Goal: Task Accomplishment & Management: Complete application form

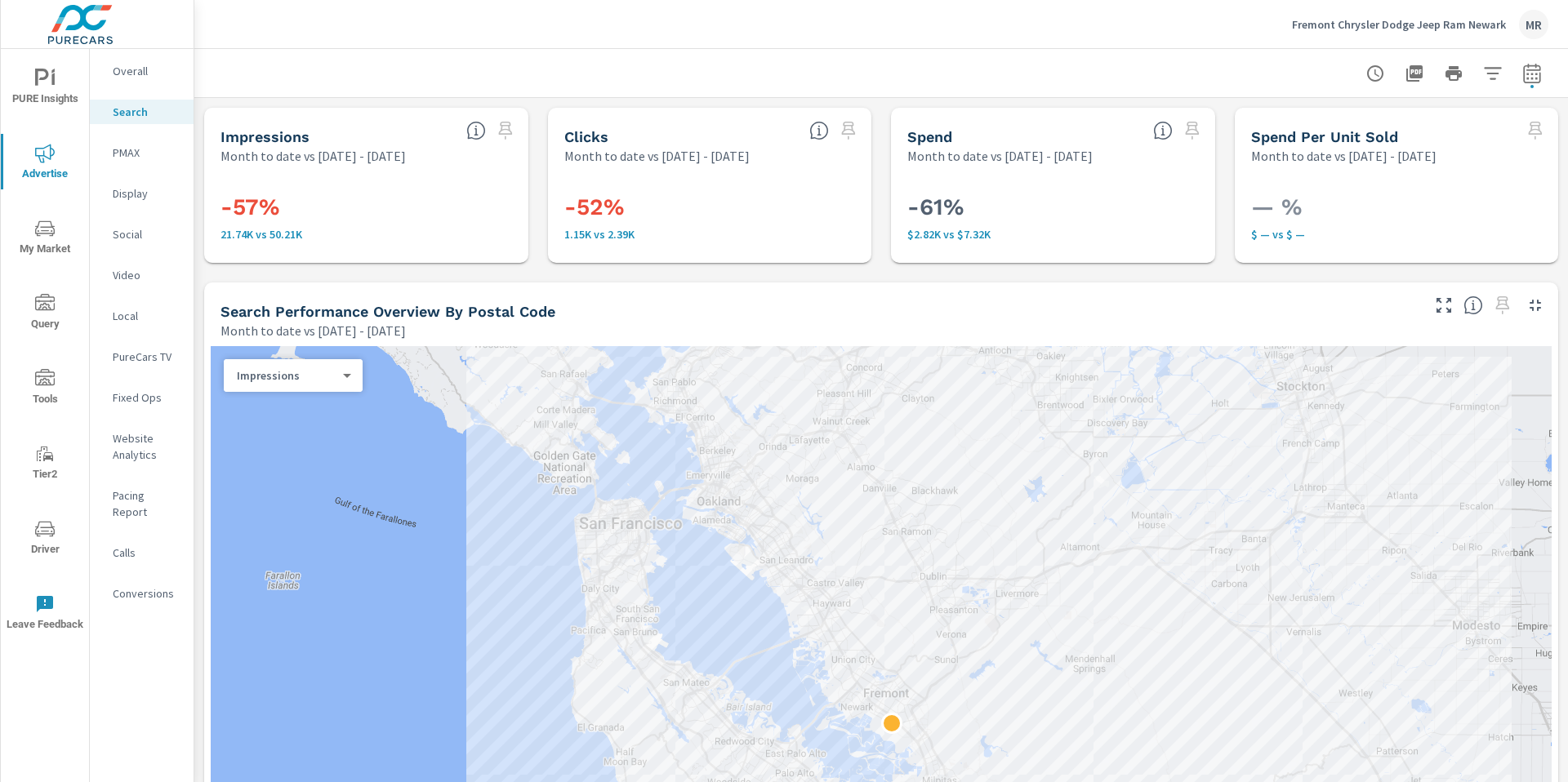
scroll to position [1588, 0]
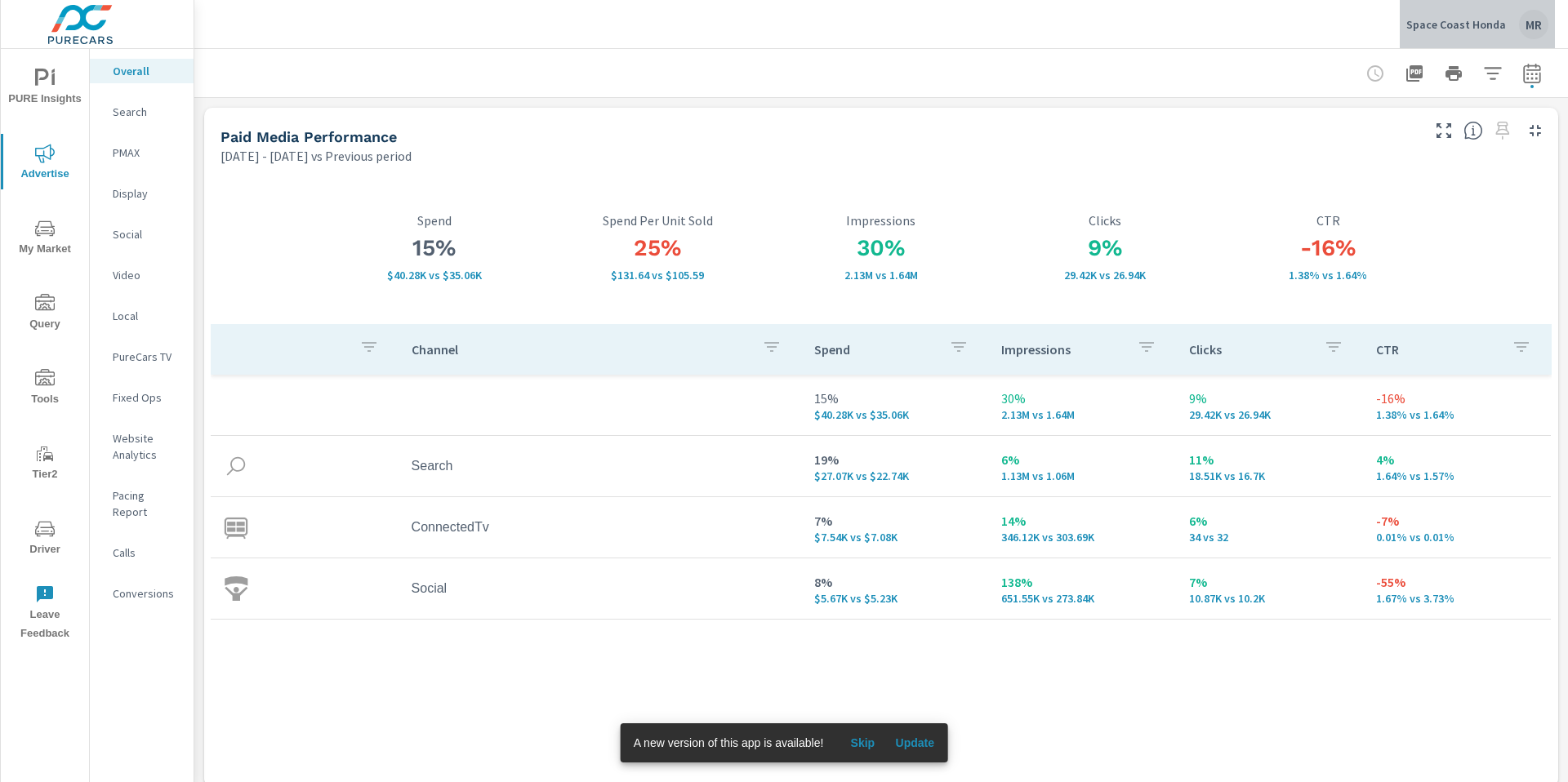
click at [1494, 17] on p "Space Coast Honda" at bounding box center [1456, 25] width 100 height 15
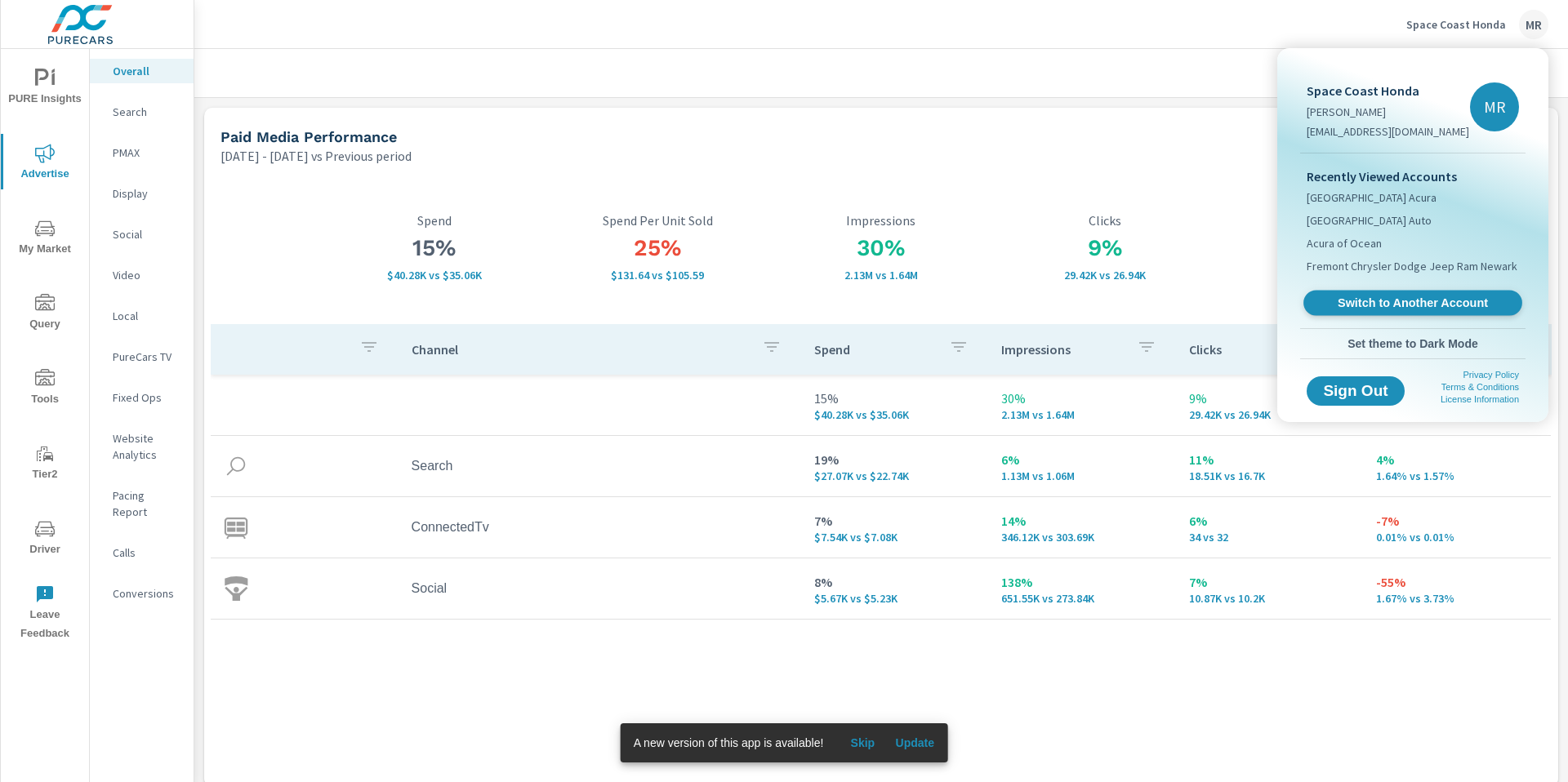
click at [1334, 302] on span "Switch to Another Account" at bounding box center [1412, 303] width 200 height 16
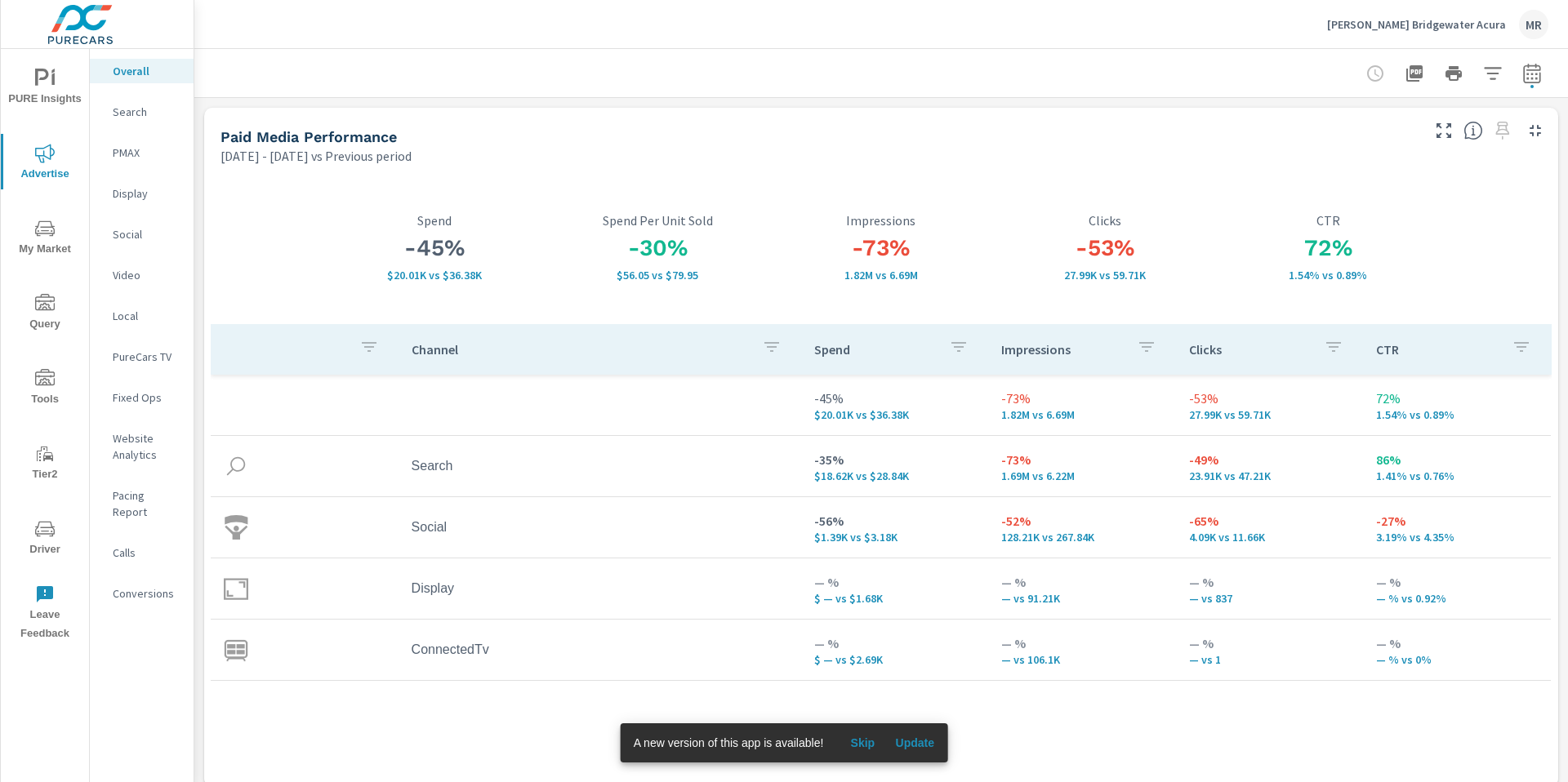
click at [1108, 157] on div "[DATE] - [DATE] vs Previous period" at bounding box center [819, 156] width 1197 height 20
click at [934, 747] on span "Update" at bounding box center [915, 743] width 39 height 15
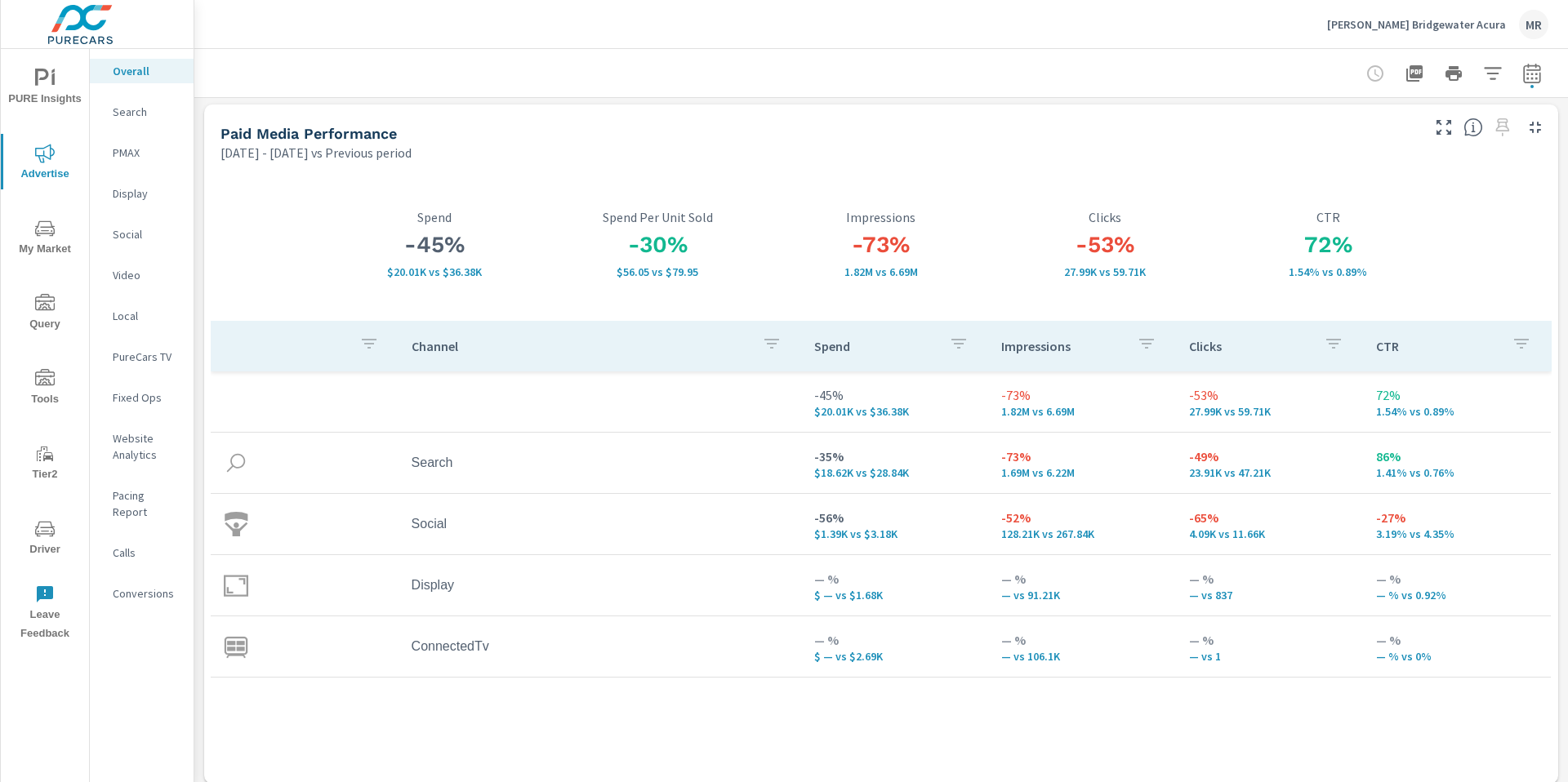
scroll to position [7, 0]
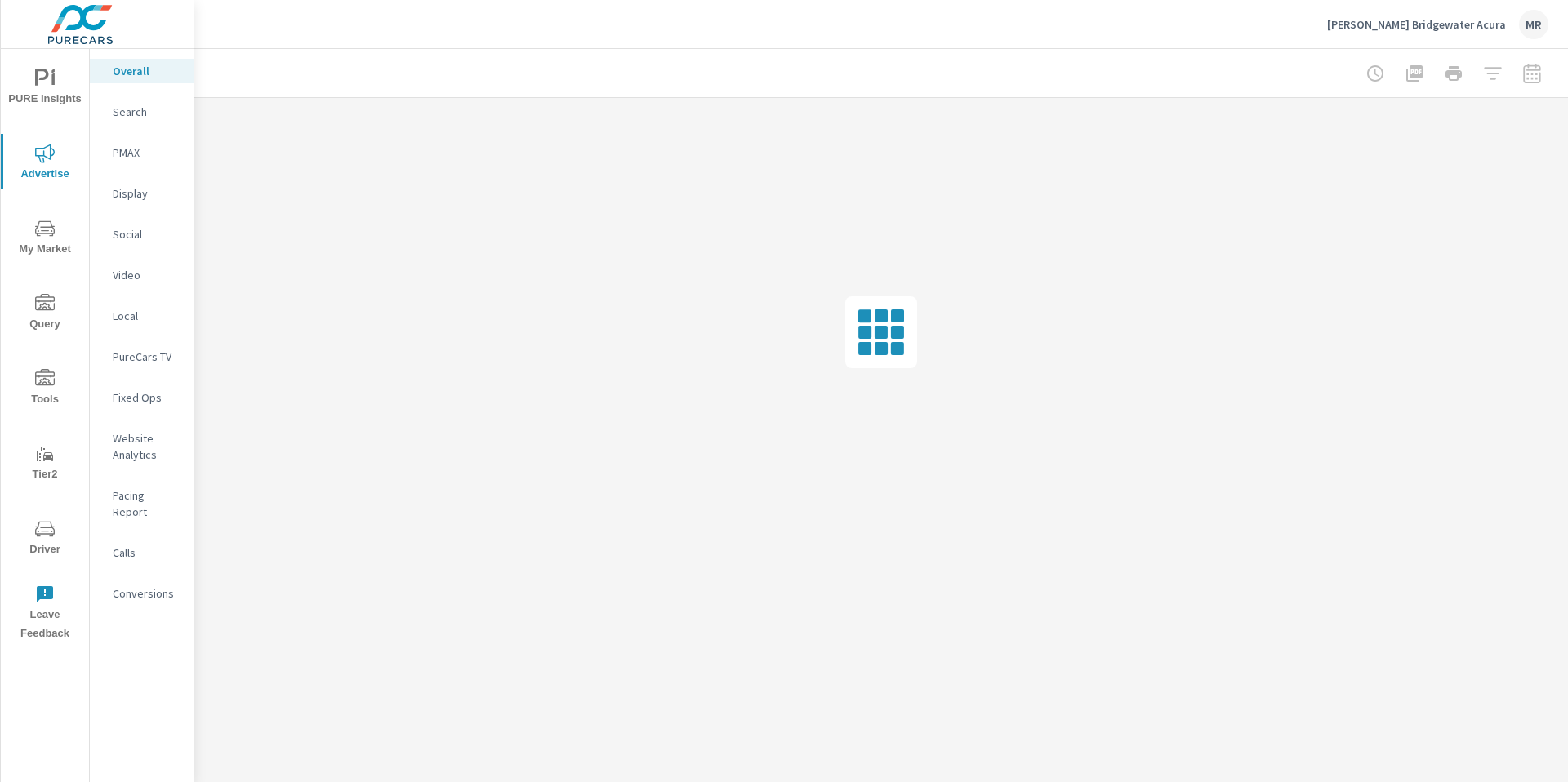
click at [127, 113] on p "Search" at bounding box center [146, 112] width 68 height 16
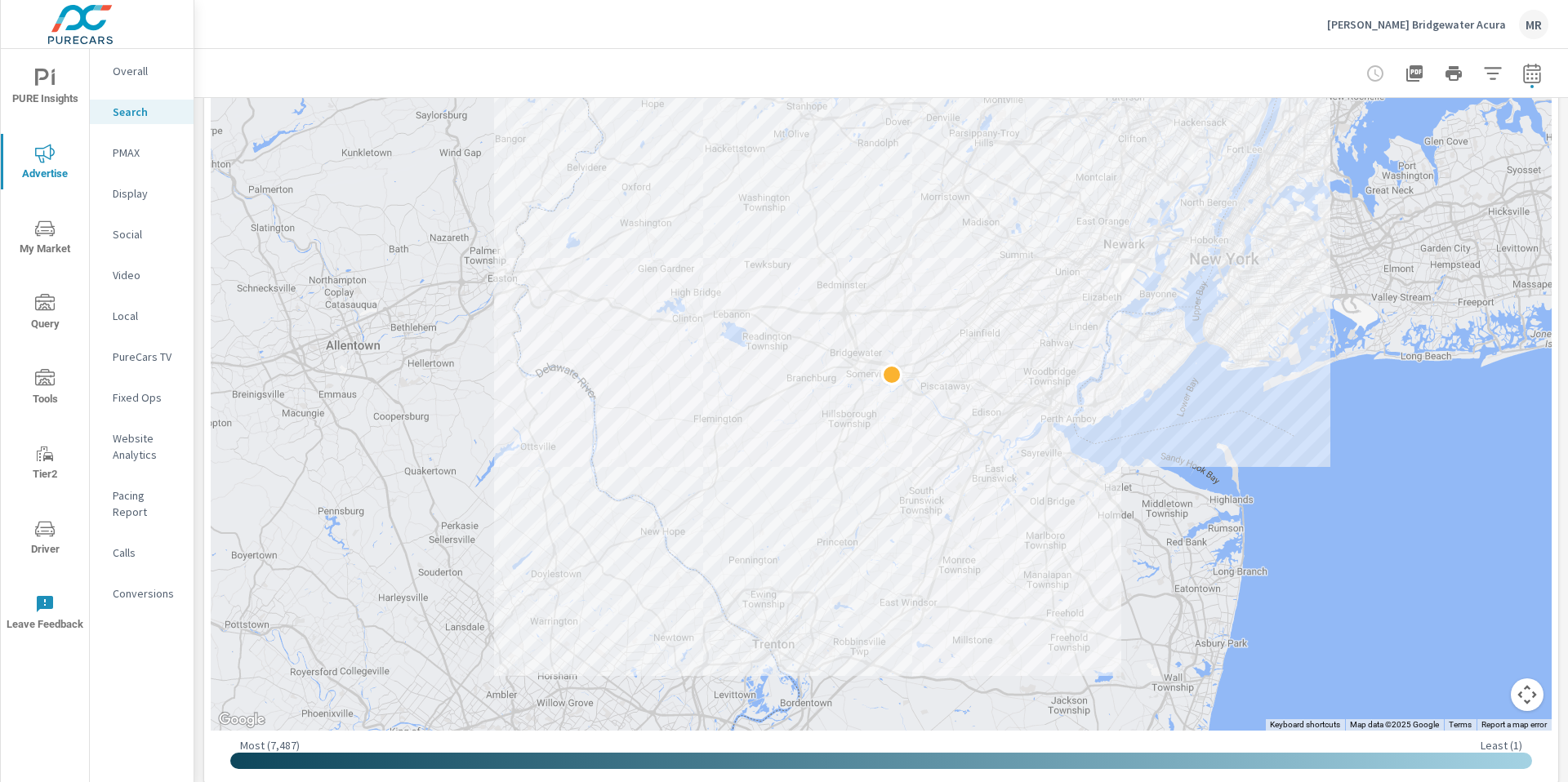
scroll to position [366, 0]
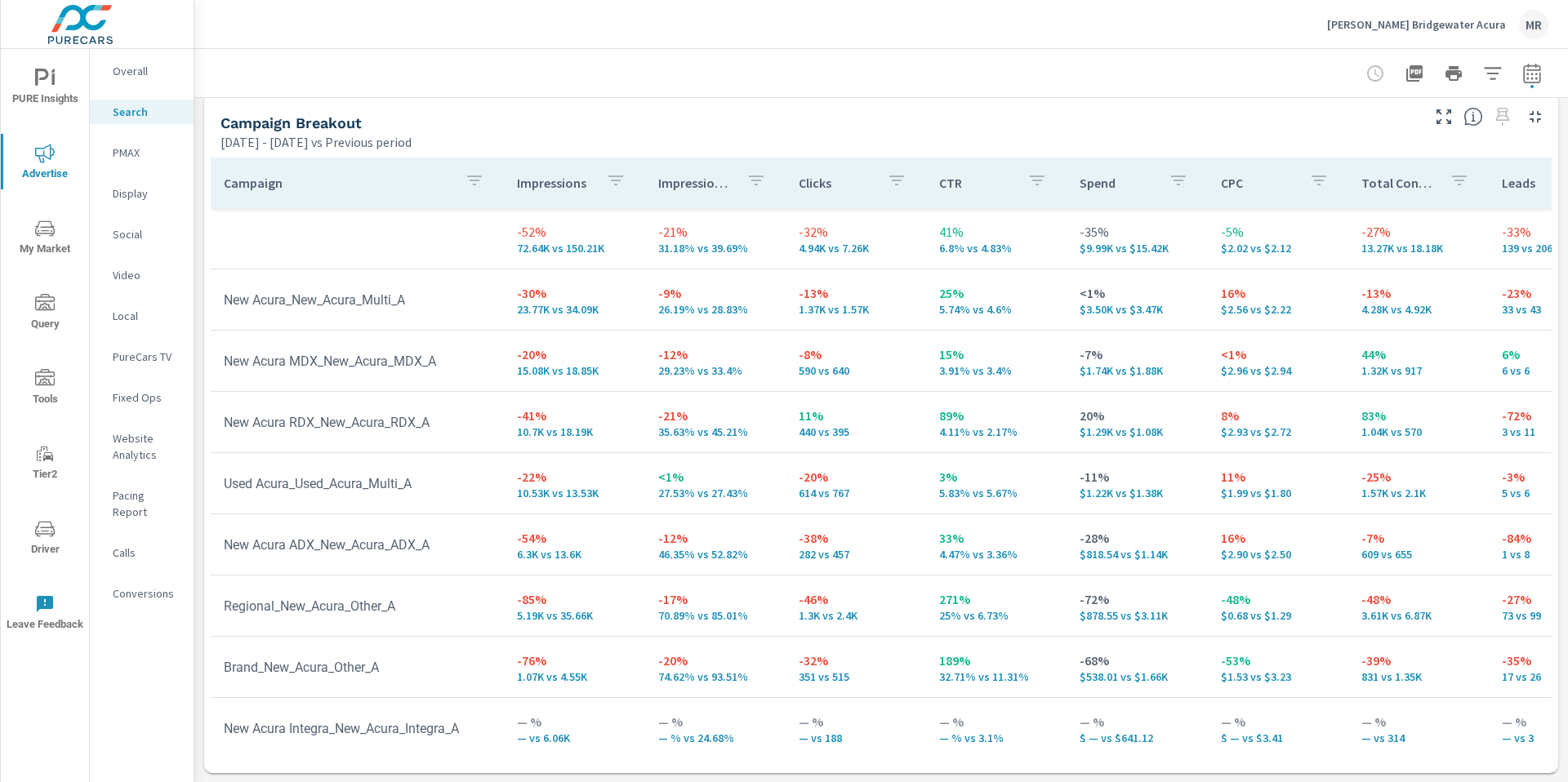
scroll to position [1588, 0]
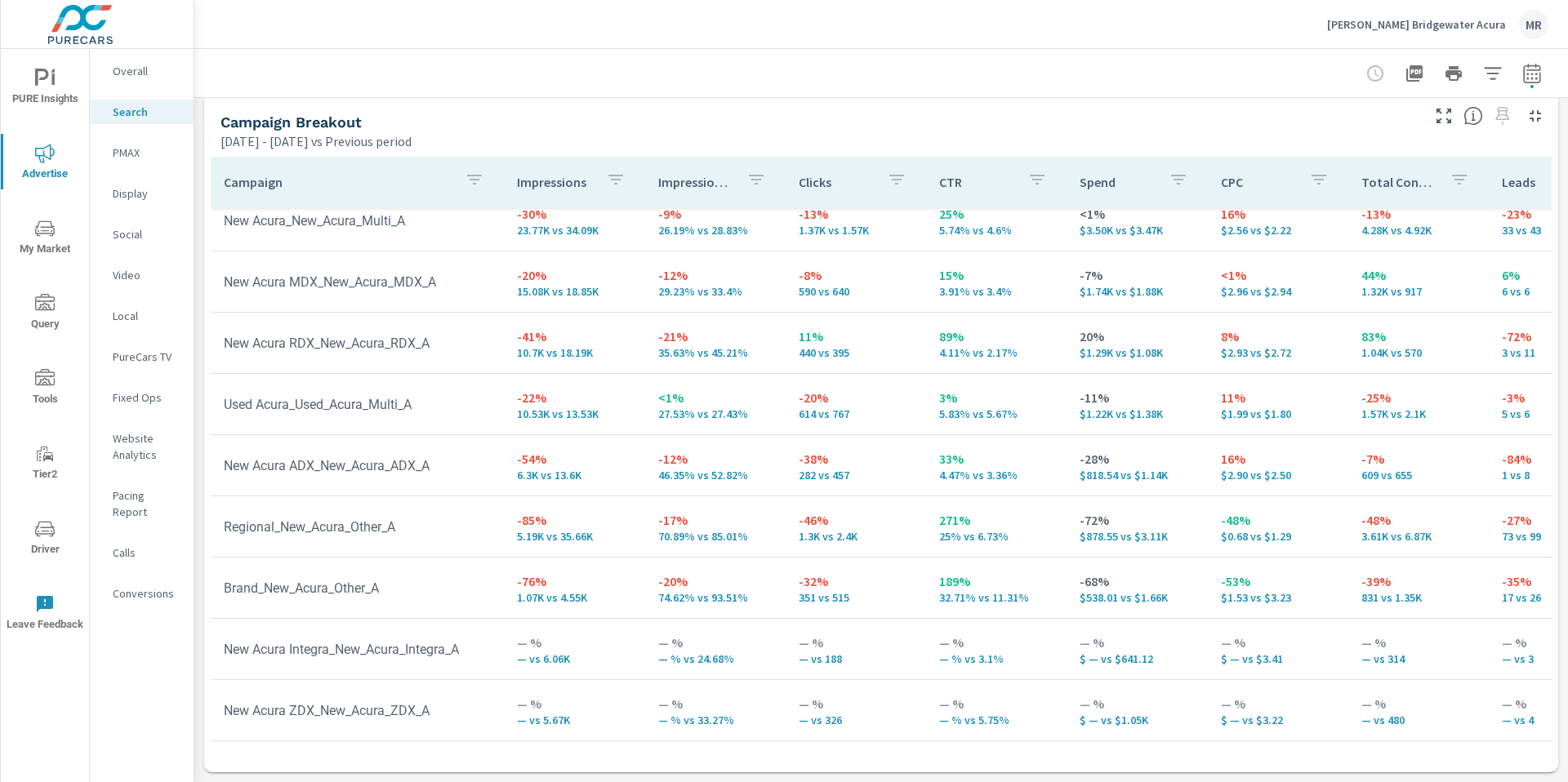
scroll to position [91, 0]
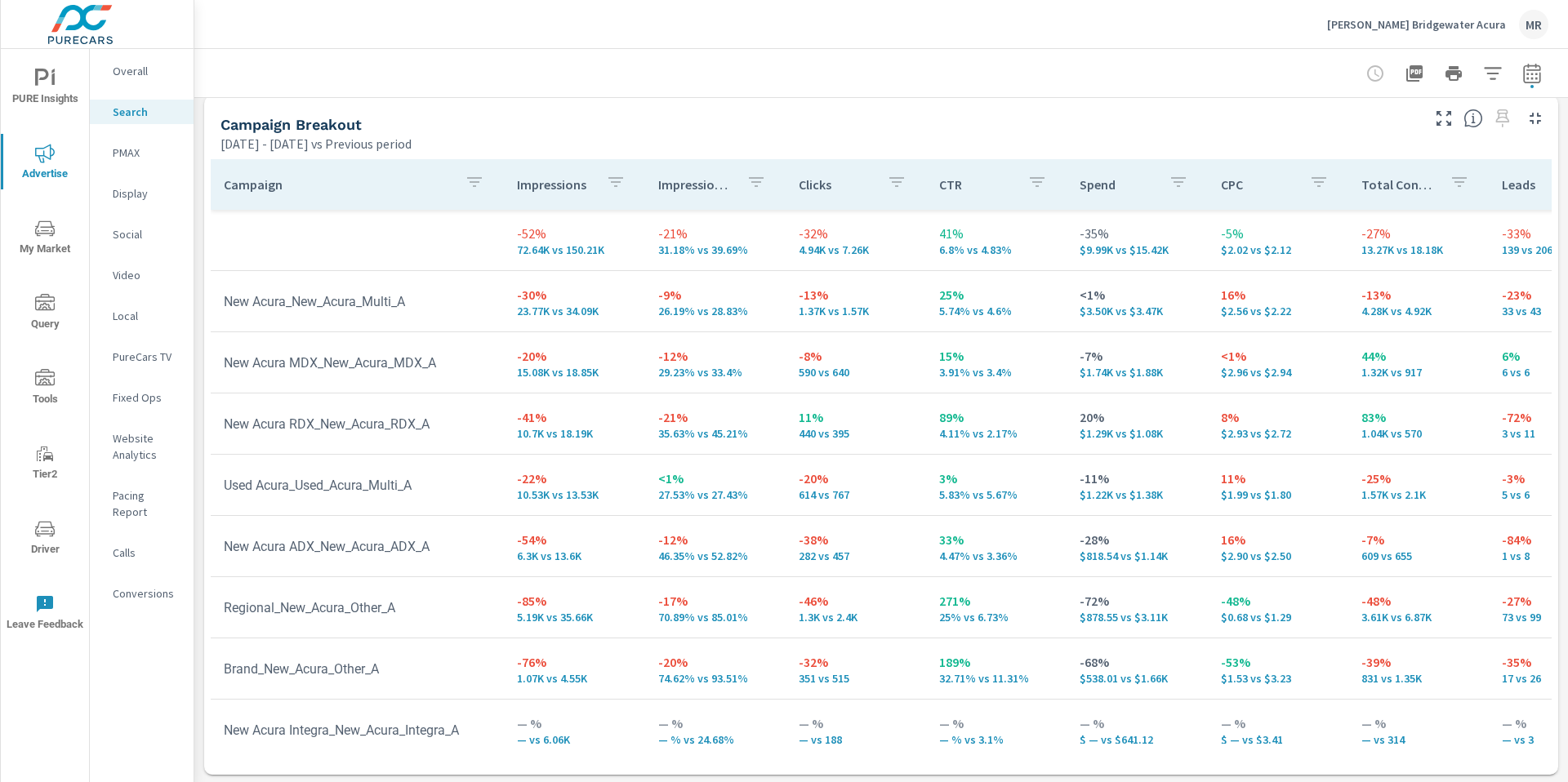
scroll to position [1588, 0]
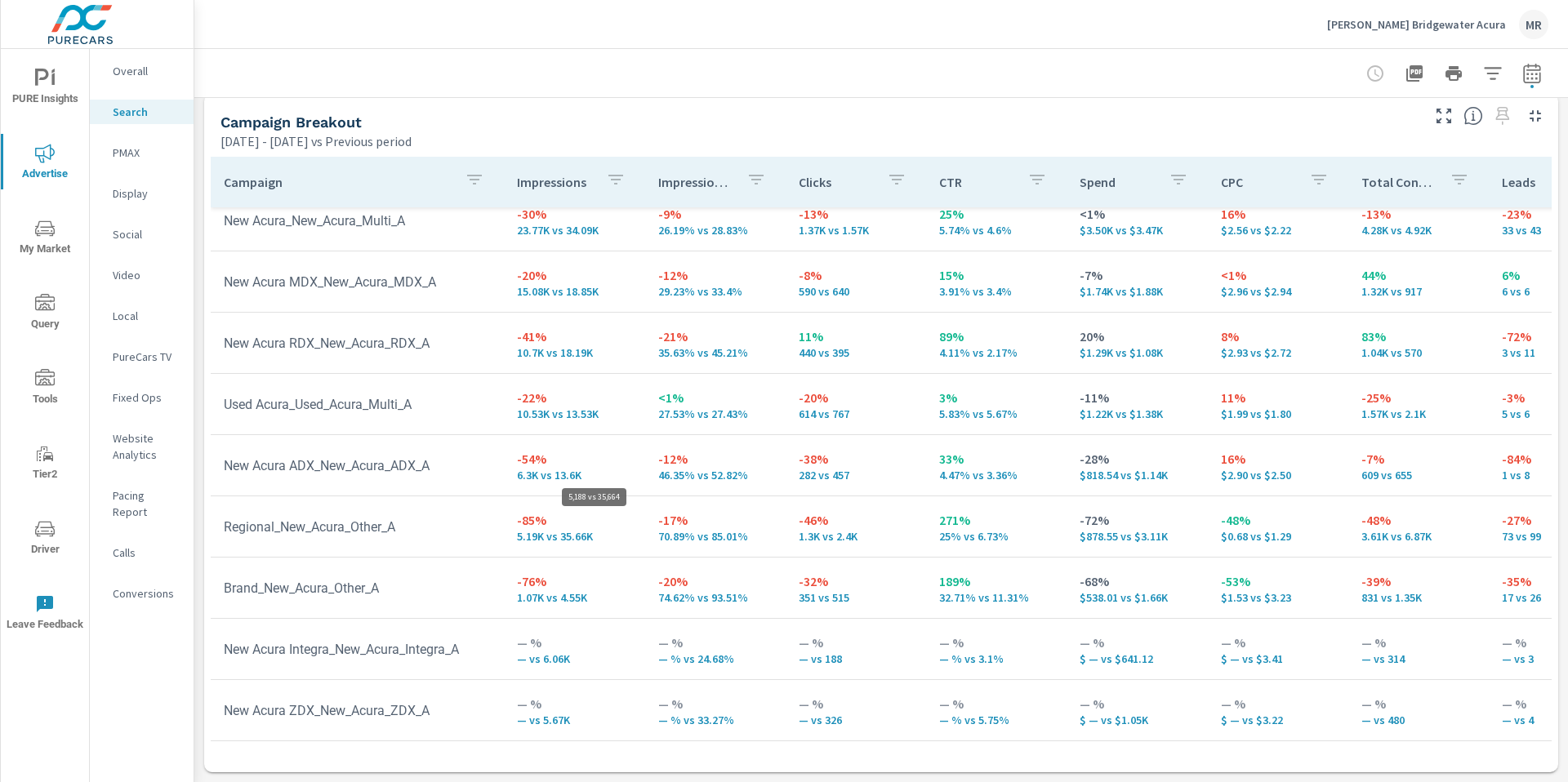
scroll to position [7, 0]
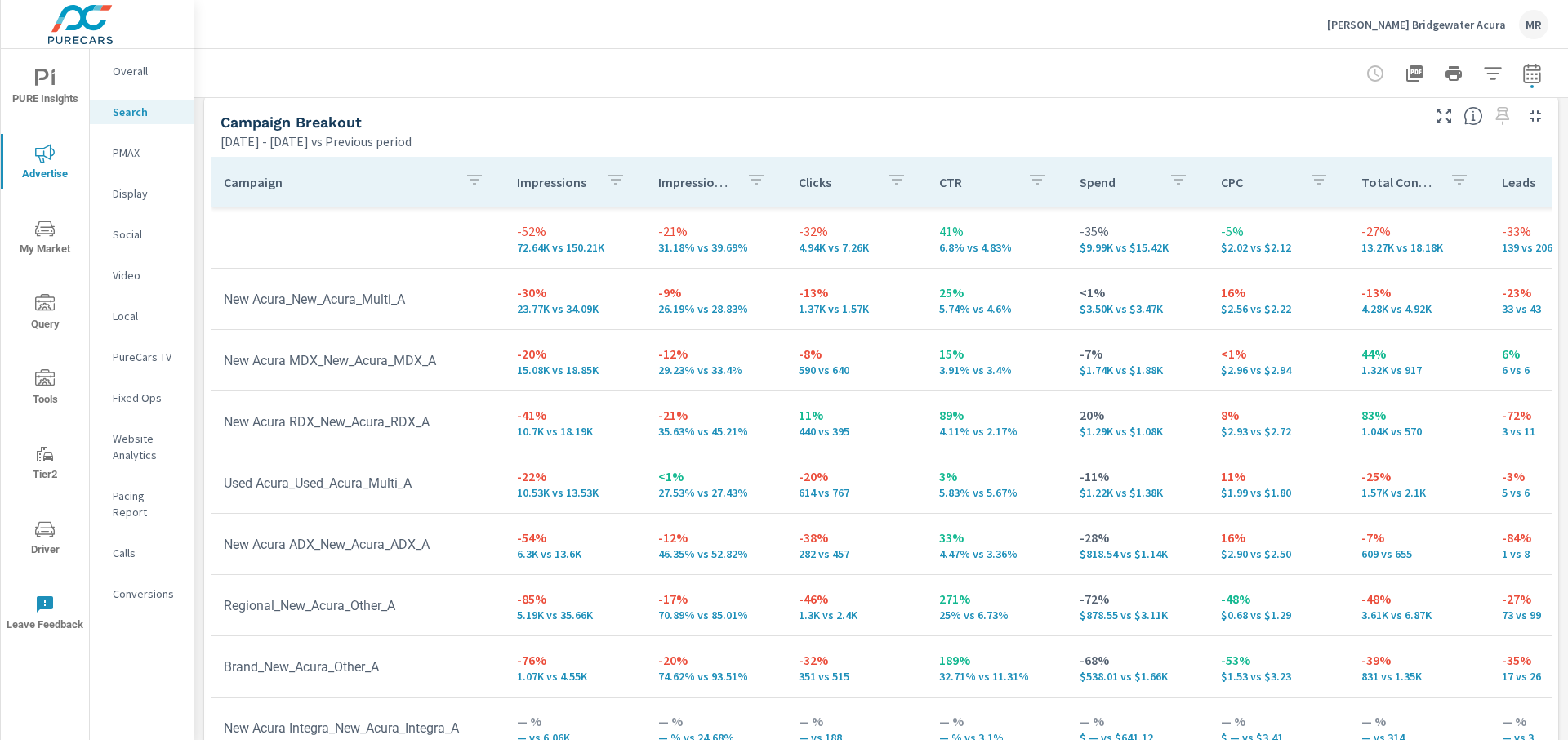
click at [579, 104] on div "Campaign Breakout May 26, 2025 - Jul 24, 2025 vs Previous period" at bounding box center [814, 122] width 1220 height 58
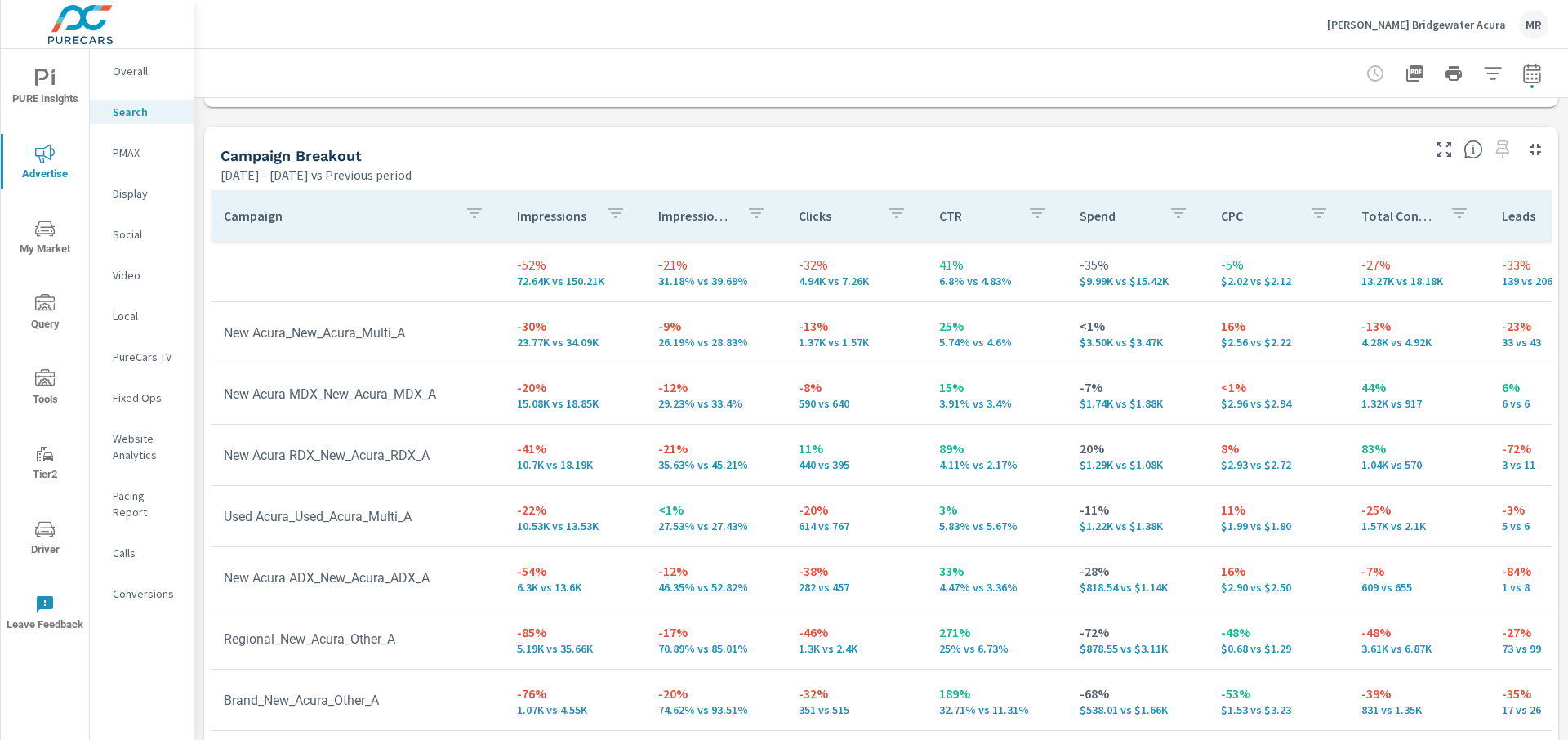
scroll to position [1580, 0]
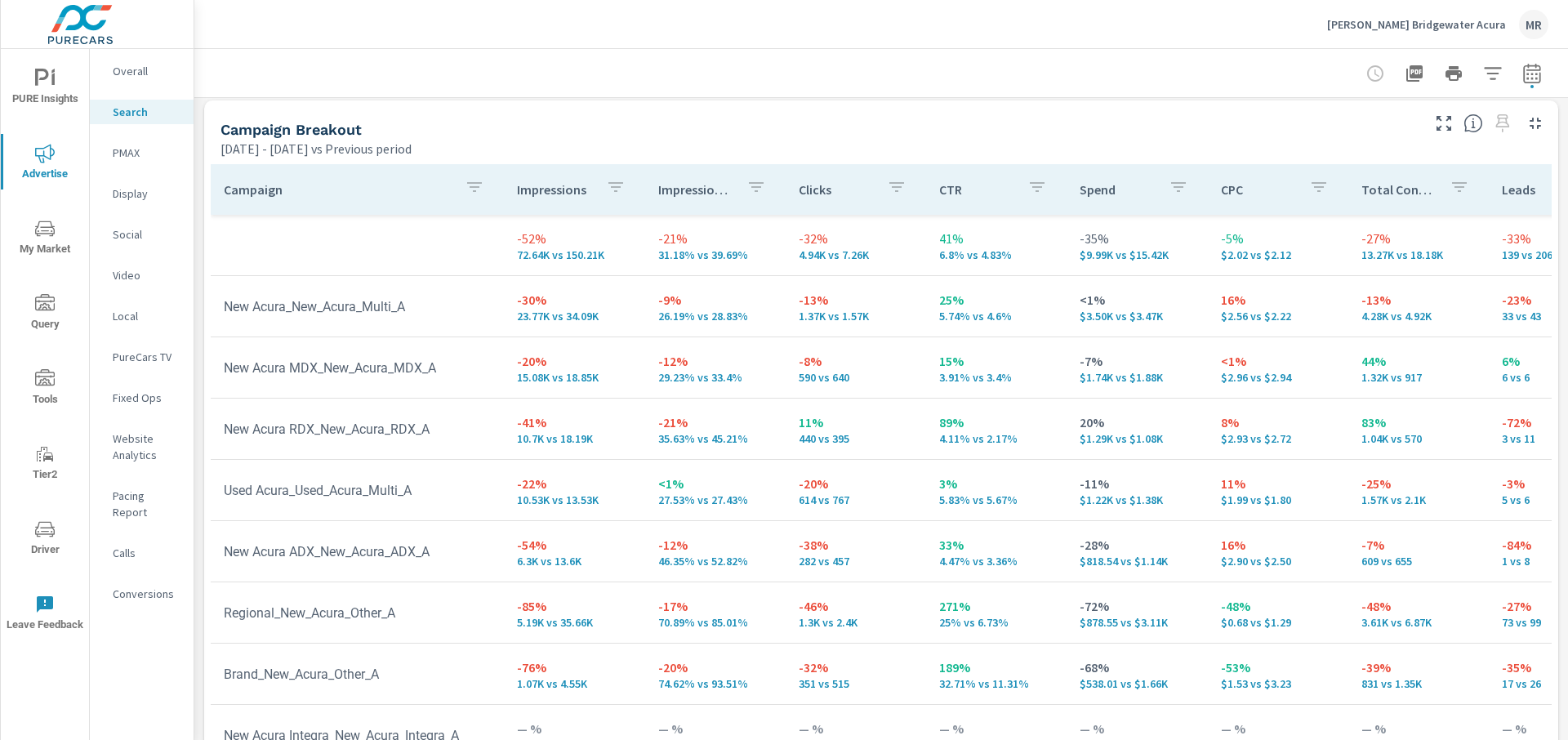
click at [805, 511] on td "-20% 614 vs 767" at bounding box center [855, 490] width 140 height 59
click at [986, 126] on div "Campaign Breakout" at bounding box center [819, 129] width 1197 height 19
click at [1051, 114] on div "Campaign Breakout May 26, 2025 - Jul 24, 2025 vs Previous period" at bounding box center [814, 129] width 1220 height 58
click at [139, 66] on p "Overall" at bounding box center [146, 71] width 68 height 16
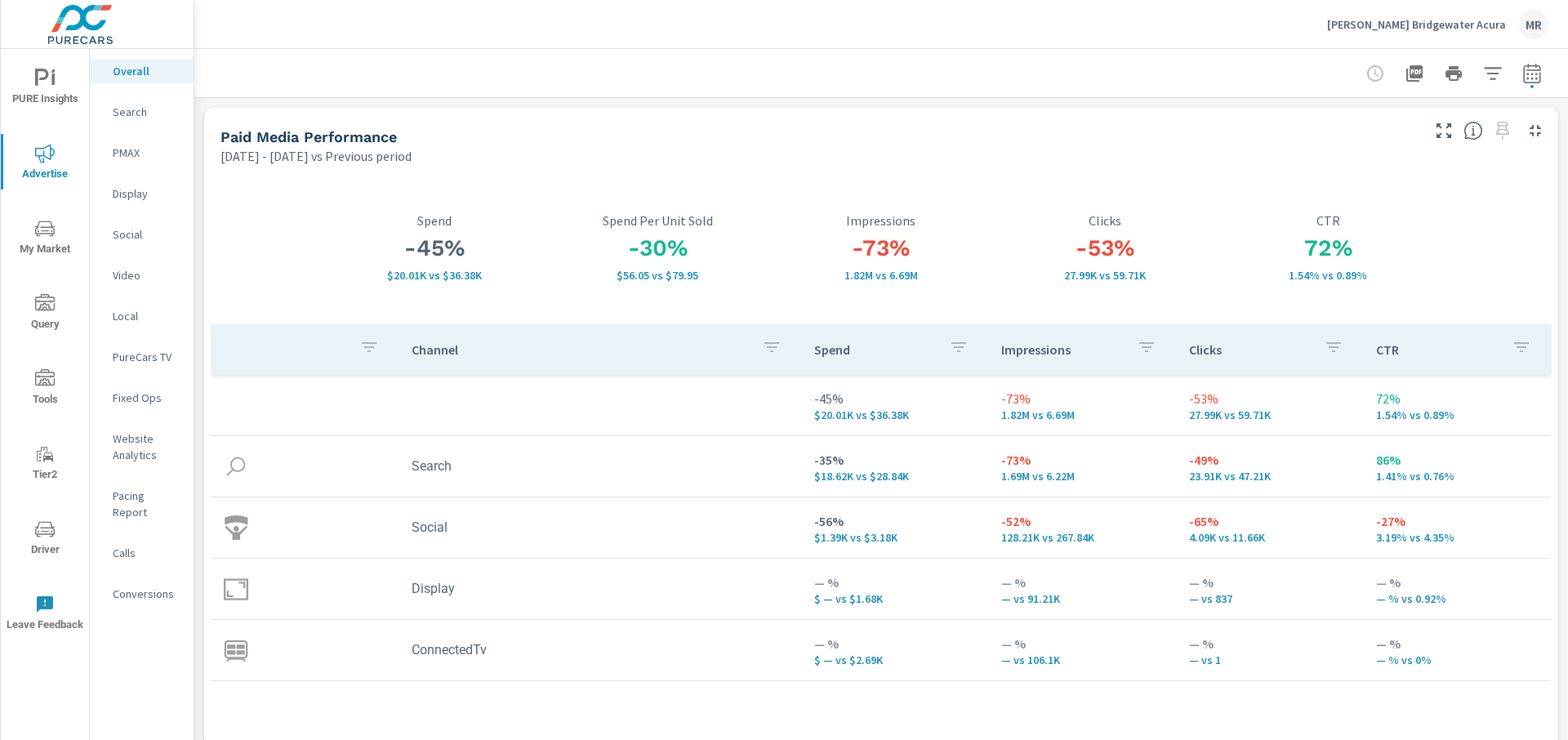
click at [523, 148] on div "Paid Media Performance May 26, 2025 - Jul 24, 2025 vs Previous period" at bounding box center [814, 136] width 1220 height 58
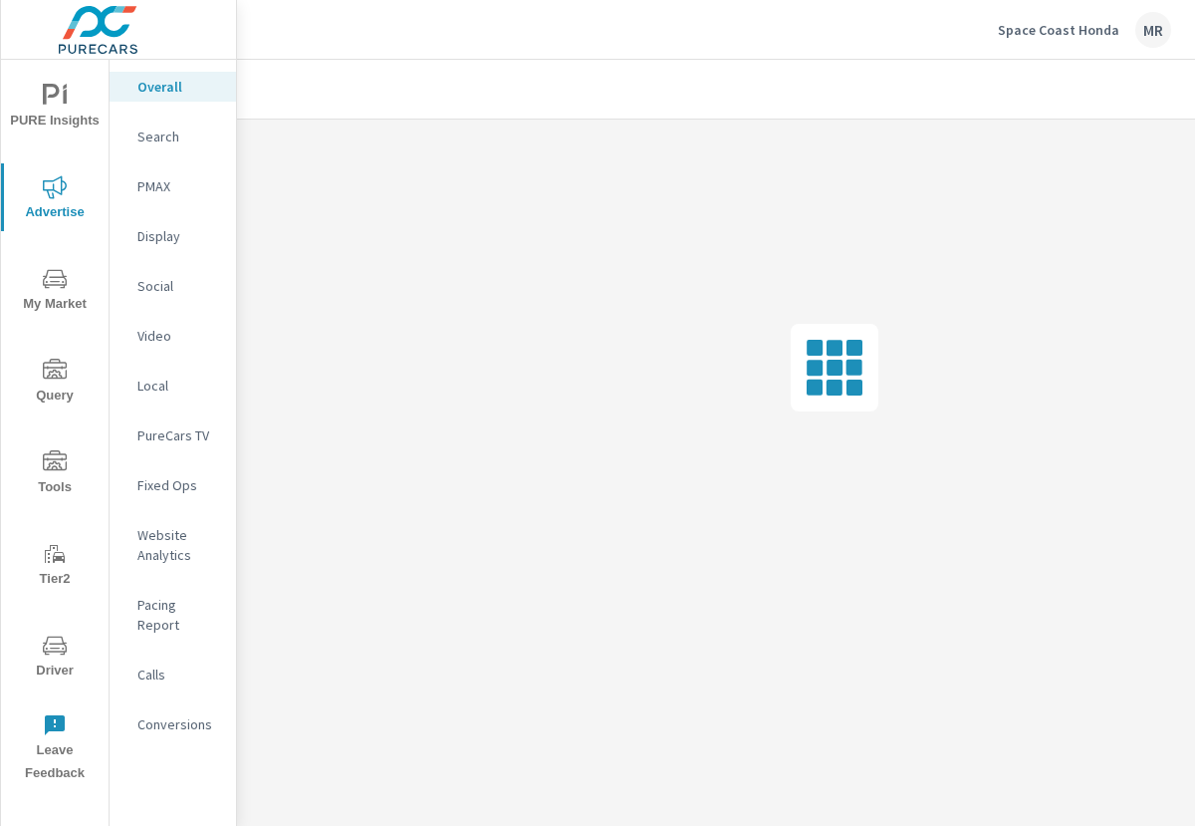
click at [1083, 37] on p "Space Coast Honda" at bounding box center [1059, 30] width 122 height 18
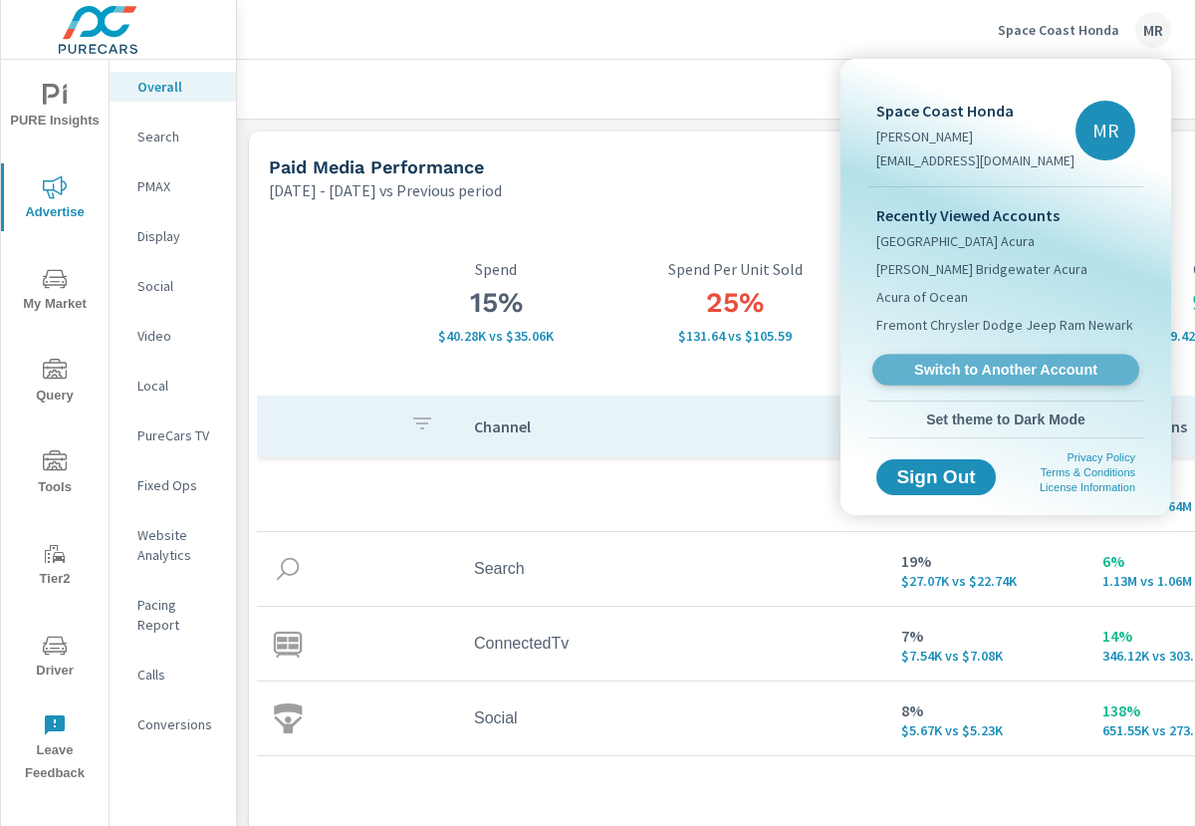
click at [1015, 373] on span "Switch to Another Account" at bounding box center [1006, 370] width 244 height 19
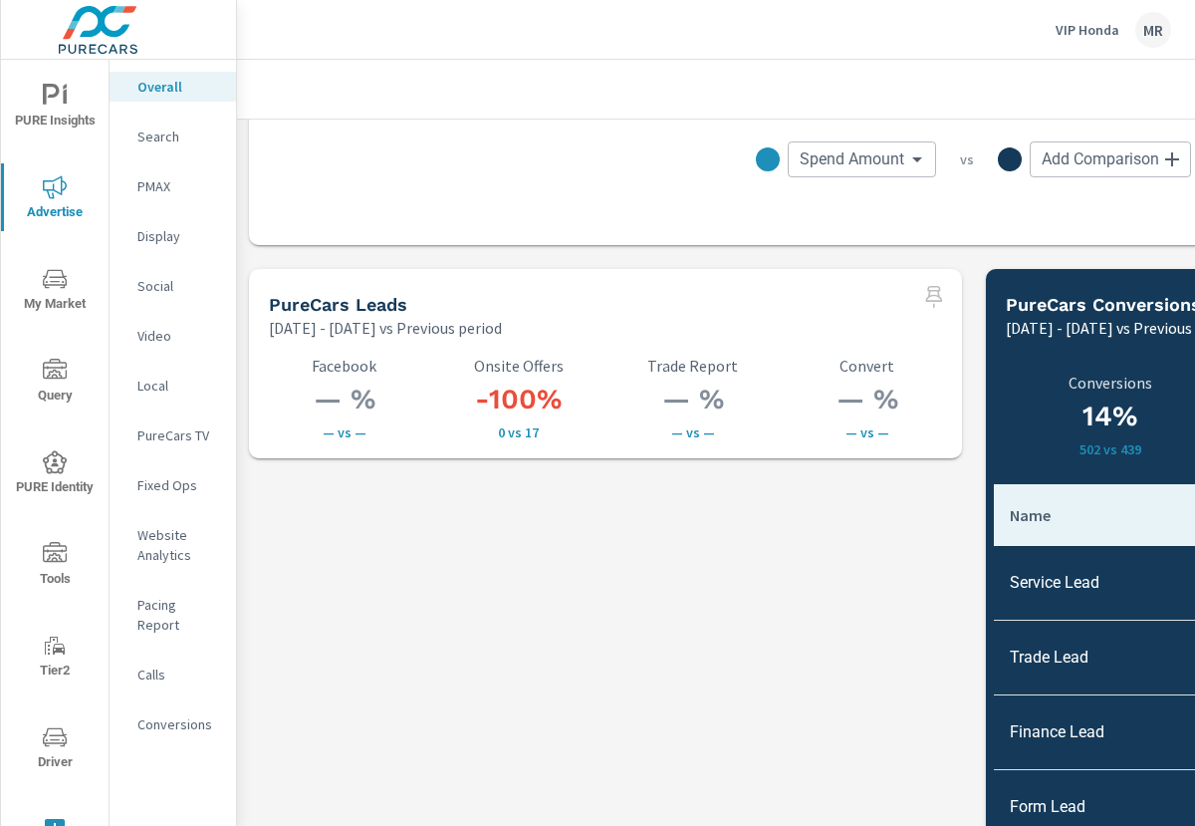
scroll to position [2189, 0]
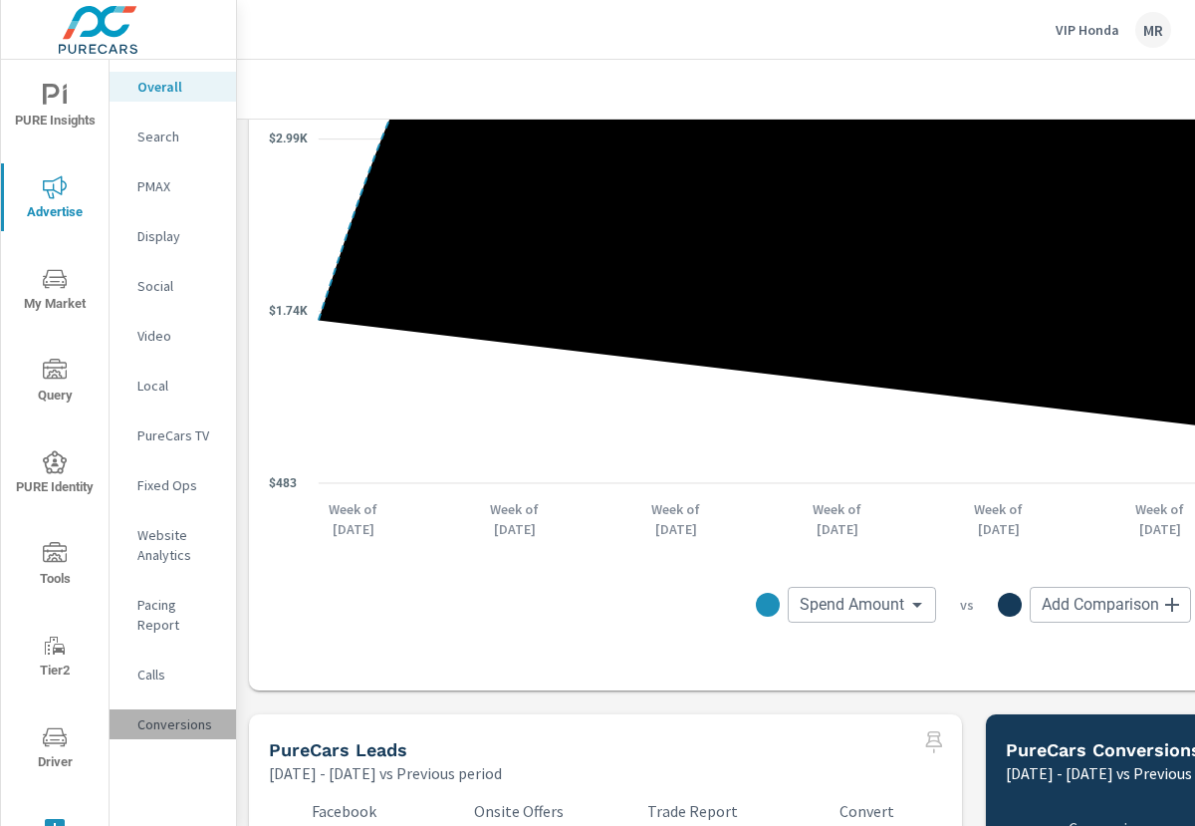
click at [166, 709] on div "Conversions" at bounding box center [173, 724] width 127 height 30
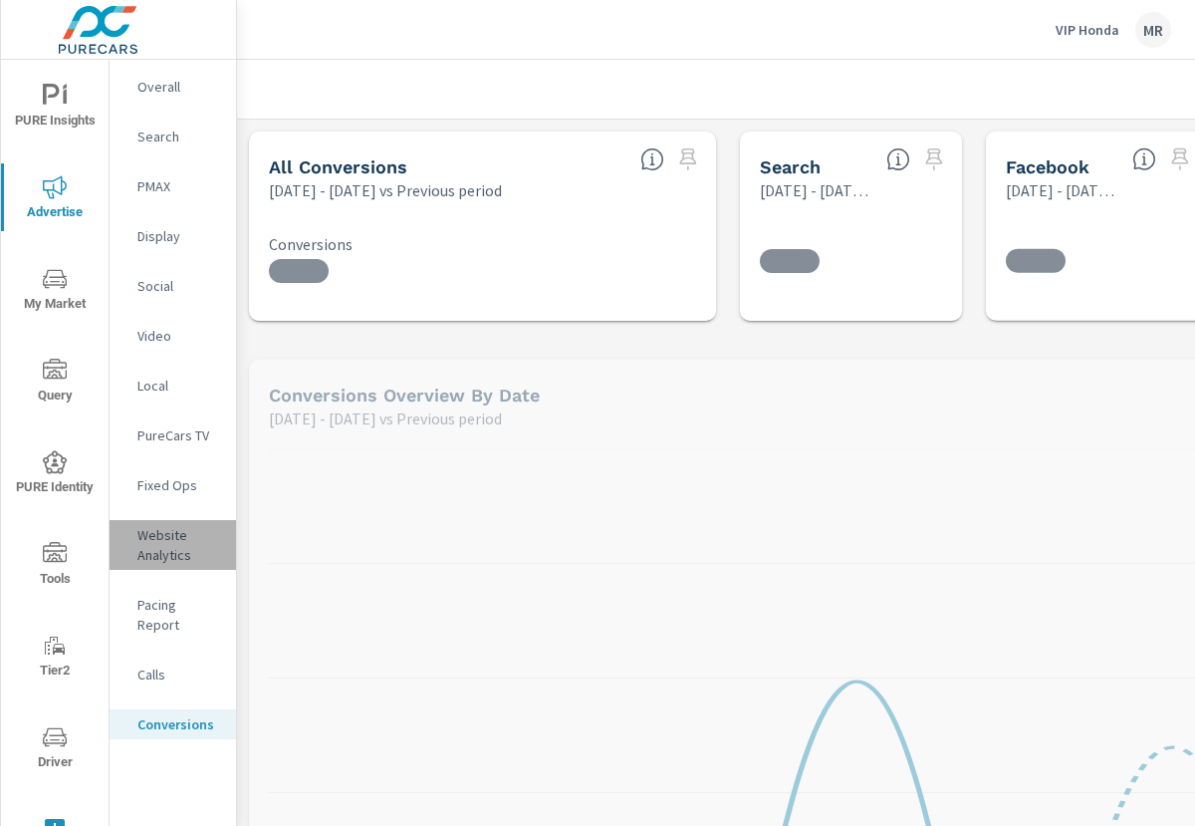
click at [190, 544] on p "Website Analytics" at bounding box center [178, 545] width 83 height 40
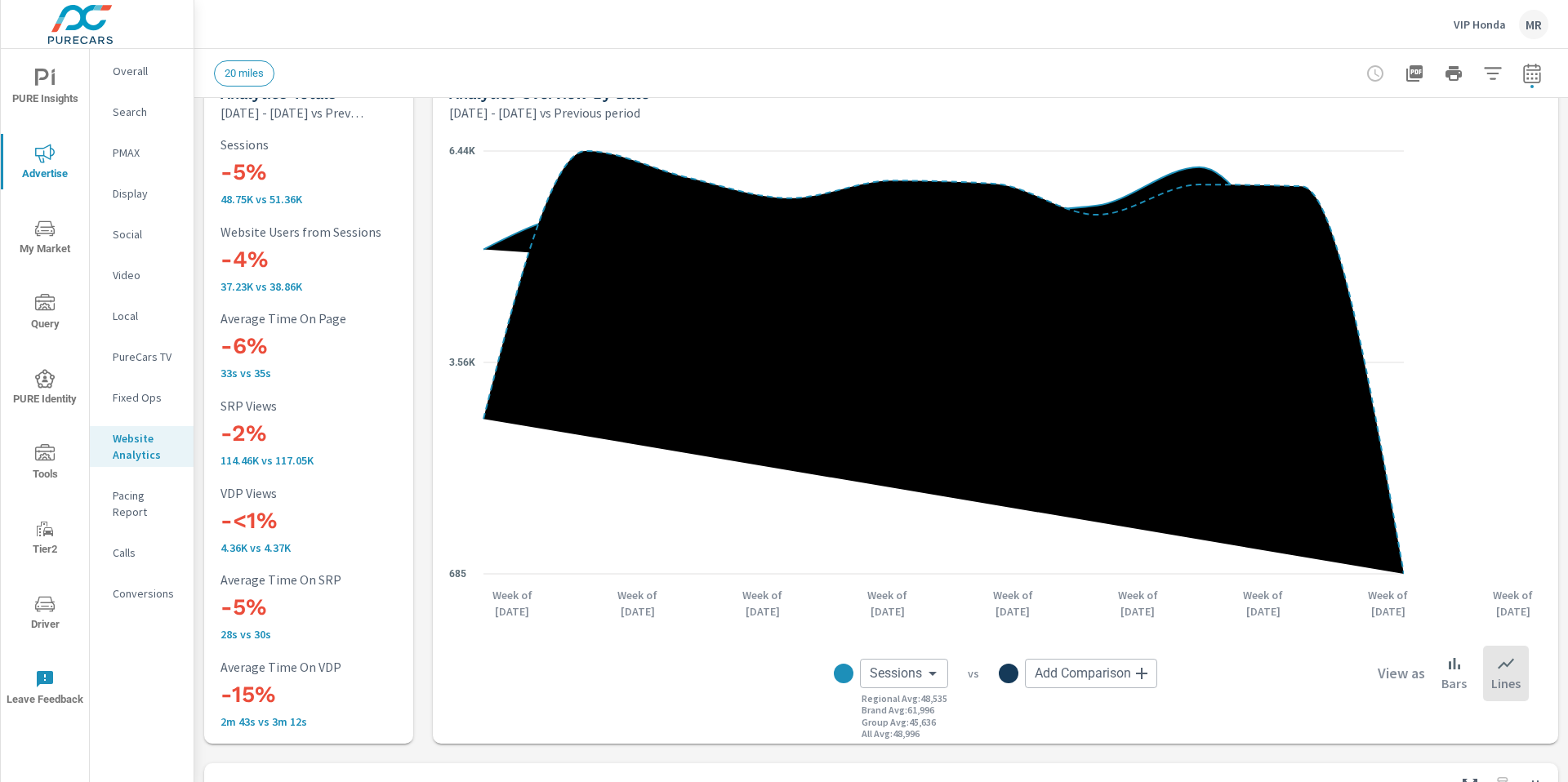
scroll to position [1, 0]
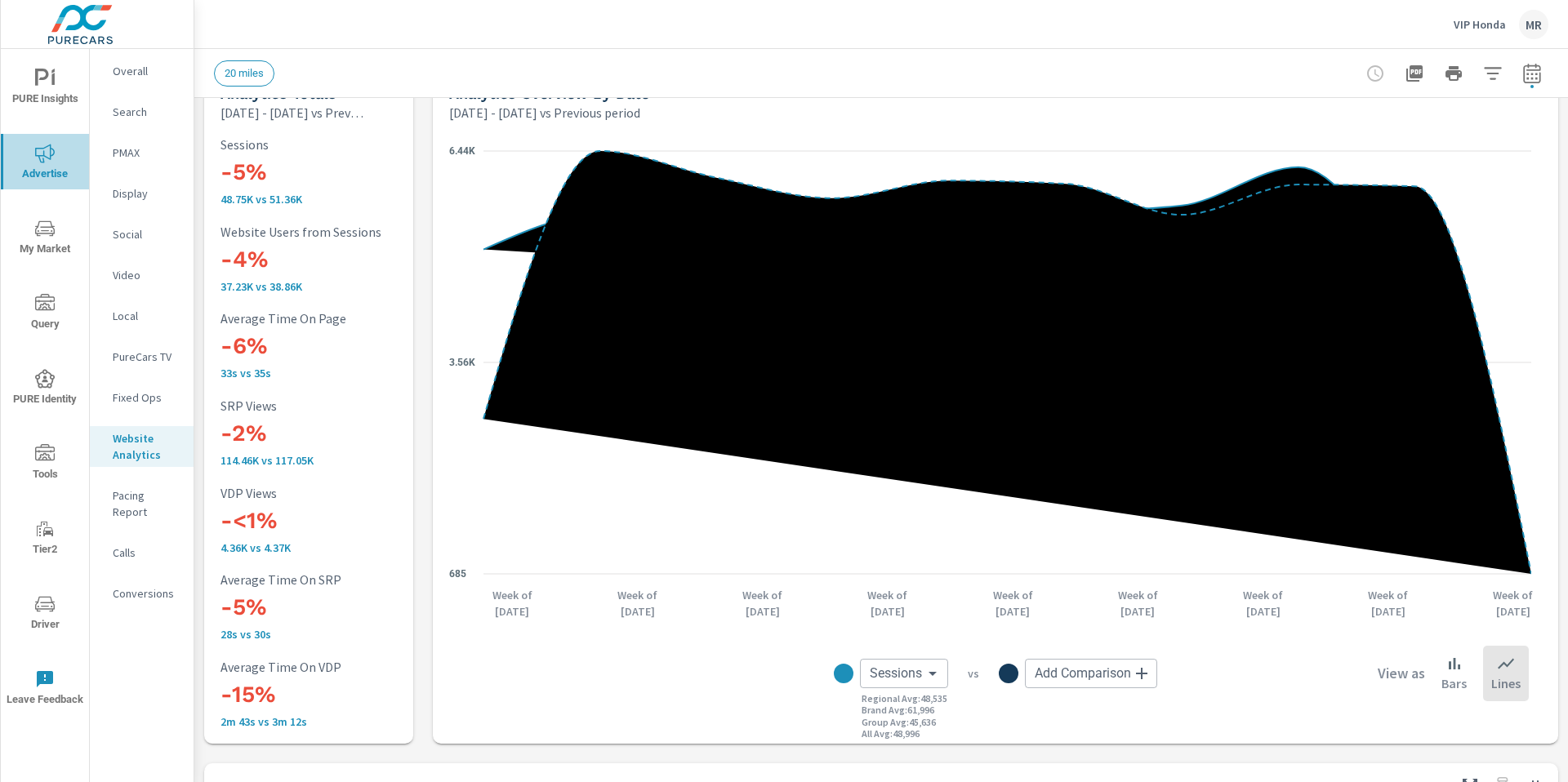
click at [52, 144] on icon "nav menu" at bounding box center [45, 153] width 20 height 20
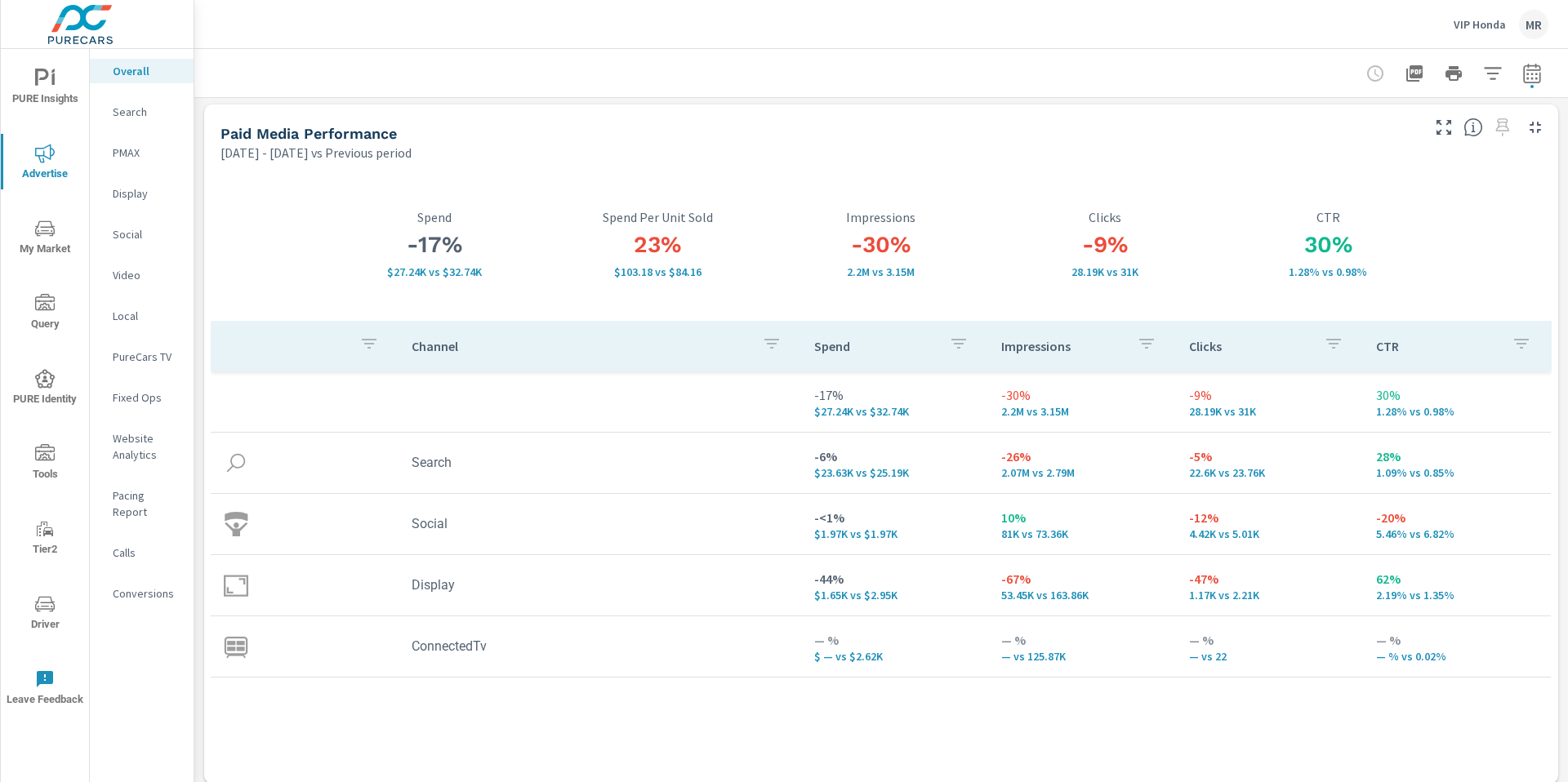
click at [250, 264] on div at bounding box center [266, 244] width 111 height 152
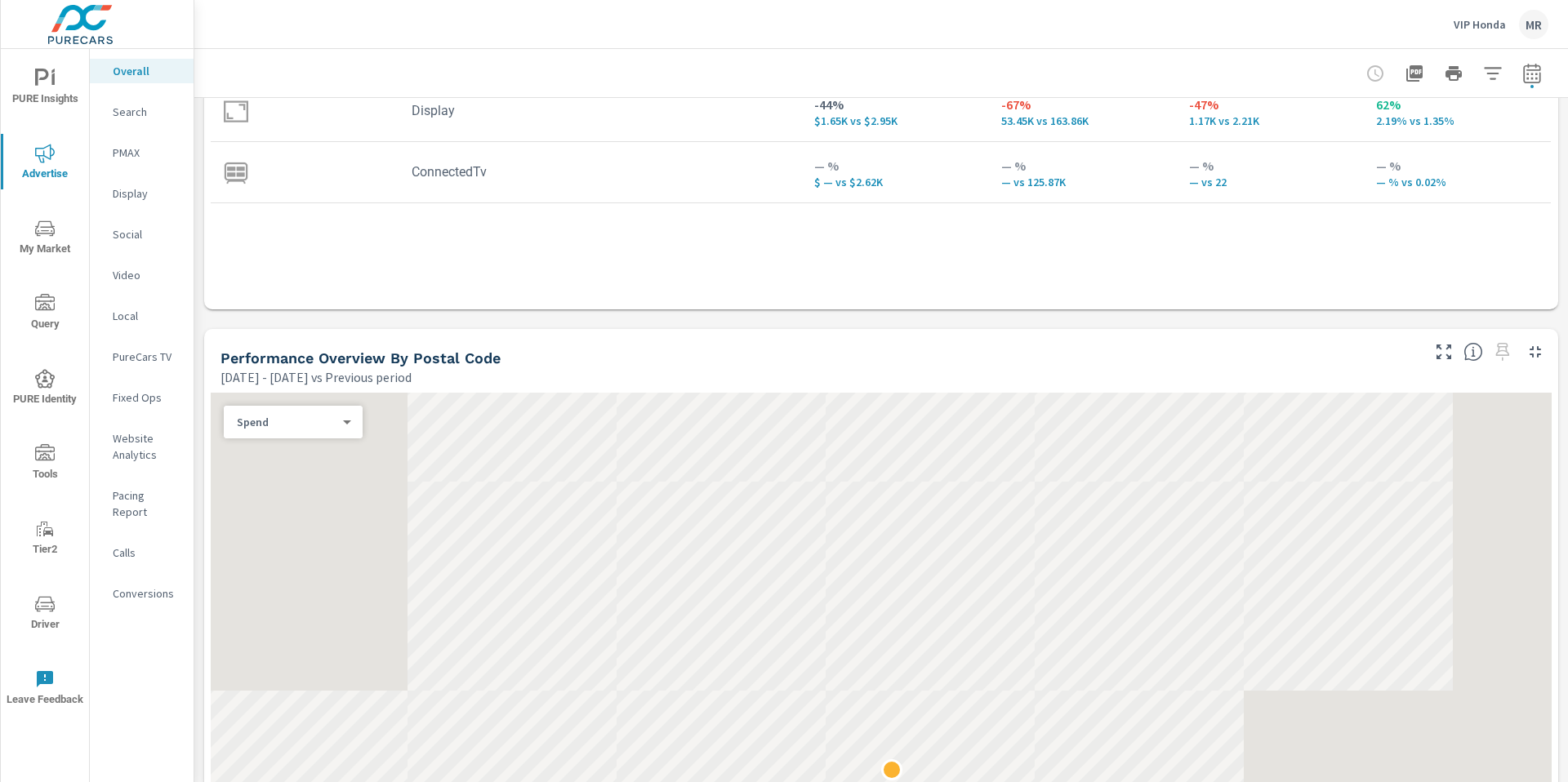
scroll to position [694, 0]
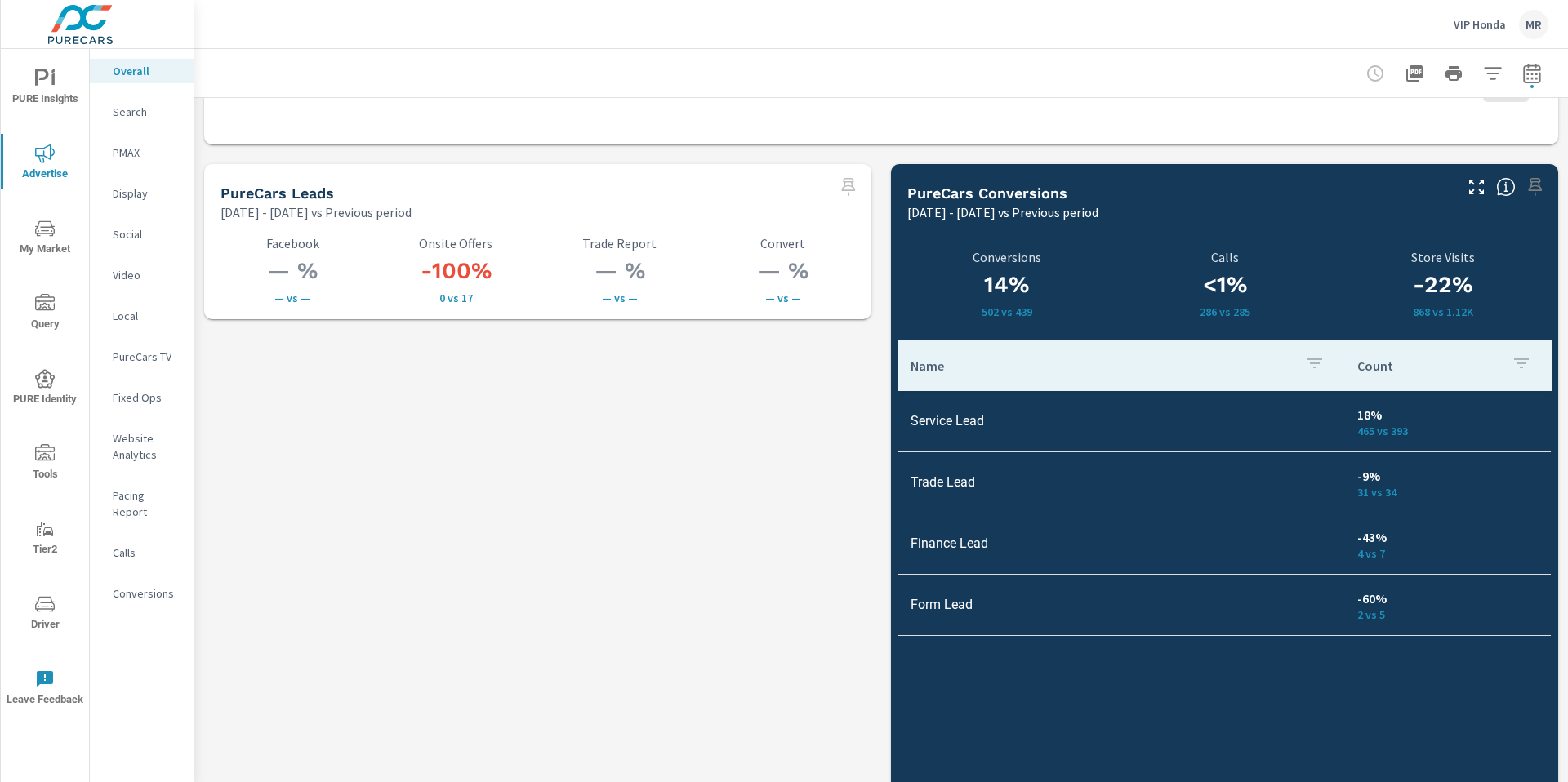
scroll to position [2226, 0]
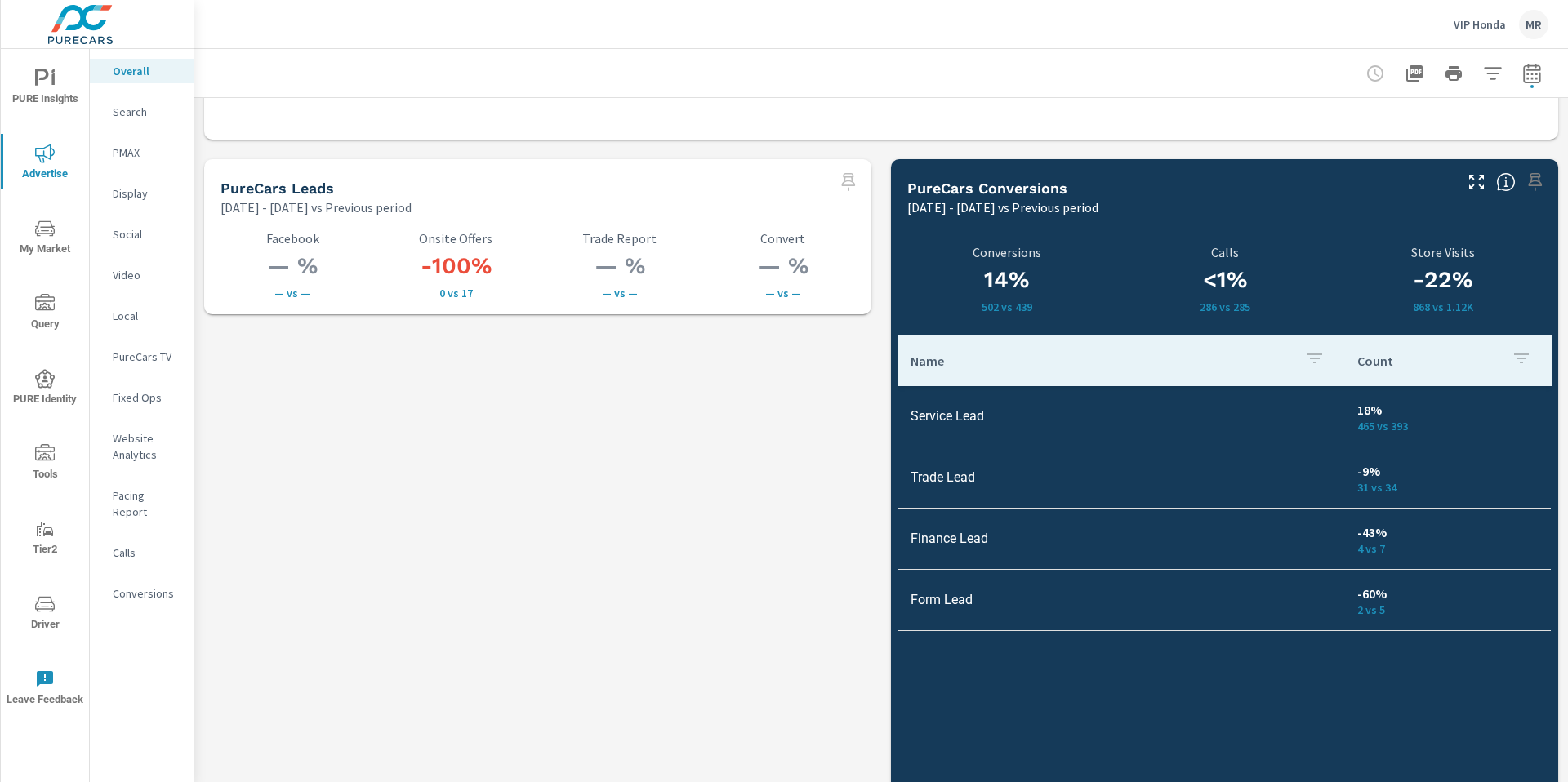
scroll to position [2220, 0]
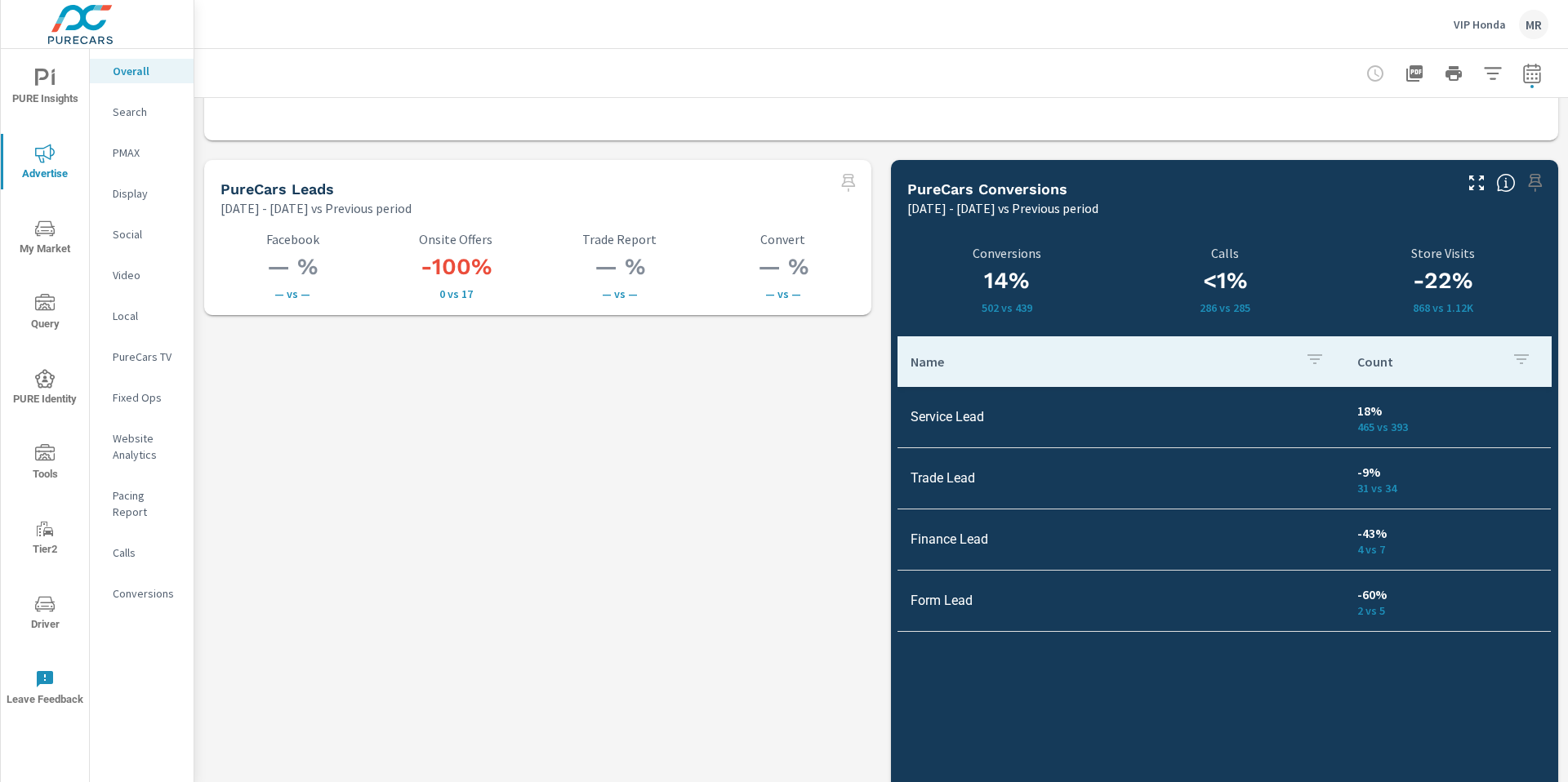
drag, startPoint x: 562, startPoint y: 538, endPoint x: 546, endPoint y: 534, distance: 16.5
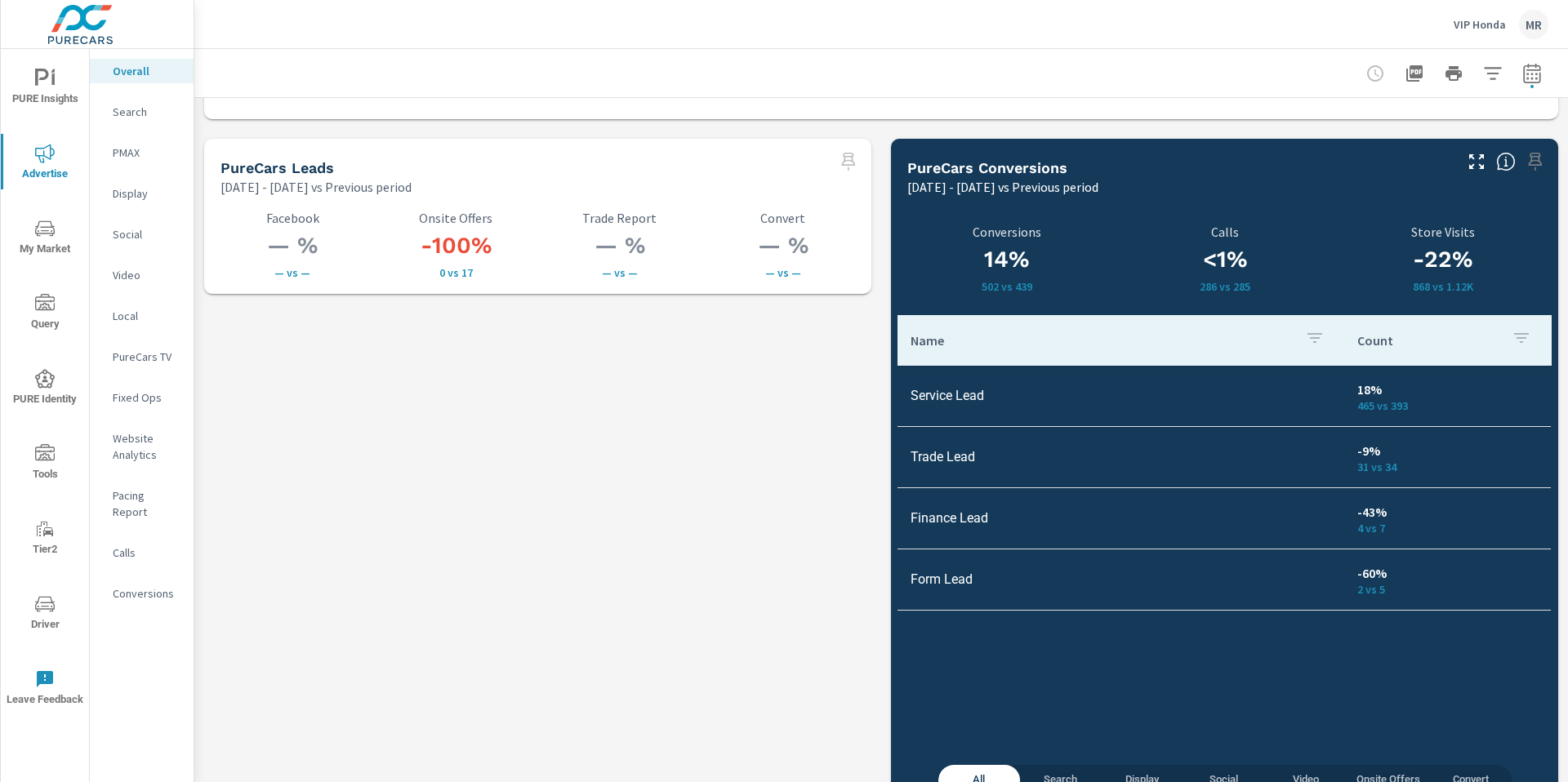
scroll to position [2286, 0]
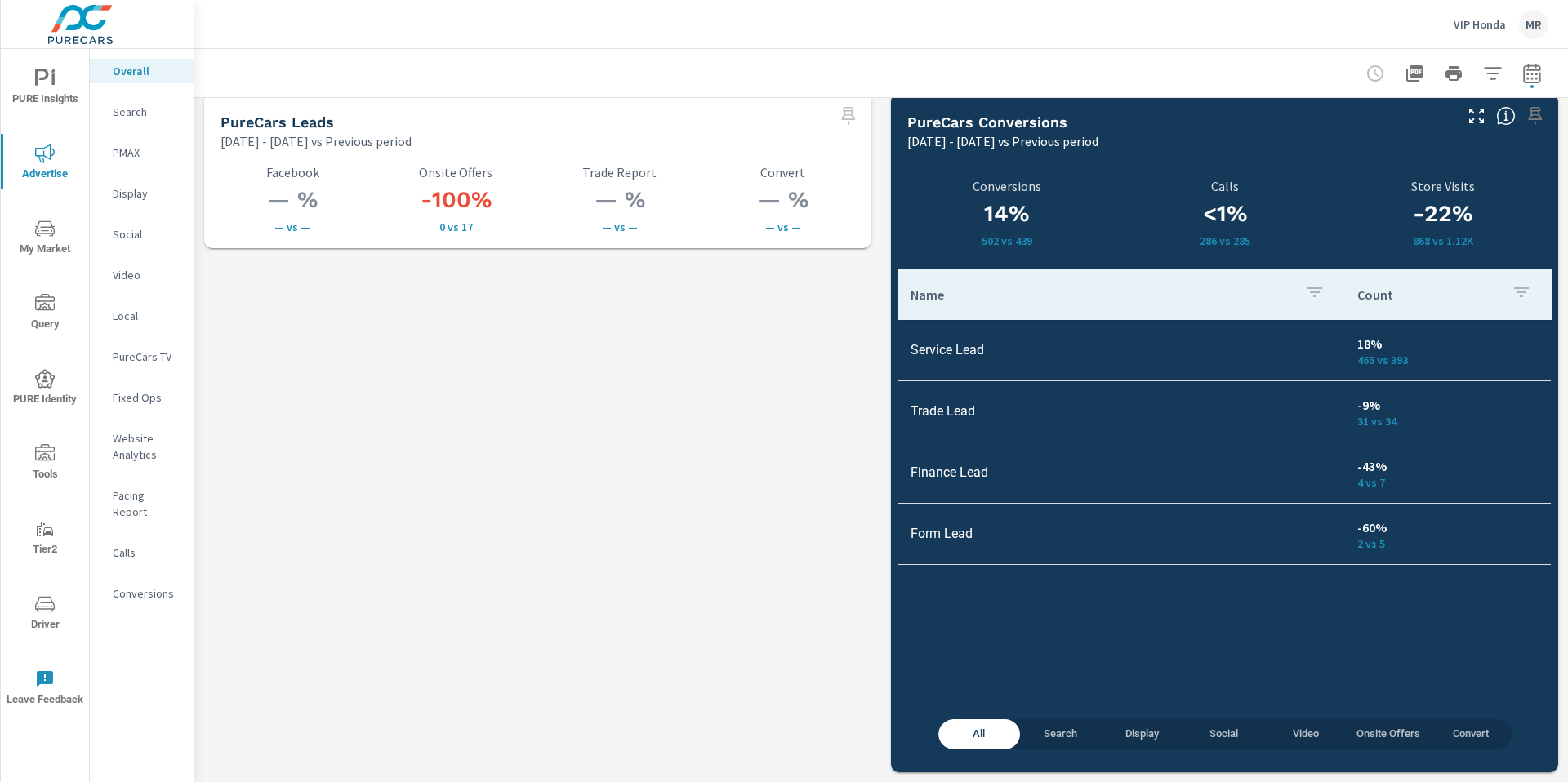
click at [124, 108] on p "Search" at bounding box center [146, 112] width 68 height 16
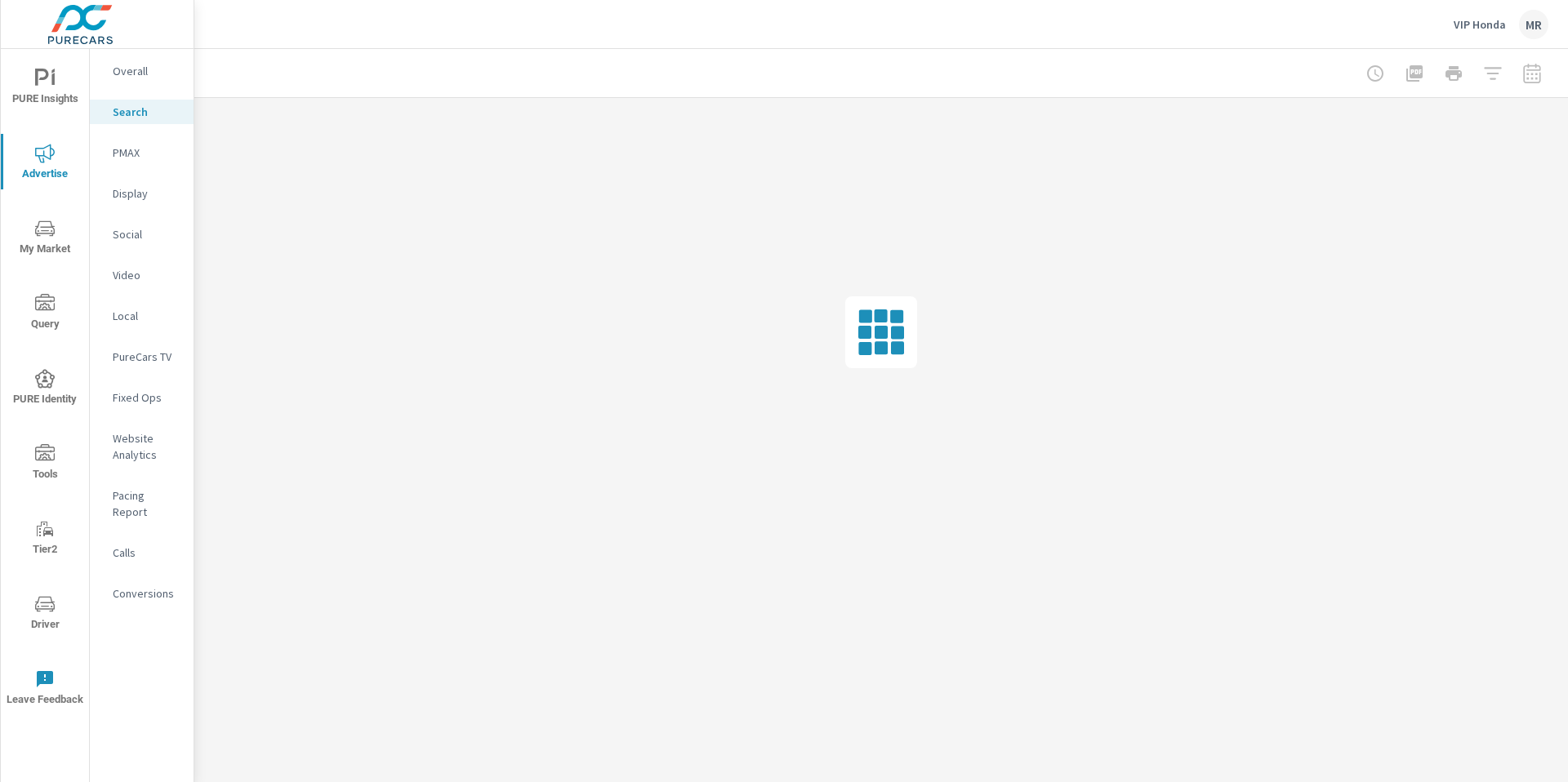
click at [47, 81] on icon "nav menu" at bounding box center [45, 79] width 20 height 20
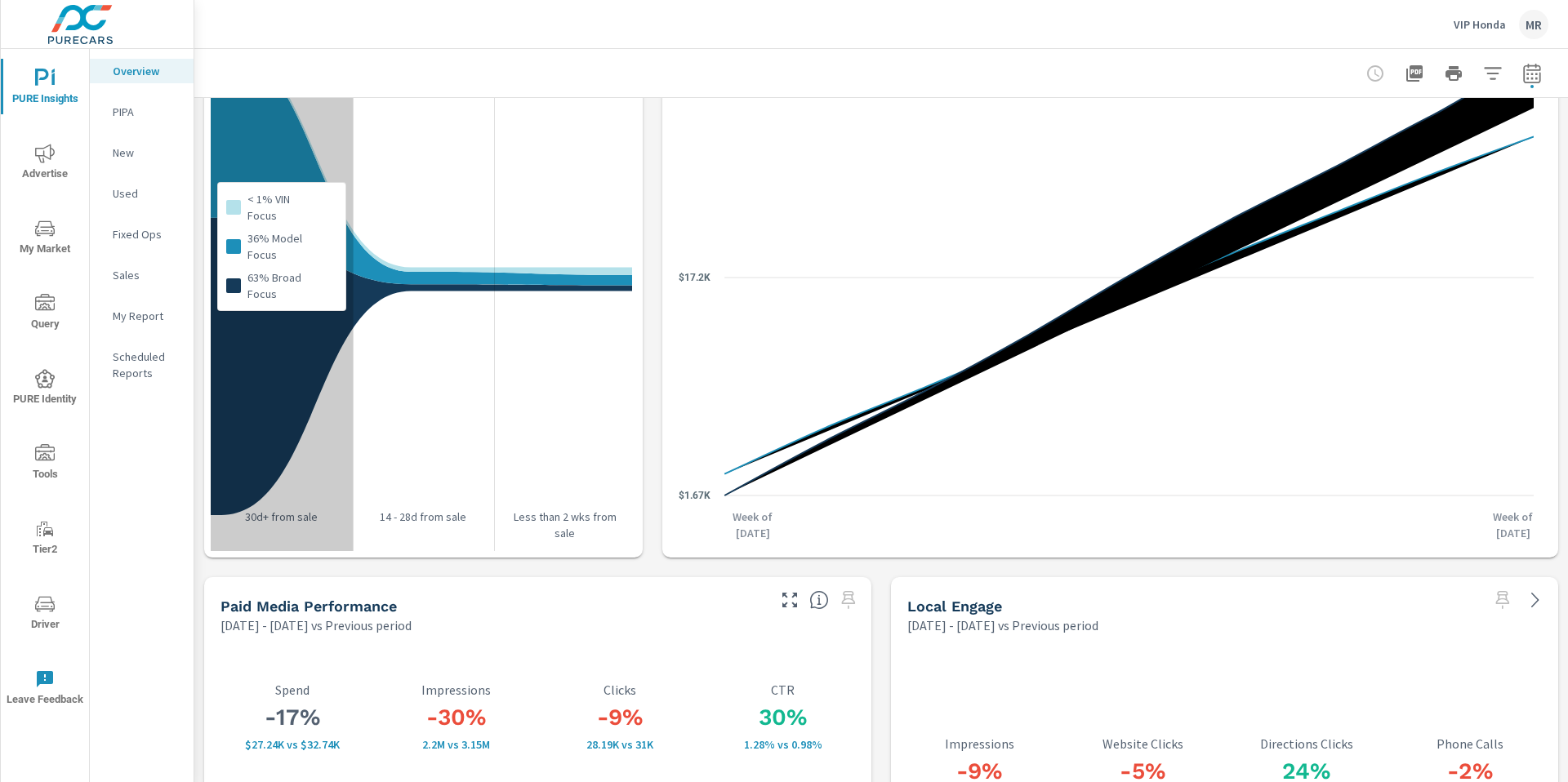
scroll to position [1958, 0]
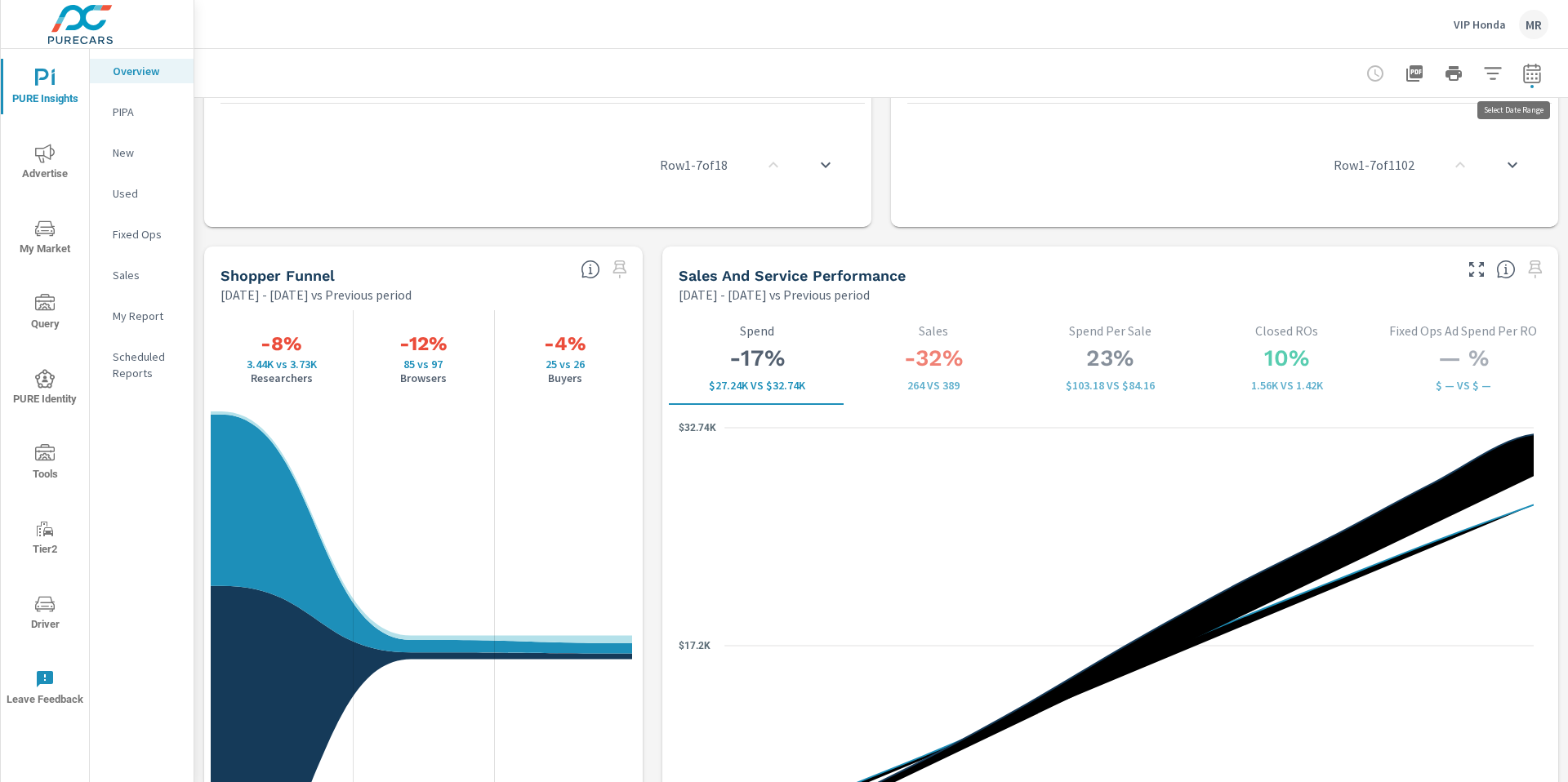
click at [979, 66] on icon "button" at bounding box center [1531, 73] width 17 height 20
select select "Previous period"
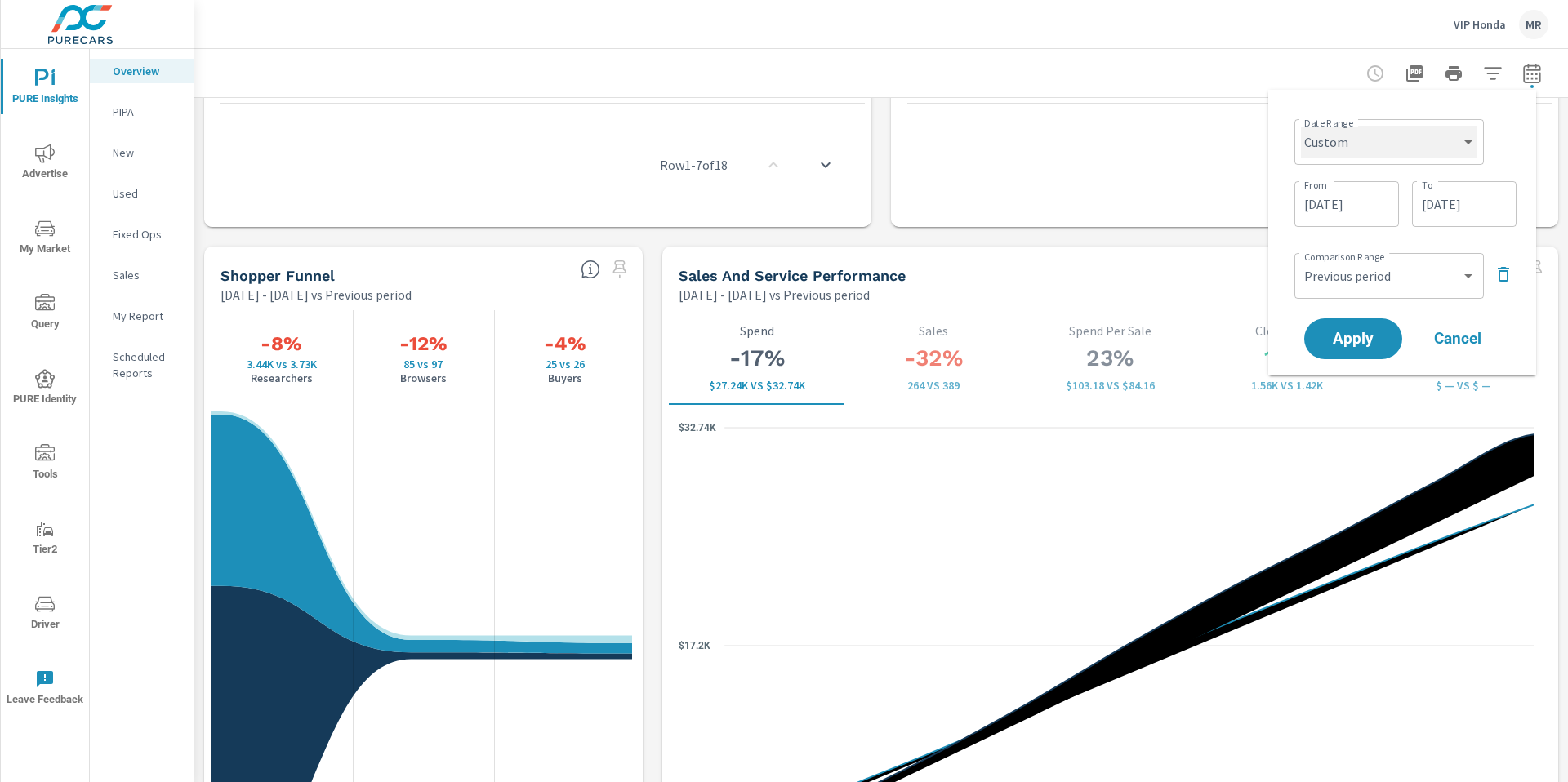
click at [979, 149] on select "Custom [DATE] Last week Last 7 days Last 14 days Last 30 days Last 45 days Last…" at bounding box center [1388, 142] width 176 height 33
click at [979, 139] on select "Custom [DATE] Last week Last 7 days Last 14 days Last 30 days Last 45 days Last…" at bounding box center [1388, 142] width 176 height 33
select select "Month to date"
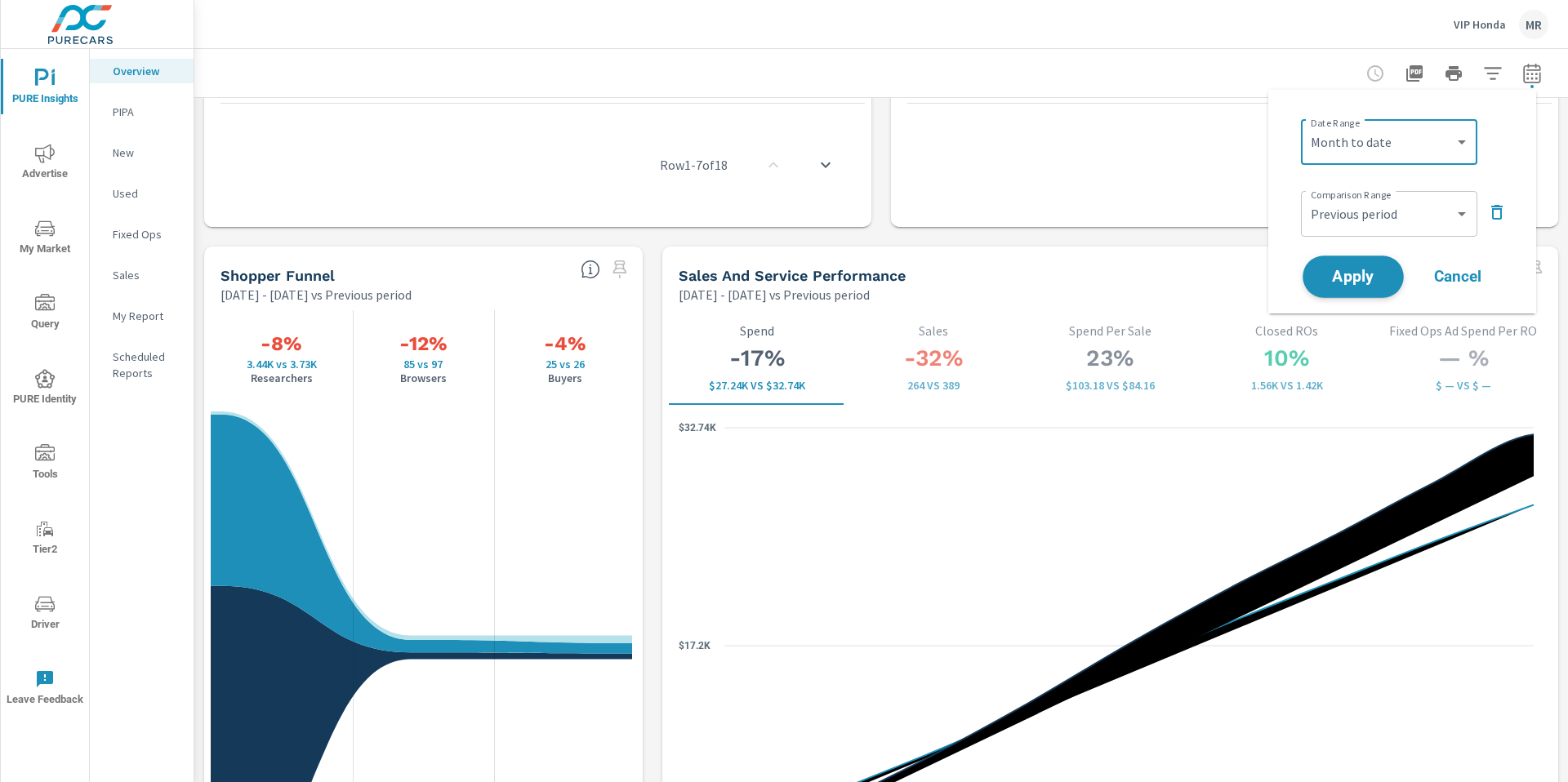
click at [979, 273] on span "Apply" at bounding box center [1353, 277] width 67 height 16
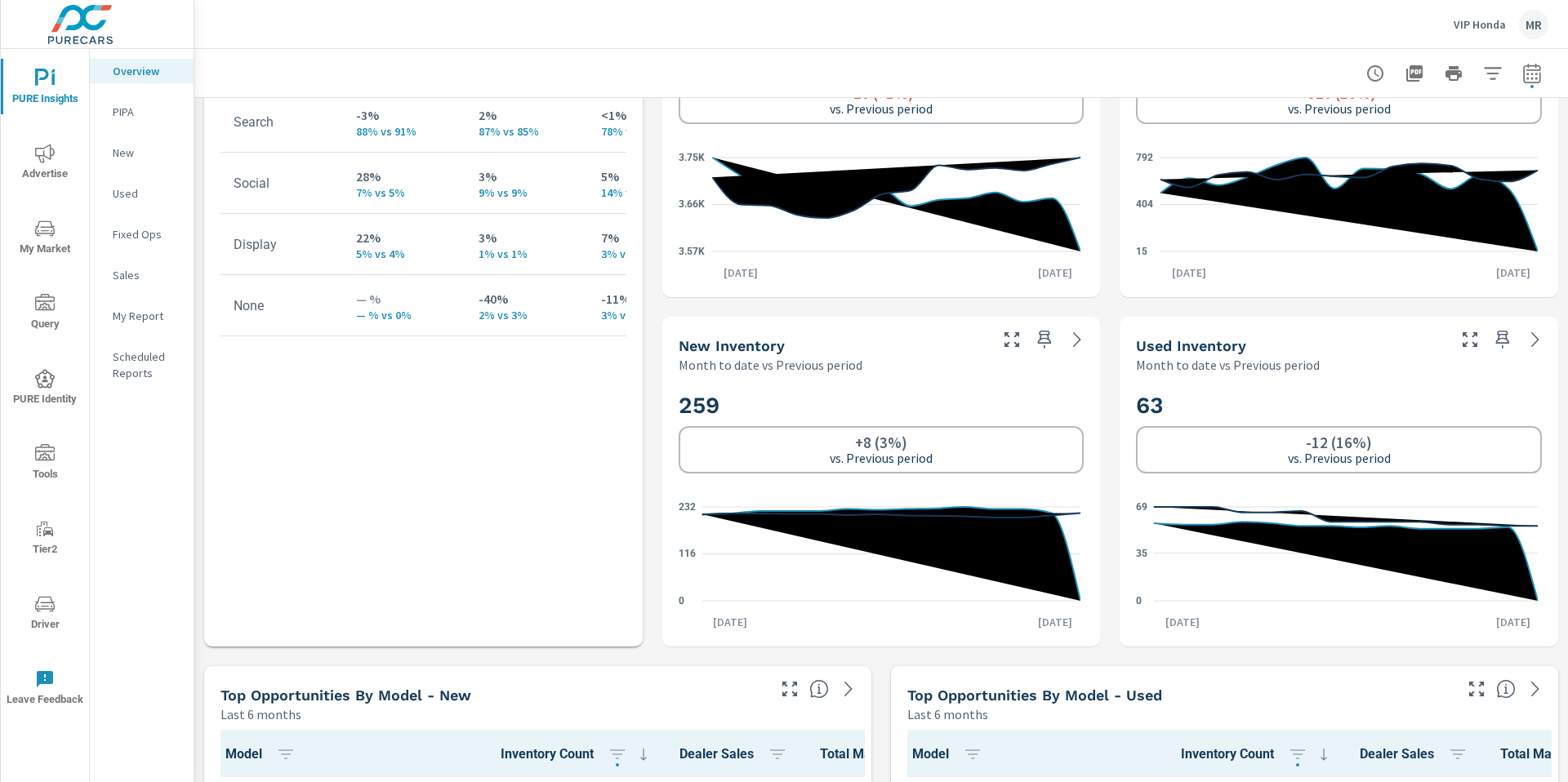
scroll to position [1165, 0]
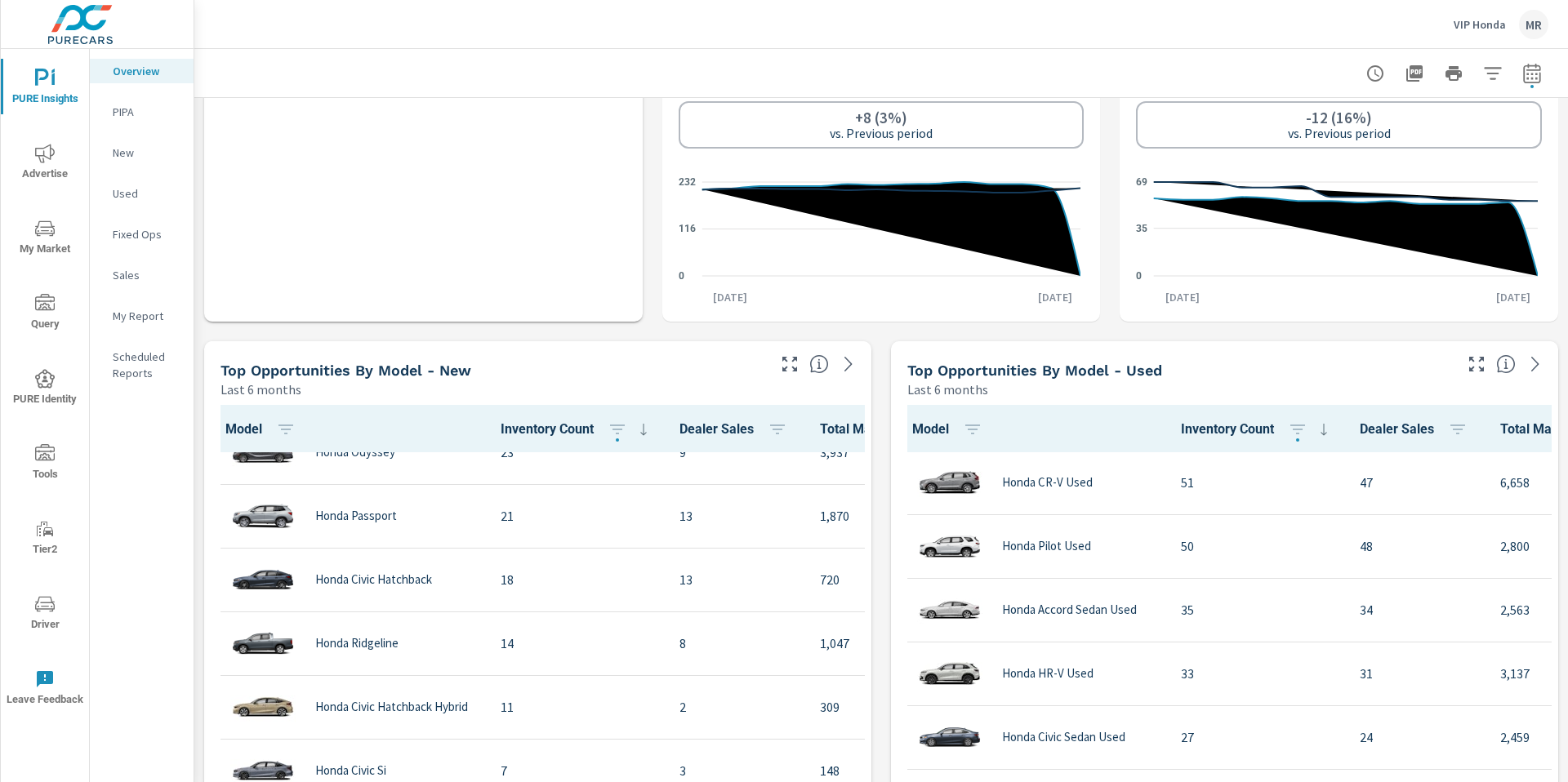
scroll to position [695, 0]
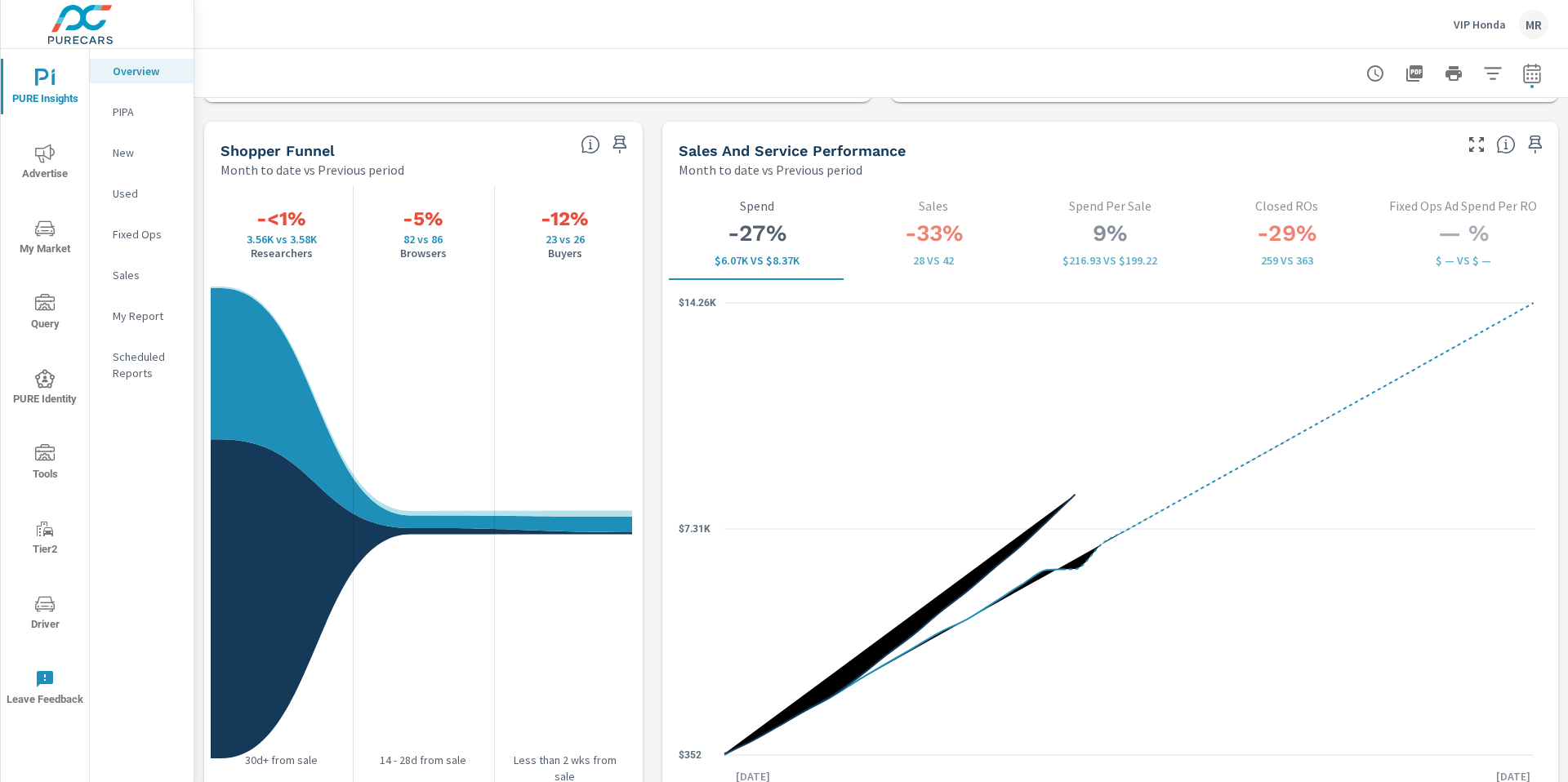
scroll to position [2086, 0]
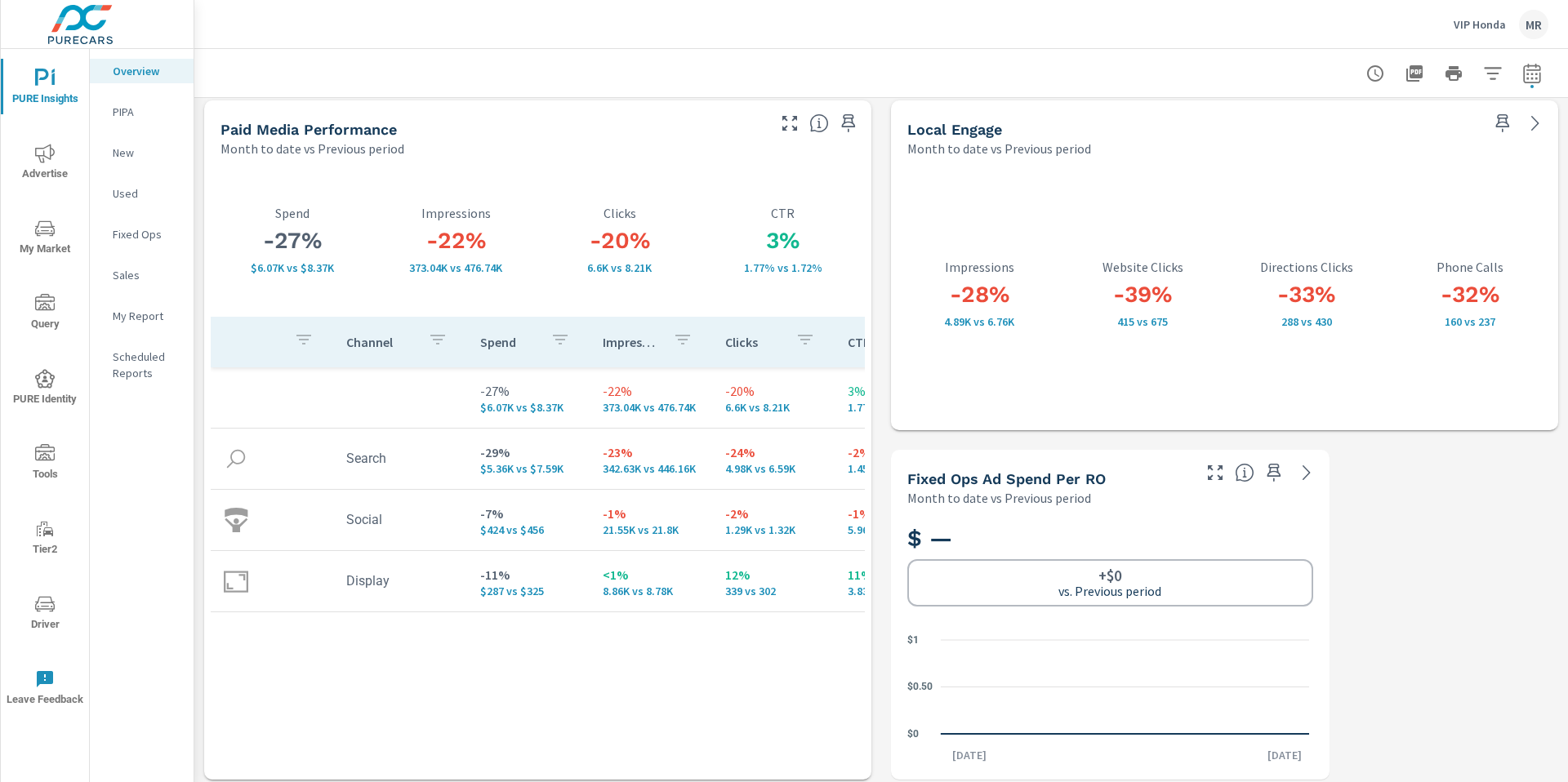
scroll to position [2811, 0]
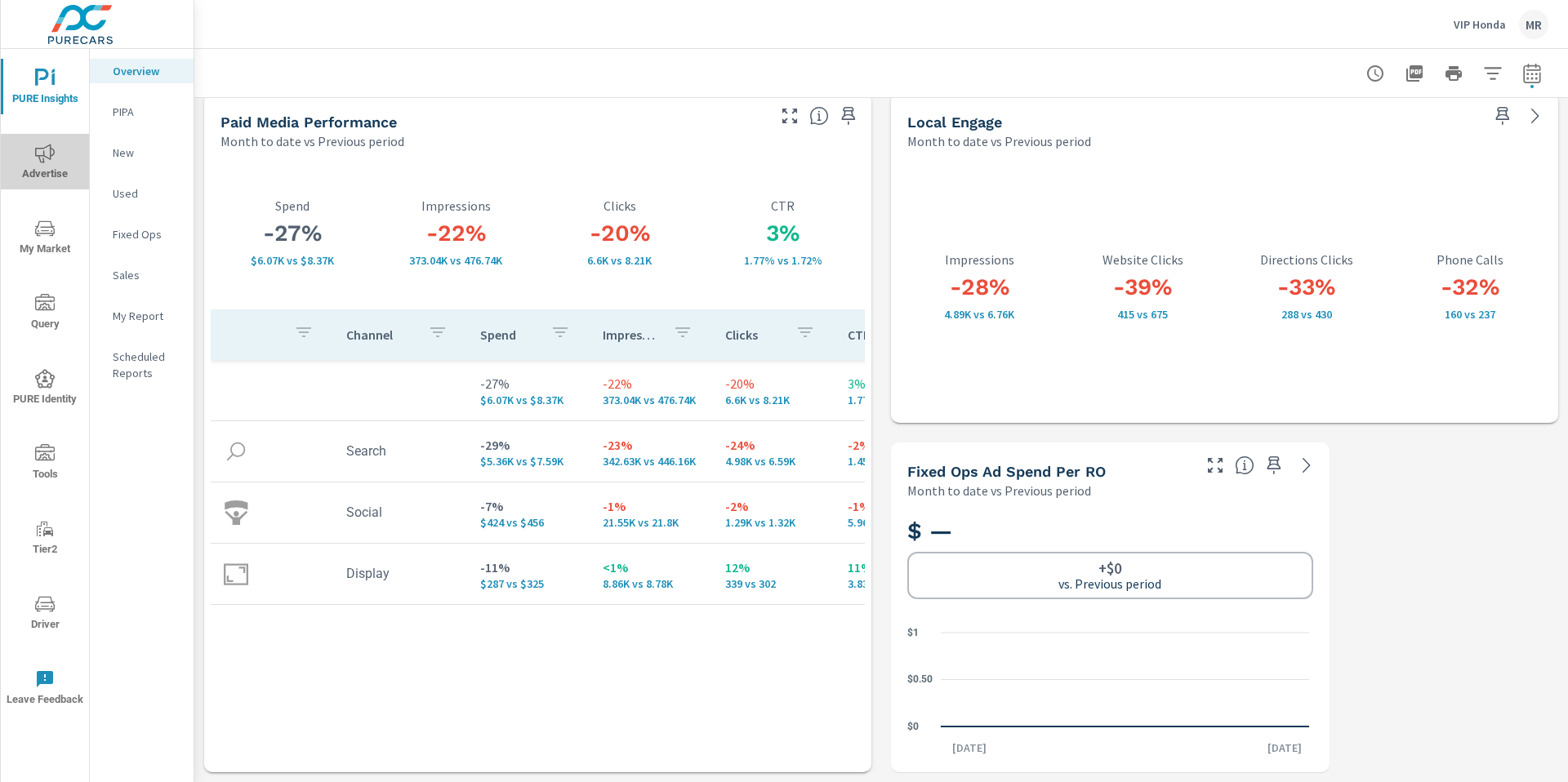
click at [53, 162] on icon "nav menu" at bounding box center [45, 153] width 20 height 20
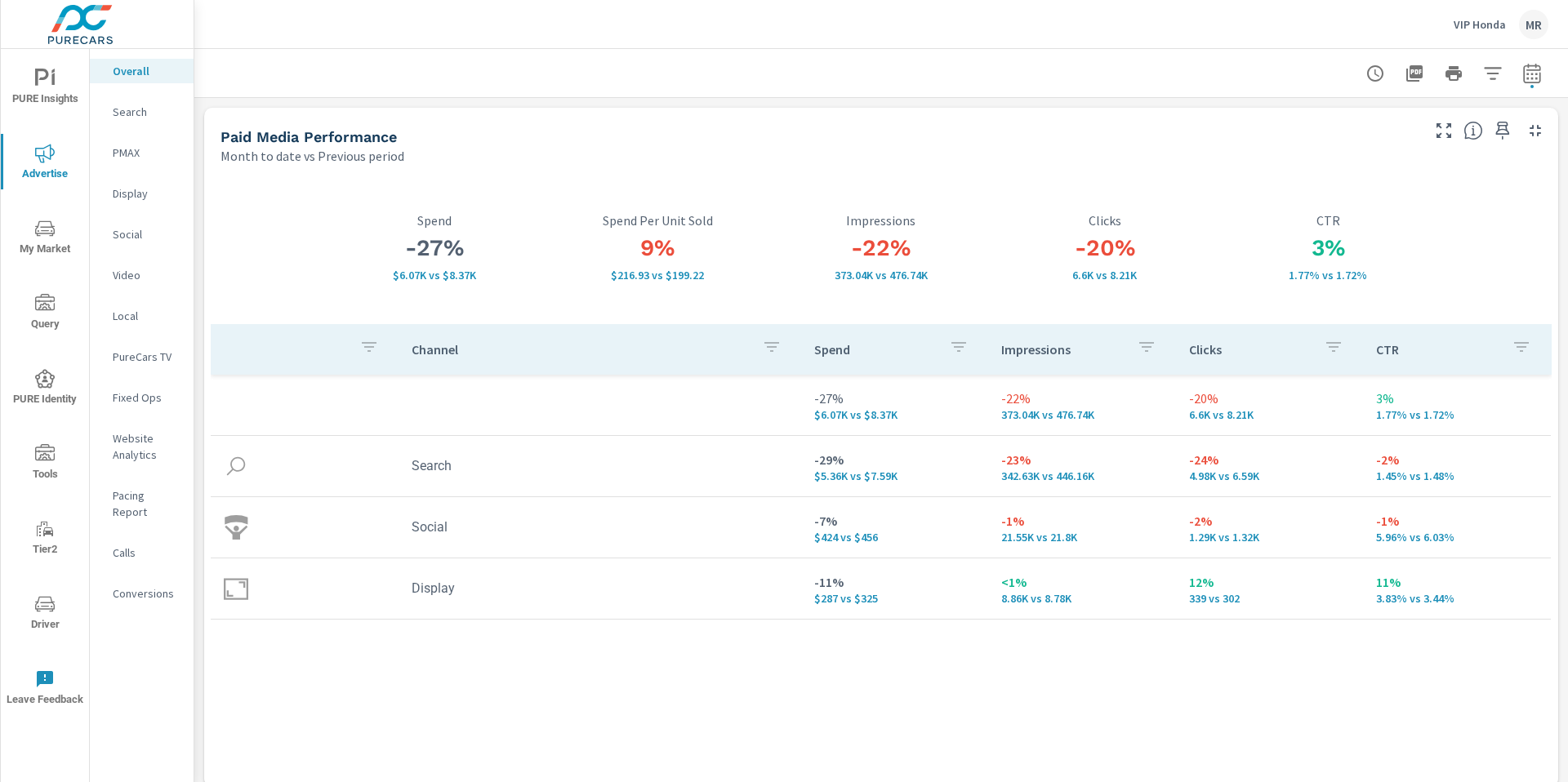
click at [142, 544] on p "Calls" at bounding box center [146, 552] width 68 height 16
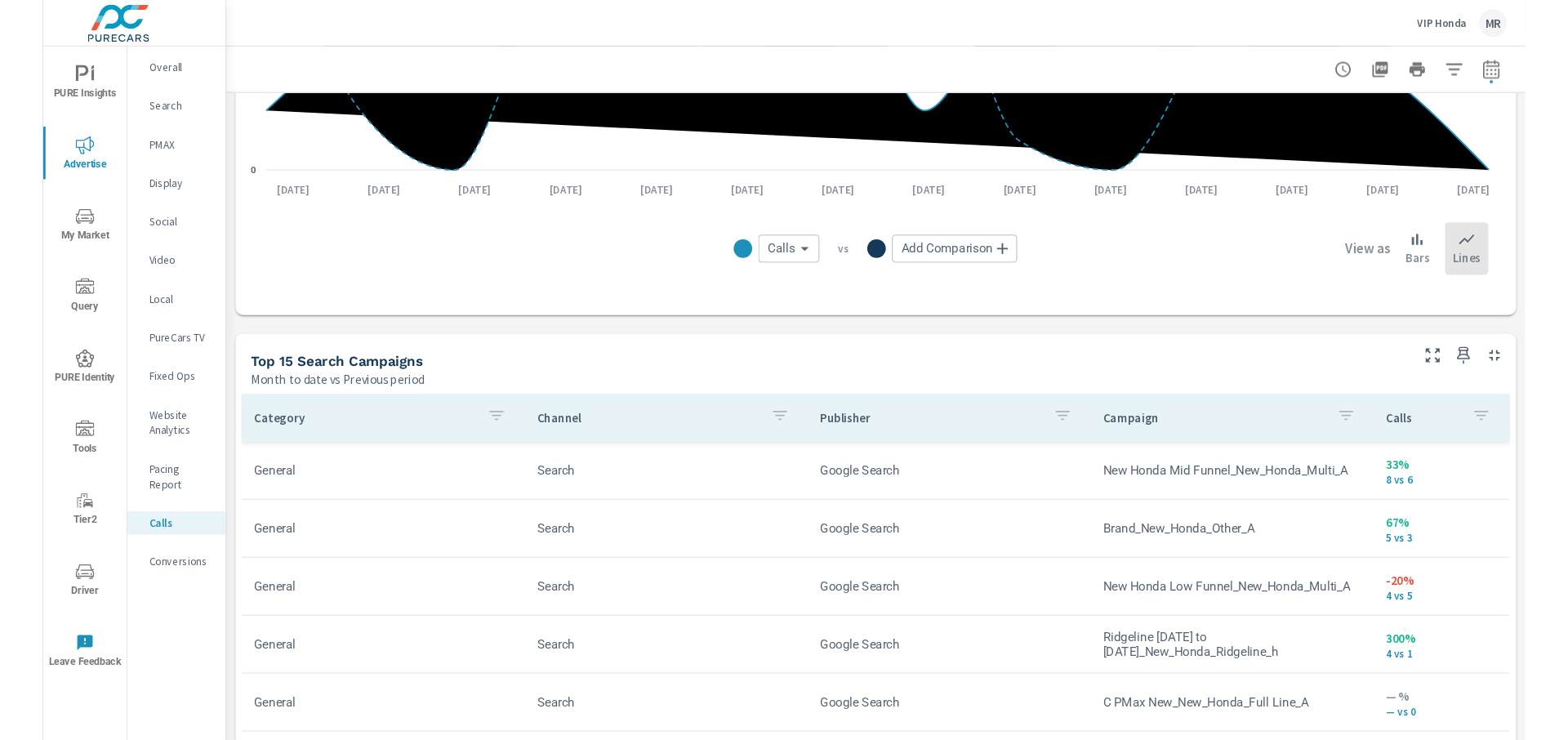
scroll to position [805, 0]
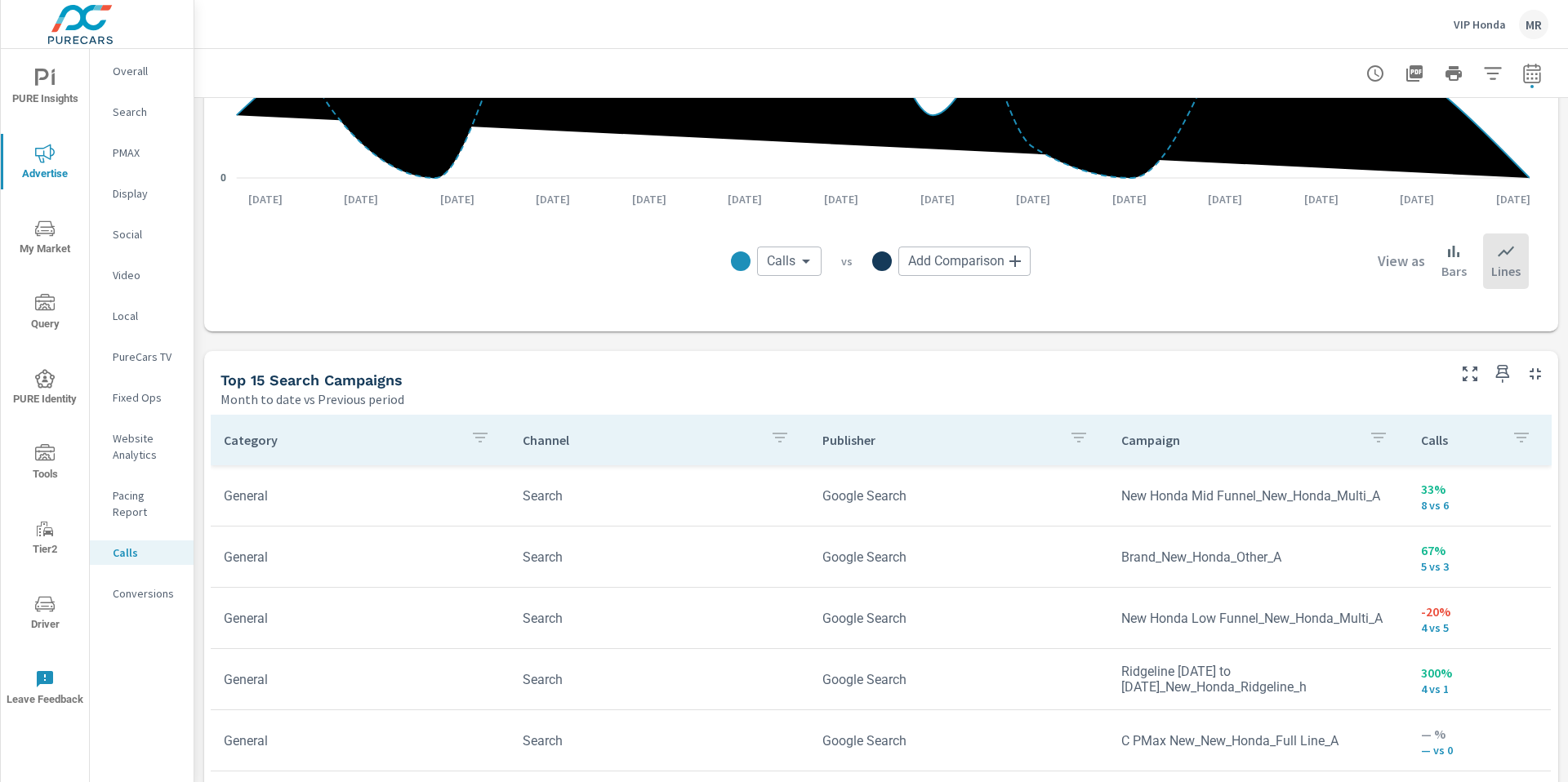
click at [708, 376] on div "Top 15 Search Campaigns" at bounding box center [832, 380] width 1223 height 19
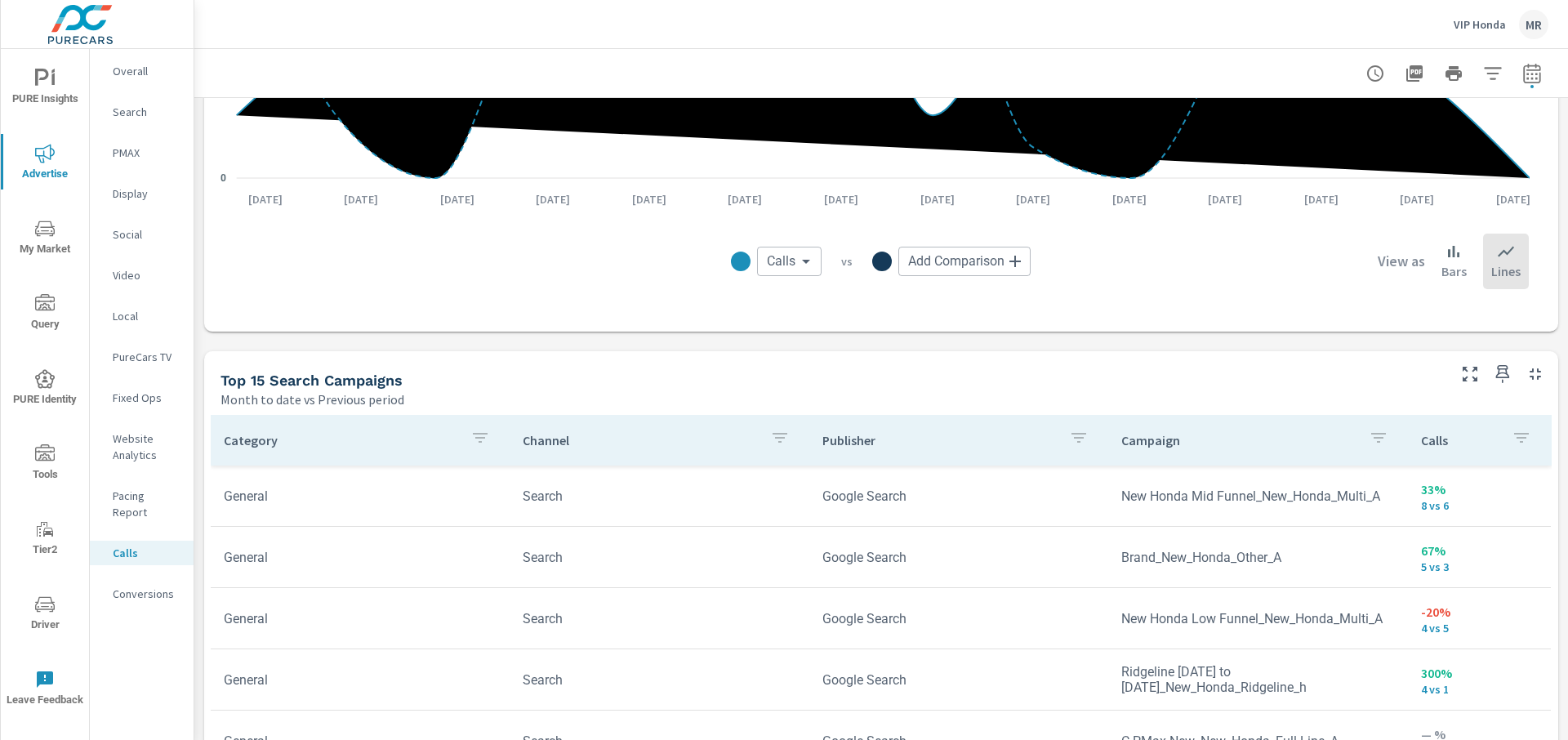
click at [109, 103] on div "Search" at bounding box center [142, 112] width 104 height 25
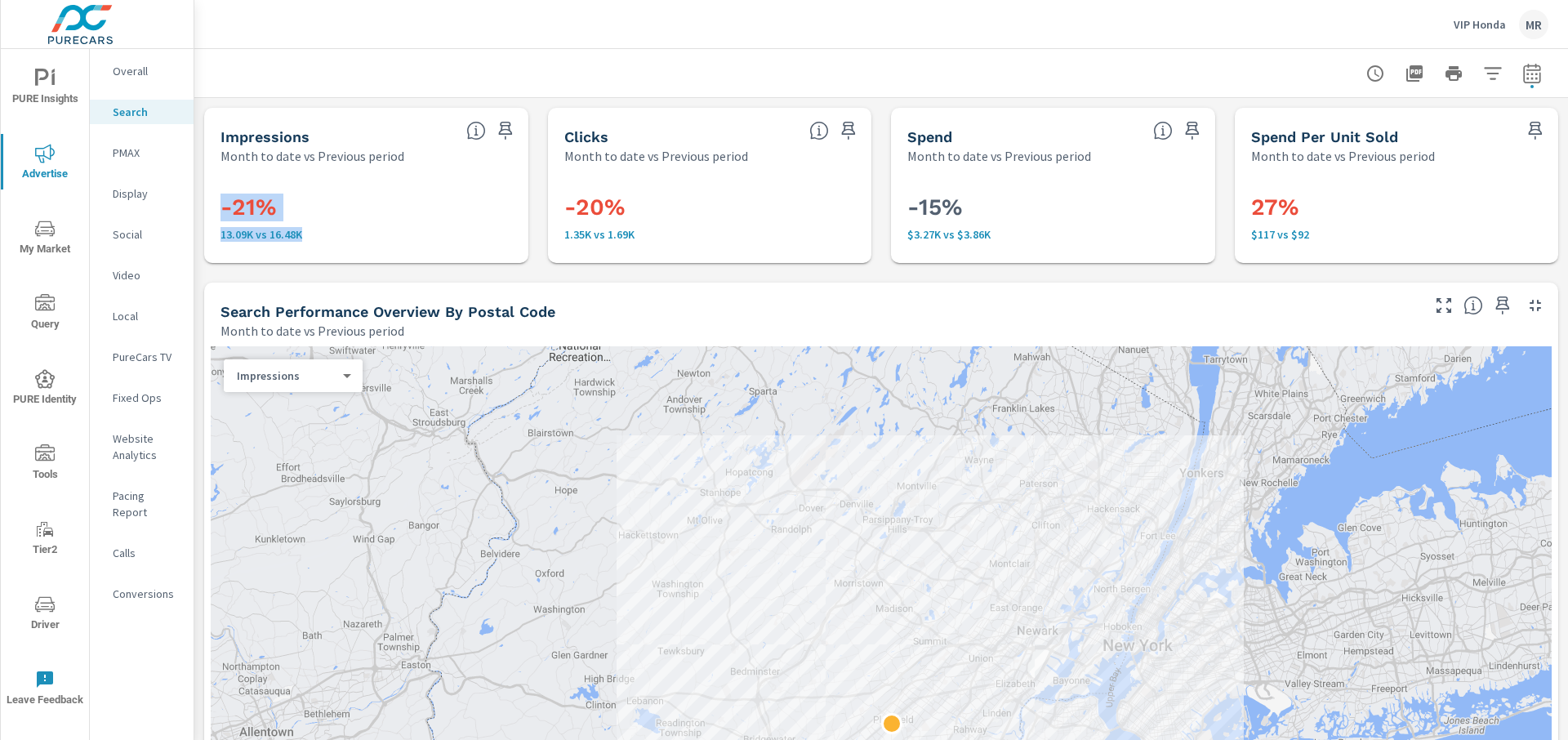
click at [195, 270] on div "PURE Insights Advertise My Market Query PURE Identity Tools Tier2 Driver Leave …" at bounding box center [784, 370] width 1568 height 740
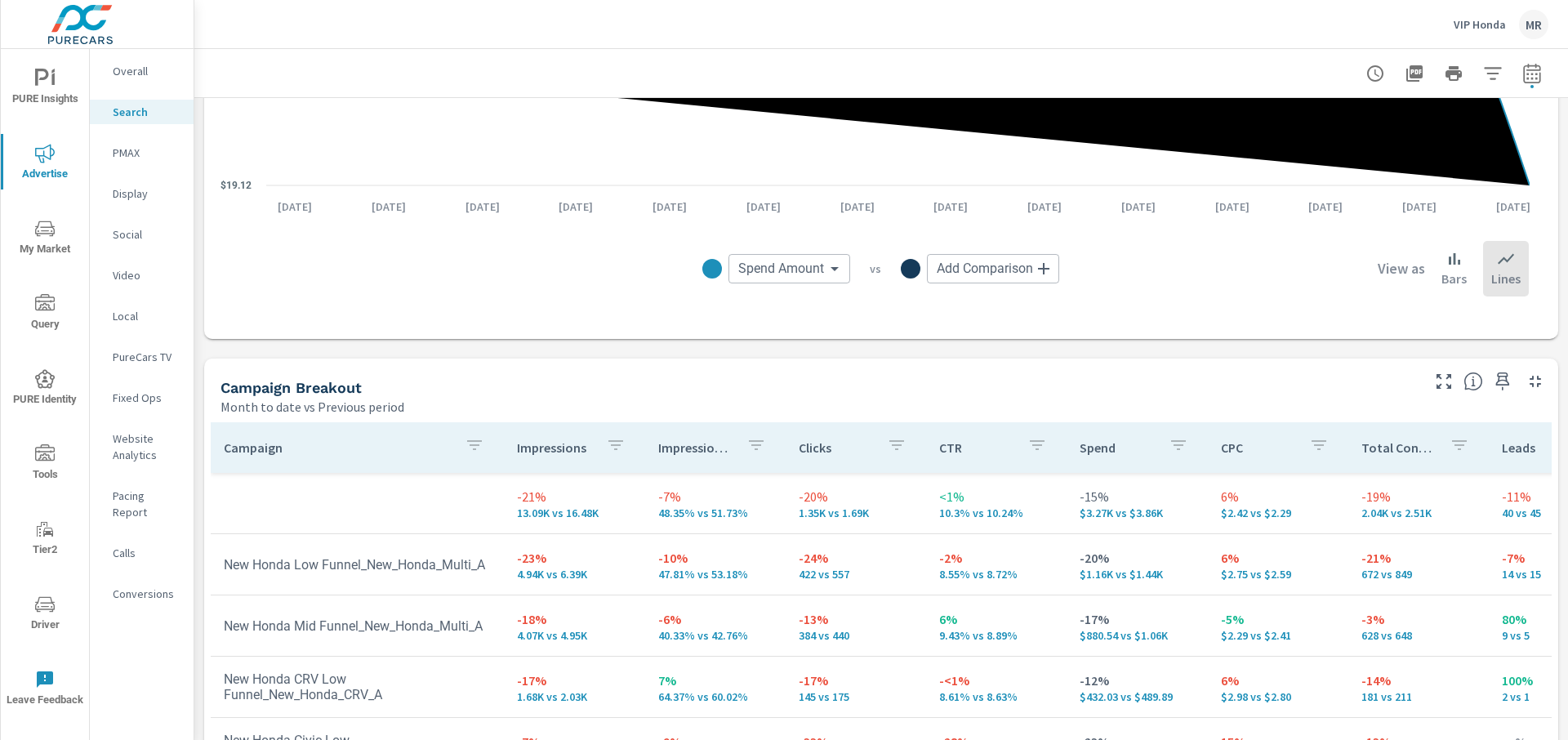
scroll to position [1629, 0]
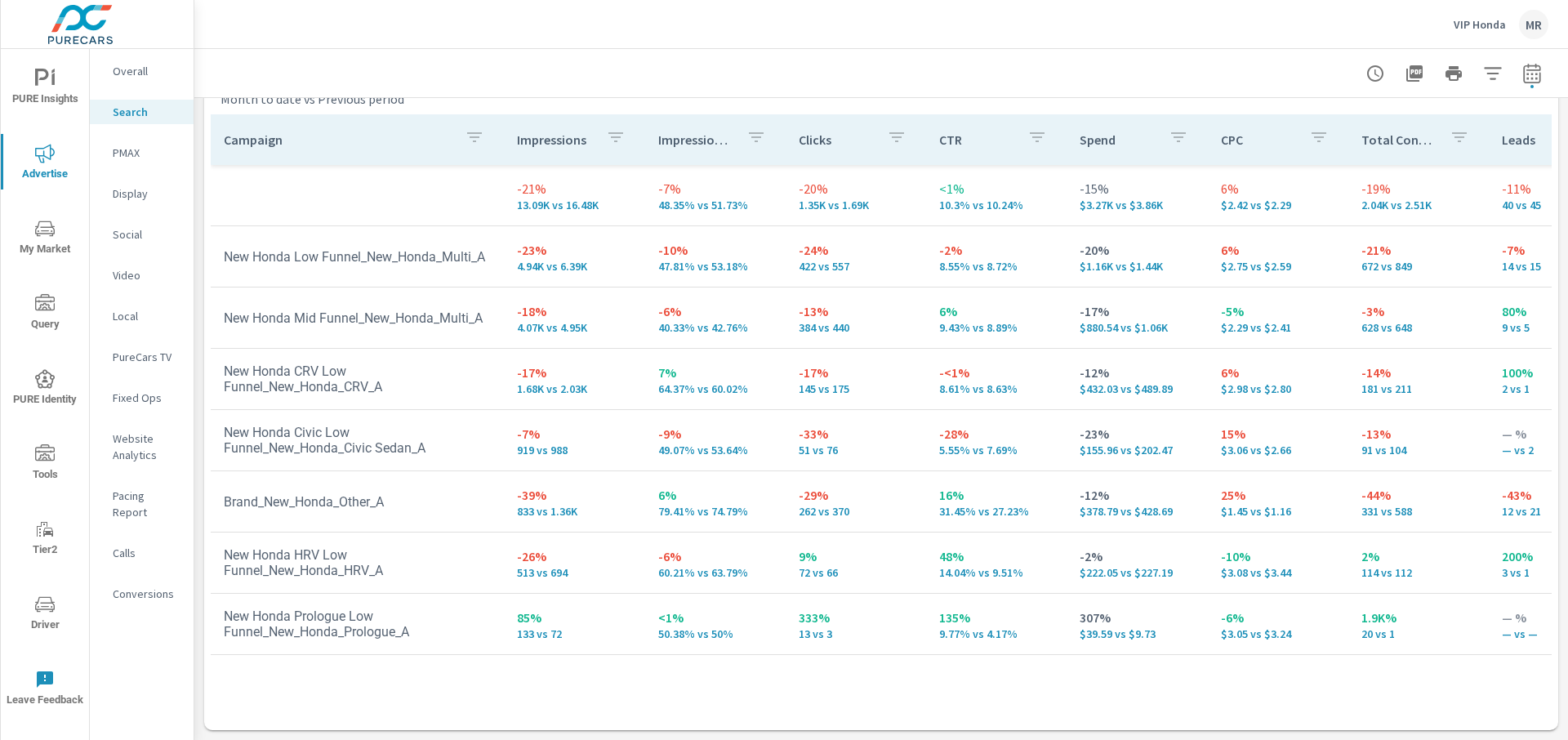
click at [369, 338] on td "New Honda Mid Funnel_New_Honda_Multi_A" at bounding box center [357, 318] width 293 height 42
click at [504, 625] on td "85% 133 vs 72" at bounding box center [574, 624] width 140 height 59
click at [928, 558] on td "48% 14.04% vs 9.51%" at bounding box center [996, 563] width 140 height 59
drag, startPoint x: 1084, startPoint y: 627, endPoint x: 1057, endPoint y: 623, distance: 27.3
click at [979, 627] on p "$39.59 vs $9.73" at bounding box center [1136, 633] width 114 height 13
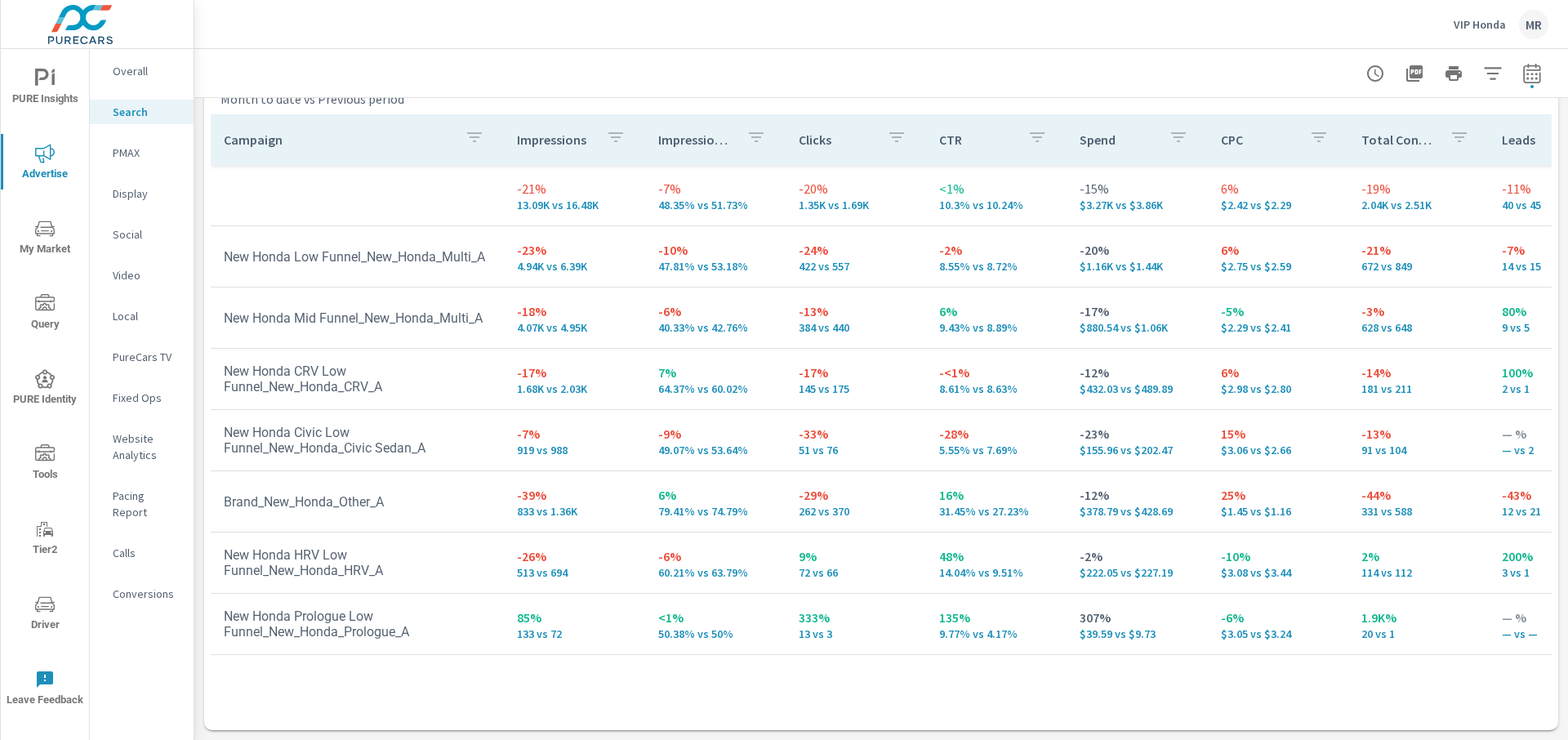
click at [469, 627] on td "New Honda Prologue Low Funnel_New_Honda_Prologue_A" at bounding box center [357, 624] width 293 height 57
drag, startPoint x: 245, startPoint y: 626, endPoint x: 552, endPoint y: 636, distance: 307.2
click at [509, 628] on tr "New Honda Prologue Low Funnel_New_Honda_Prologue_A 85% 133 vs 72 <1% 50.38% vs …" at bounding box center [1271, 624] width 2122 height 61
click at [552, 635] on p "133 vs 72" at bounding box center [574, 633] width 114 height 13
click at [629, 633] on td "85% 133 vs 72" at bounding box center [574, 624] width 140 height 59
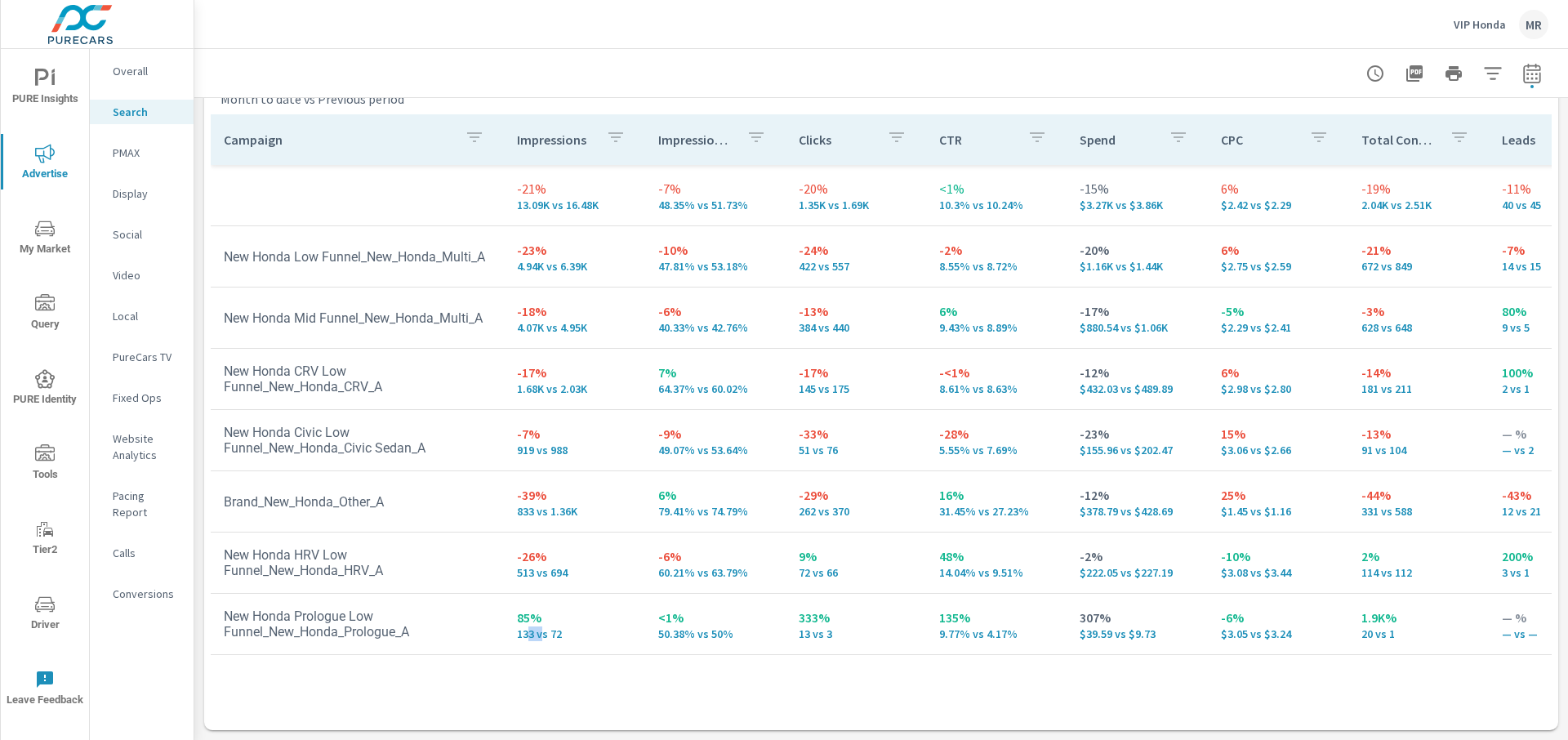
drag, startPoint x: 527, startPoint y: 638, endPoint x: 539, endPoint y: 630, distance: 14.4
click at [539, 630] on p "133 vs 72" at bounding box center [574, 633] width 114 height 13
drag, startPoint x: 534, startPoint y: 633, endPoint x: 523, endPoint y: 648, distance: 18.6
click at [534, 633] on p "133 vs 72" at bounding box center [574, 633] width 114 height 13
click at [530, 640] on p "133 vs 72" at bounding box center [574, 633] width 114 height 13
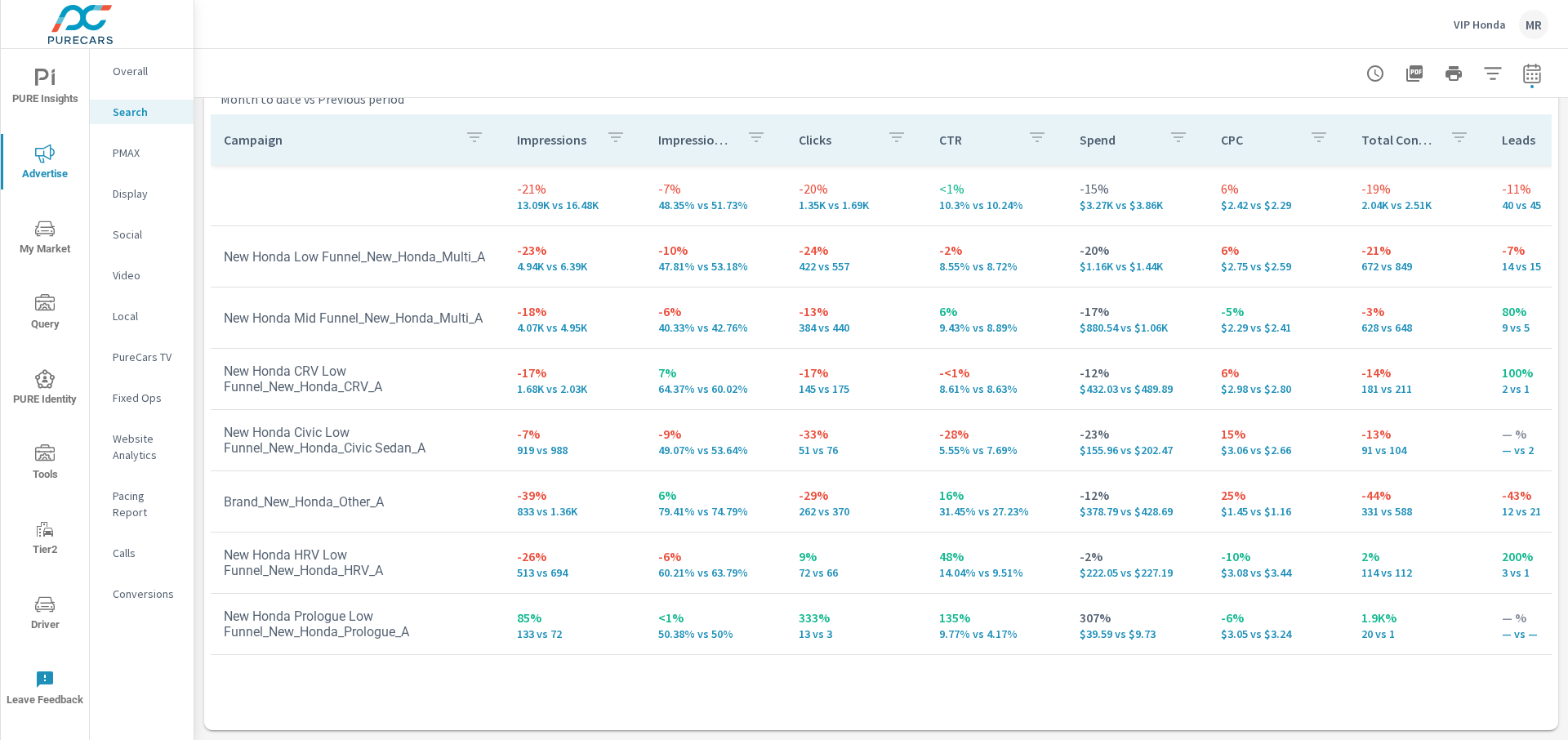
click at [452, 629] on td "New Honda Prologue Low Funnel_New_Honda_Prologue_A" at bounding box center [357, 624] width 293 height 57
click at [146, 676] on div "Overall Search PMAX Display Social Video Local PureCars TV Fixed Ops Website An…" at bounding box center [142, 394] width 104 height 691
click at [149, 676] on div "Overall Search PMAX Display Social Video Local PureCars TV Fixed Ops Website An…" at bounding box center [142, 394] width 104 height 691
click at [150, 676] on div "Overall Search PMAX Display Social Video Local PureCars TV Fixed Ops Website An…" at bounding box center [142, 394] width 104 height 691
click at [157, 664] on div "Overall Search PMAX Display Social Video Local PureCars TV Fixed Ops Website An…" at bounding box center [142, 394] width 104 height 691
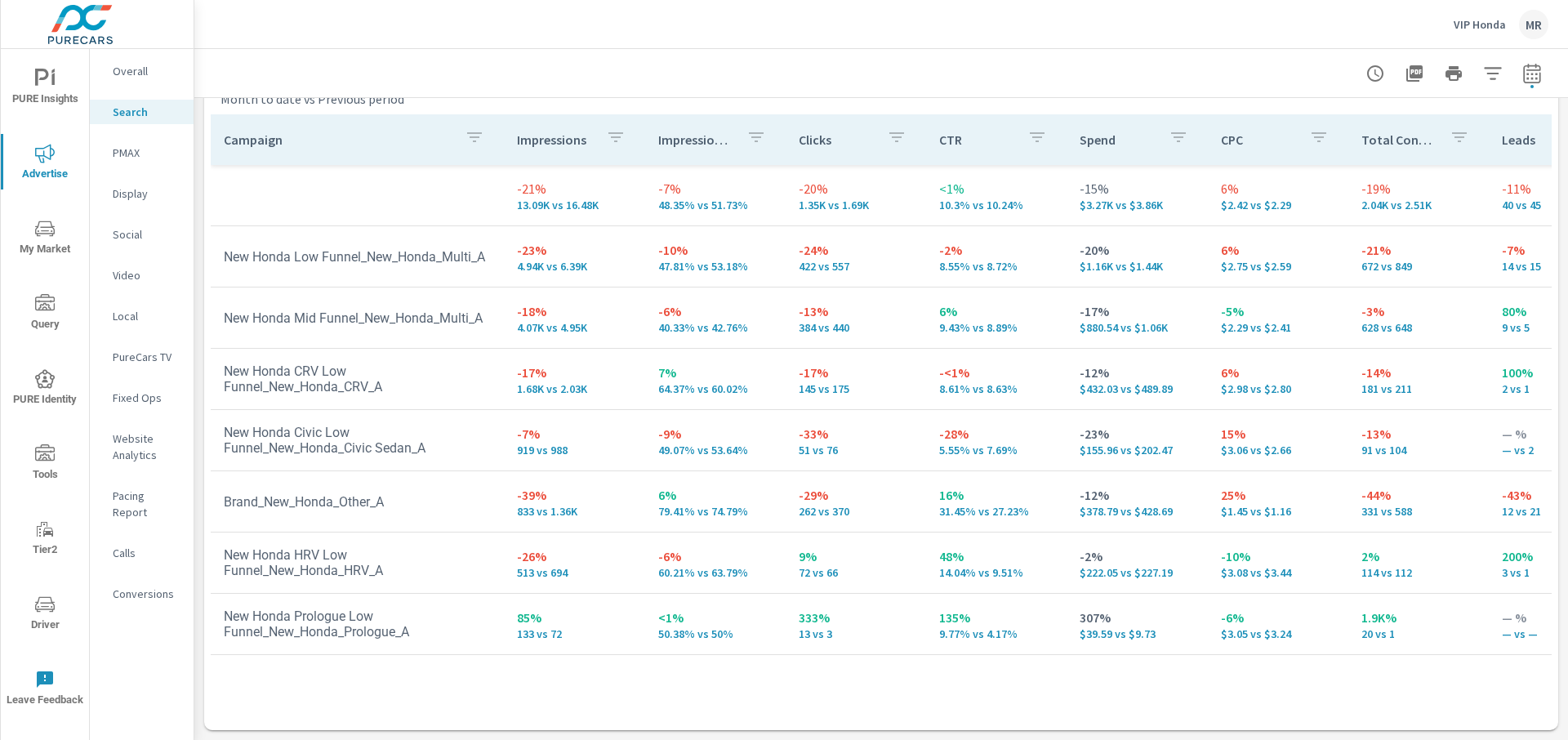
click at [120, 676] on div "Overall Search PMAX Display Social Video Local PureCars TV Fixed Ops Website An…" at bounding box center [142, 394] width 104 height 691
click at [121, 676] on div "Overall Search PMAX Display Social Video Local PureCars TV Fixed Ops Website An…" at bounding box center [142, 394] width 104 height 691
click at [34, 470] on span "Tools" at bounding box center [45, 464] width 79 height 40
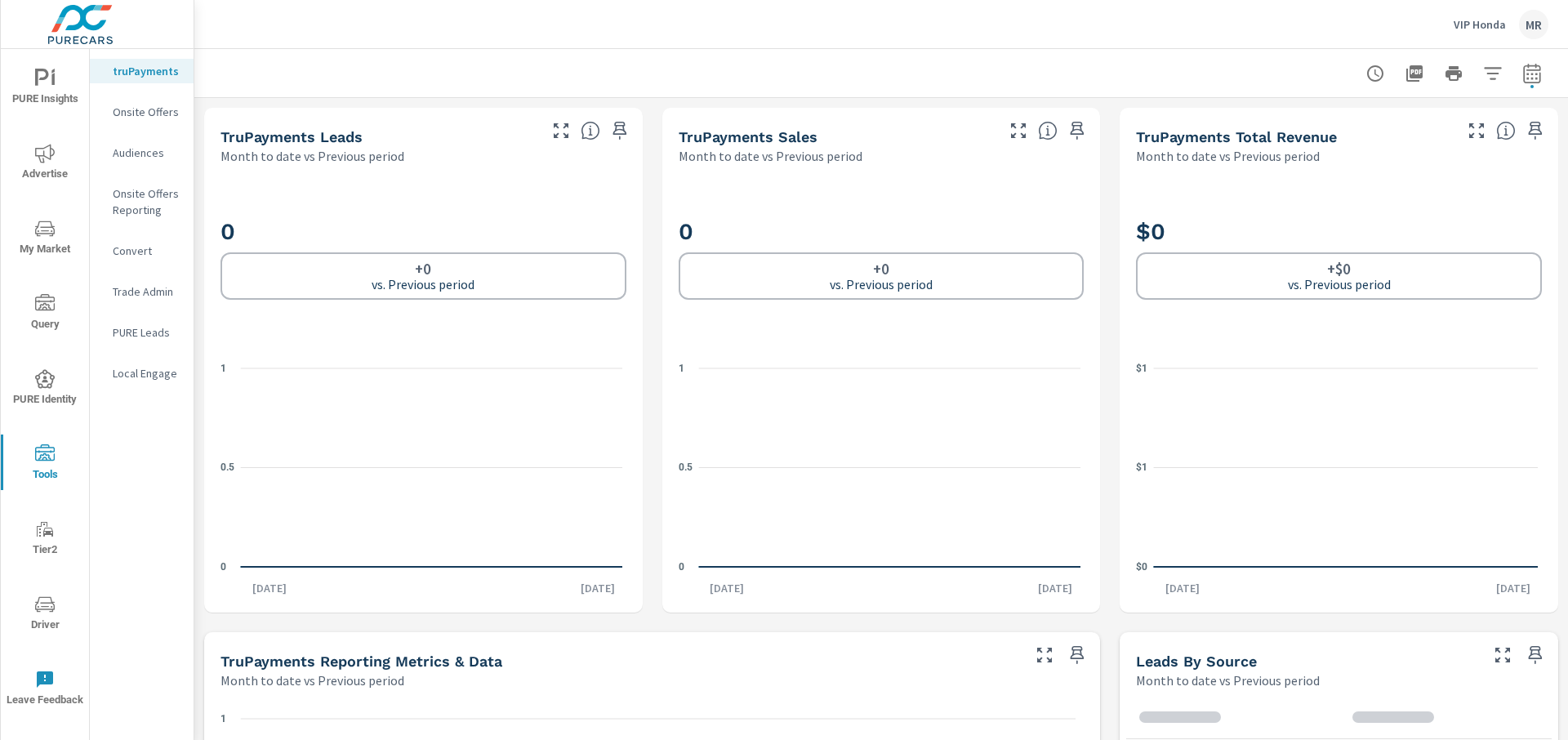
click at [146, 107] on p "Onsite Offers" at bounding box center [146, 112] width 68 height 16
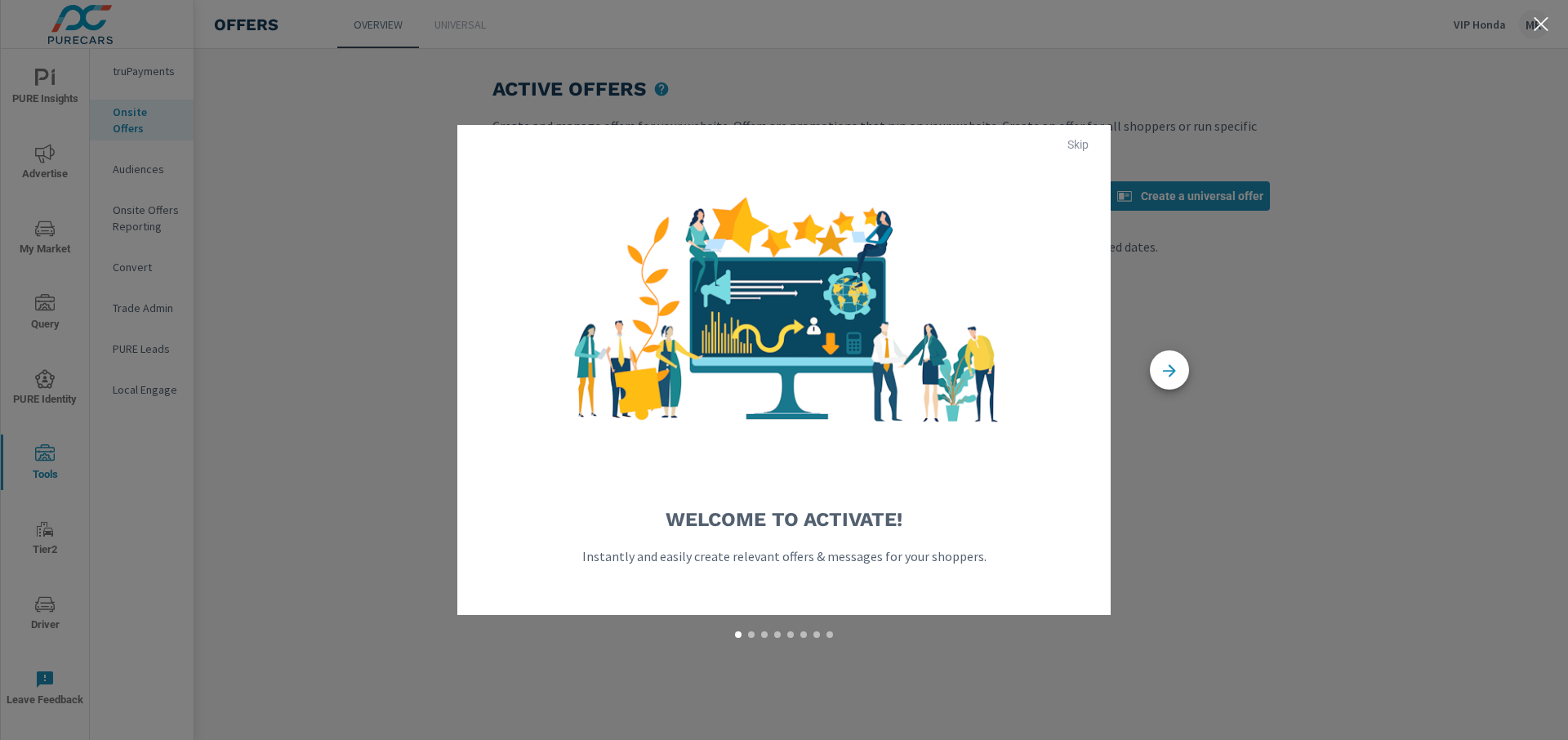
click at [979, 141] on span "Skip" at bounding box center [1078, 144] width 39 height 15
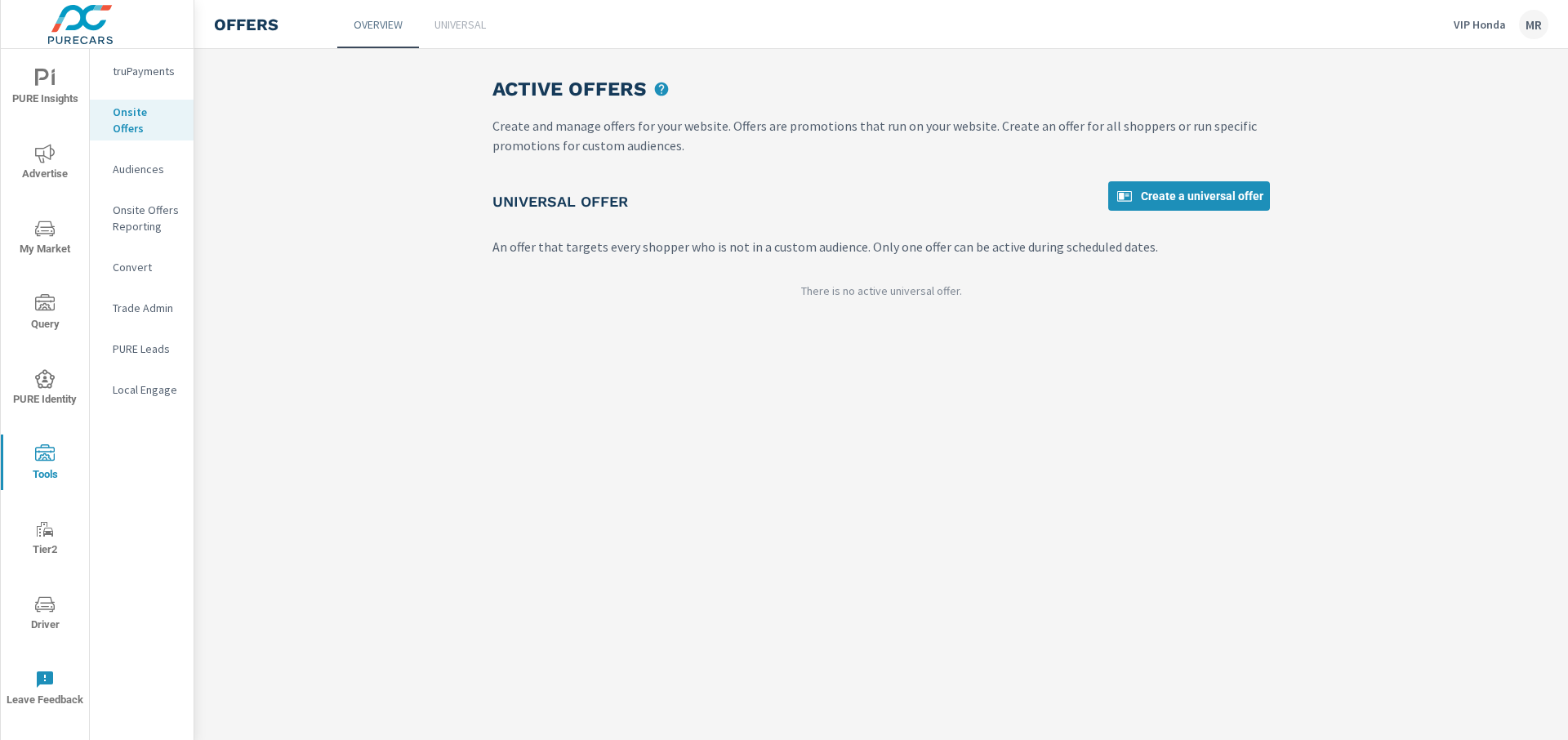
click at [979, 338] on div "Active Offers Create and manage offers for your website. Offers are promotions …" at bounding box center [881, 394] width 1374 height 691
click at [979, 198] on span "Create a universal offer" at bounding box center [1188, 196] width 148 height 20
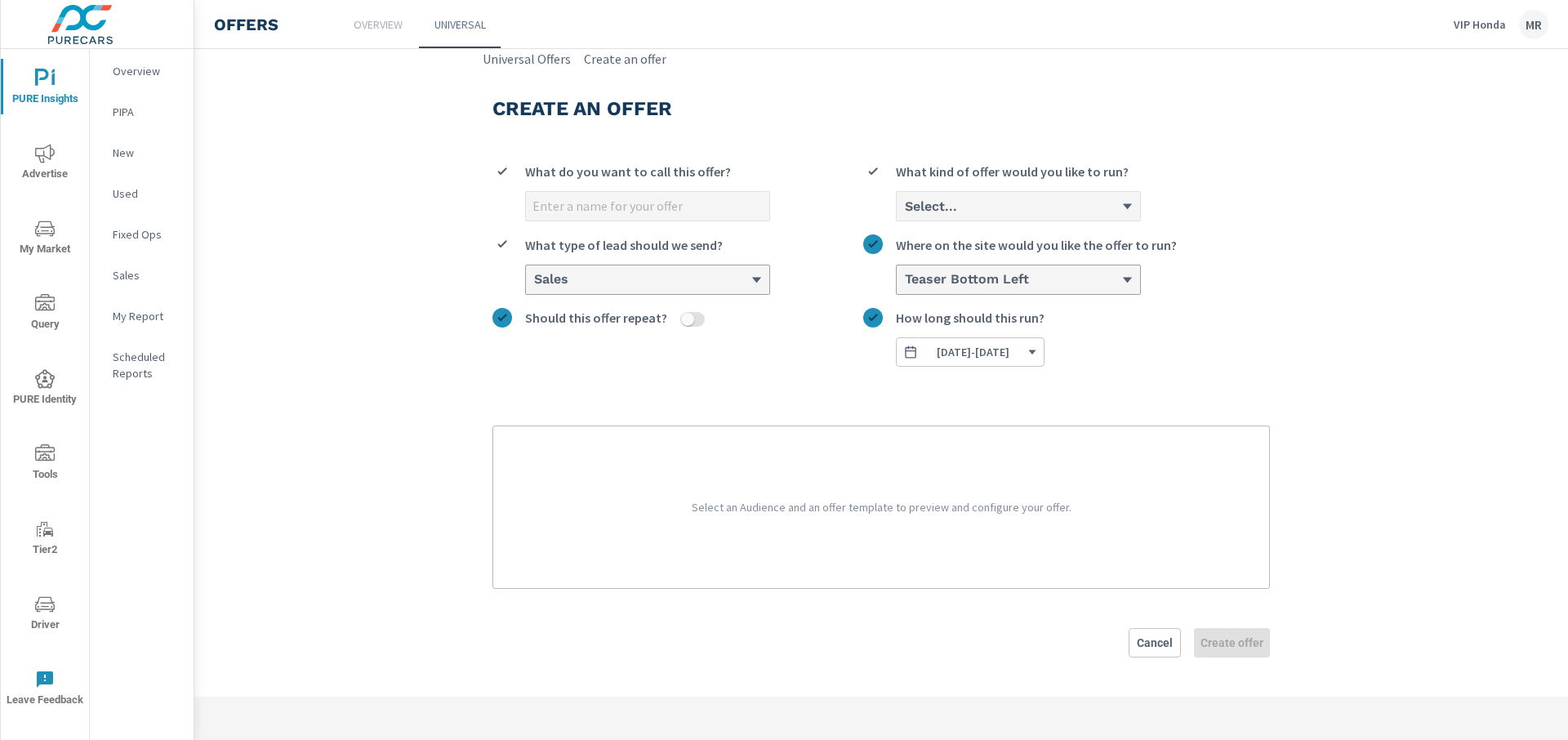
click at [612, 211] on input "What do you want to call this offer?" at bounding box center [648, 206] width 243 height 29
click at [286, 143] on section "Create an offer What do you want to call this offer? Select... What kind of off…" at bounding box center [881, 383] width 1374 height 628
click at [401, 31] on p "Overview" at bounding box center [378, 25] width 49 height 16
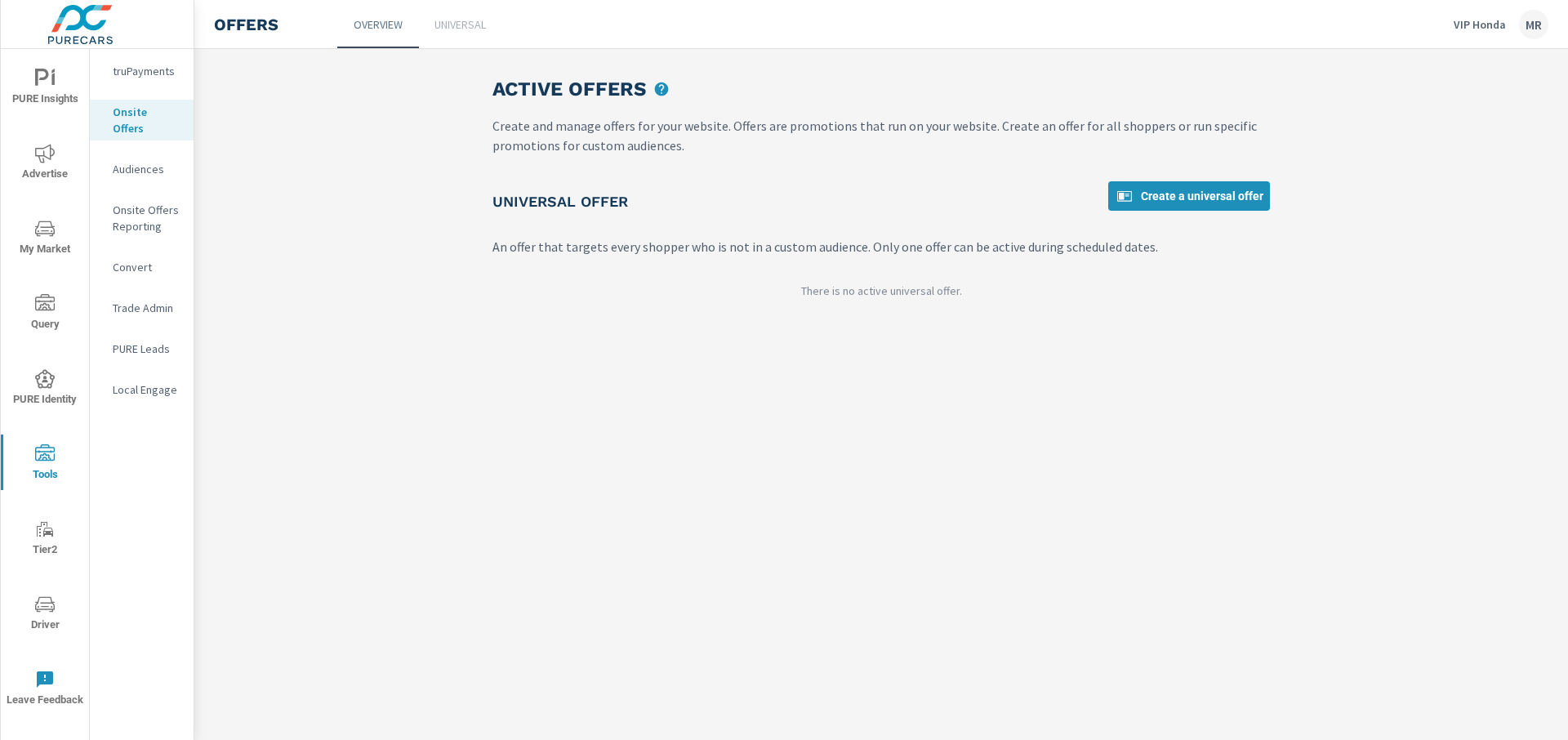
click at [148, 106] on p "Onsite Offers" at bounding box center [146, 120] width 68 height 33
click at [148, 340] on p "PURE Leads" at bounding box center [146, 348] width 68 height 16
click at [722, 279] on div "Universal Offer Create a universal offer An offer that targets every shopper wh…" at bounding box center [881, 246] width 777 height 130
click at [698, 242] on p "An offer that targets every shopper who is not in a custom audience. Only one o…" at bounding box center [881, 247] width 777 height 20
click at [447, 28] on p "Universal" at bounding box center [460, 25] width 52 height 16
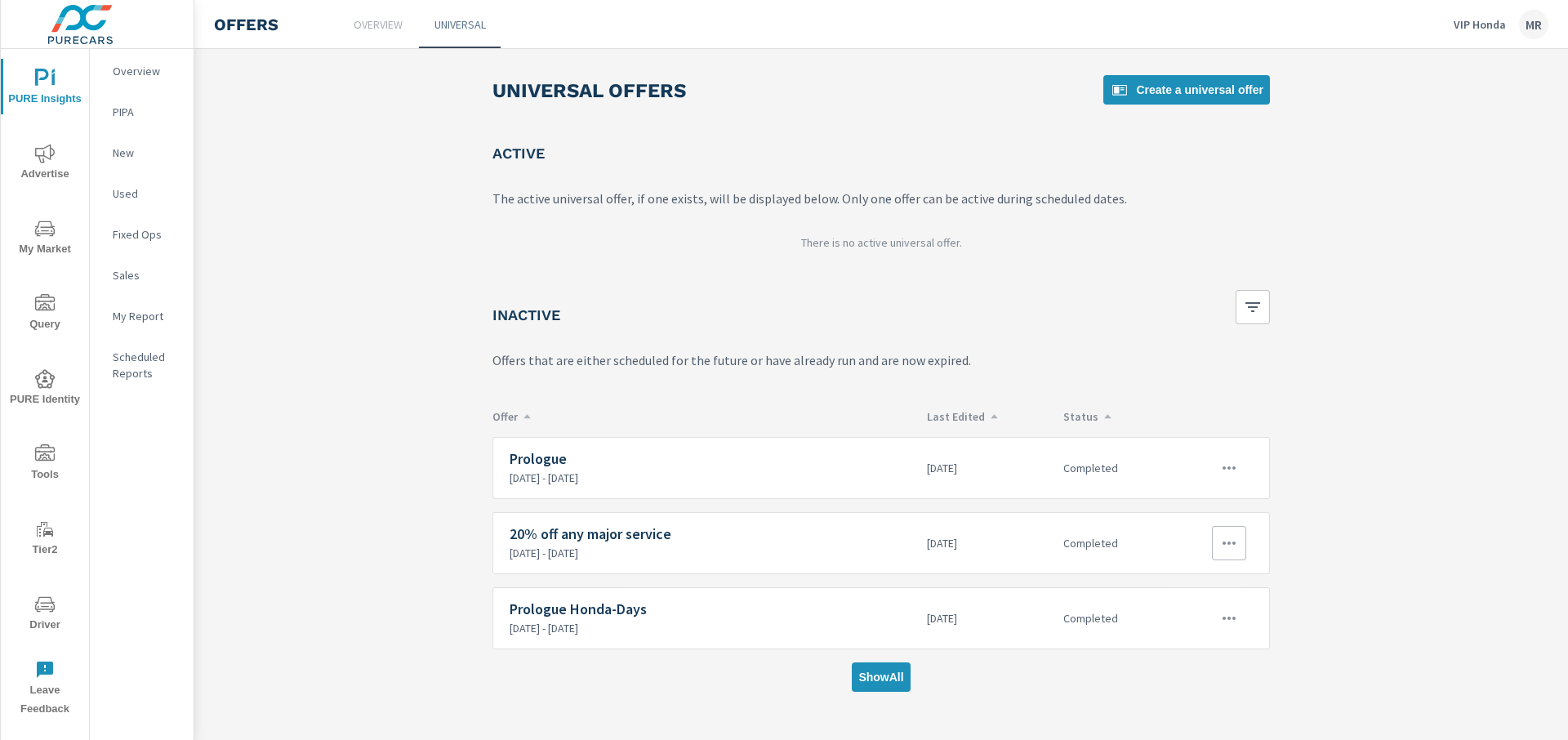
click at [874, 670] on span "Show All" at bounding box center [880, 677] width 45 height 15
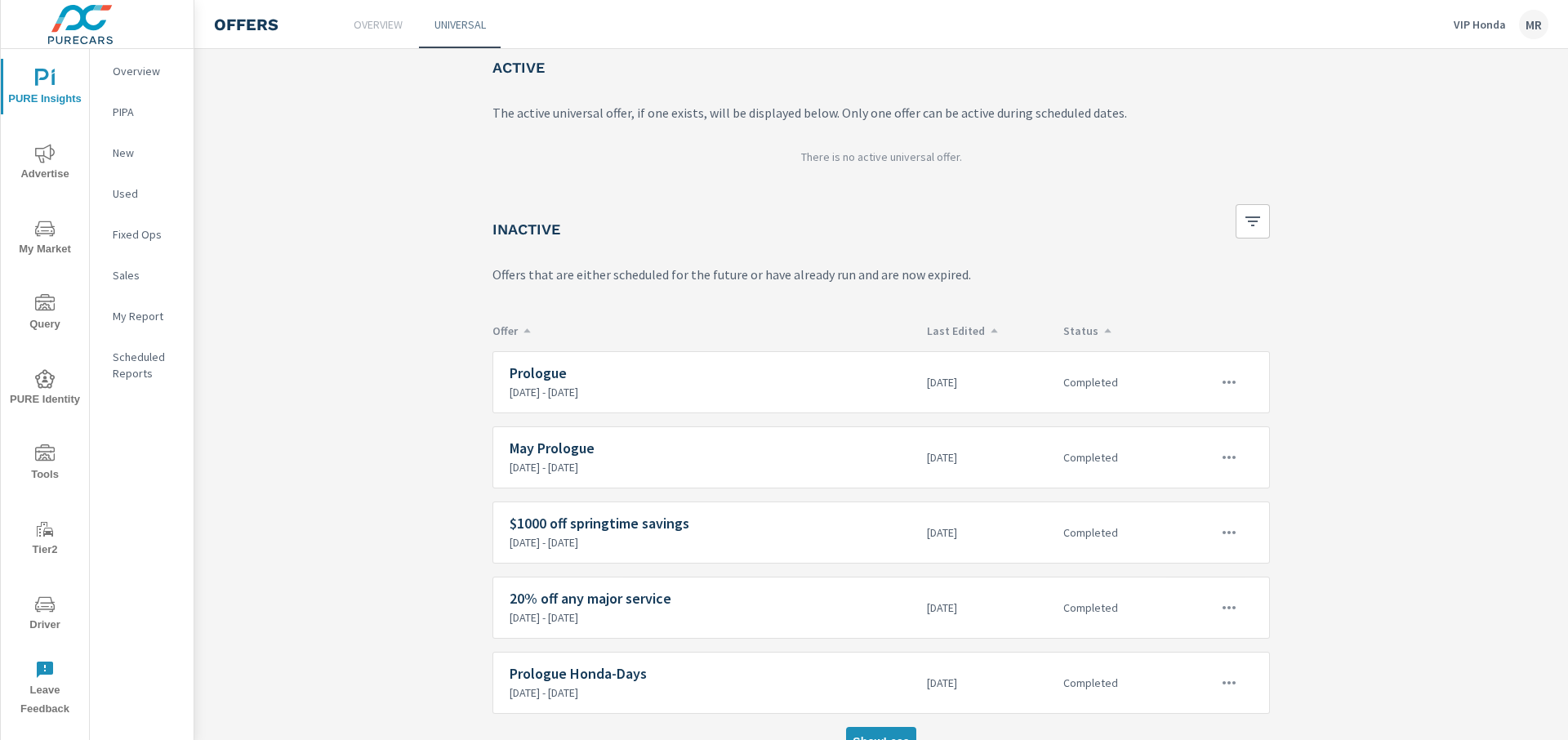
scroll to position [115, 0]
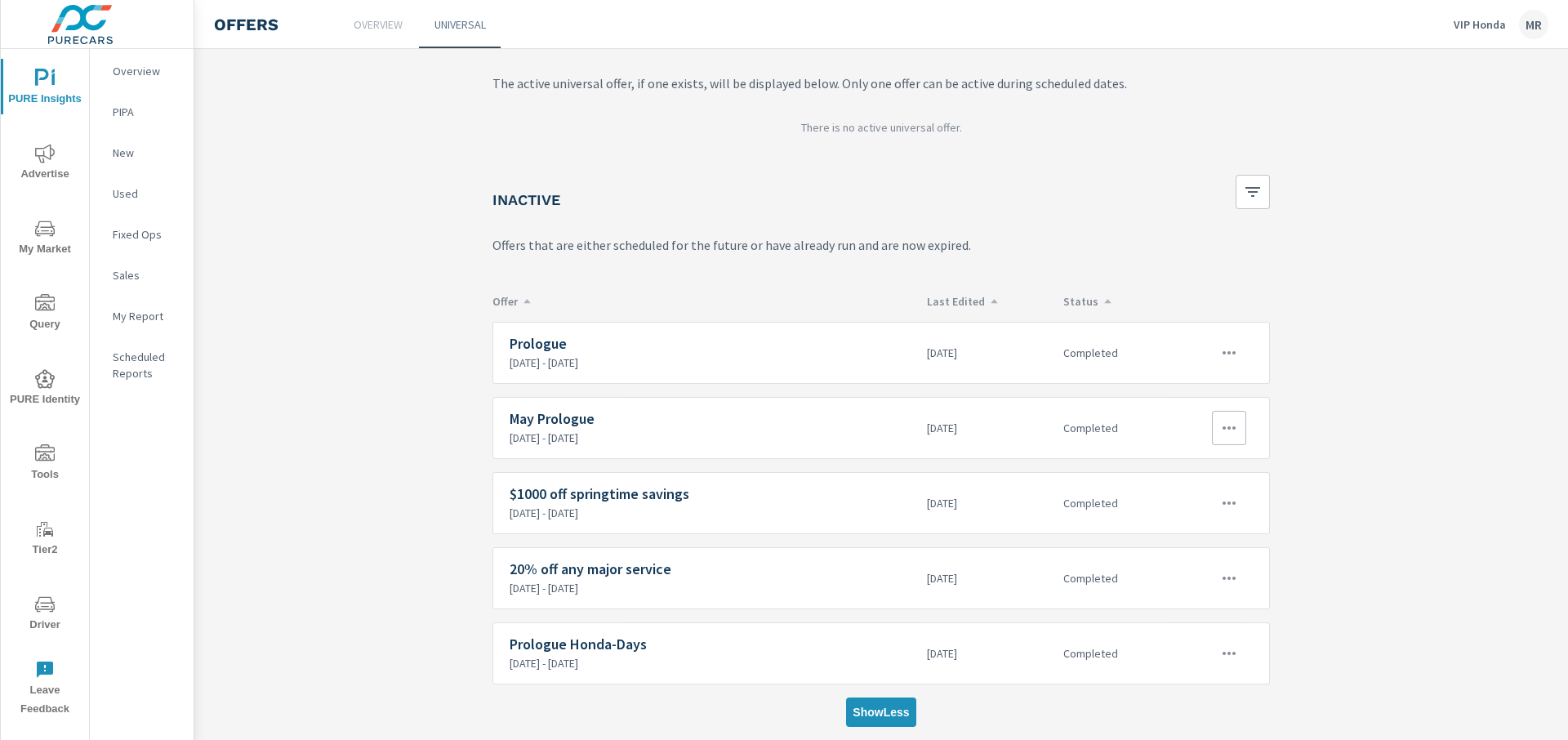
click at [682, 430] on p "[DATE] - [DATE]" at bounding box center [711, 438] width 404 height 15
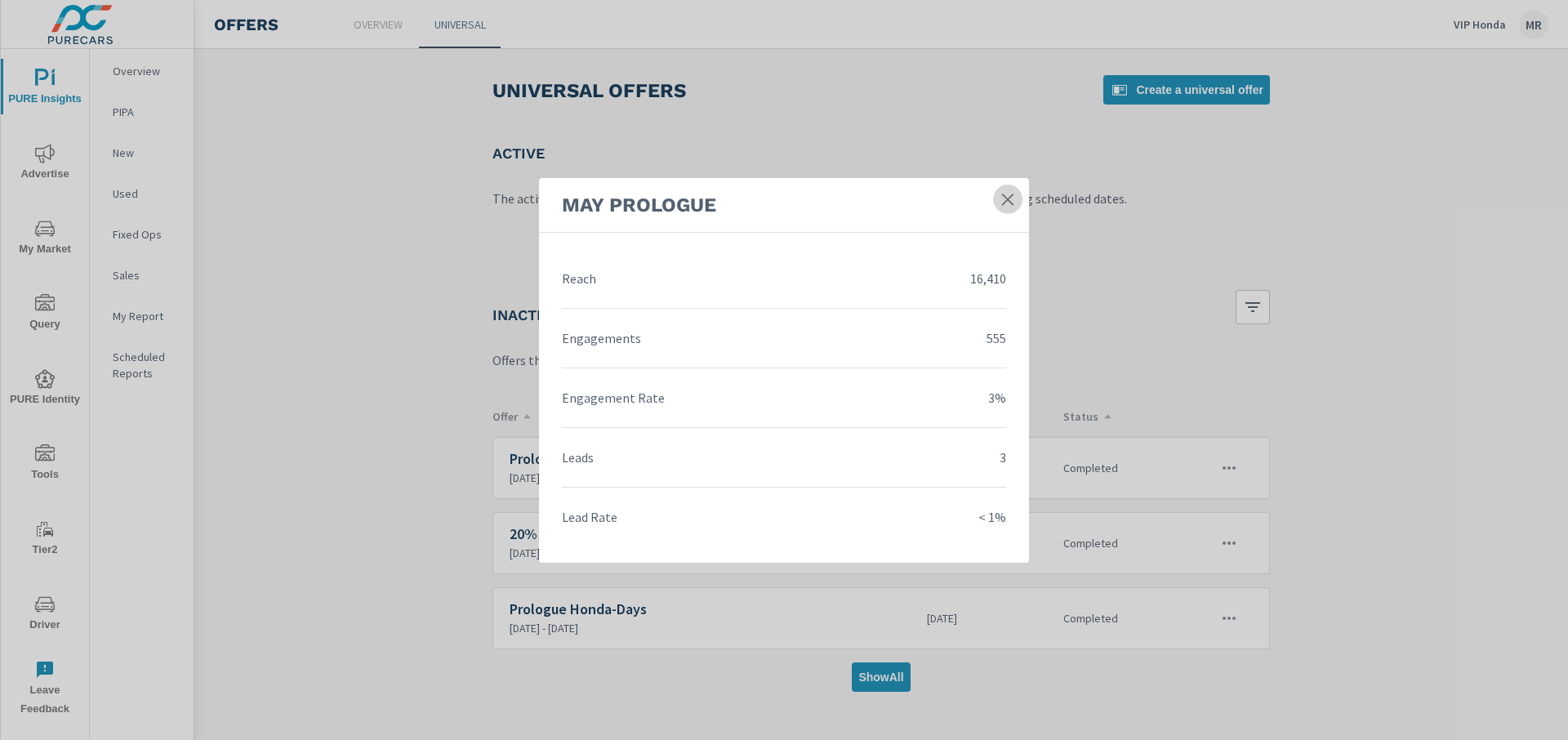
click at [1008, 197] on icon at bounding box center [1007, 199] width 11 height 11
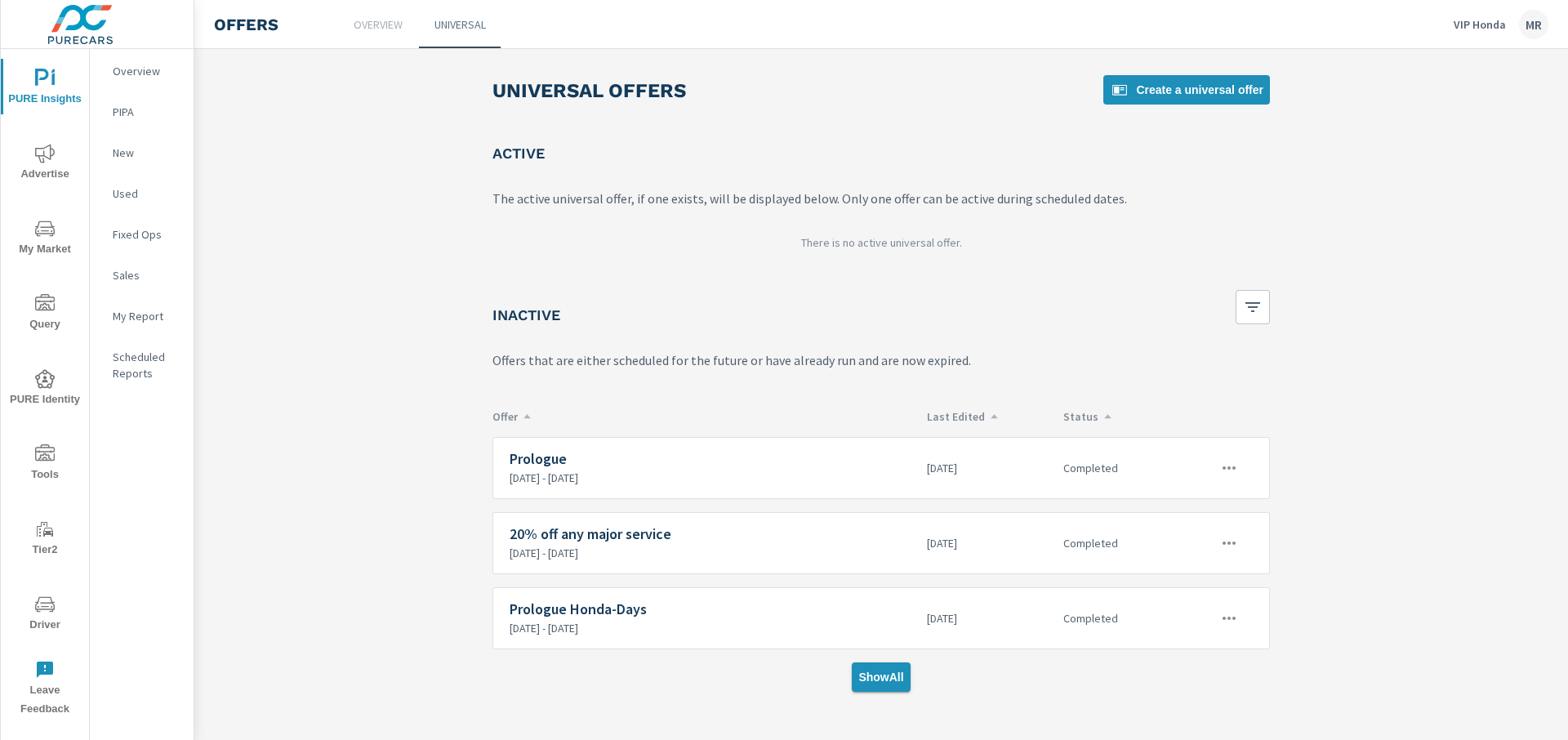
click at [883, 683] on span "Show All" at bounding box center [880, 677] width 45 height 15
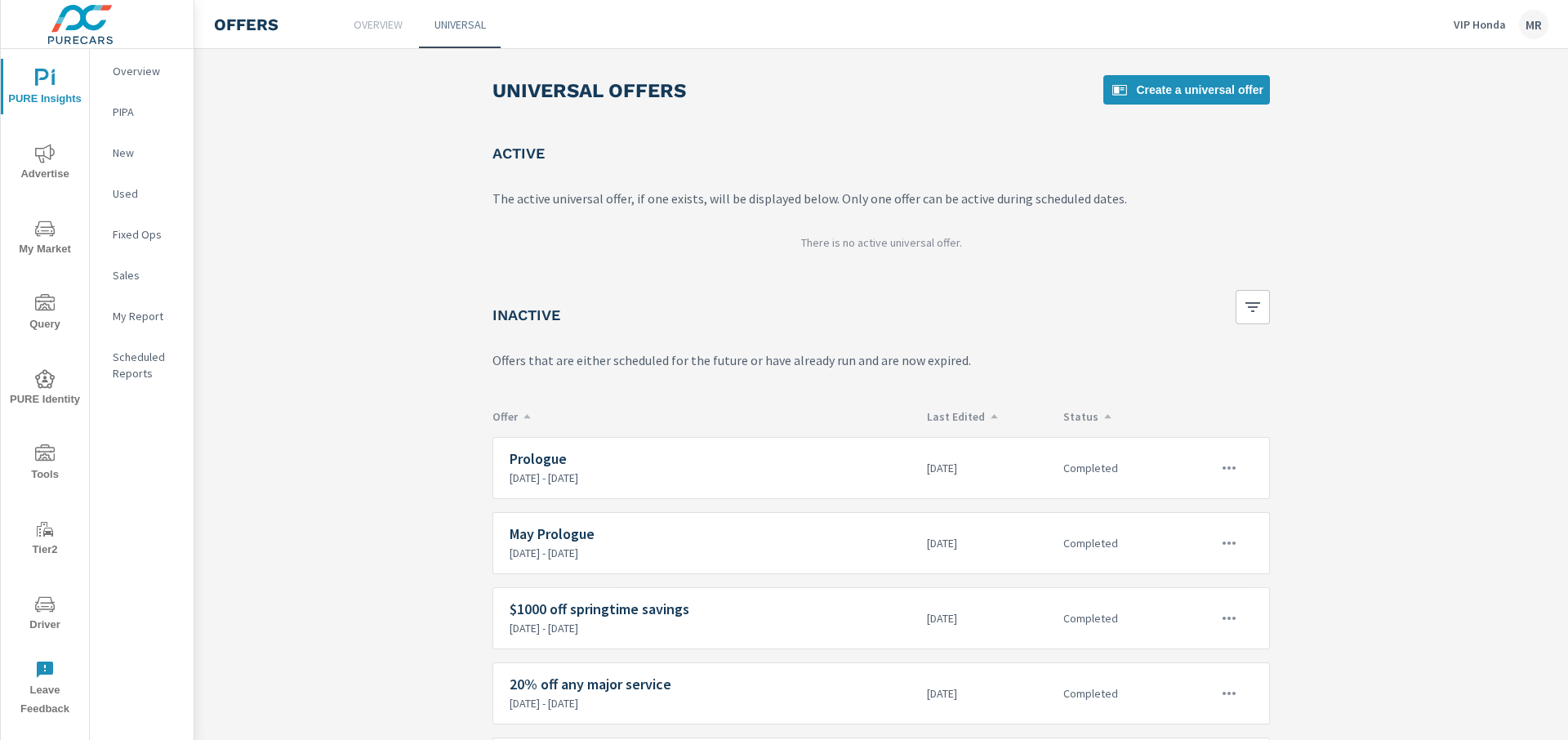
drag, startPoint x: 1393, startPoint y: 262, endPoint x: 1308, endPoint y: 293, distance: 90.5
click at [1393, 262] on main "Universal Offers Create a universal offer Active The active universal offer, if…" at bounding box center [881, 452] width 1374 height 806
click at [1260, 306] on button "button" at bounding box center [1252, 307] width 34 height 34
click at [1166, 347] on input "checkbox" at bounding box center [1166, 348] width 34 height 34
checkbox input "false"
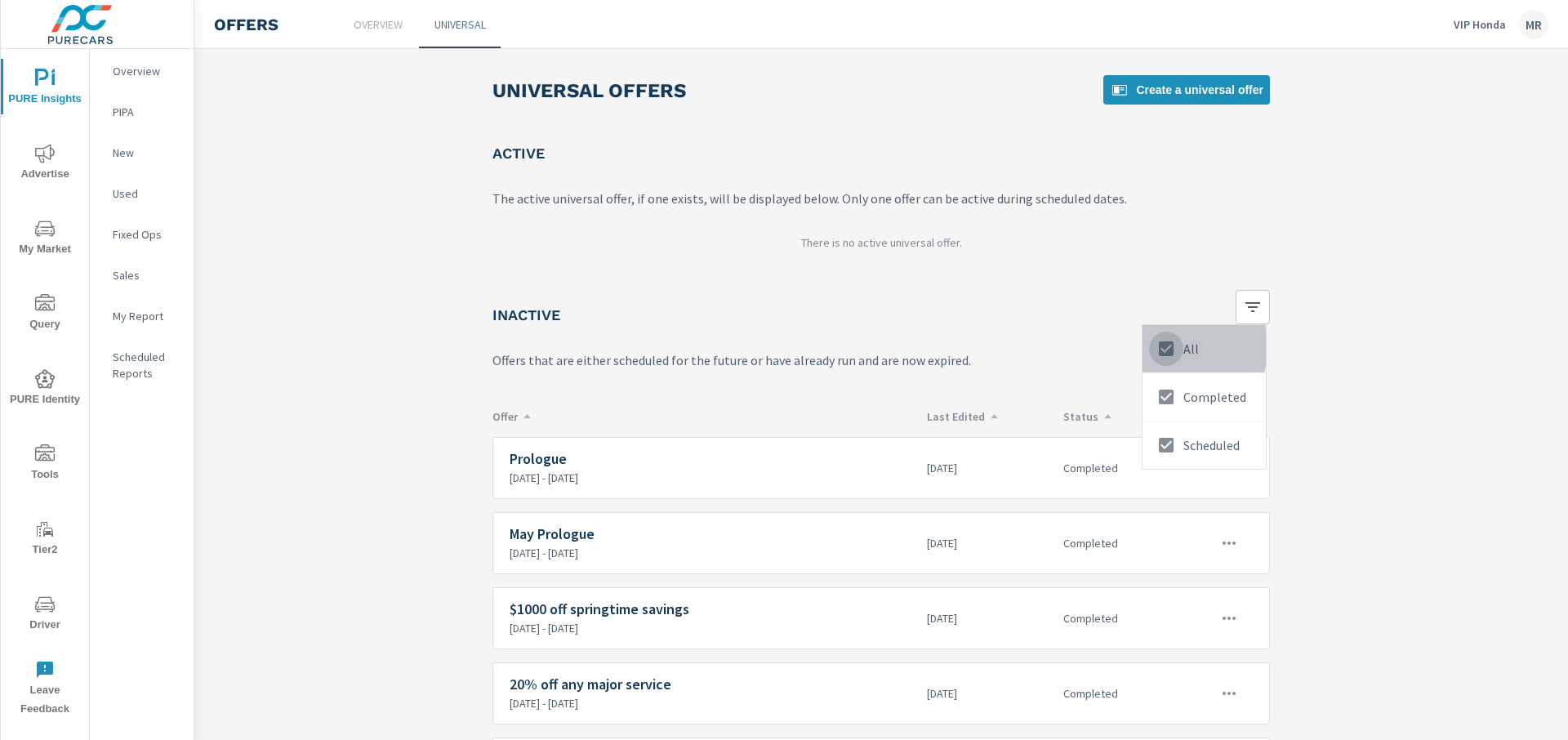
checkbox input "false"
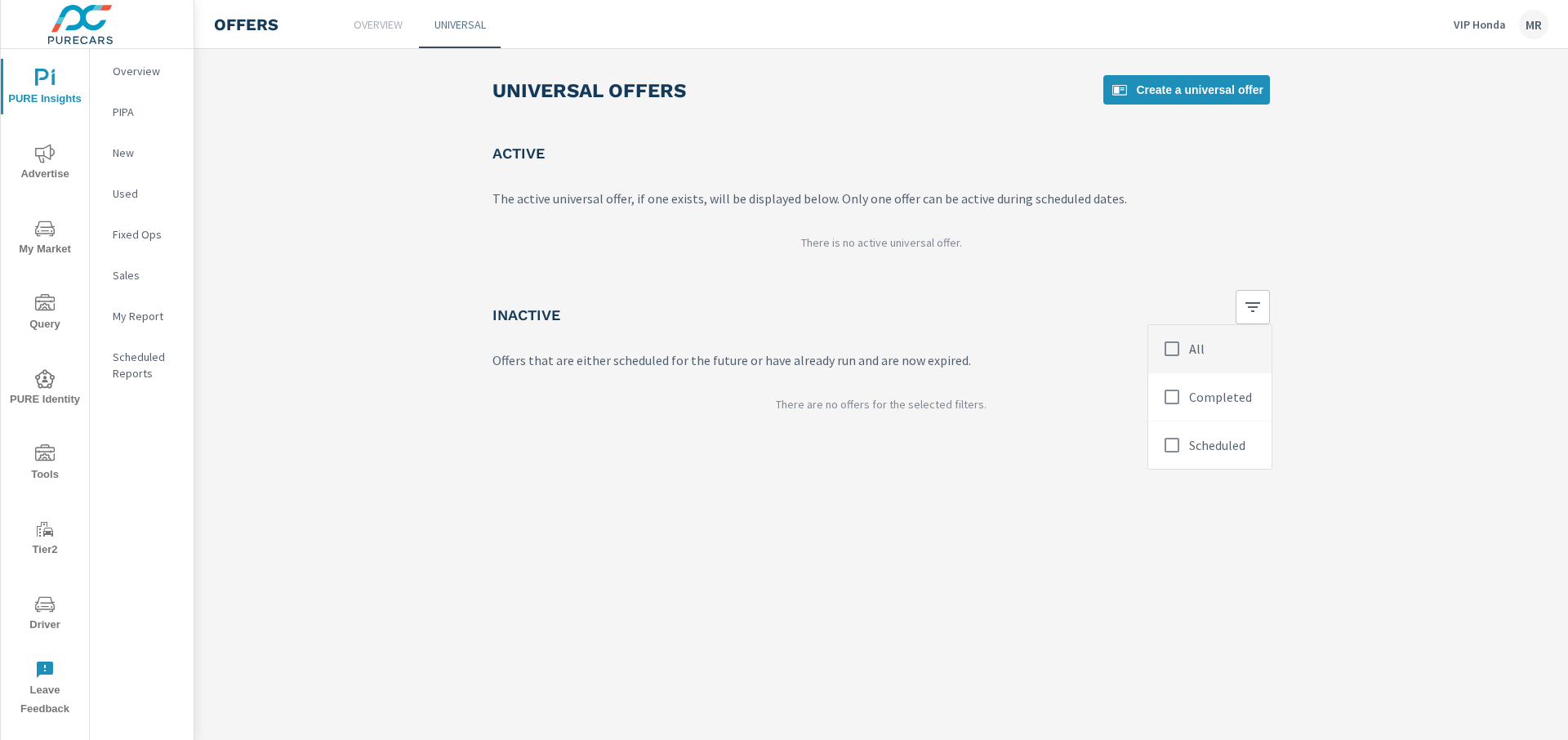
click at [1166, 347] on input "checkbox" at bounding box center [1172, 348] width 34 height 34
checkbox input "true"
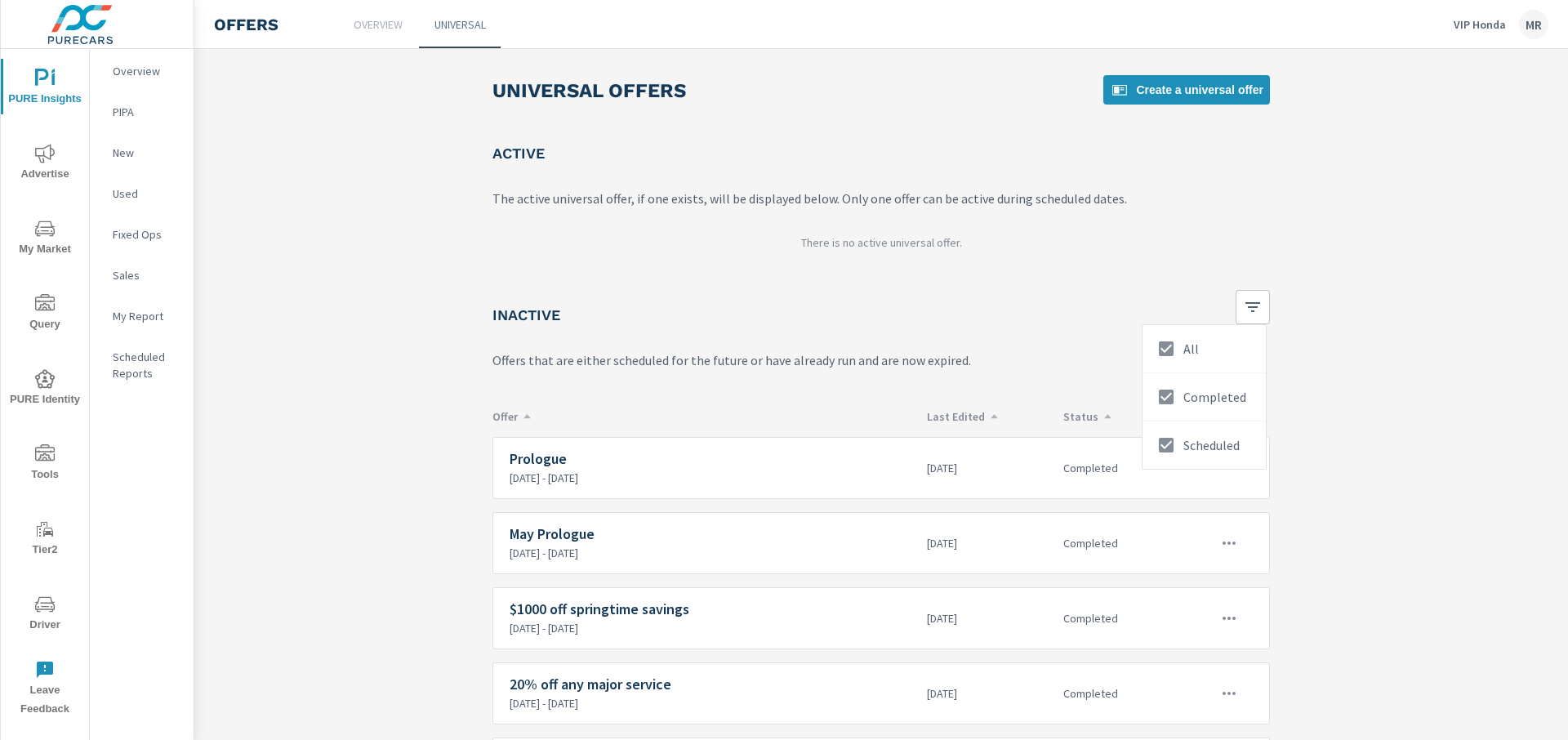
click at [365, 31] on div at bounding box center [784, 370] width 1568 height 740
click at [368, 26] on p "Overview" at bounding box center [378, 25] width 49 height 16
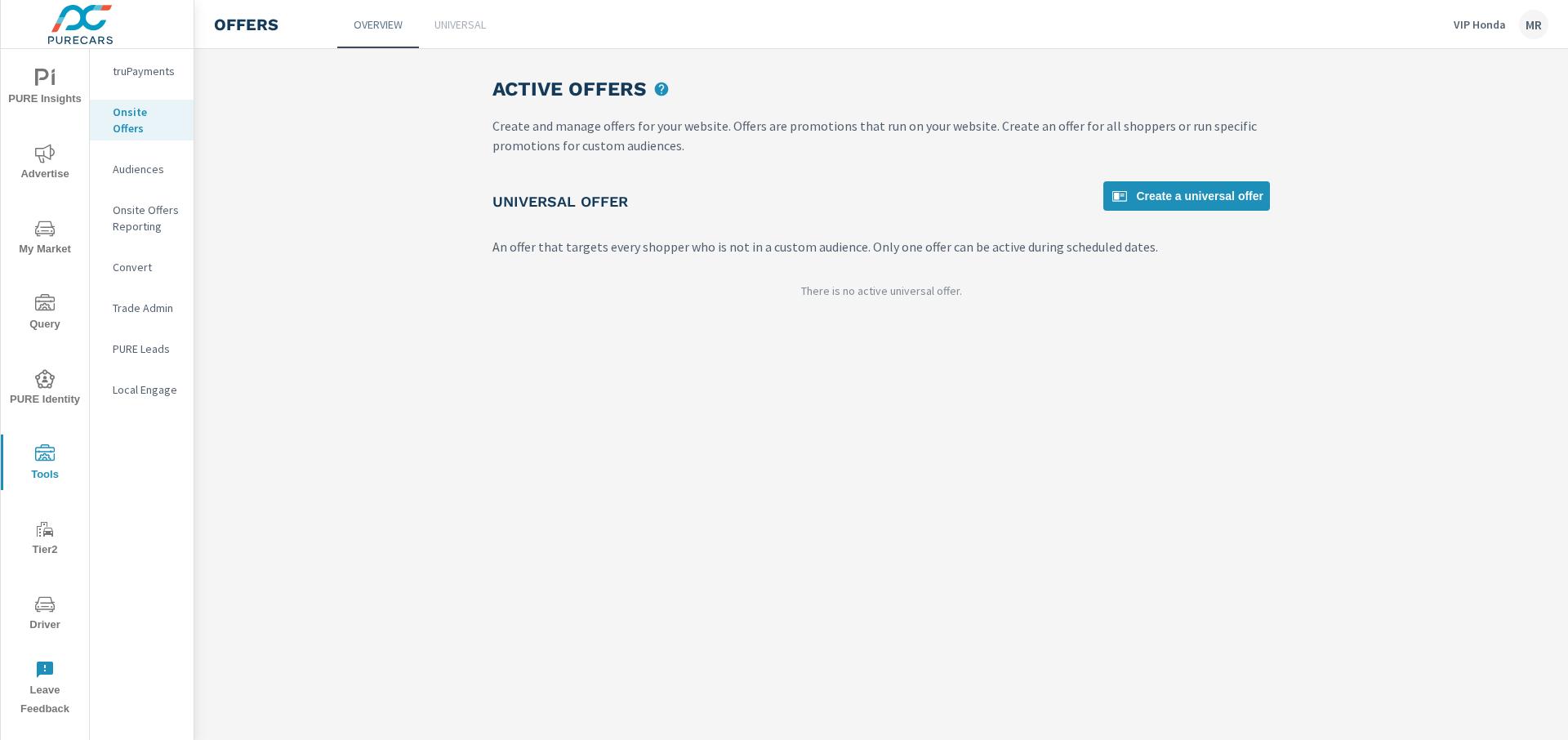
click at [1162, 334] on div "Active Offers Create and manage offers for your website. Offers are promotions …" at bounding box center [881, 193] width 816 height 289
click at [1144, 184] on link "Create a universal offer" at bounding box center [1186, 196] width 166 height 30
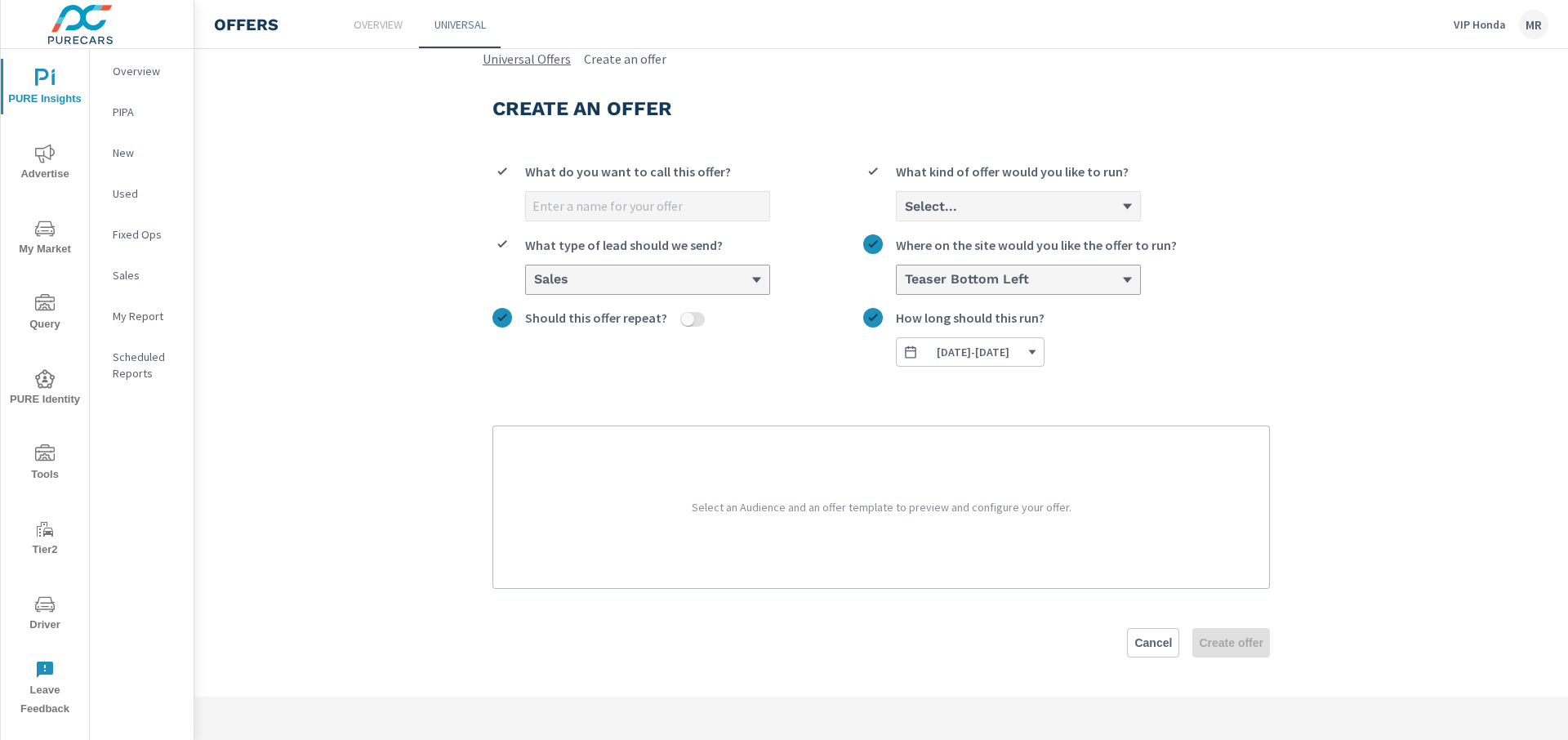
click at [537, 63] on link "Universal Offers" at bounding box center [527, 59] width 89 height 20
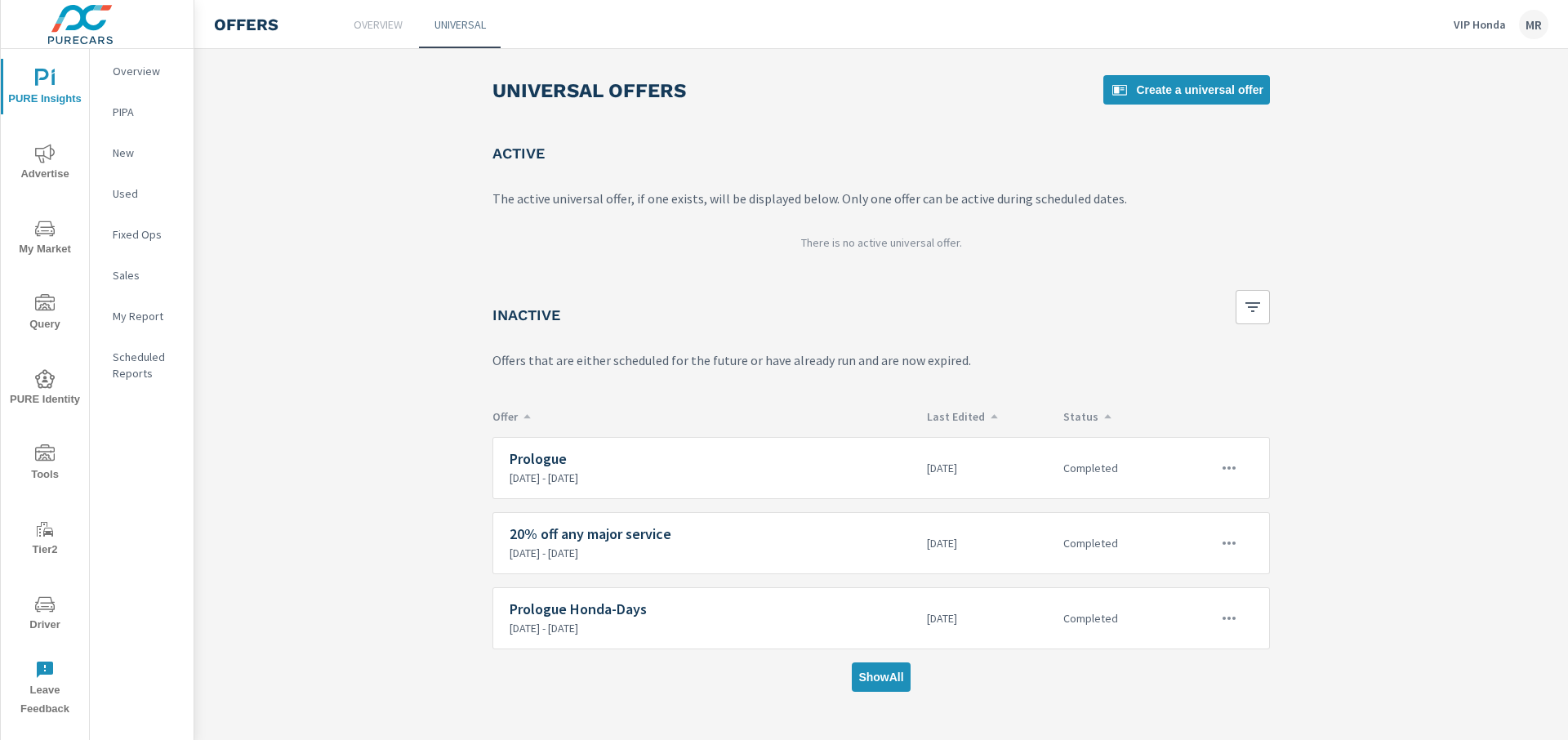
click at [388, 32] on link "Overview" at bounding box center [378, 24] width 82 height 48
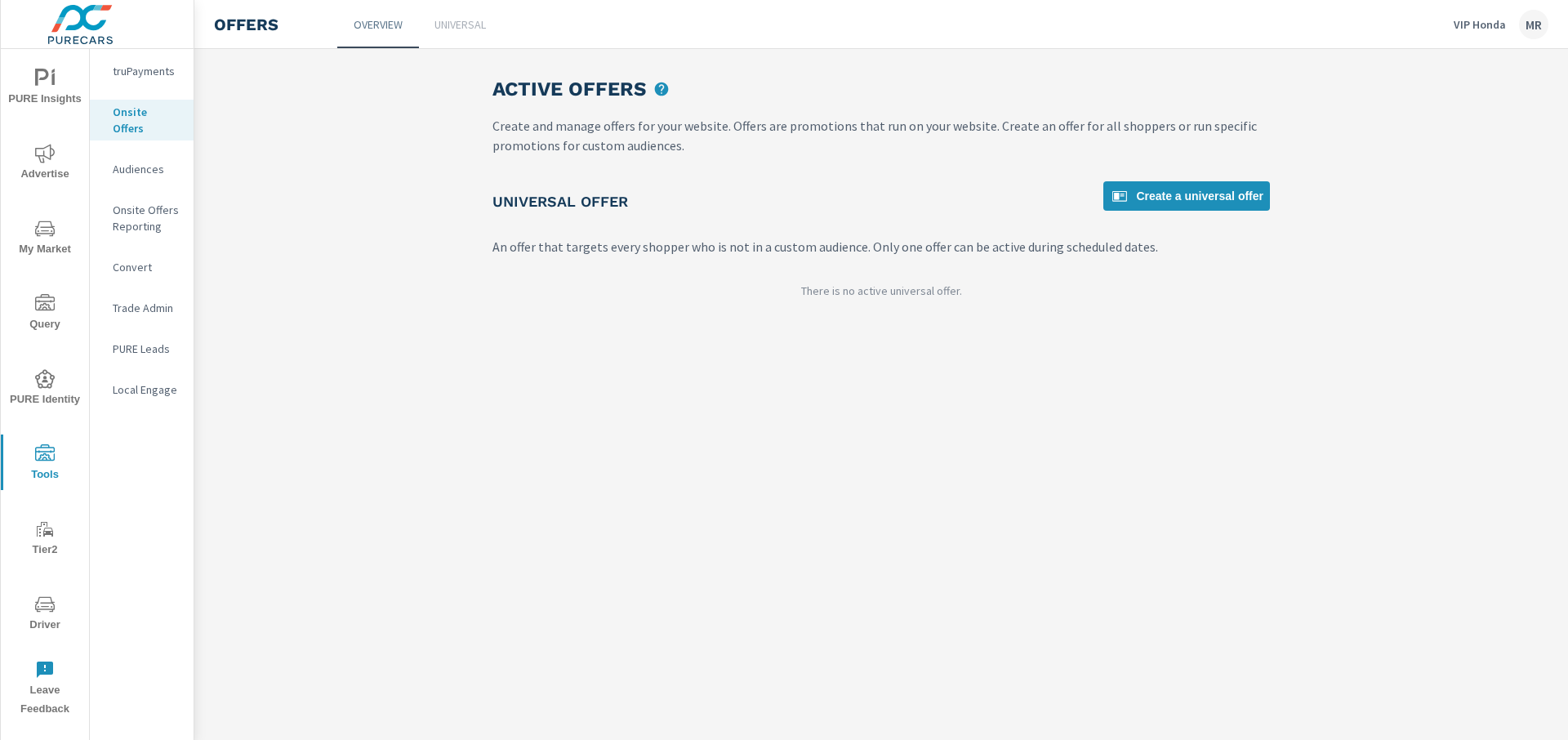
click at [555, 374] on div "Active Offers Create and manage offers for your website. Offers are promotions …" at bounding box center [881, 394] width 1374 height 691
click at [1143, 193] on span "Create a universal offer" at bounding box center [1186, 196] width 153 height 20
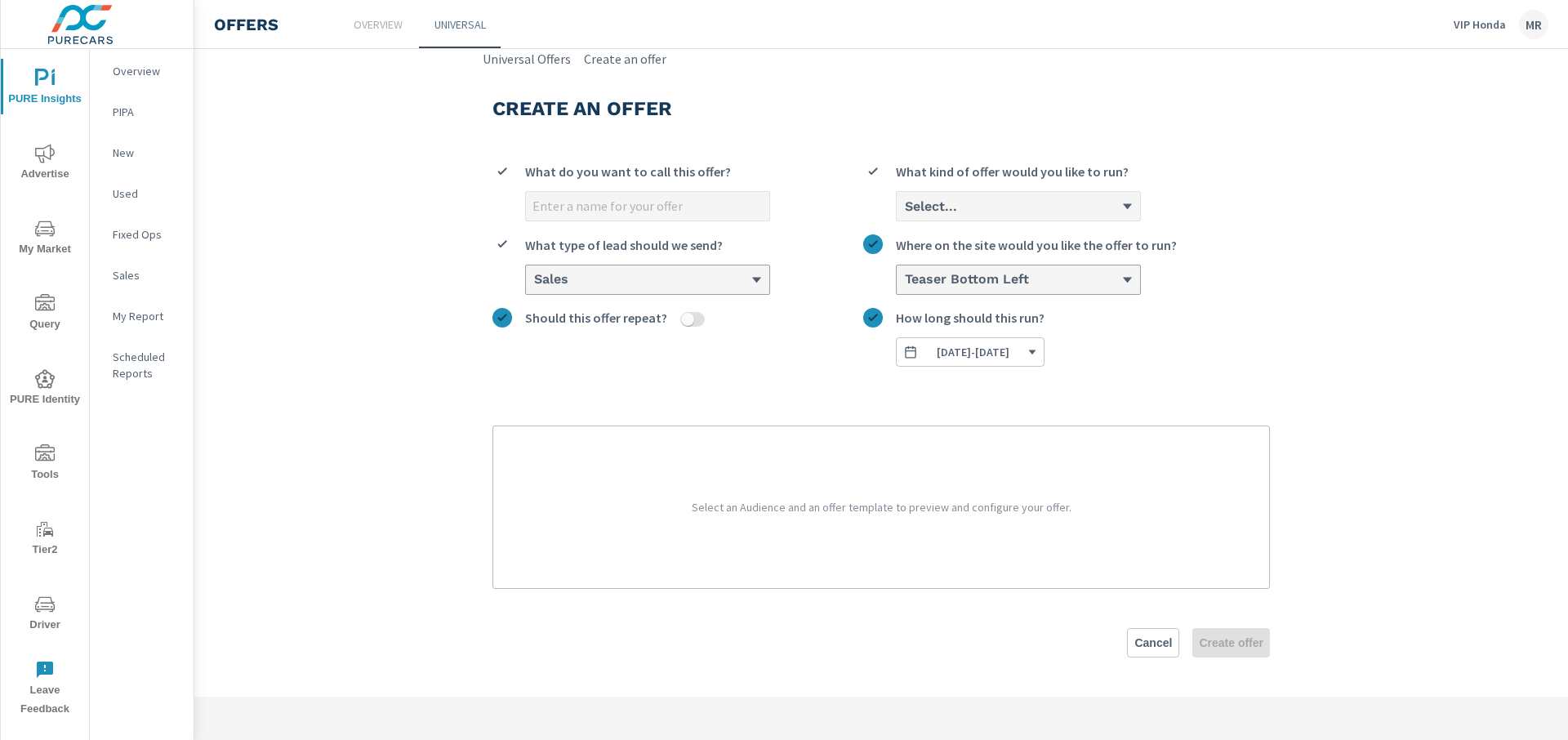
click at [226, 226] on section "Create an offer What do you want to call this offer? Select... What kind of off…" at bounding box center [881, 383] width 1374 height 628
click at [49, 150] on icon "nav menu" at bounding box center [45, 153] width 20 height 20
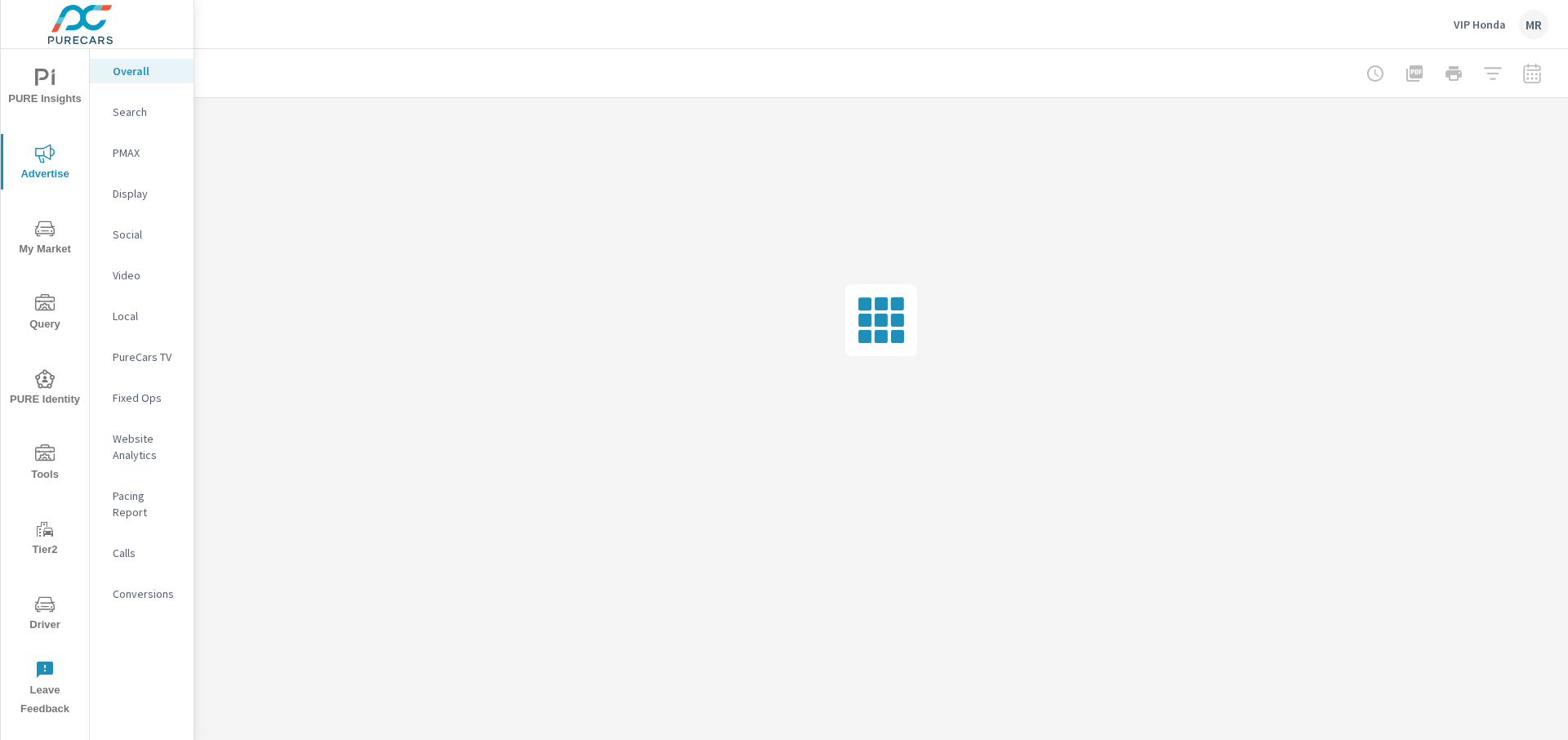
click at [35, 107] on span "PURE Insights" at bounding box center [45, 89] width 79 height 40
click at [1540, 75] on div at bounding box center [1453, 74] width 189 height 33
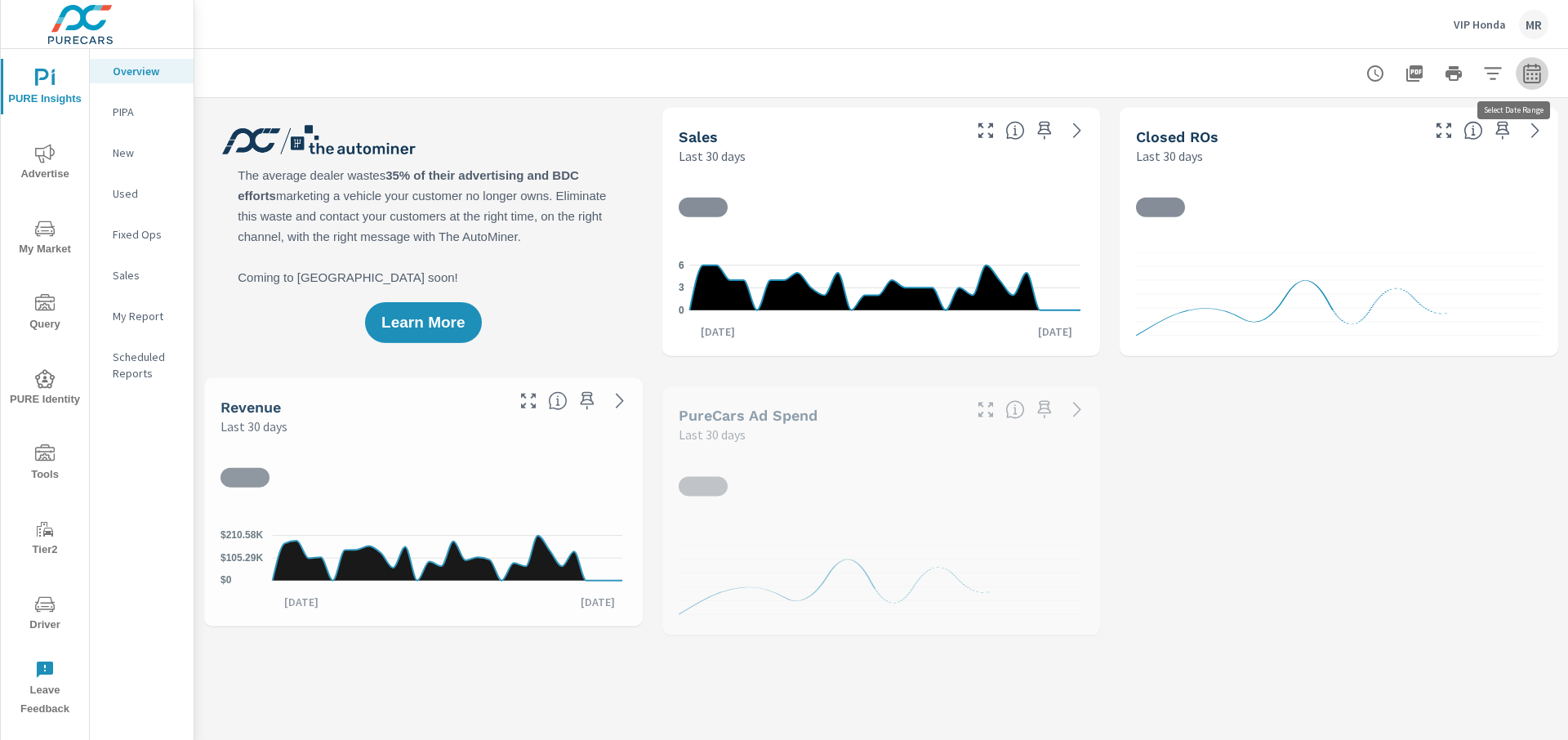
click at [1530, 75] on button "button" at bounding box center [1532, 74] width 33 height 33
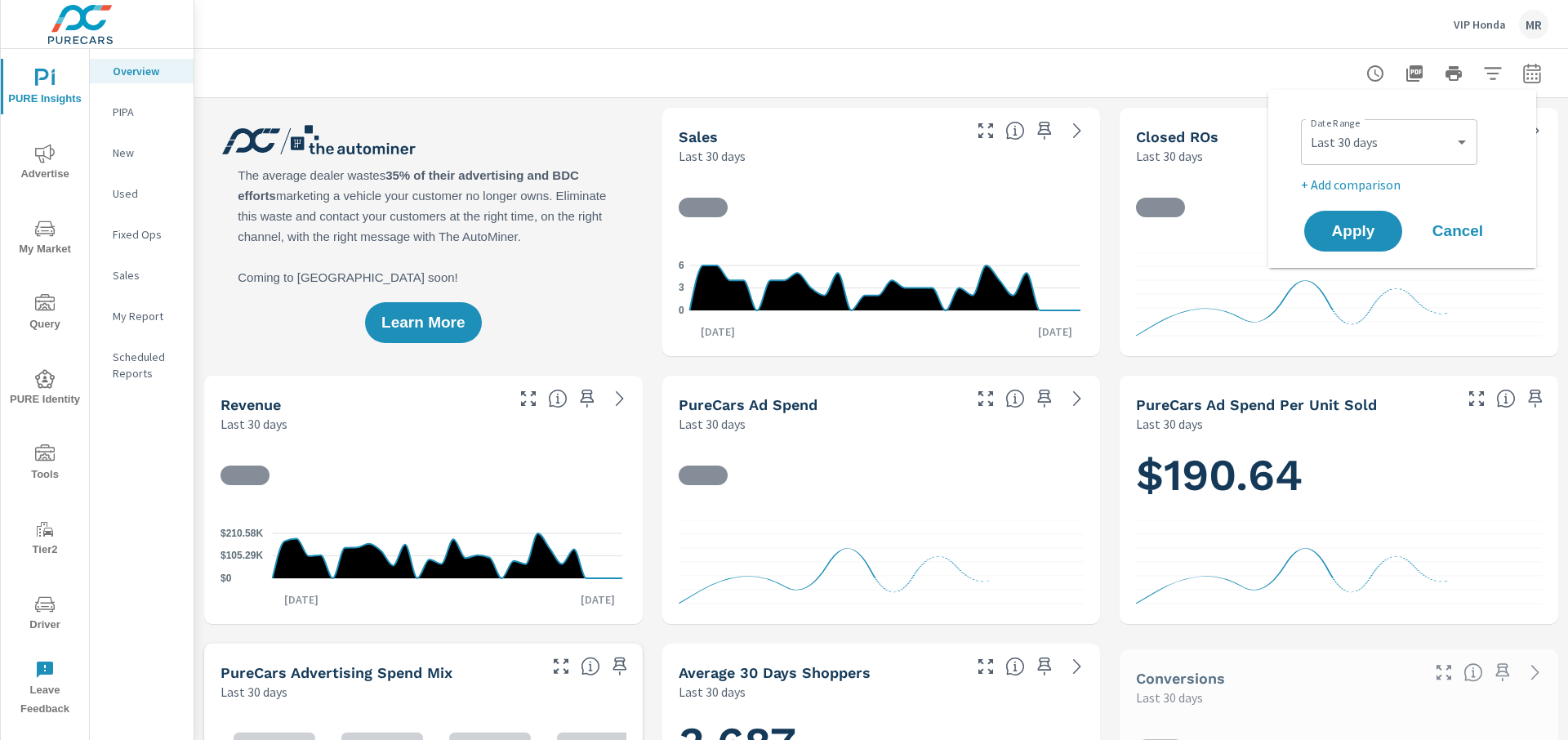
scroll to position [1, 0]
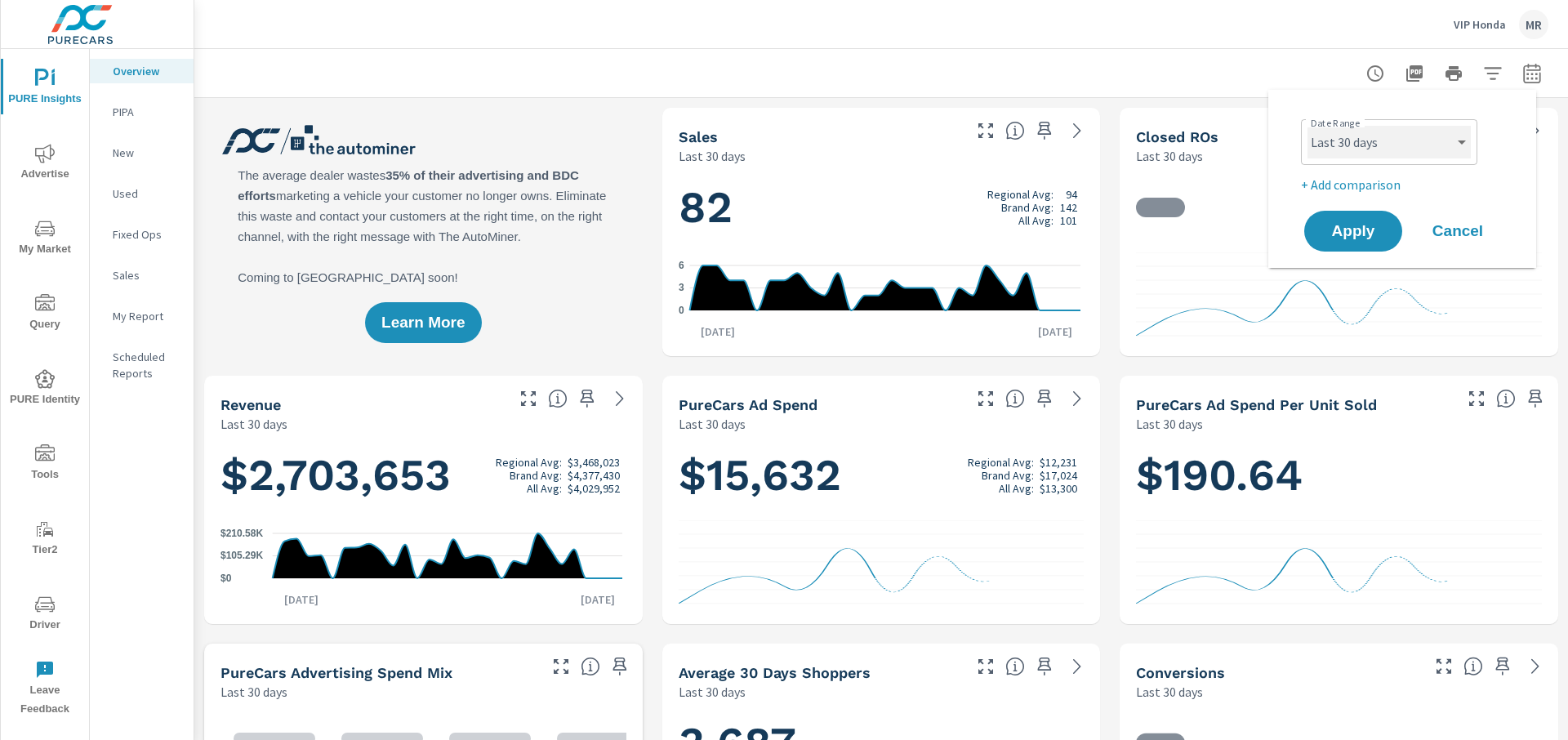
click at [1426, 138] on select "Custom [DATE] Last week Last 7 days Last 14 days Last 30 days Last 45 days Last…" at bounding box center [1388, 142] width 163 height 33
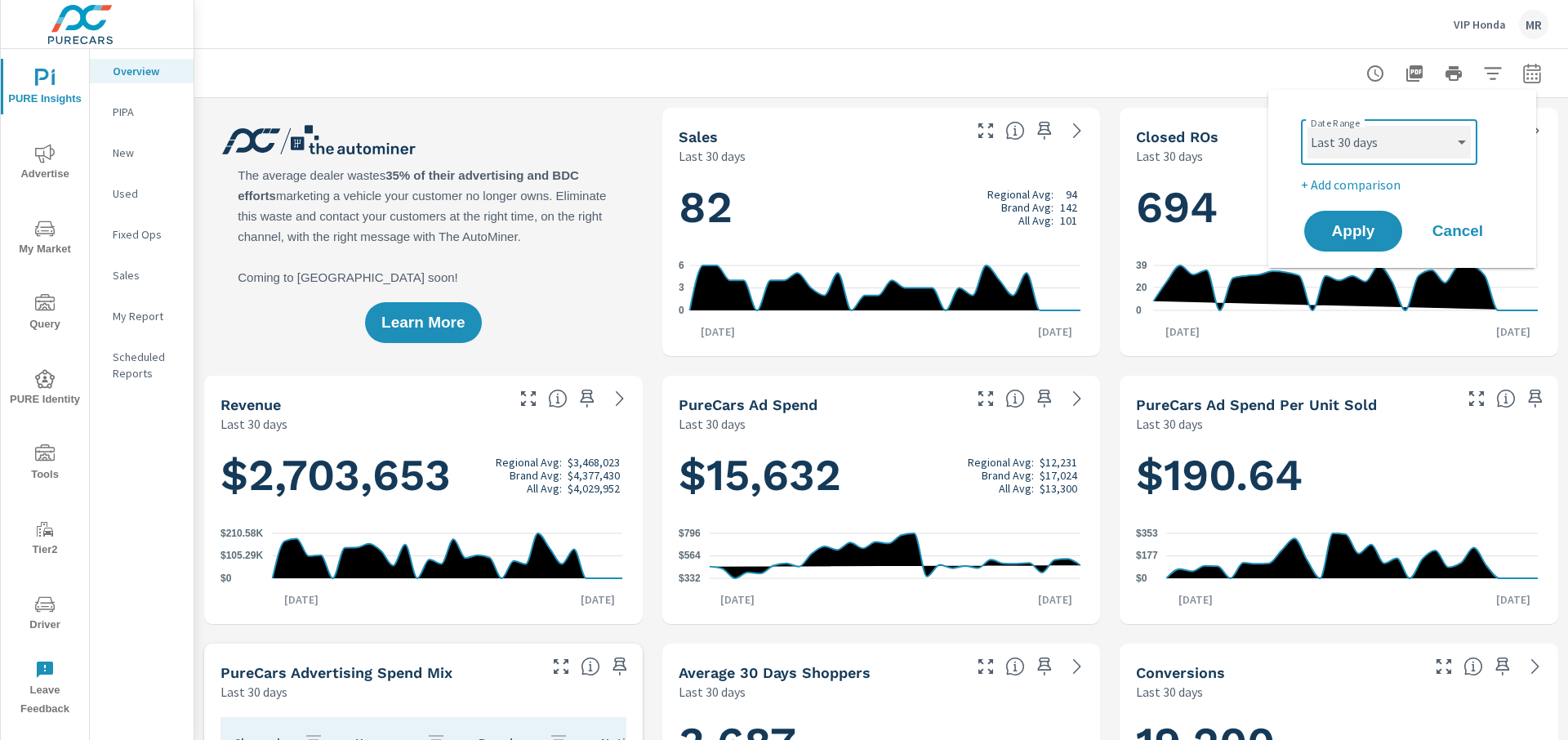
select select "Last 60 days"
click at [1350, 241] on button "Apply" at bounding box center [1353, 231] width 102 height 43
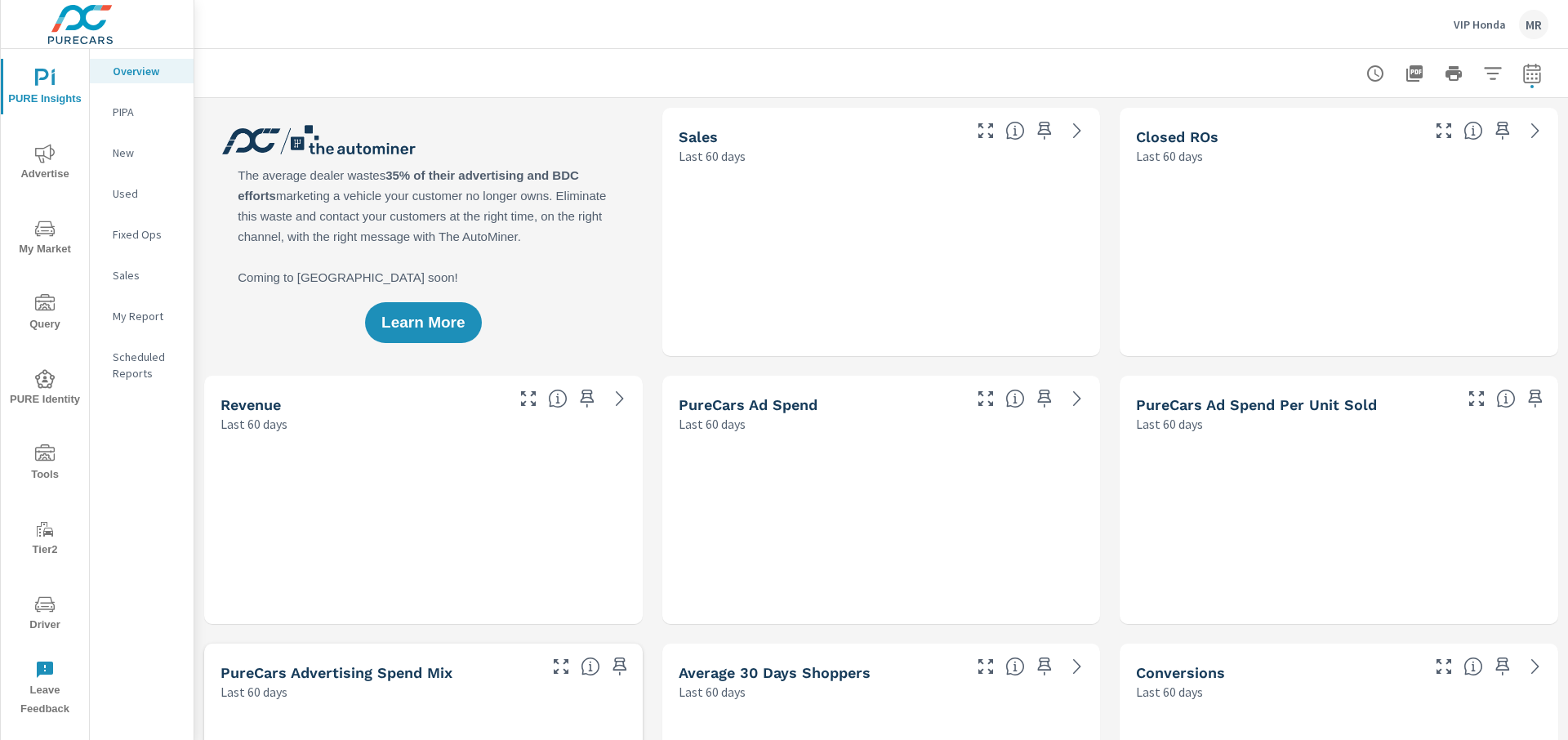
click at [50, 167] on span "Advertise" at bounding box center [45, 163] width 79 height 40
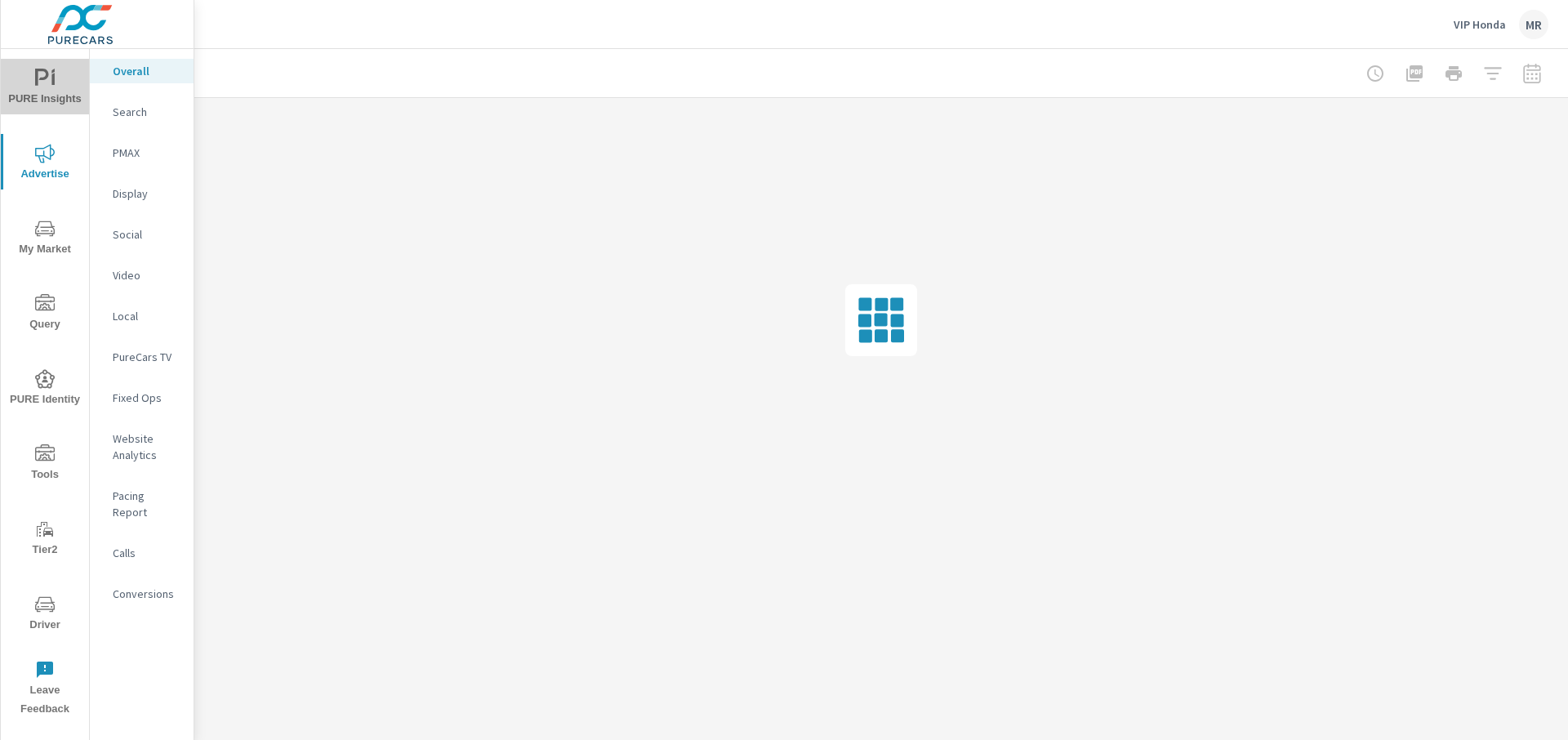
click at [38, 81] on icon "nav menu" at bounding box center [42, 77] width 14 height 17
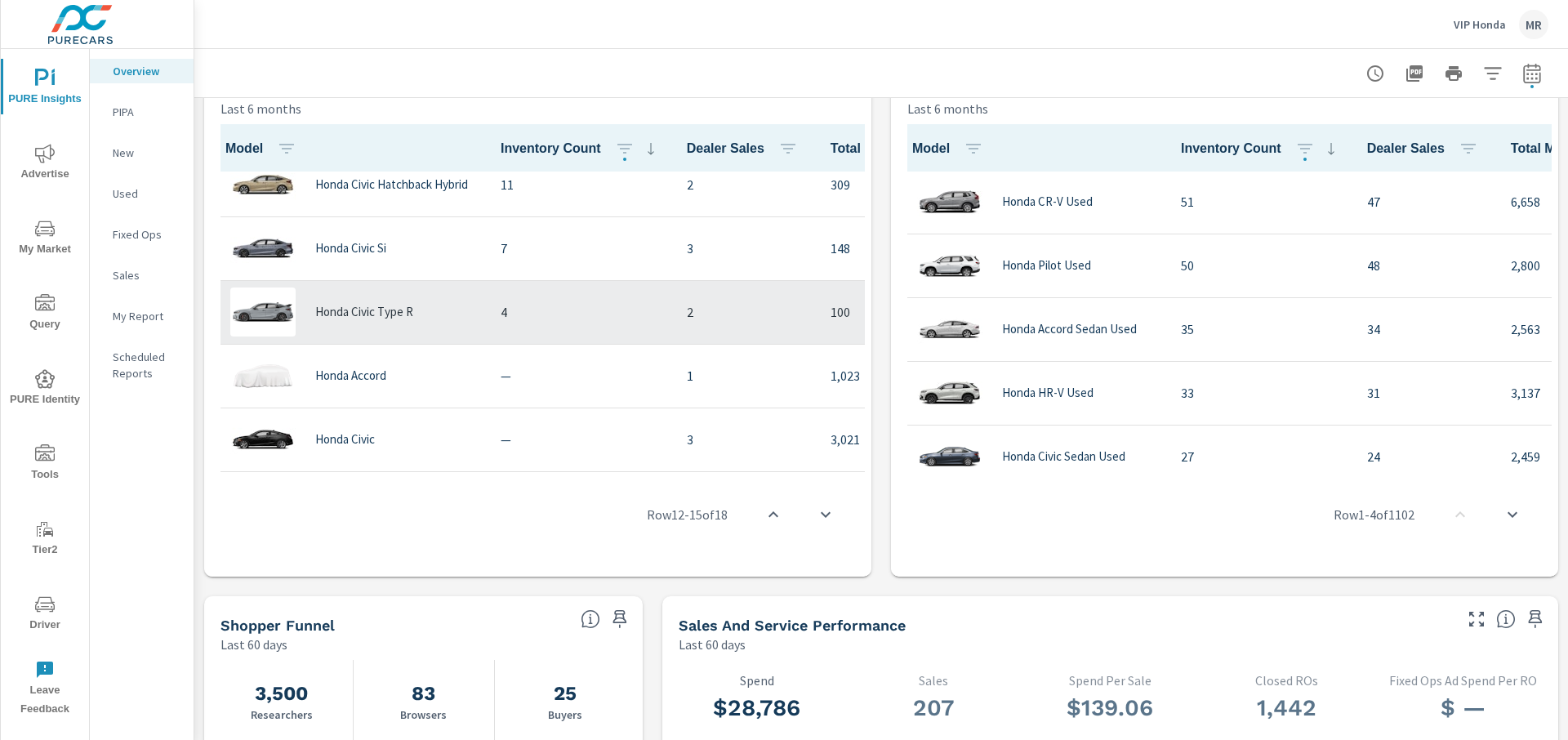
scroll to position [858, 0]
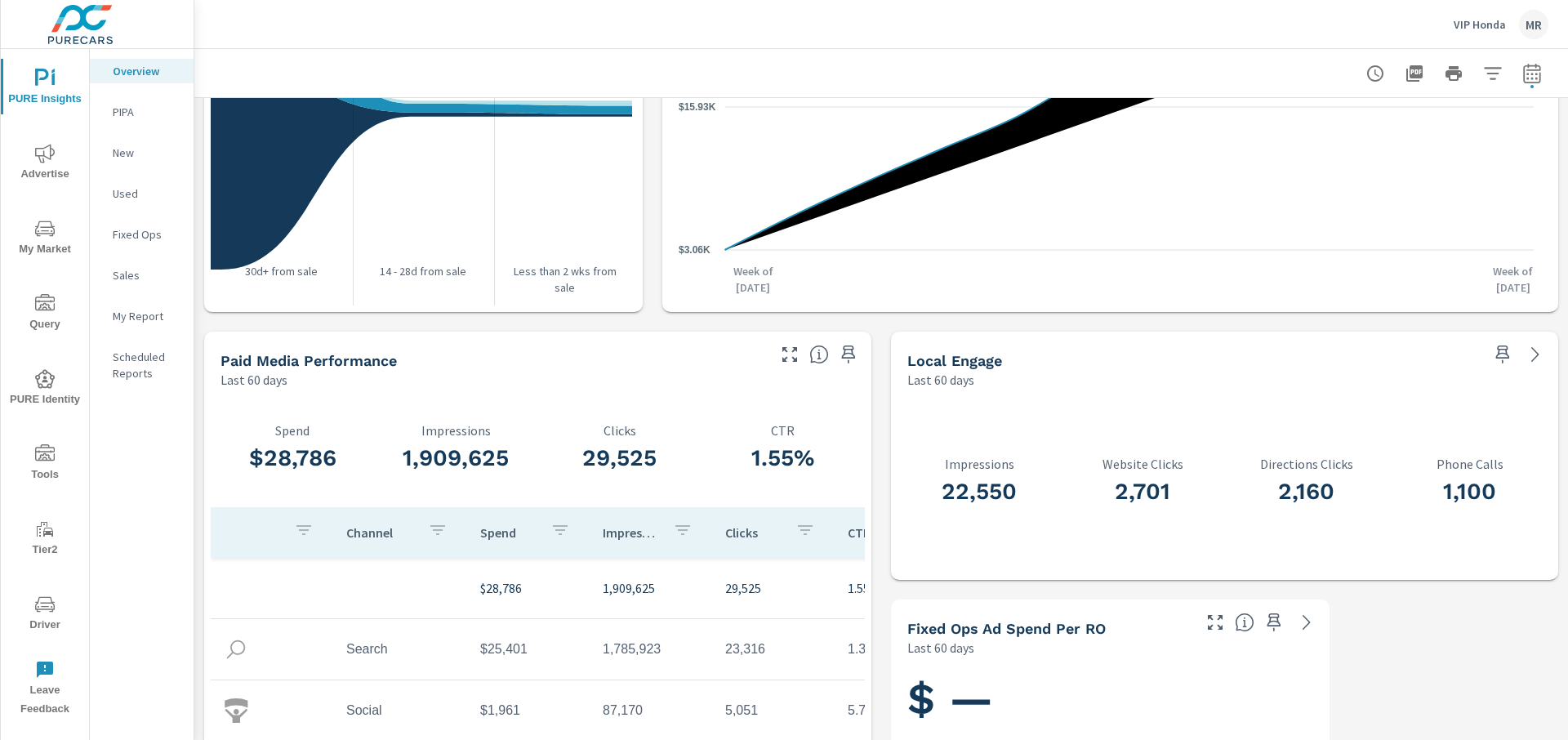
scroll to position [2036, 0]
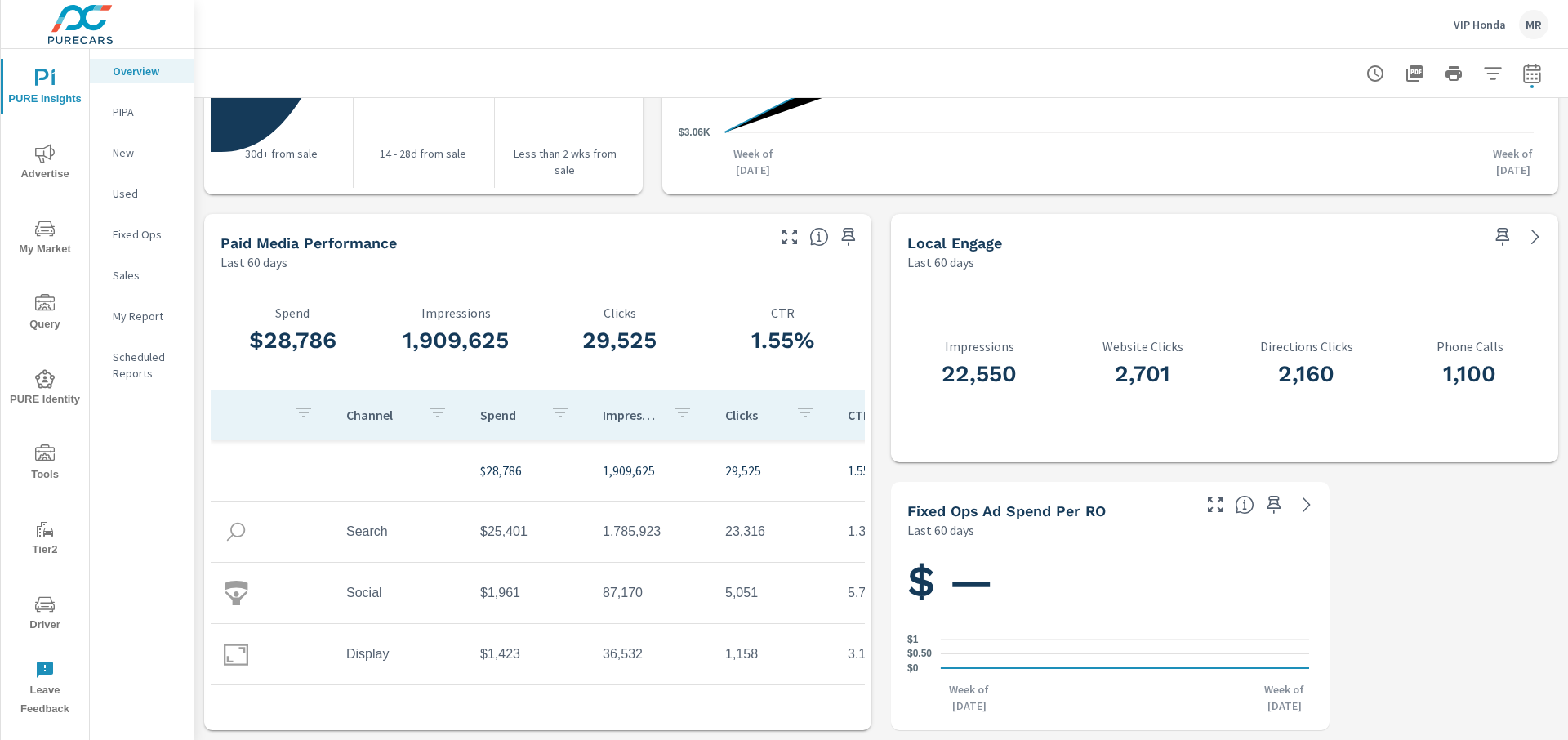
click at [48, 145] on icon "nav menu" at bounding box center [45, 152] width 20 height 19
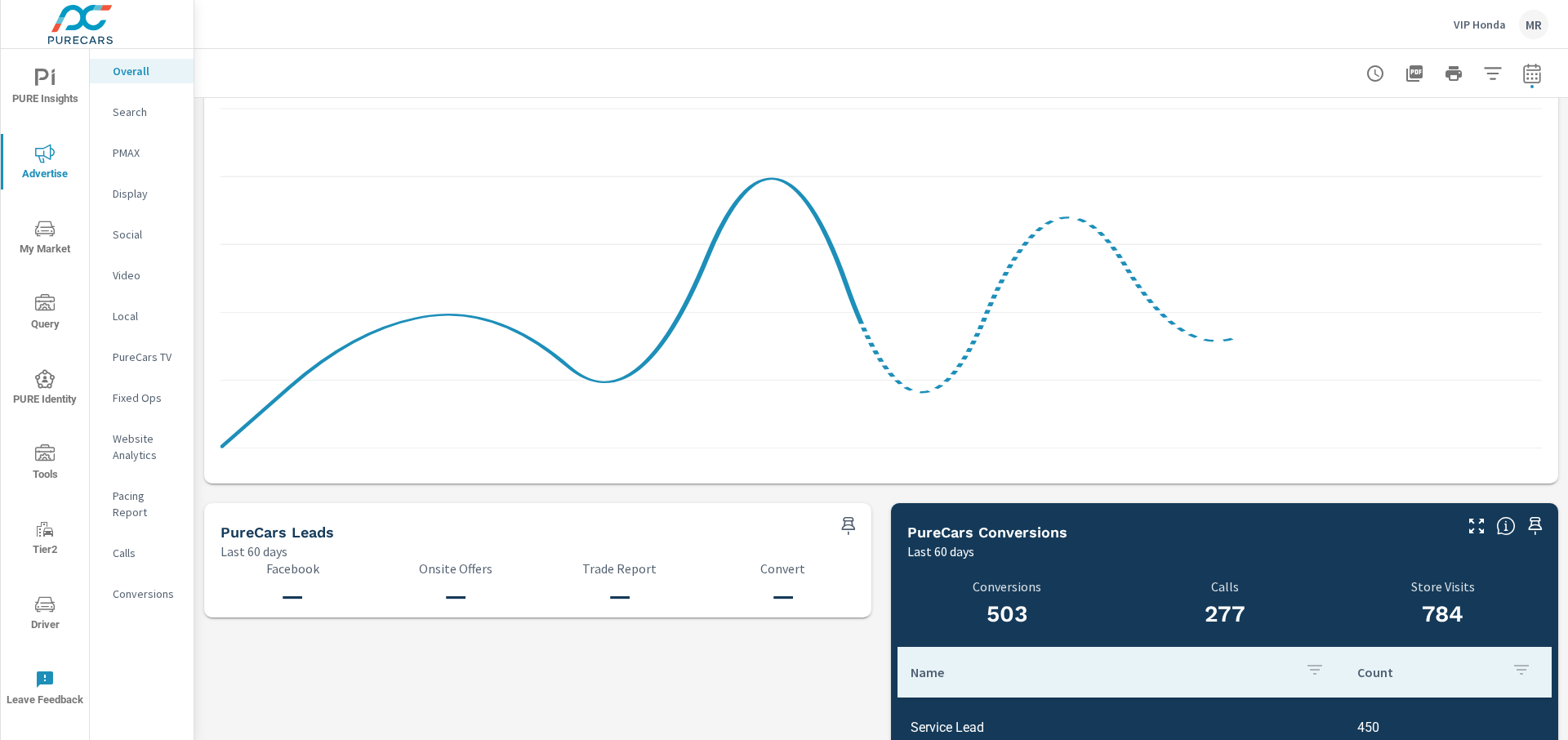
scroll to position [1634, 0]
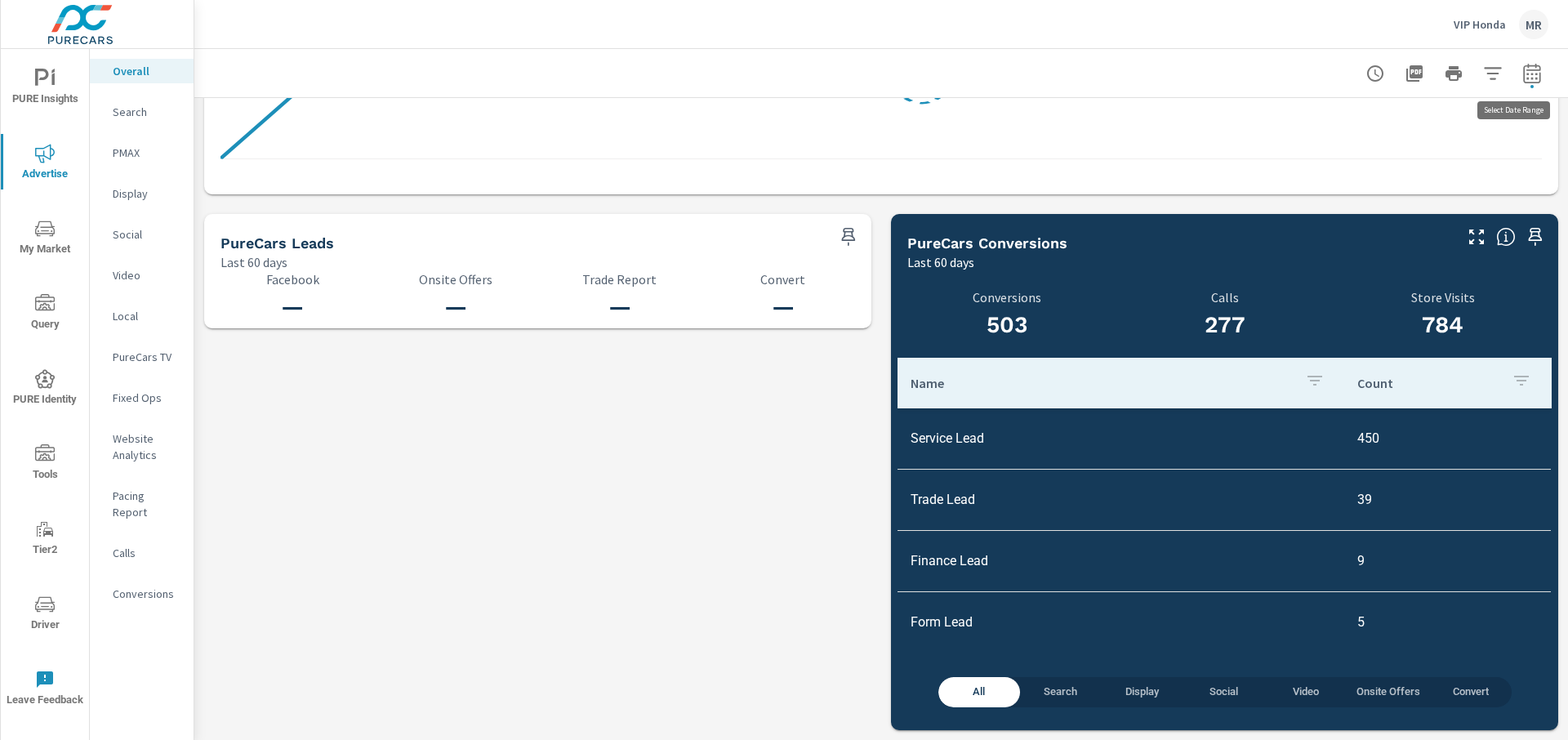
click at [1525, 75] on icon "button" at bounding box center [1532, 74] width 20 height 20
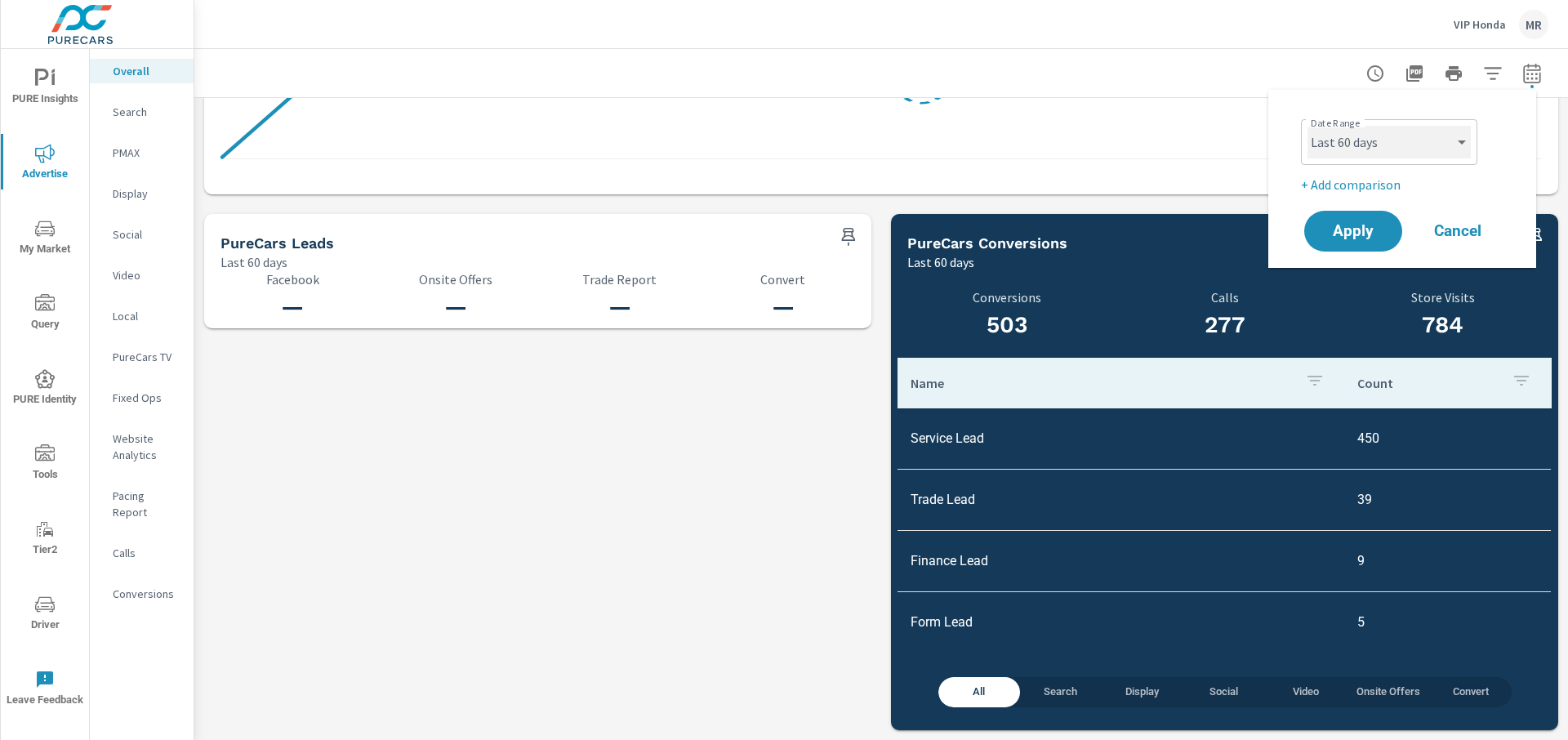
click at [1441, 154] on select "Custom [DATE] Last week Last 7 days Last 14 days Last 30 days Last 45 days Last…" at bounding box center [1388, 142] width 163 height 33
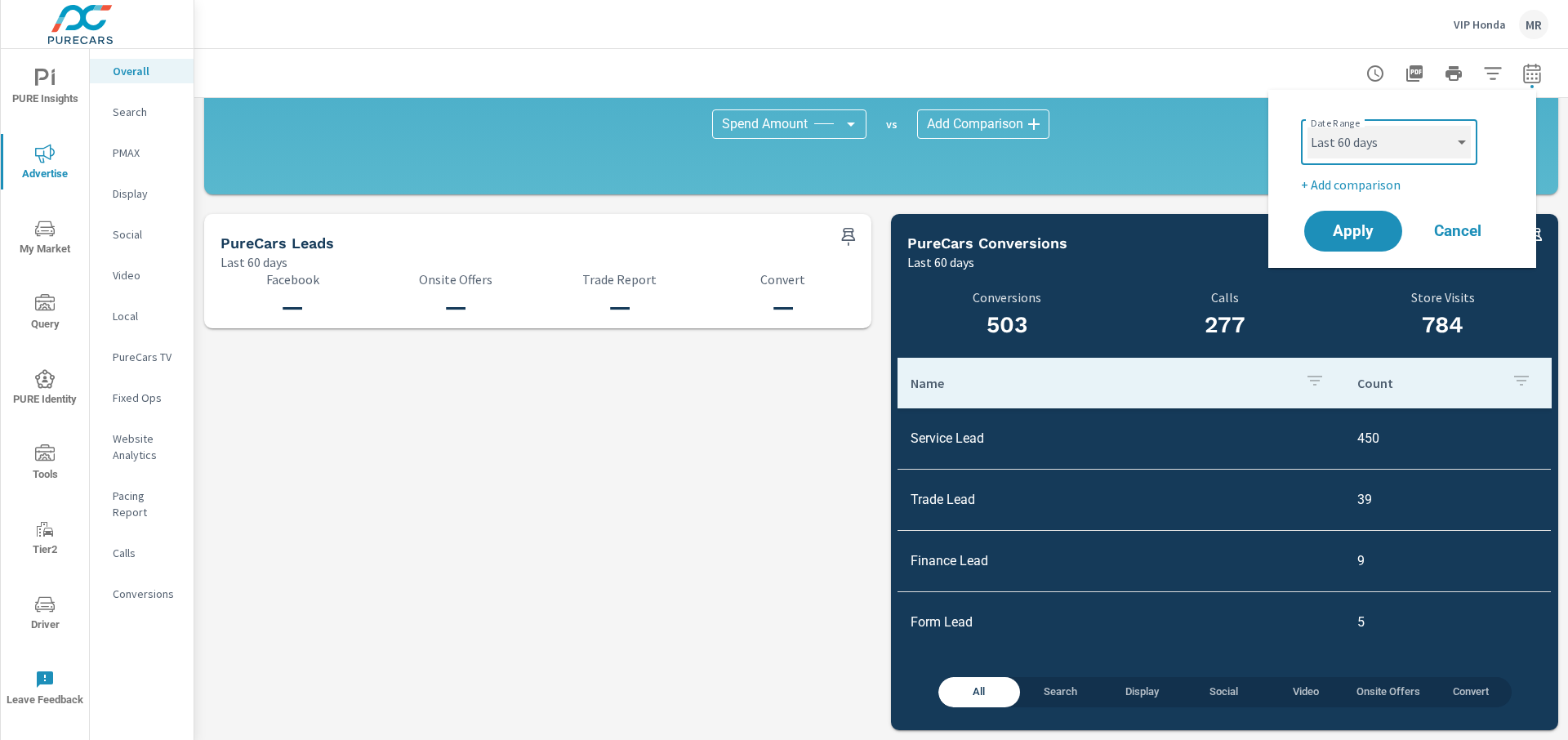
select select "Last 180 days"
click at [1375, 246] on button "Apply" at bounding box center [1353, 231] width 102 height 43
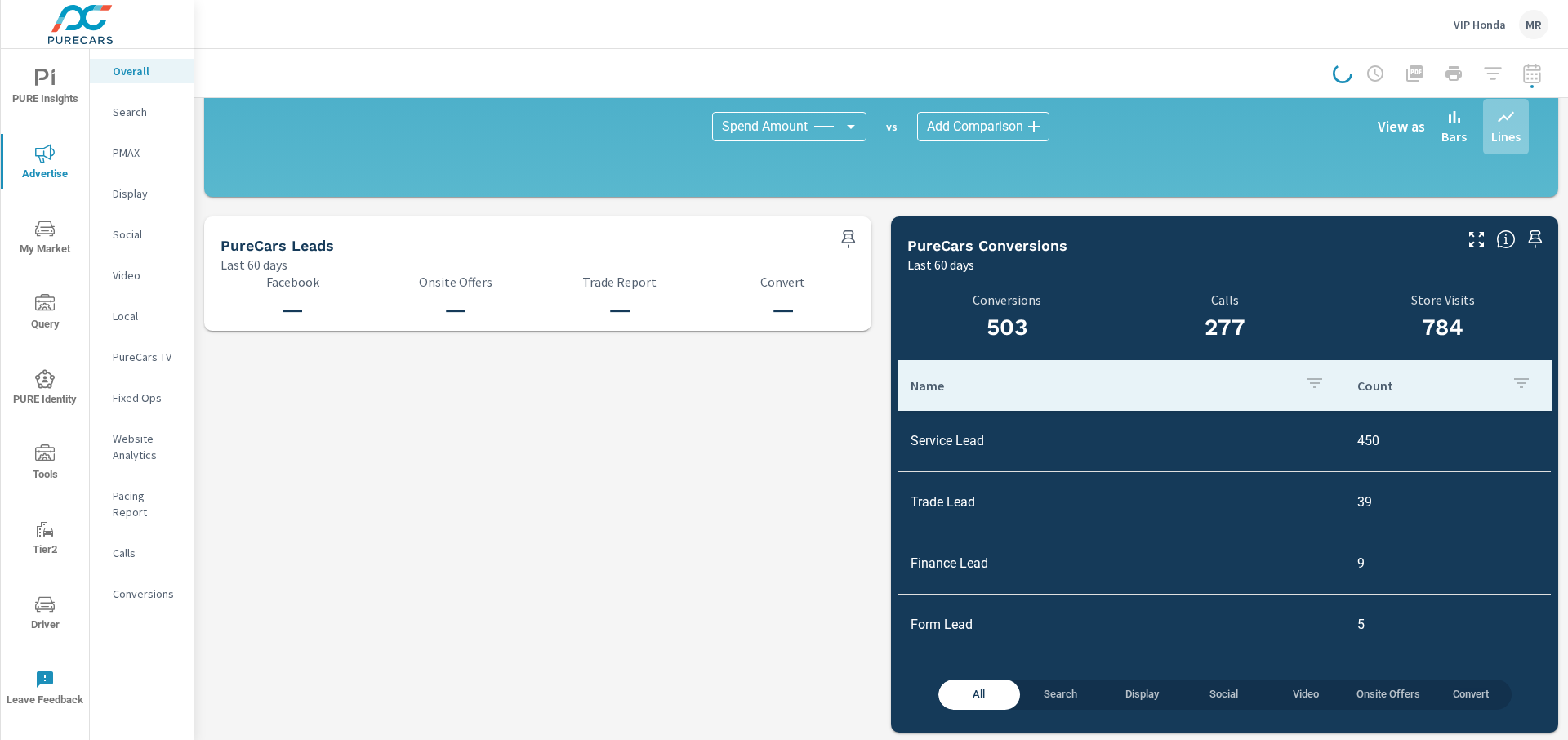
scroll to position [1631, 0]
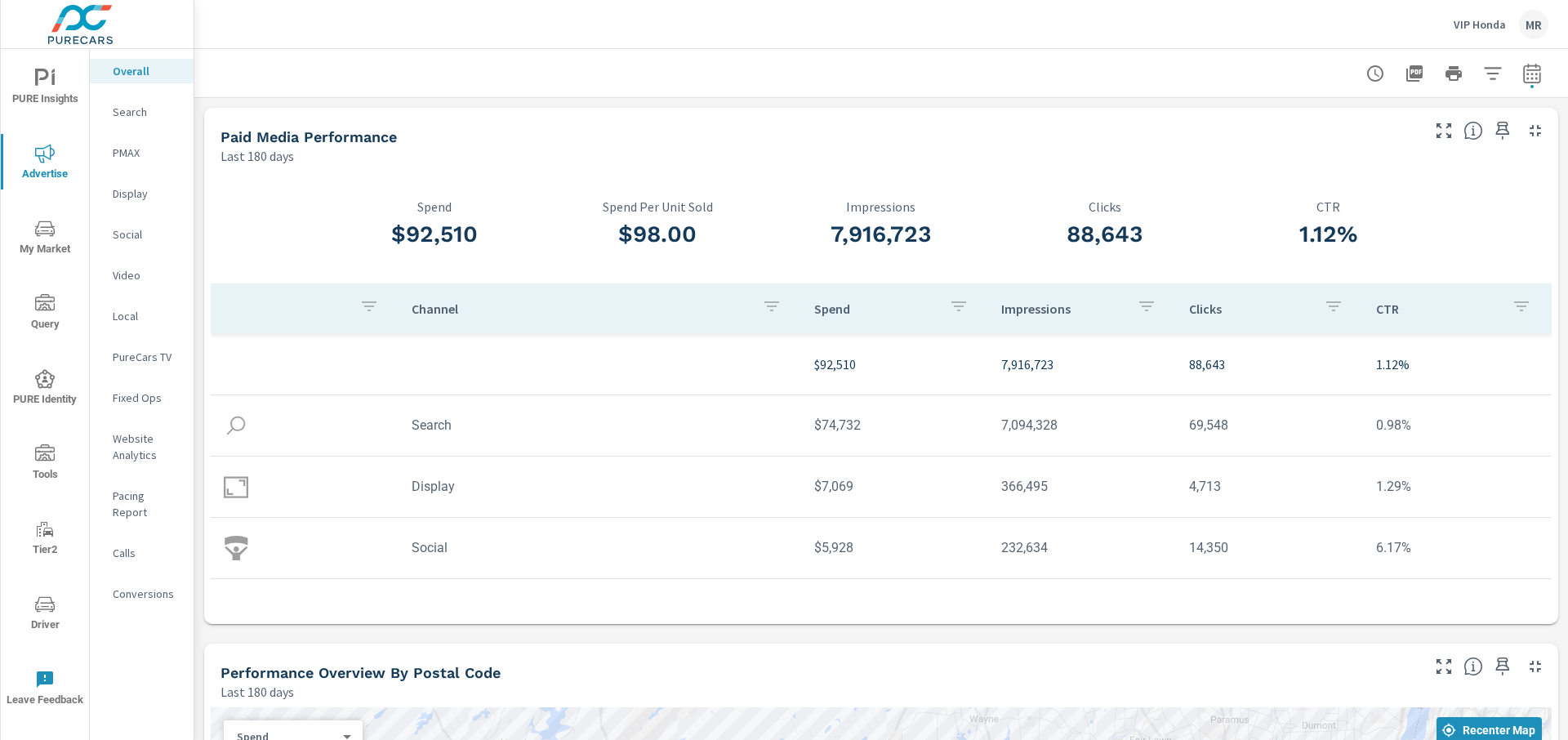
click at [36, 613] on span "Driver" at bounding box center [45, 614] width 79 height 40
click at [46, 473] on span "Tools" at bounding box center [45, 464] width 79 height 40
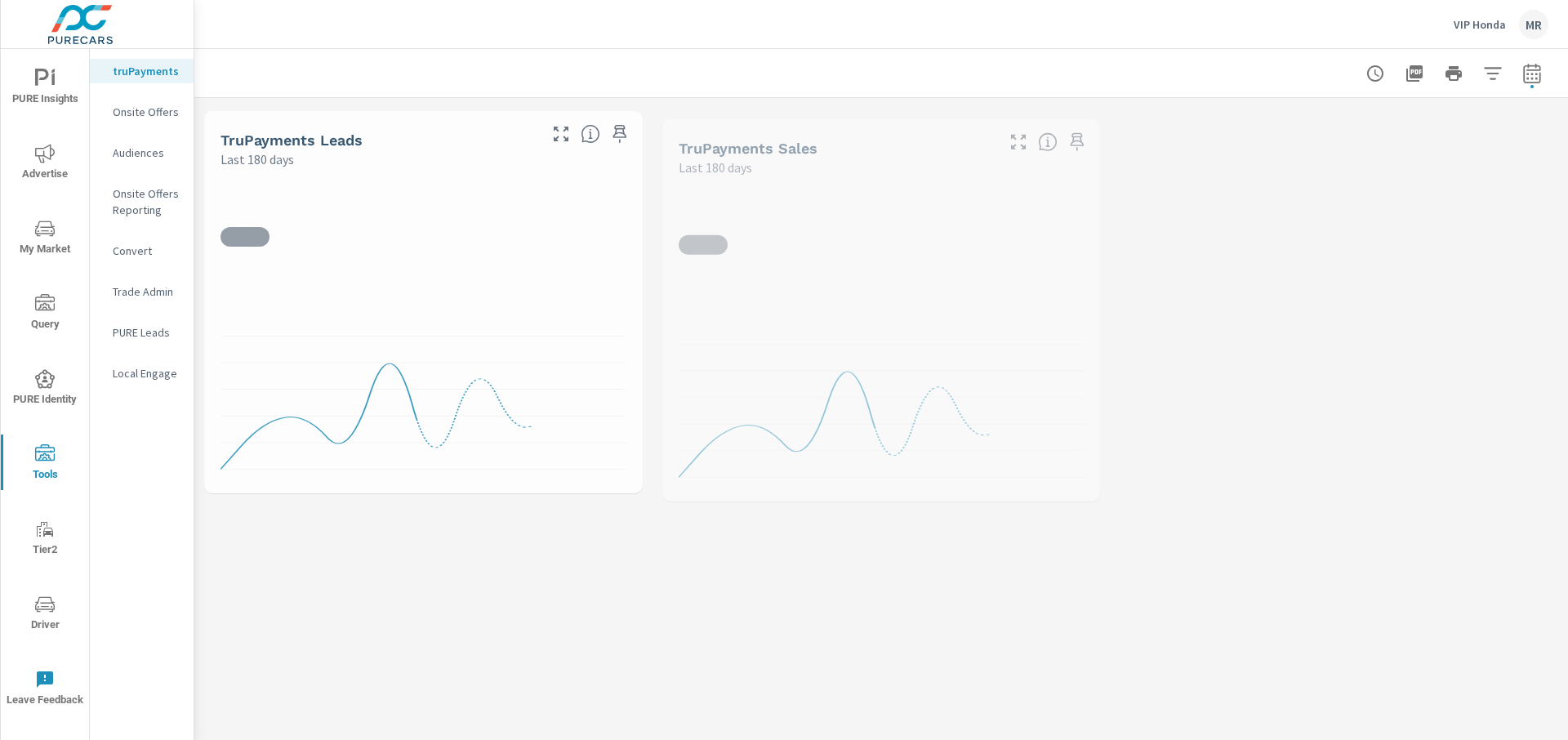
click at [157, 97] on nav "truPayments Onsite Offers Audiences Onsite Offers Reporting Convert Trade Admin…" at bounding box center [142, 229] width 104 height 359
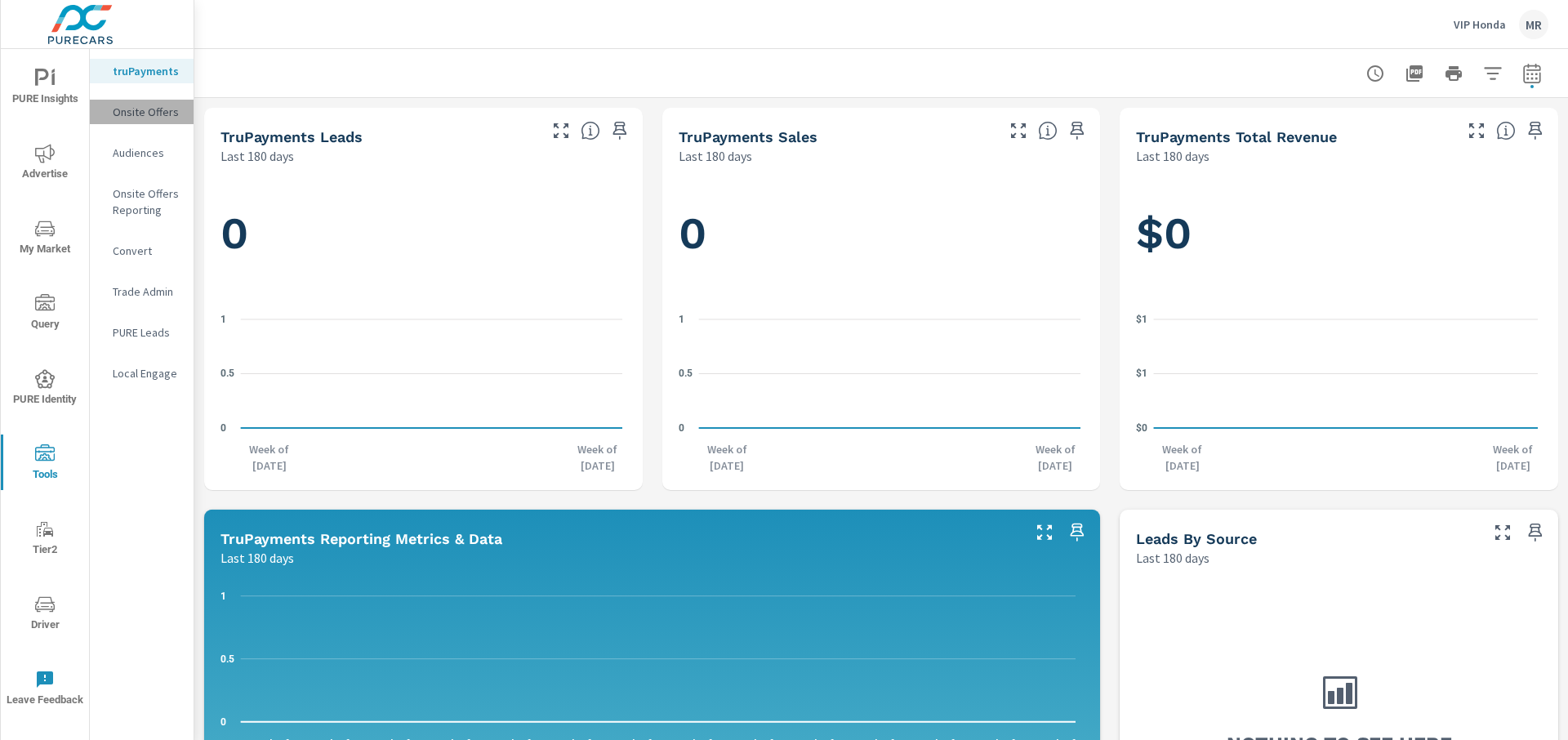
click at [158, 100] on div "Onsite Offers" at bounding box center [142, 112] width 104 height 25
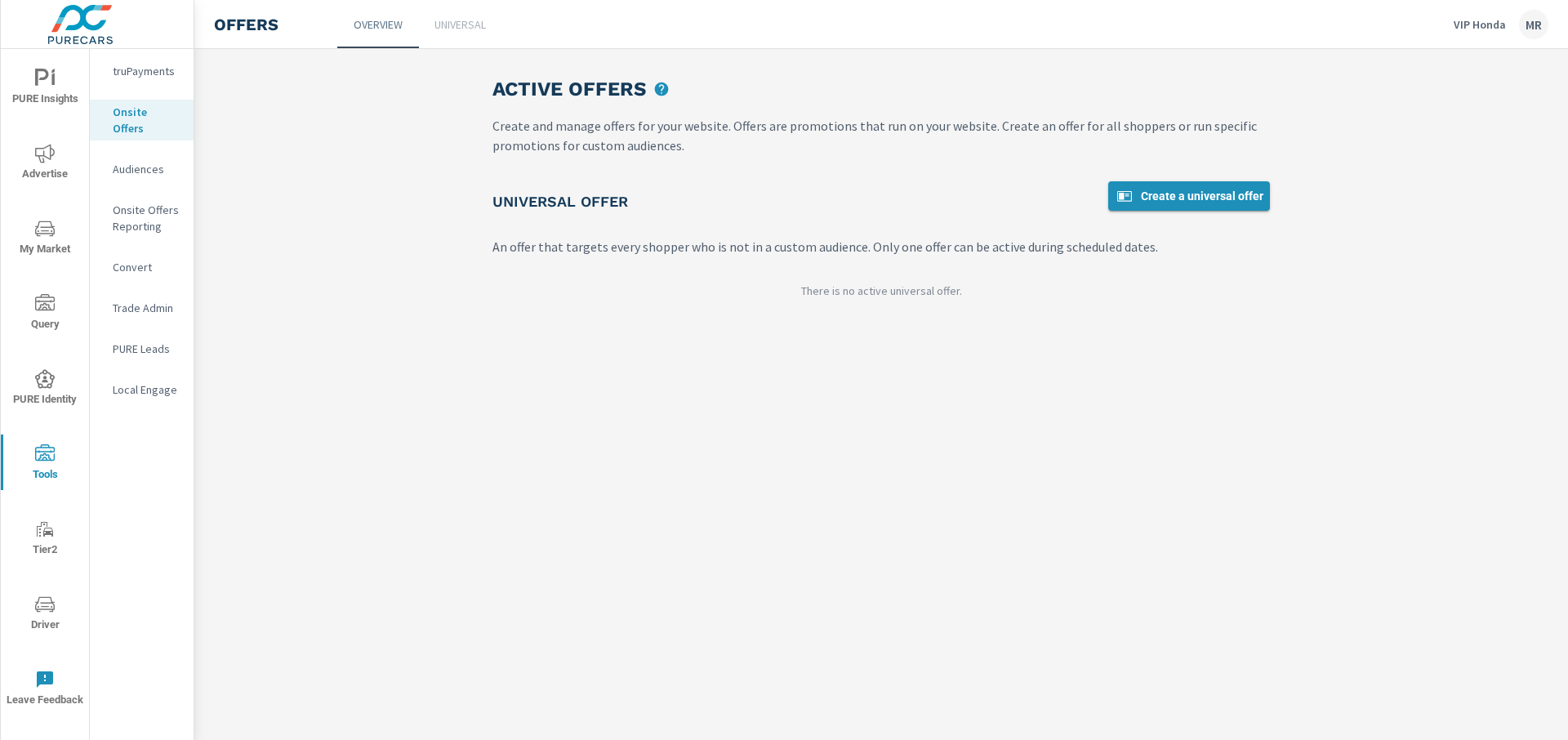
click at [1134, 186] on span "Create a universal offer" at bounding box center [1188, 196] width 148 height 20
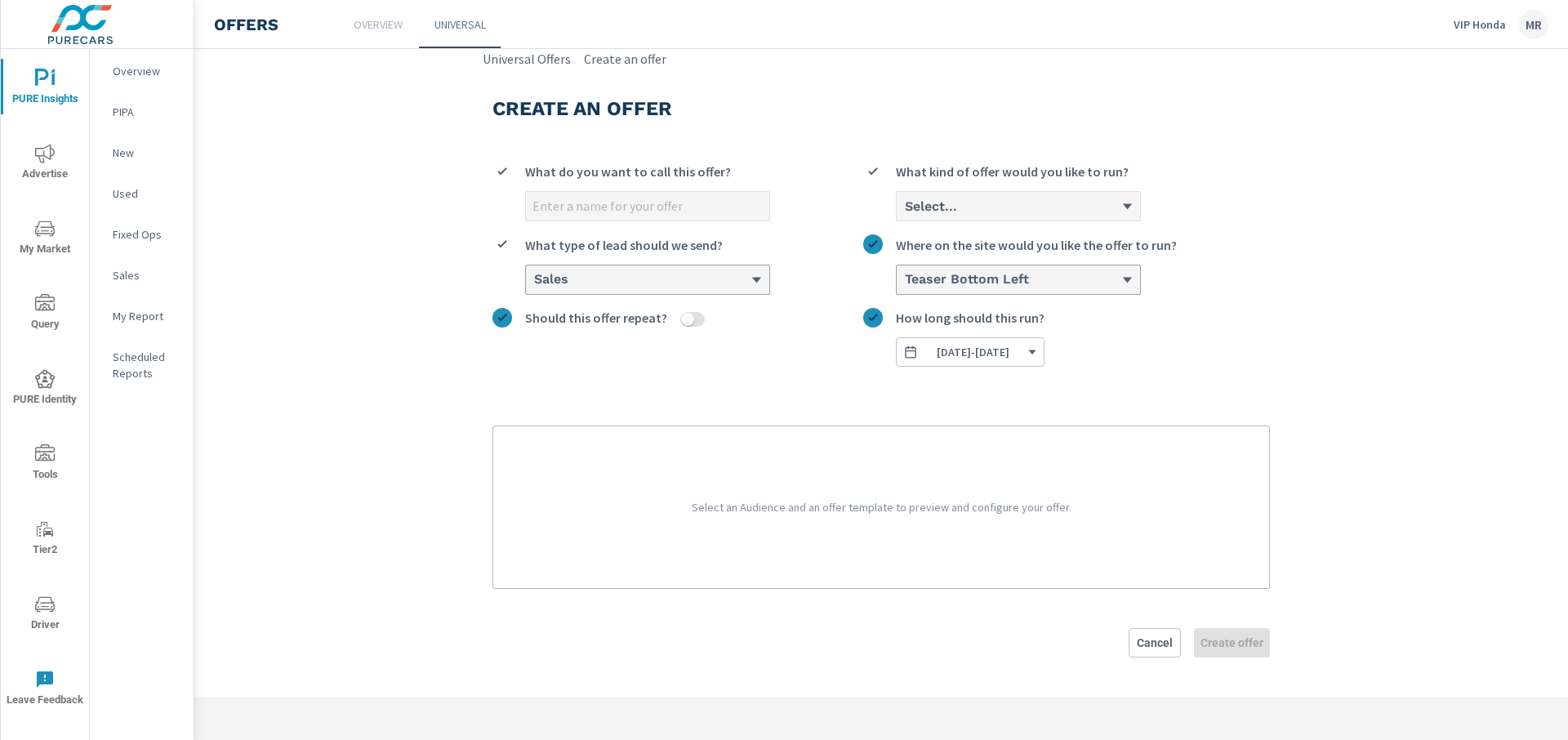
click at [692, 207] on input "What do you want to call this offer?" at bounding box center [648, 206] width 243 height 29
type input "Prologue [DATE]"
click at [970, 221] on div "Prologue [DATE] What do you want to call this offer? Select... What kind of off…" at bounding box center [881, 257] width 777 height 218
click at [967, 212] on div "Select..." at bounding box center [1012, 206] width 218 height 16
click at [905, 212] on input "Select... What kind of offer would you like to run?" at bounding box center [904, 206] width 2 height 16
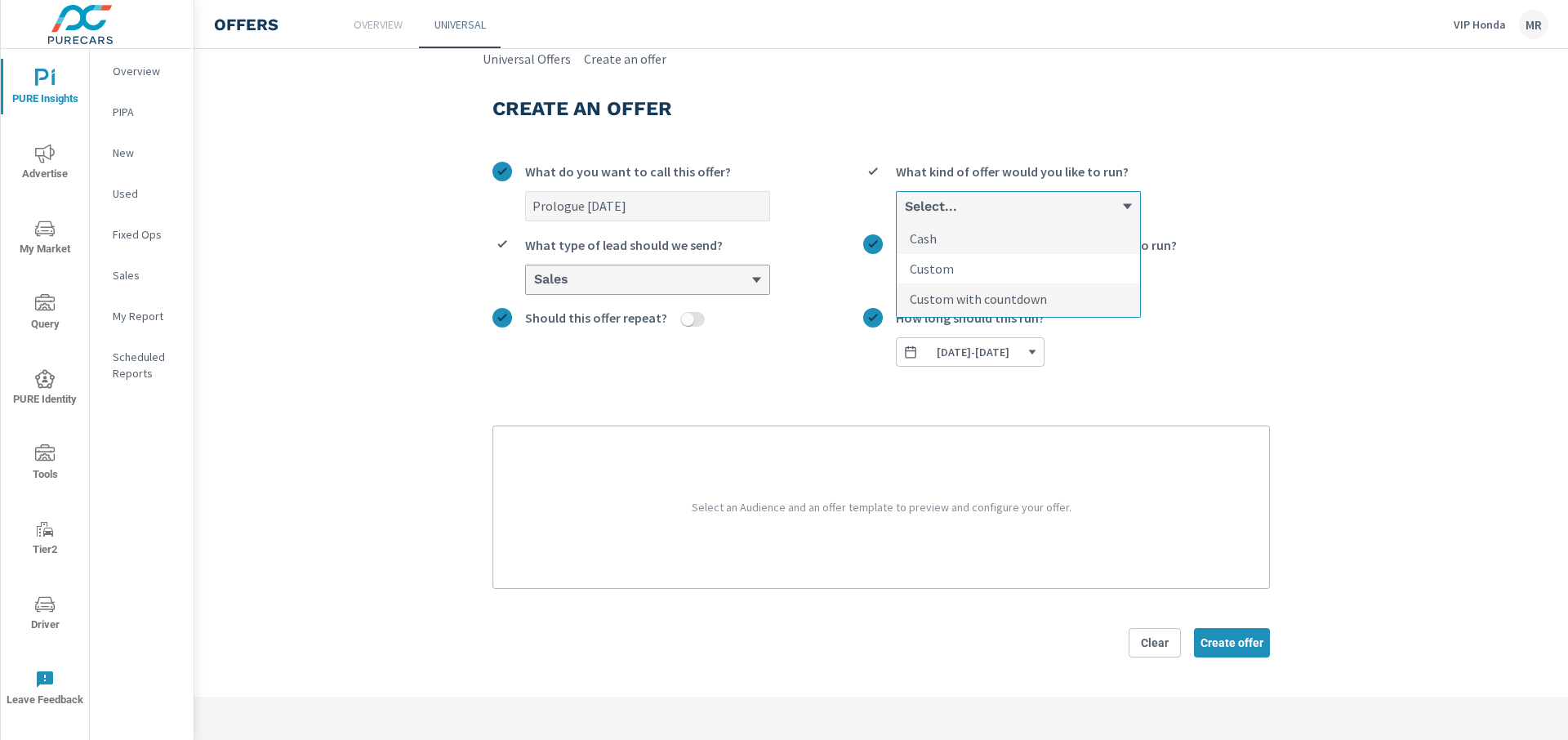
click at [957, 268] on li "Custom" at bounding box center [1018, 269] width 243 height 30
click at [905, 214] on input "option Custom focused, 2 of 3. 3 results available. Use Up and Down to choose o…" at bounding box center [904, 206] width 2 height 16
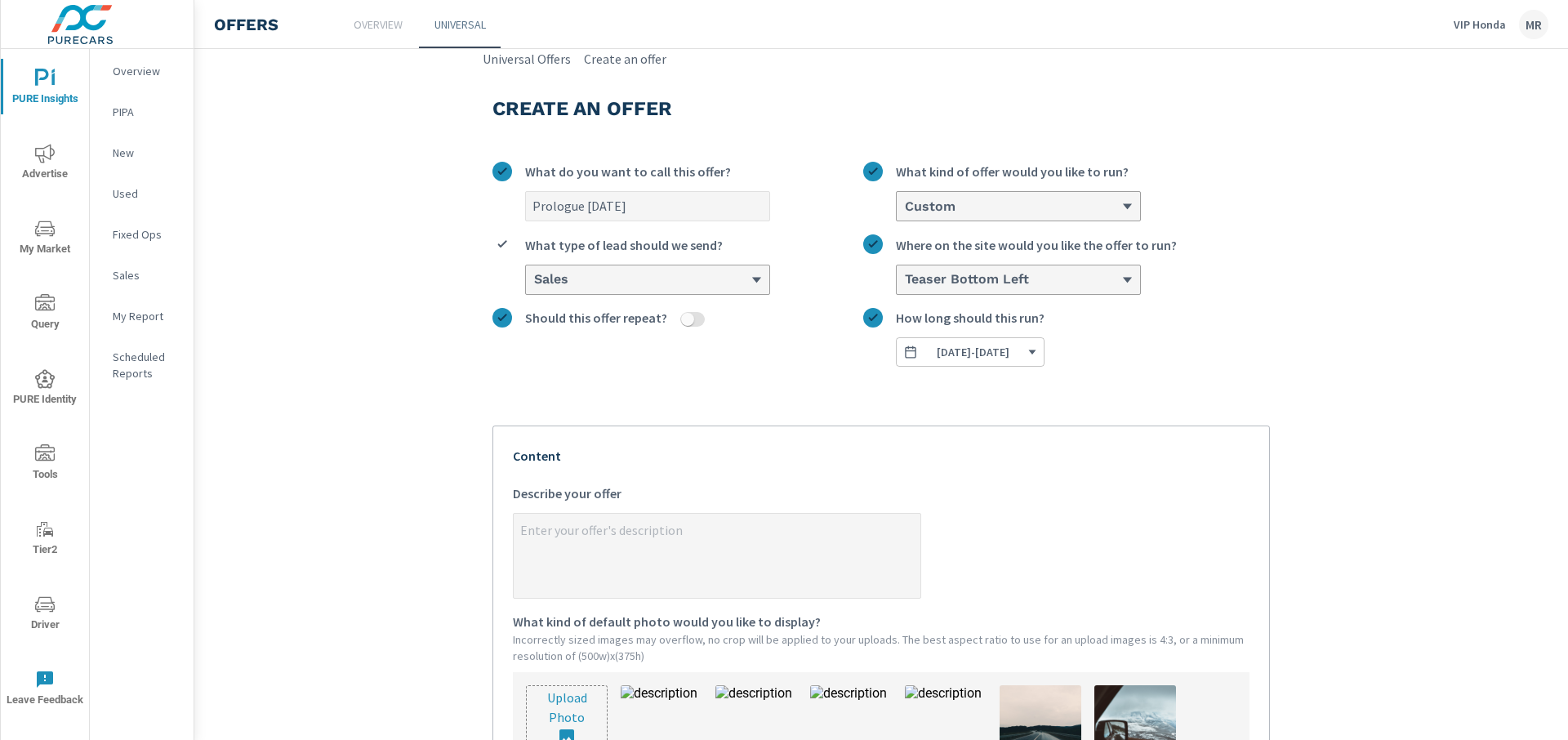
click at [1295, 279] on section "Create an offer Prologue [DATE] What do you want to call this offer? option Cus…" at bounding box center [881, 645] width 1374 height 1152
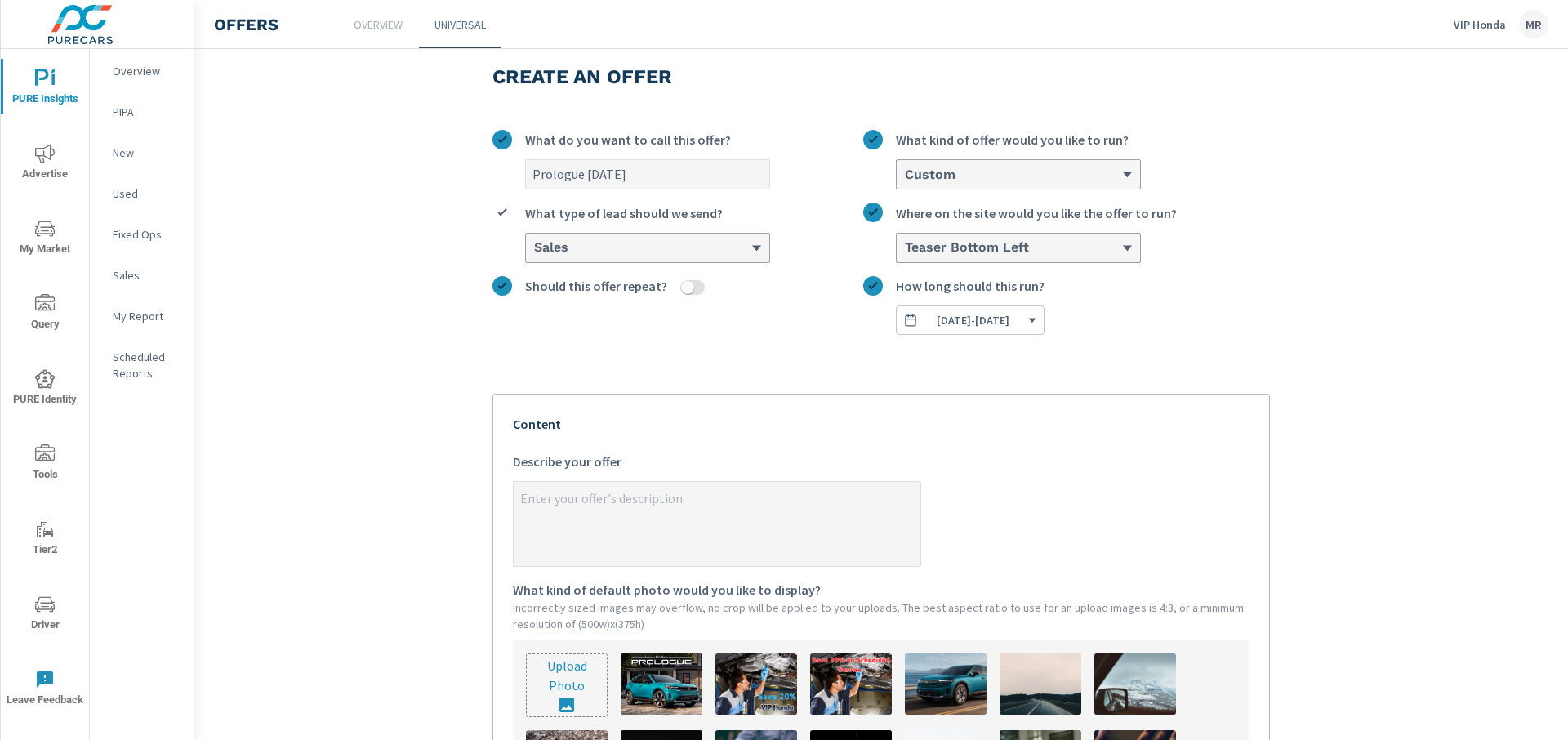
scroll to position [34, 0]
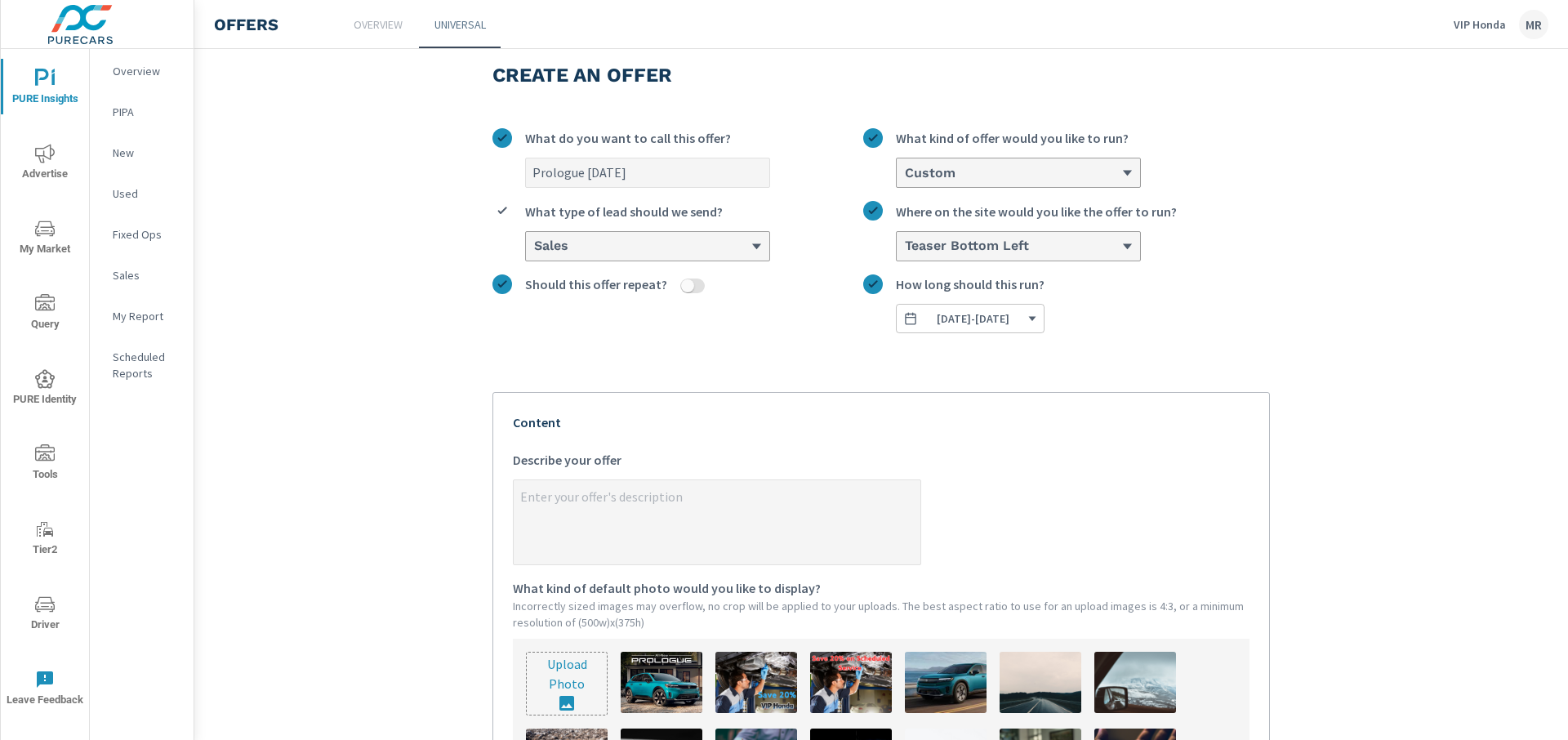
click at [679, 286] on input "Should this offer repeat?" at bounding box center [688, 286] width 39 height 15
checkbox input "true"
type textarea "x"
click at [950, 320] on div at bounding box center [1012, 319] width 218 height 16
click at [905, 320] on input "How often does this offer repeat?" at bounding box center [904, 319] width 2 height 16
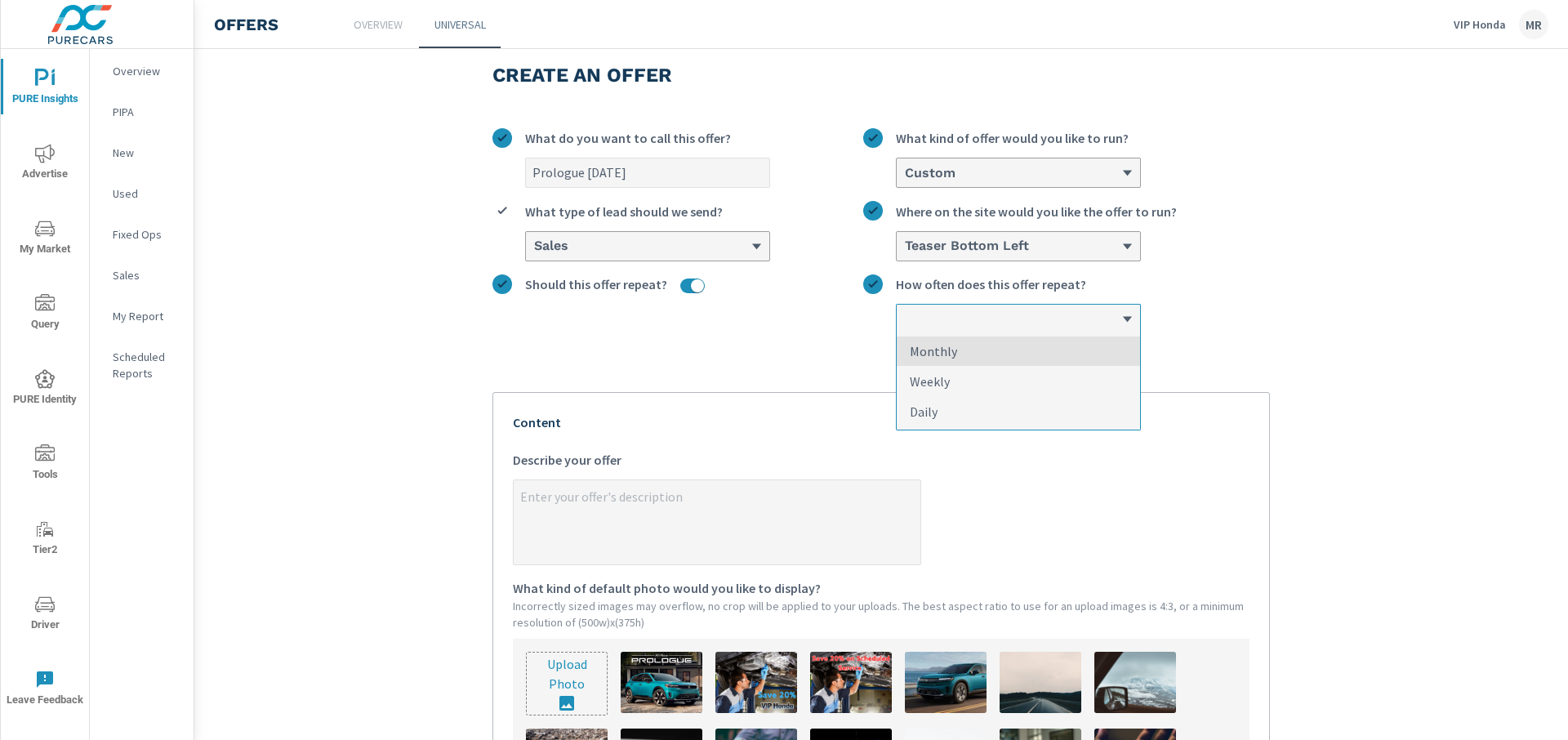
click at [729, 320] on div "Should this offer repeat?" at bounding box center [678, 304] width 370 height 59
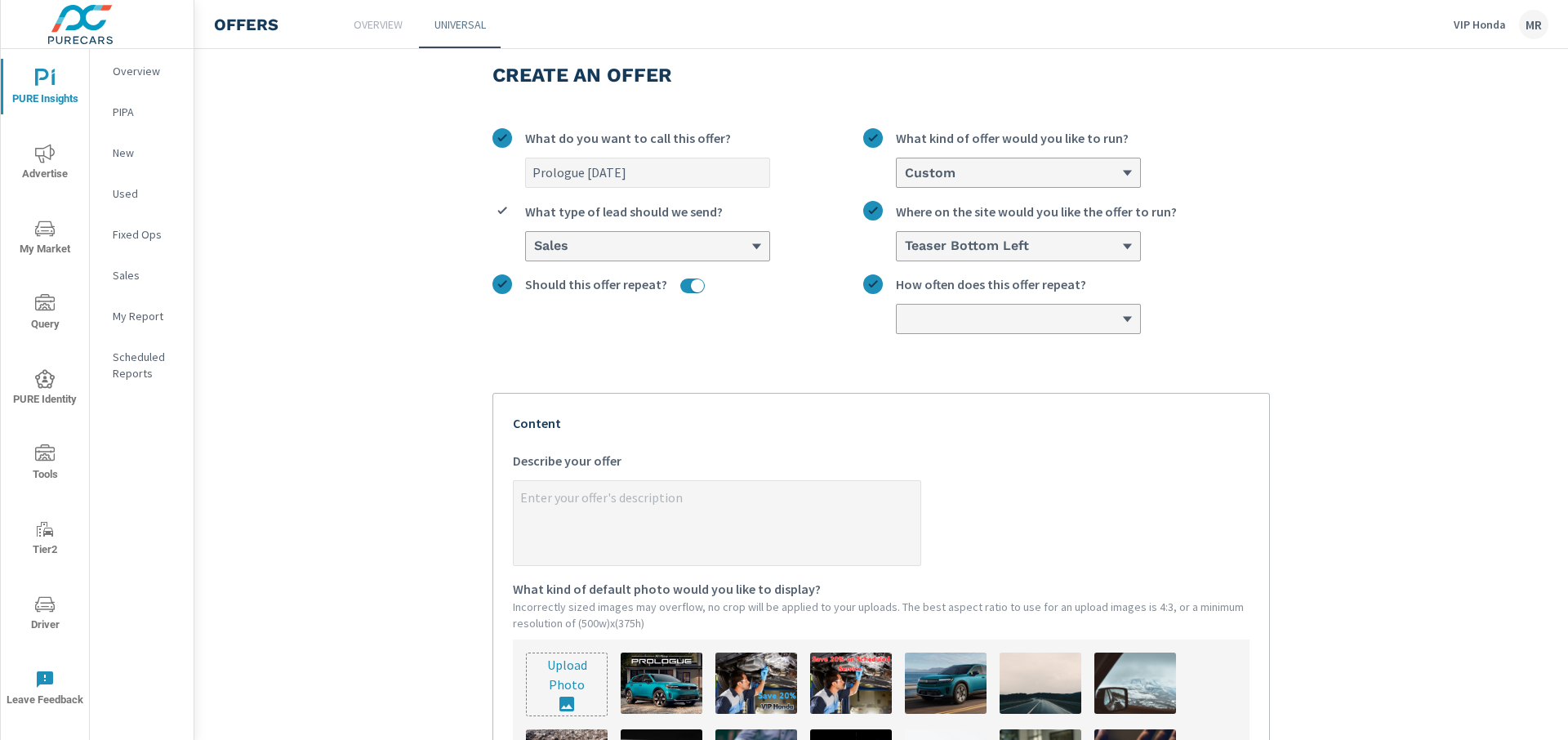
click at [685, 279] on input "Should this offer repeat?" at bounding box center [698, 286] width 39 height 15
checkbox input "false"
click at [966, 320] on span "[DATE] - [DATE]" at bounding box center [973, 319] width 73 height 15
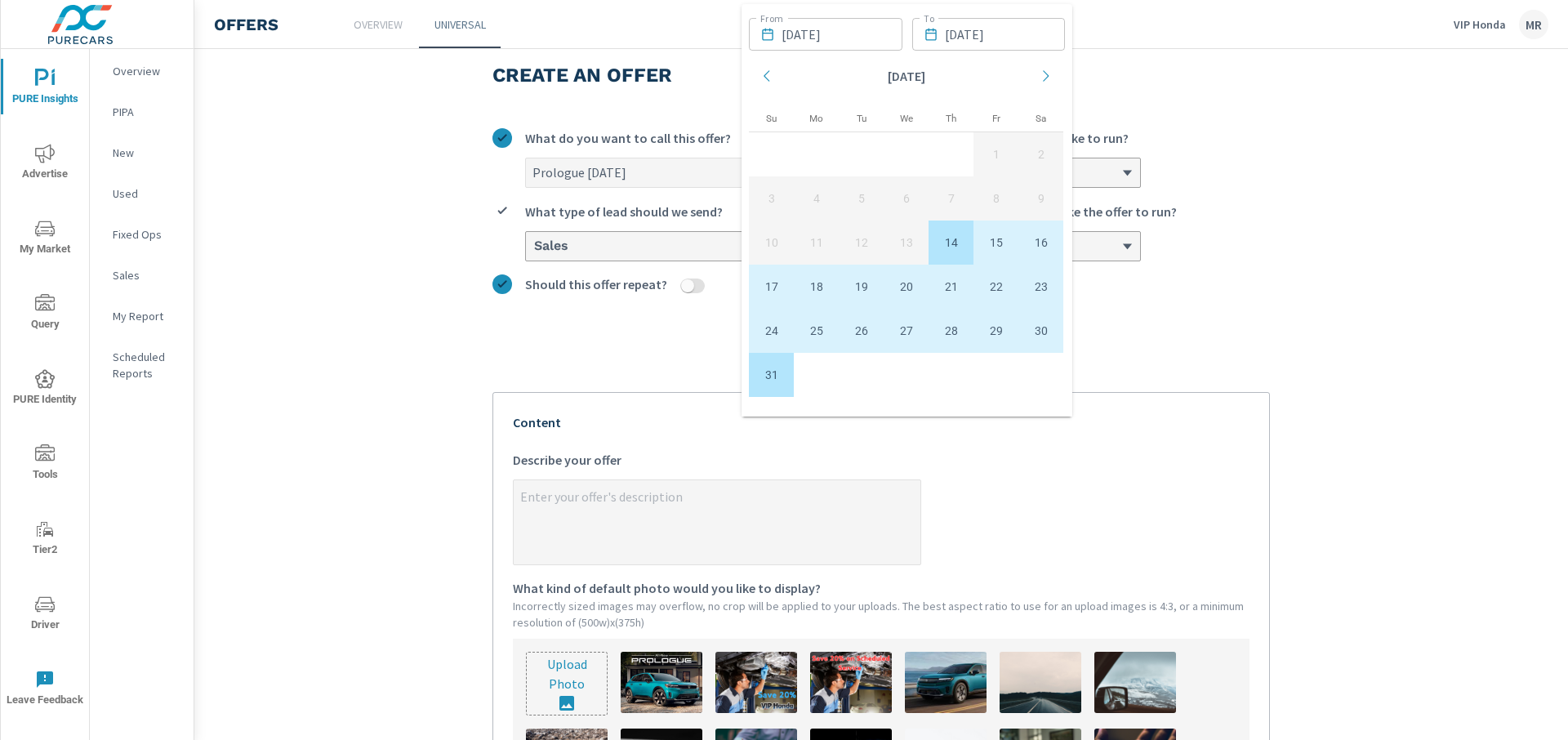
click at [1200, 374] on div "Prologue [DATE] What do you want to call this offer? Custom What kind of offer …" at bounding box center [881, 597] width 777 height 965
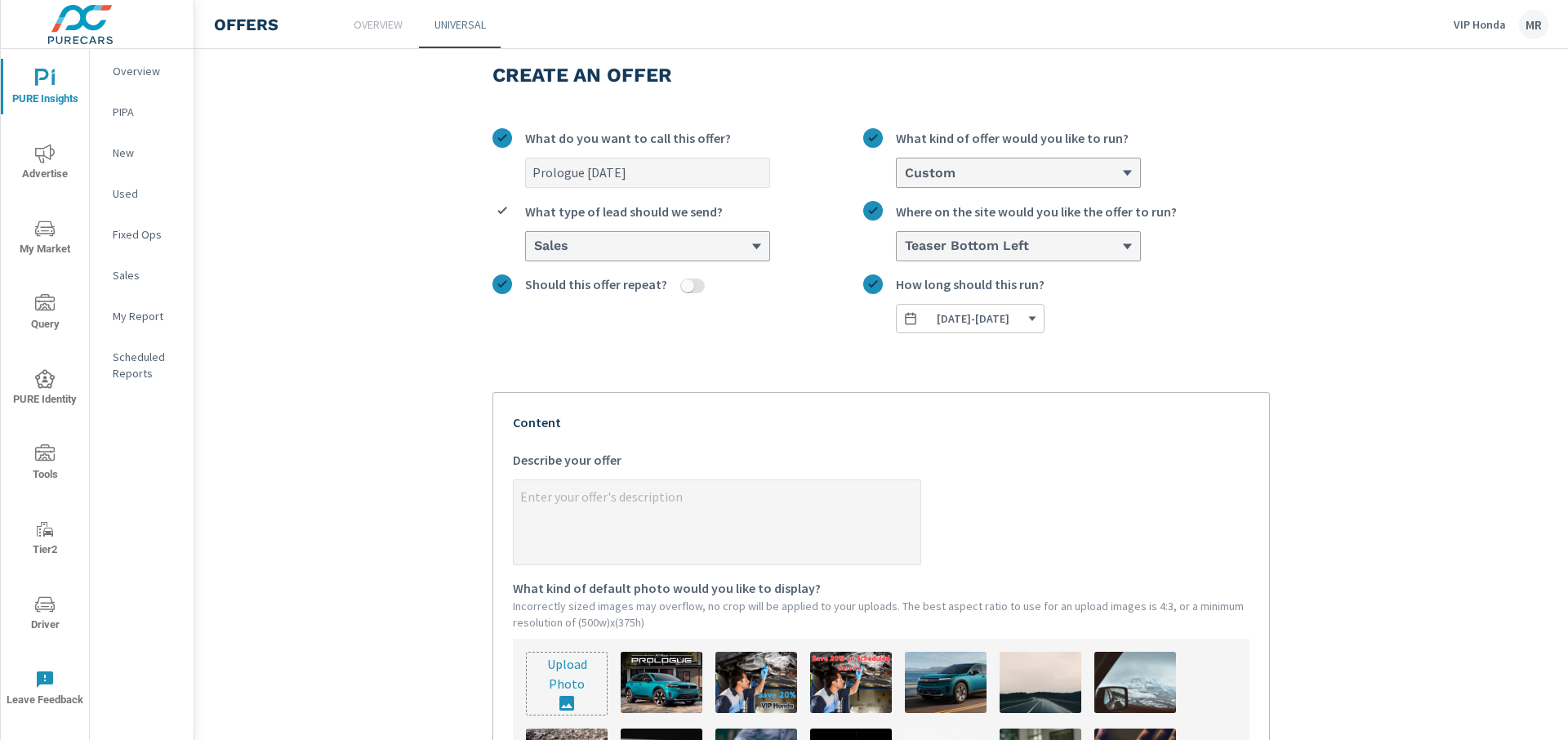
click at [1015, 456] on label "x Describe your offer" at bounding box center [881, 507] width 737 height 115
click at [920, 483] on textarea "x Describe your offer" at bounding box center [717, 524] width 407 height 82
click at [1015, 456] on label "x Describe your offer" at bounding box center [881, 507] width 737 height 115
click at [920, 483] on textarea "x Describe your offer" at bounding box center [717, 524] width 407 height 82
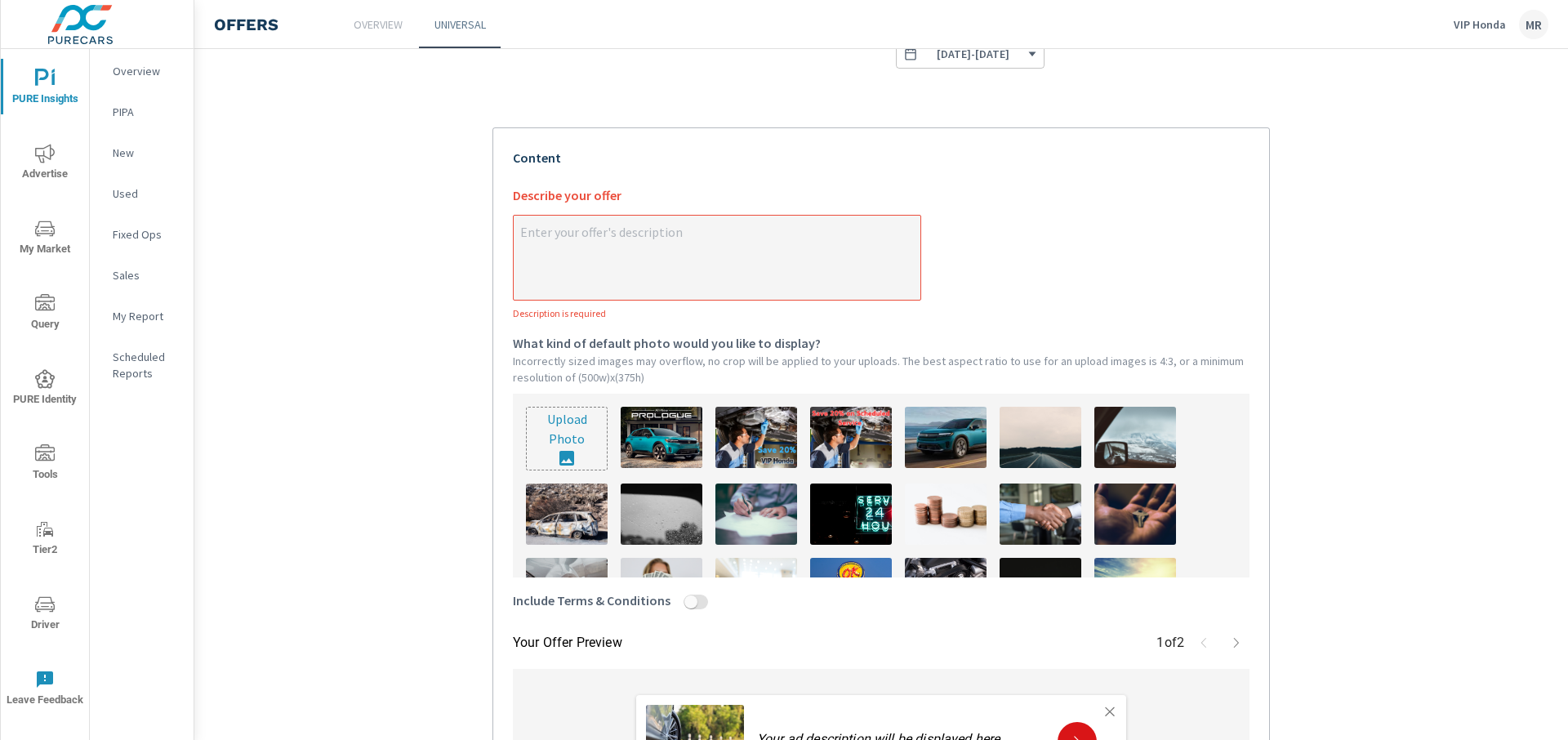
scroll to position [327, 0]
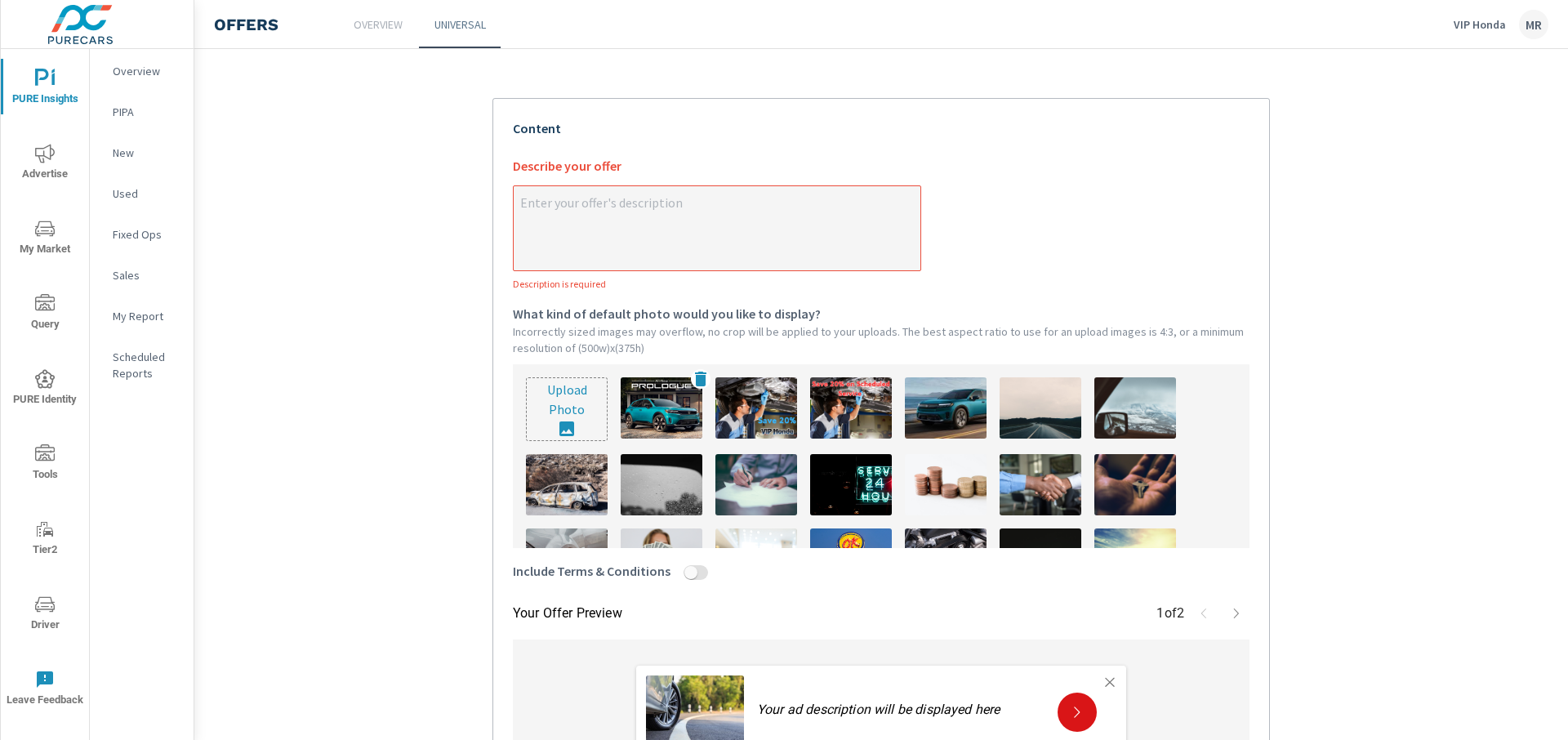
click at [636, 401] on img at bounding box center [661, 407] width 82 height 61
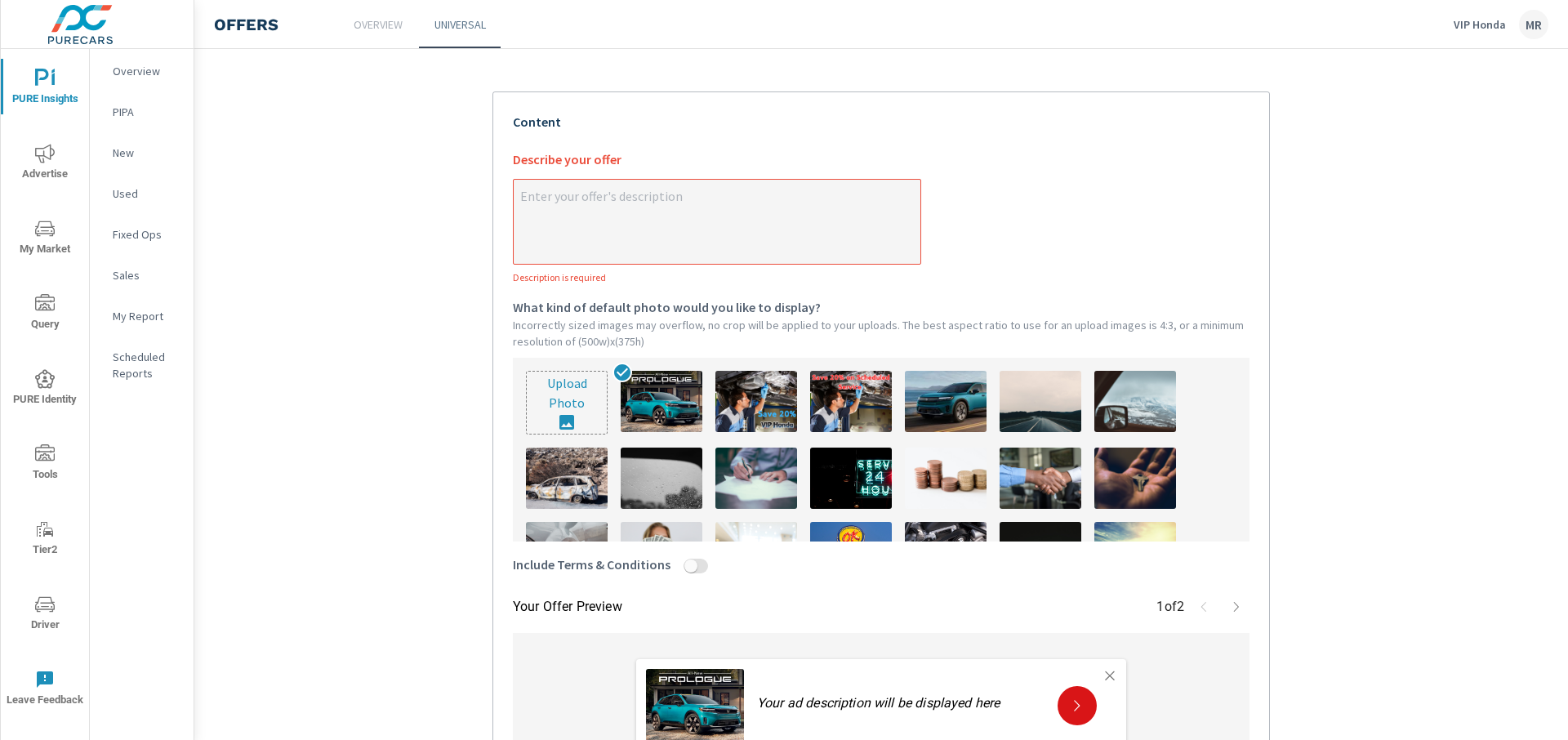
scroll to position [314, 0]
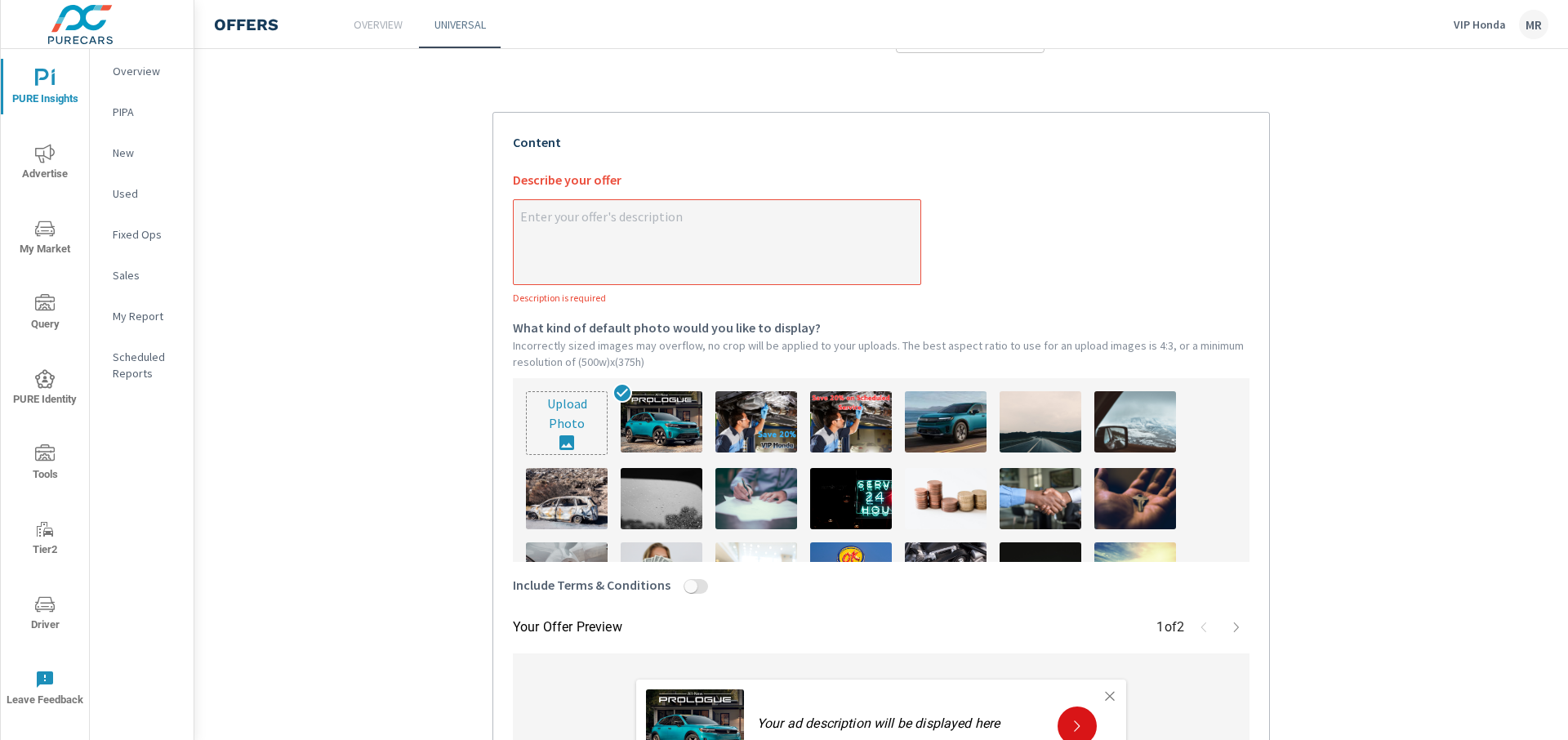
click at [717, 188] on div "Describe your offer" at bounding box center [717, 184] width 408 height 30
click at [717, 202] on textarea "x Describe your offer Description is required" at bounding box center [717, 243] width 407 height 82
click at [691, 237] on textarea "x Describe your offer Description is required" at bounding box center [717, 243] width 407 height 82
click at [688, 238] on textarea "x Describe your offer Description is required" at bounding box center [717, 243] width 407 height 82
click at [654, 248] on textarea "x Describe your offer Description is required" at bounding box center [717, 243] width 407 height 82
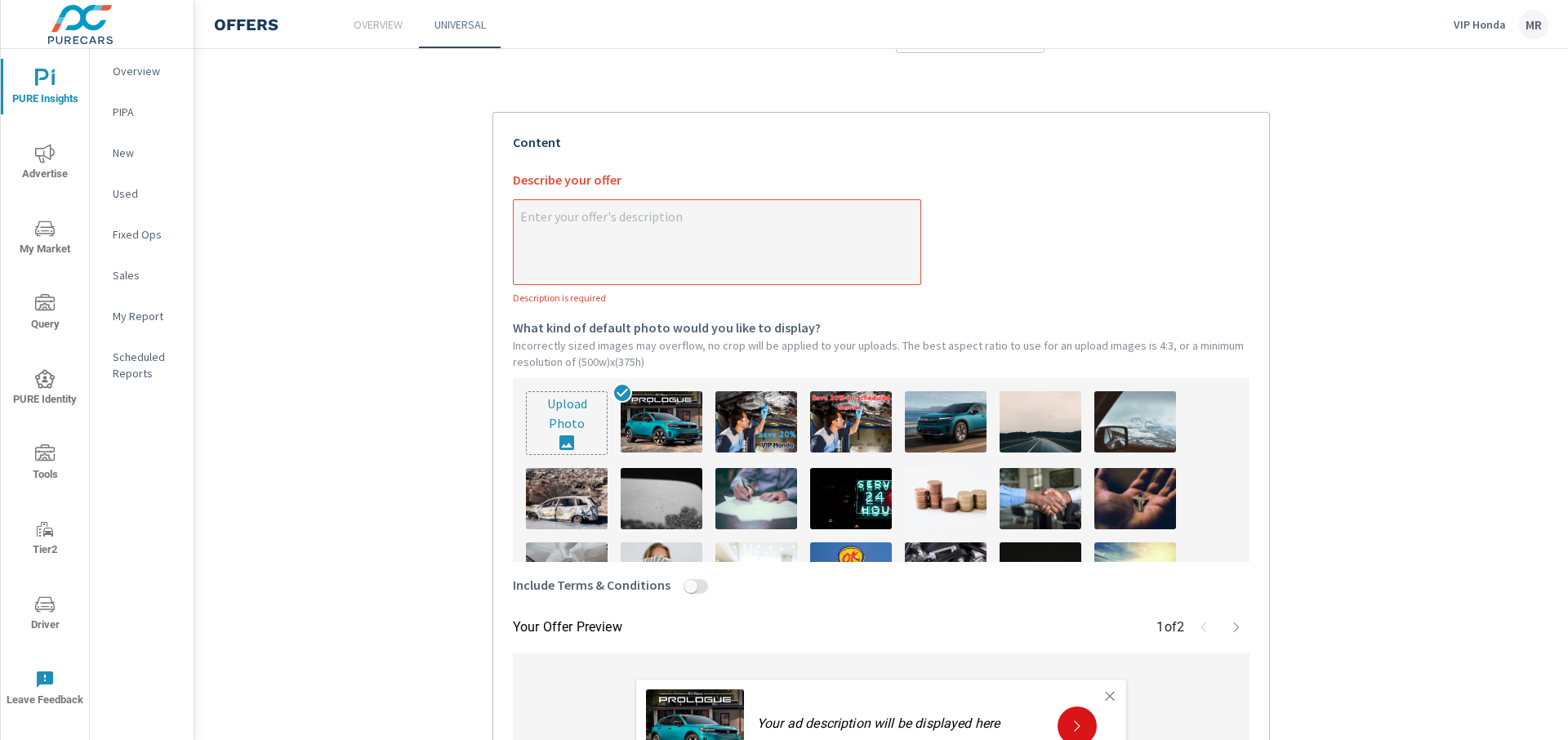
click at [451, 186] on section "Create an offer Prologue [DATE] What do you want to call this offer? Custom Wha…" at bounding box center [881, 341] width 1374 height 1172
click at [630, 232] on textarea "x Describe your offer Description is required" at bounding box center [717, 243] width 407 height 82
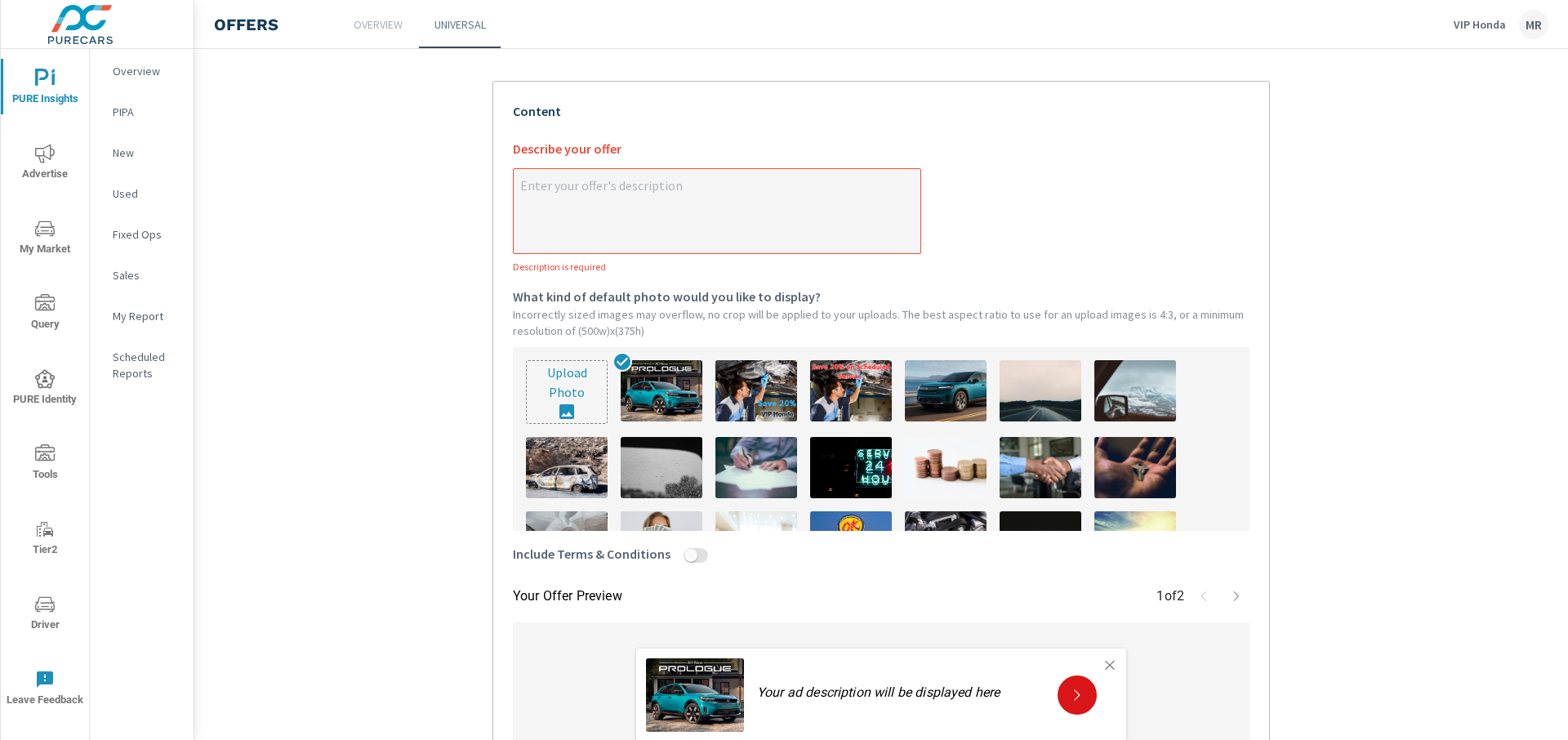
type textarea "x"
click at [677, 555] on input "Include Terms & Conditions" at bounding box center [691, 555] width 39 height 15
checkbox input "true"
type textarea "x"
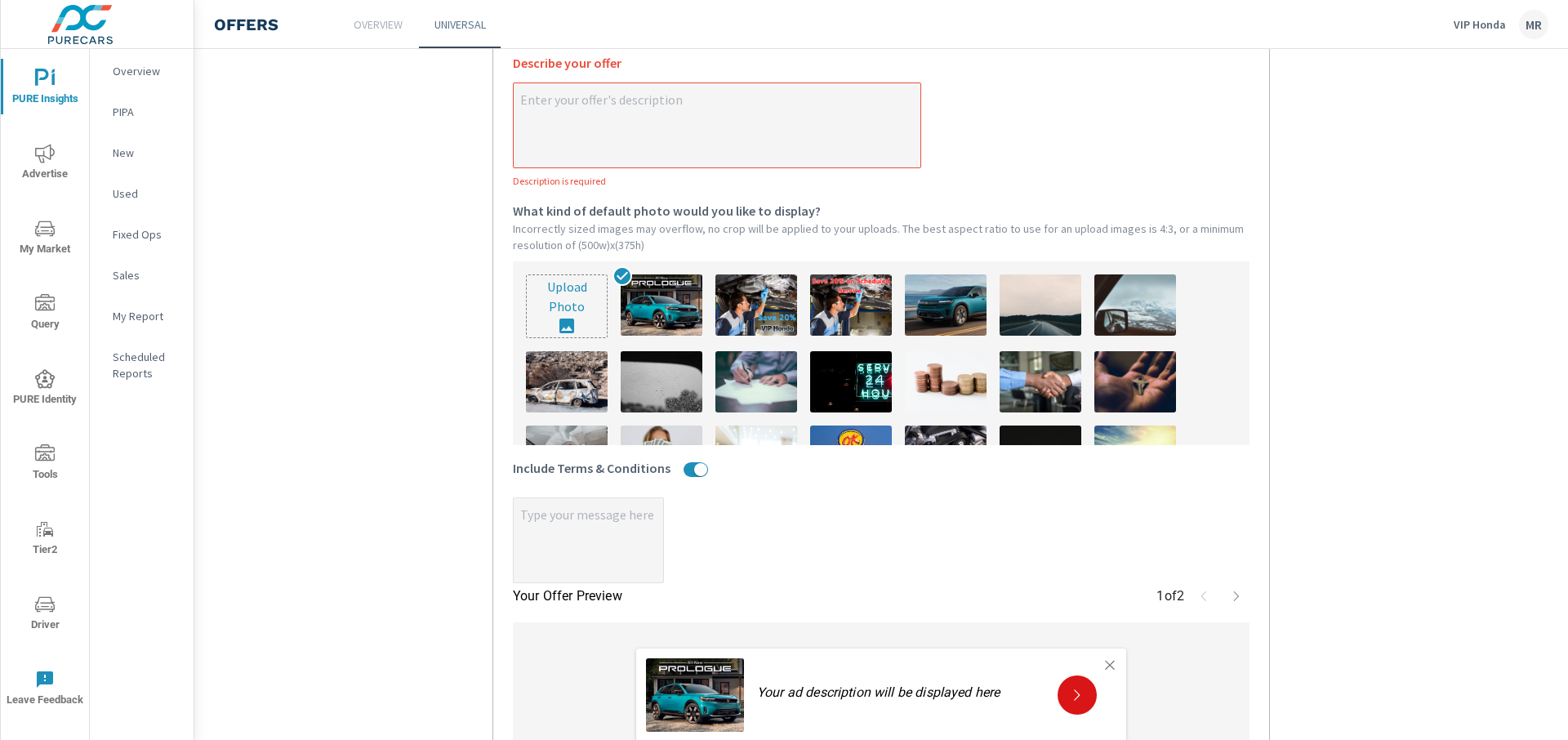
scroll to position [430, 0]
type textarea "x"
click at [601, 534] on textarea "x" at bounding box center [589, 542] width 149 height 82
paste textarea "Disclaimer: 2025 Prologue AWD EX (3B4H2SEW) Lease $128/mo for 24 mos $2,999 due…"
type textarea "x"
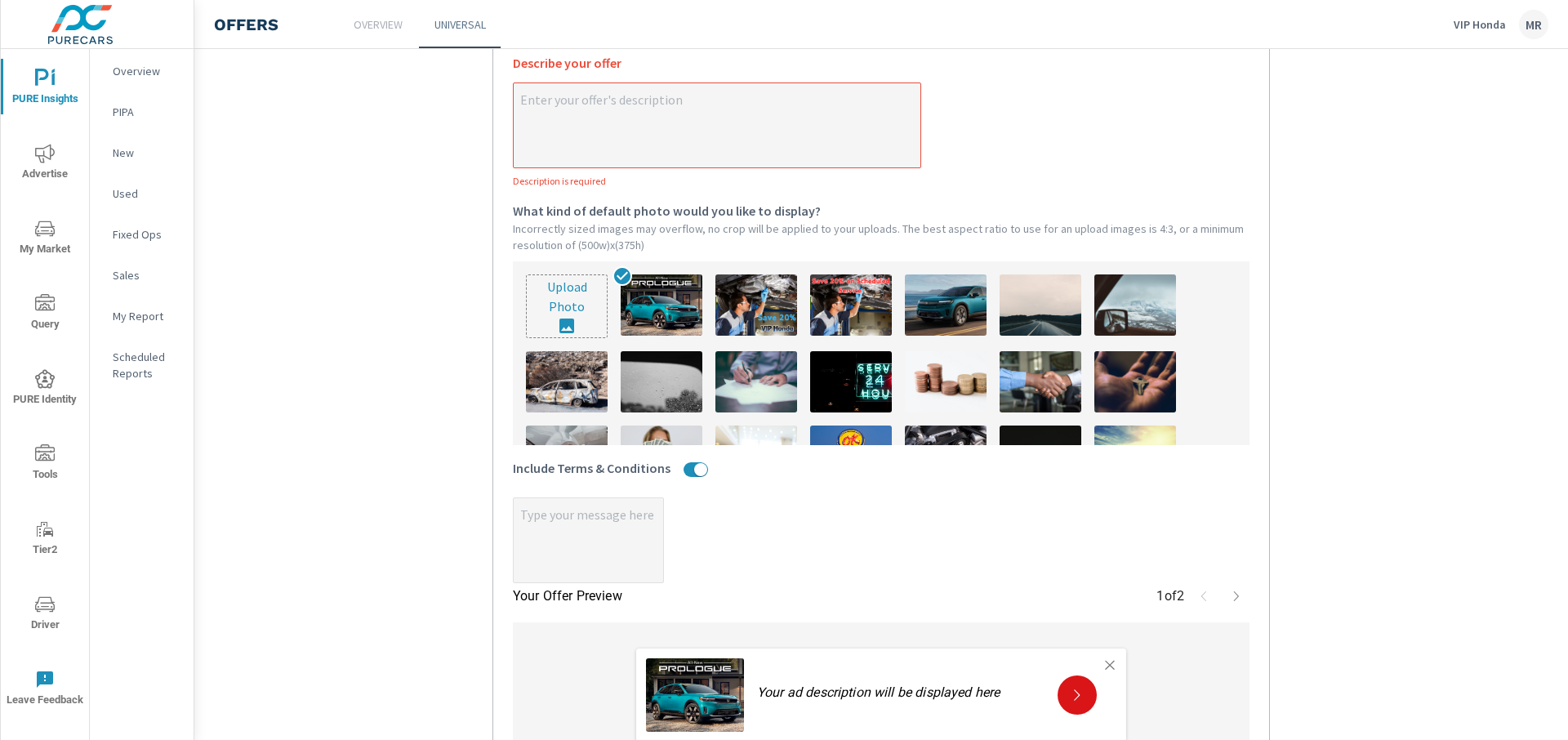
type textarea "Disclaimer: 2025 Prologue AWD EX (3B4H2SEW) Lease $128/mo for 24 mos $2,999 due…"
type textarea "x"
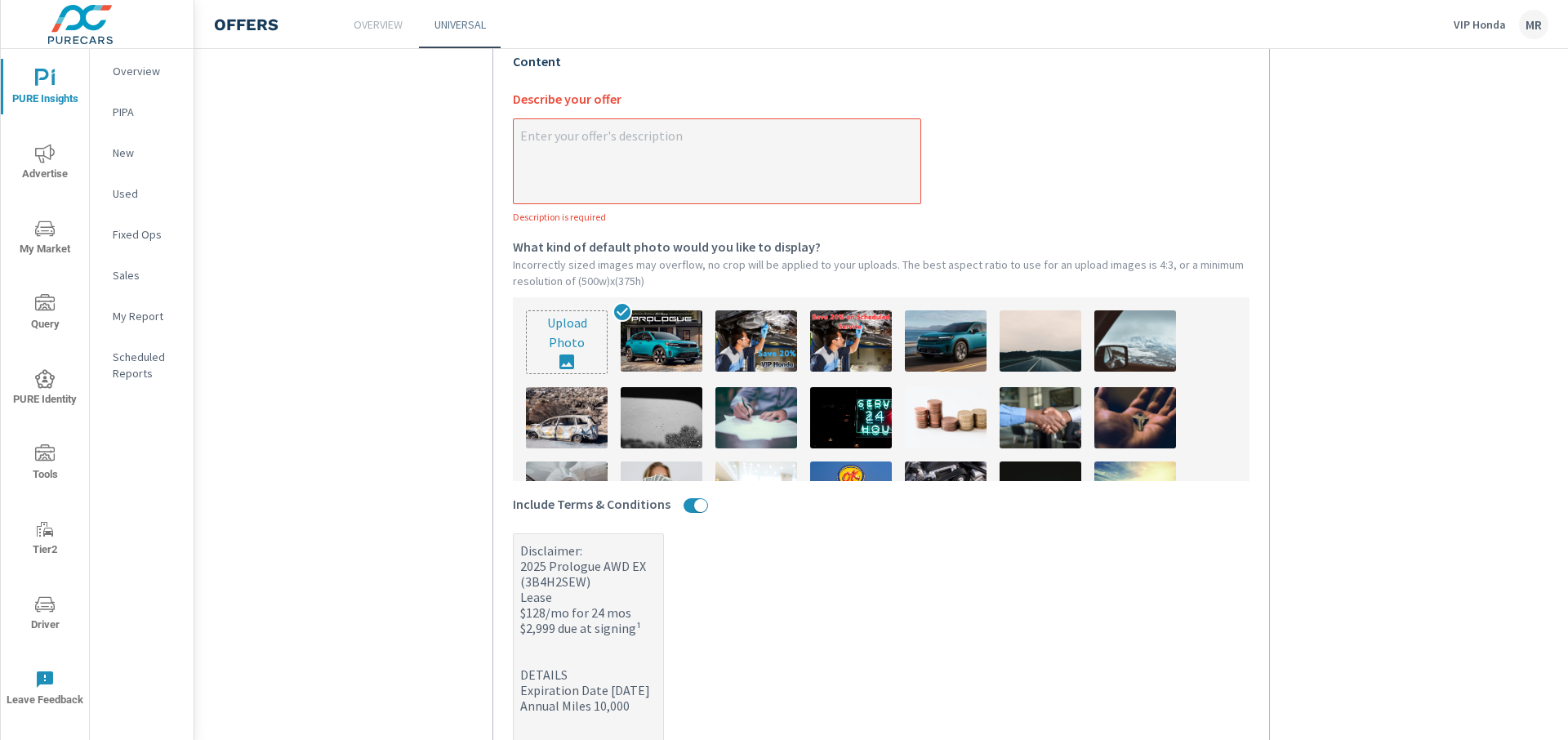
scroll to position [391, 0]
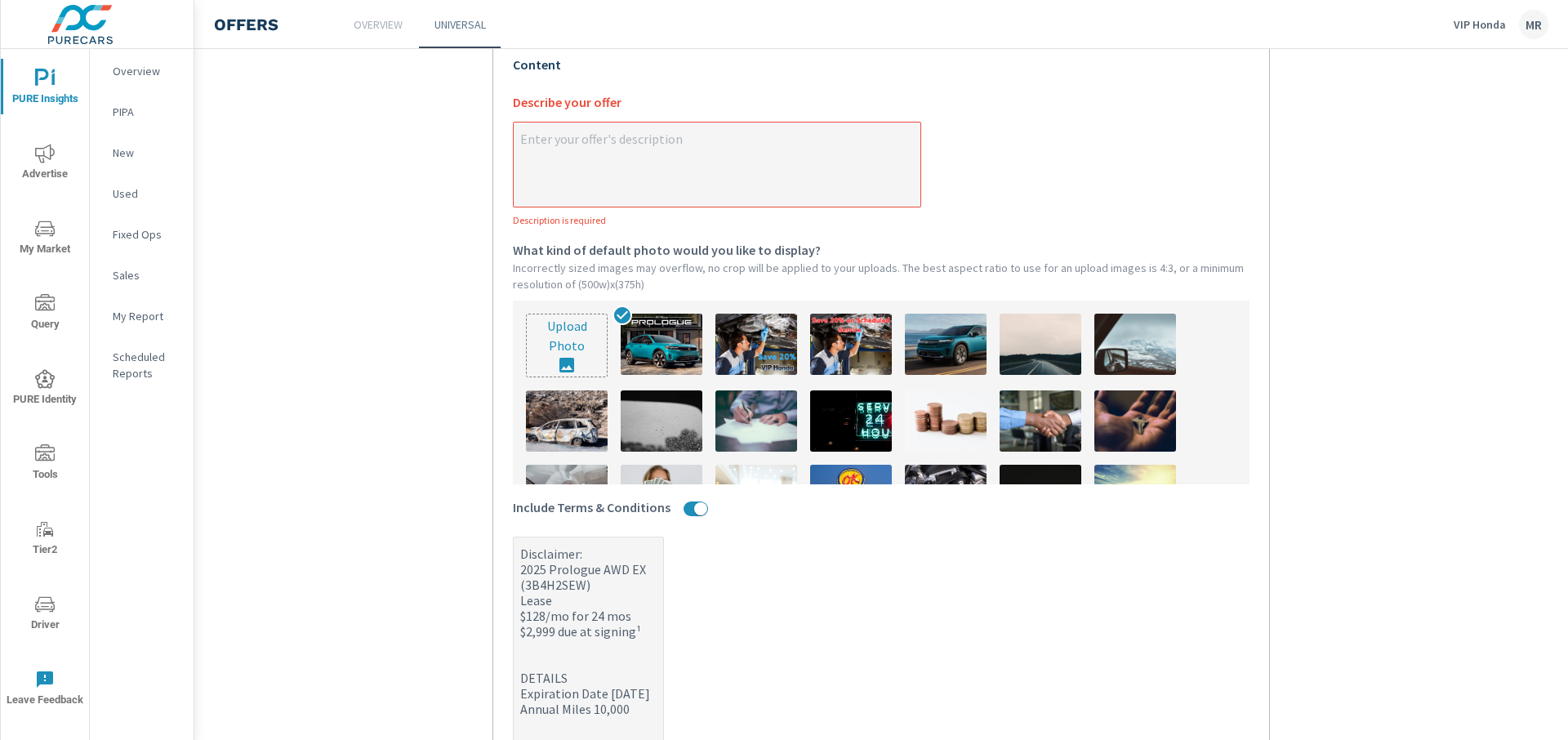
type textarea "Disclaimer: 2025 Prologue AWD EX (3B4H2SEW) Lease $128/mo for 24 mos $2,999 due…"
type textarea "x"
click at [751, 190] on textarea "x Describe your offer Description is required" at bounding box center [717, 166] width 407 height 82
type textarea "D"
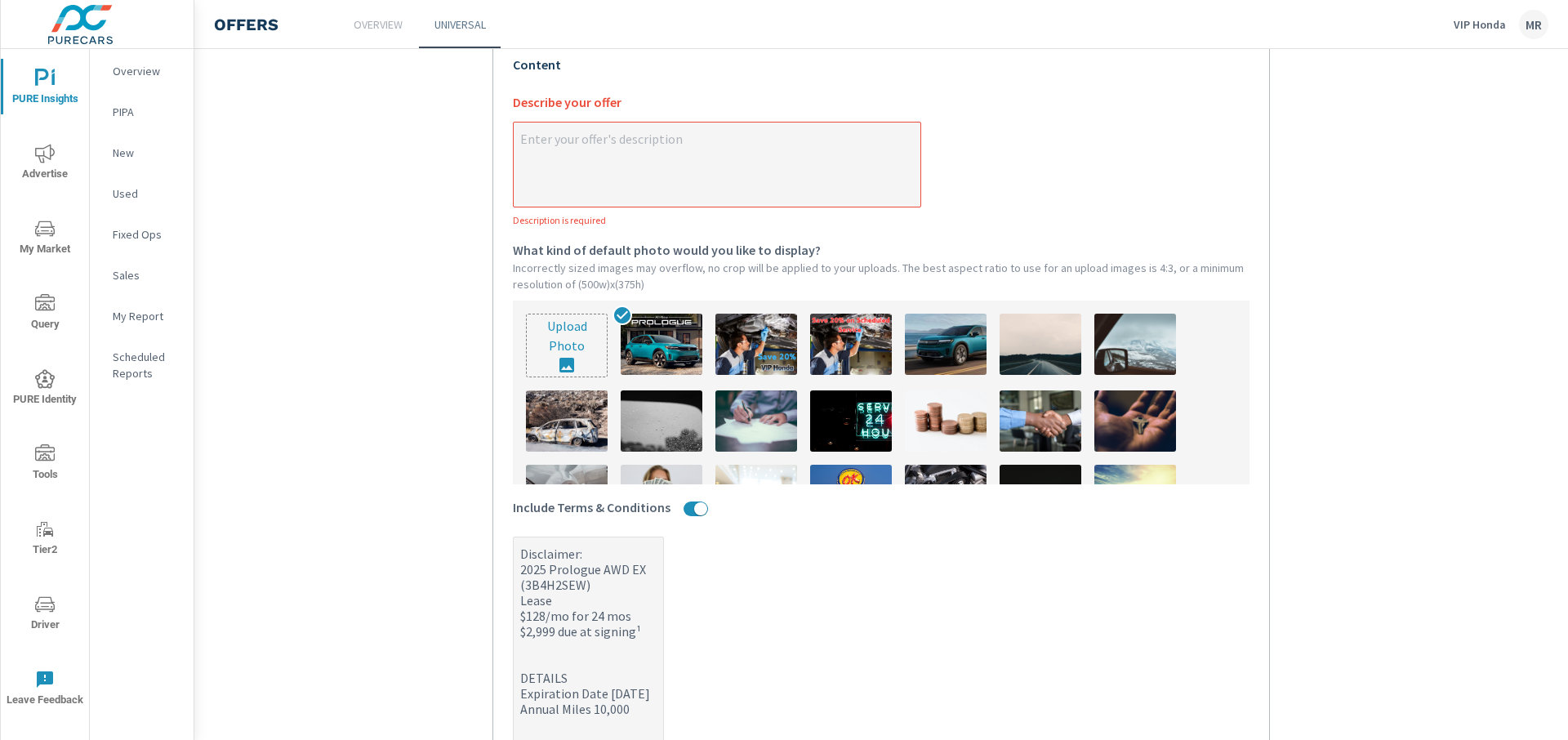
type textarea "x"
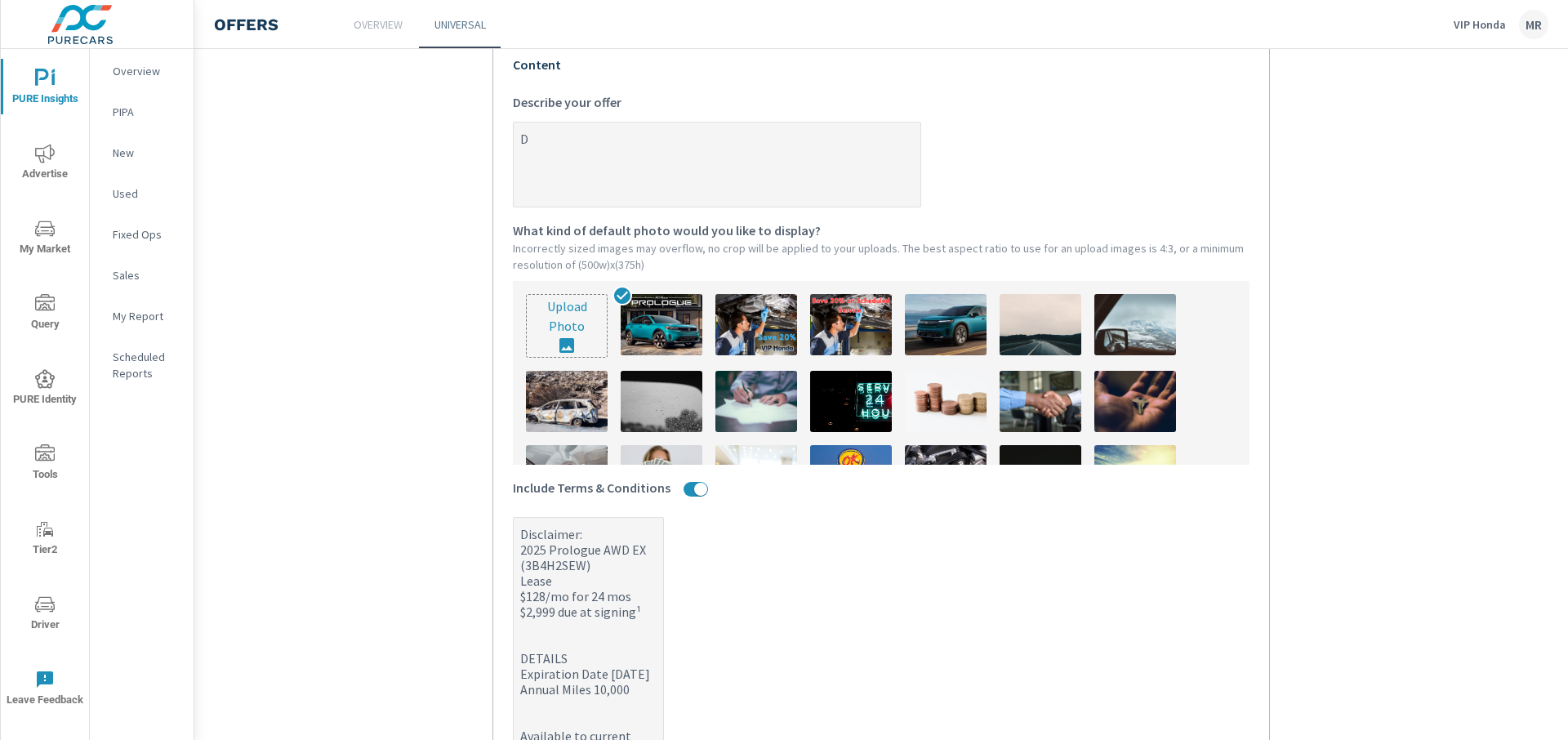
type textarea "Dr"
type textarea "x"
type textarea "Dri"
type textarea "x"
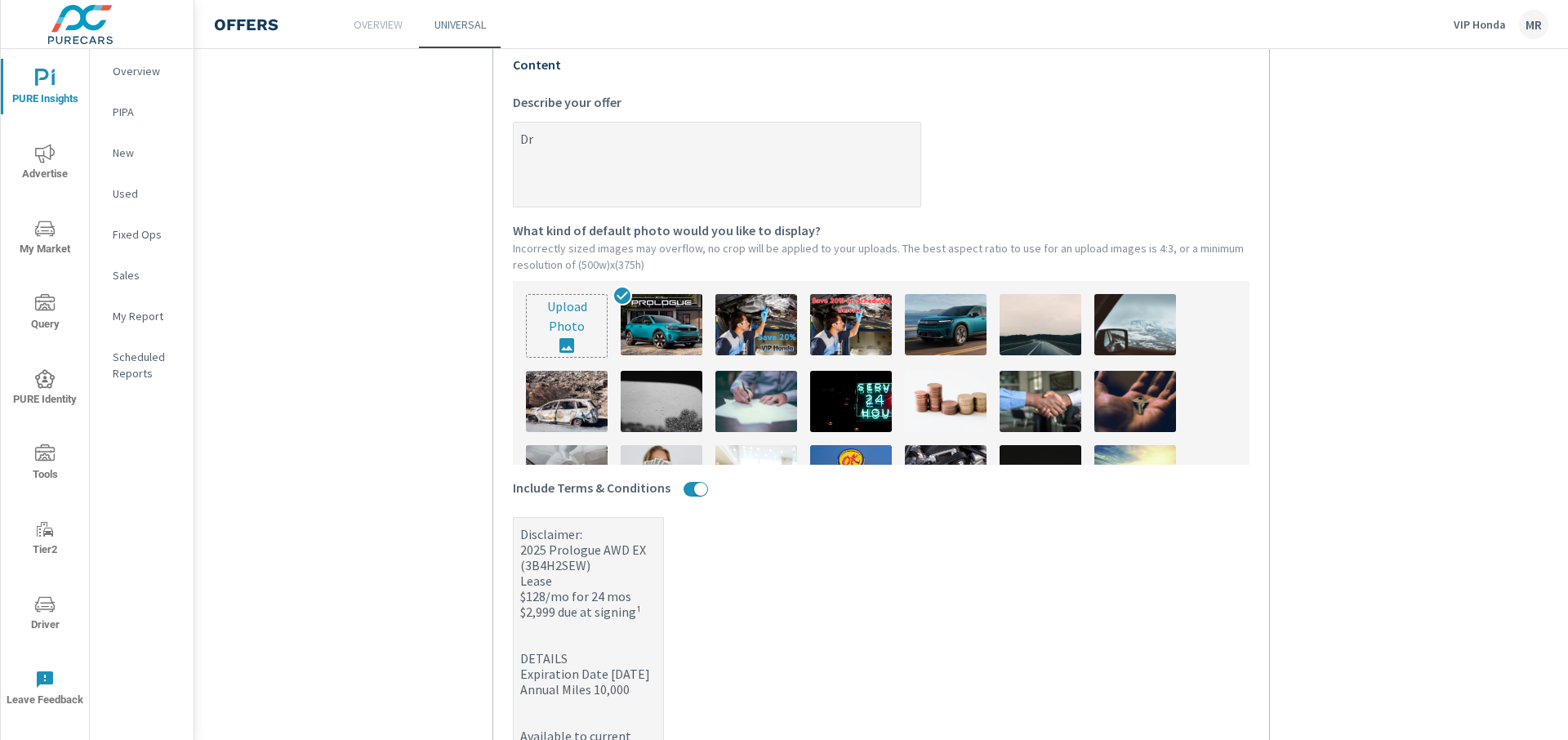
type textarea "x"
type textarea "Driv"
type textarea "x"
type textarea "Drive"
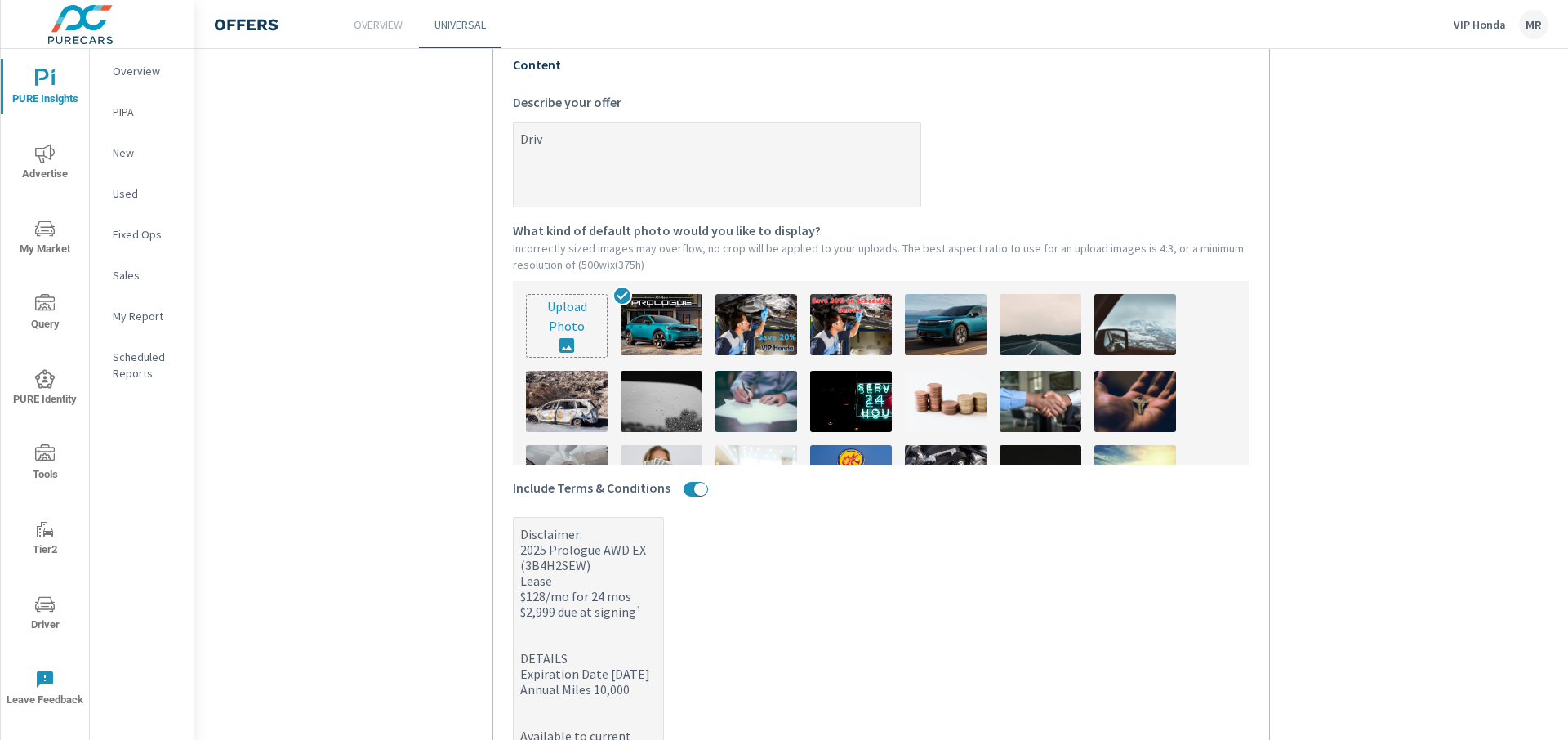
type textarea "x"
type textarea "Drive"
type textarea "x"
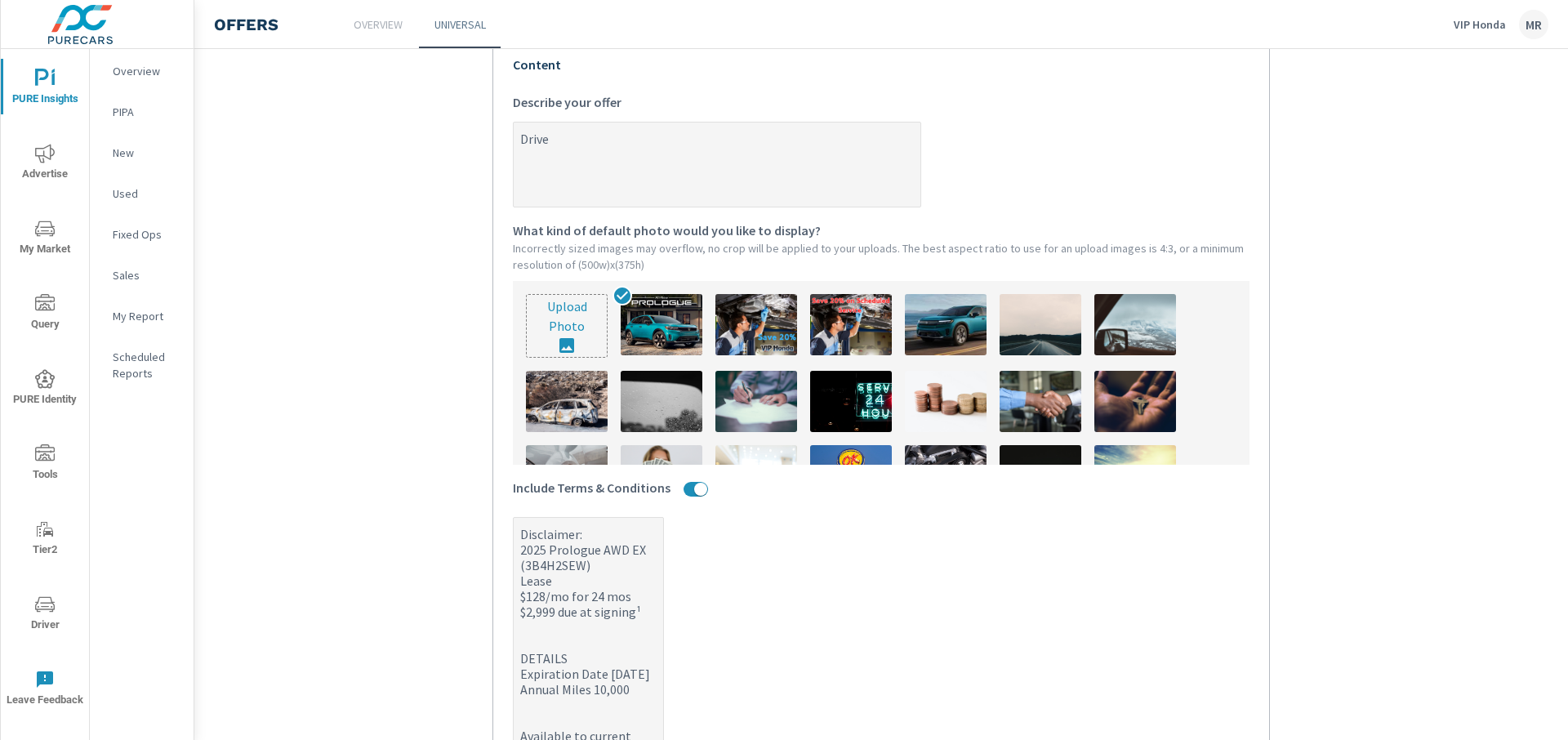
type textarea "Drive A"
type textarea "x"
type textarea "Drive Aw"
type textarea "x"
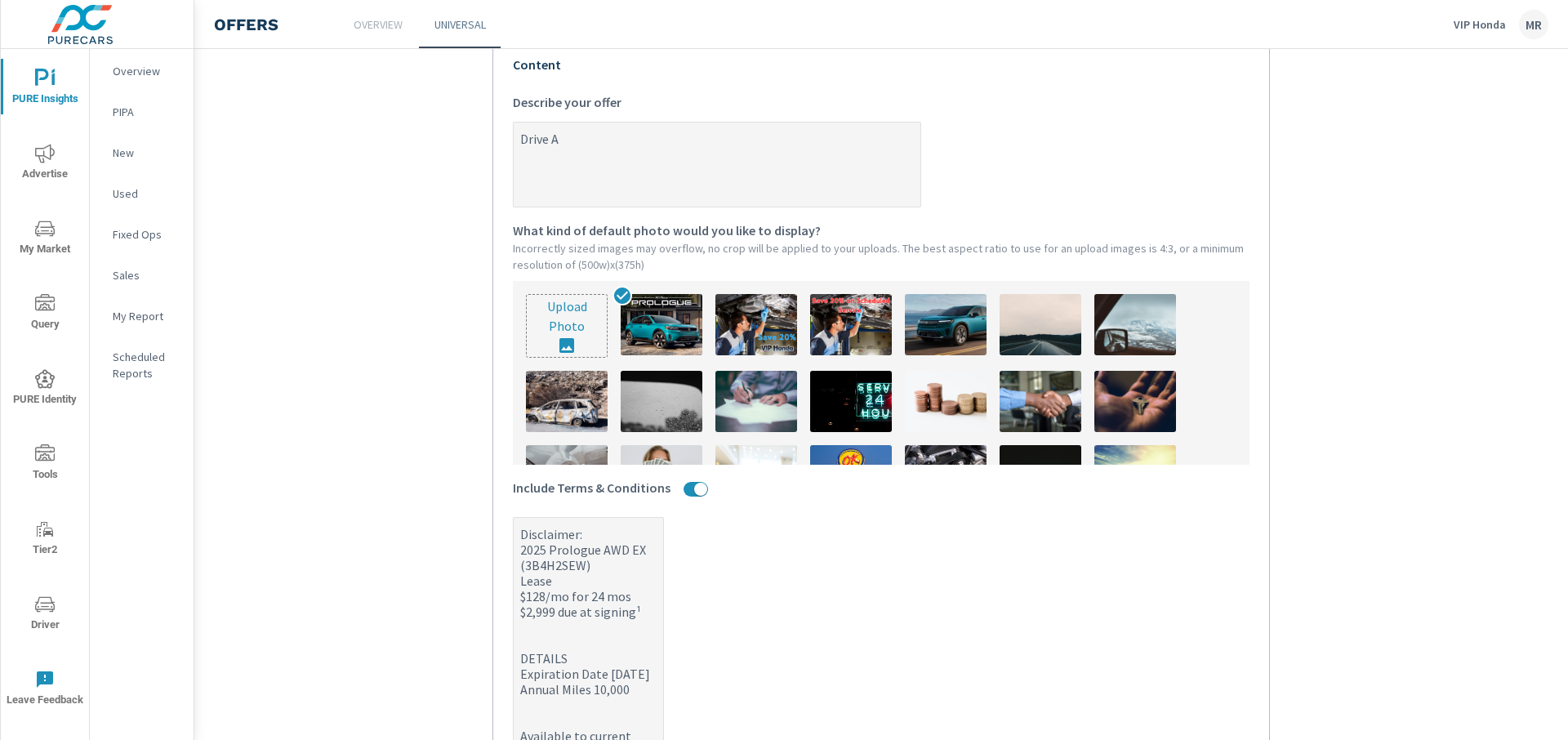
type textarea "x"
type textarea "Drive Awa"
type textarea "x"
type textarea "Drive Away"
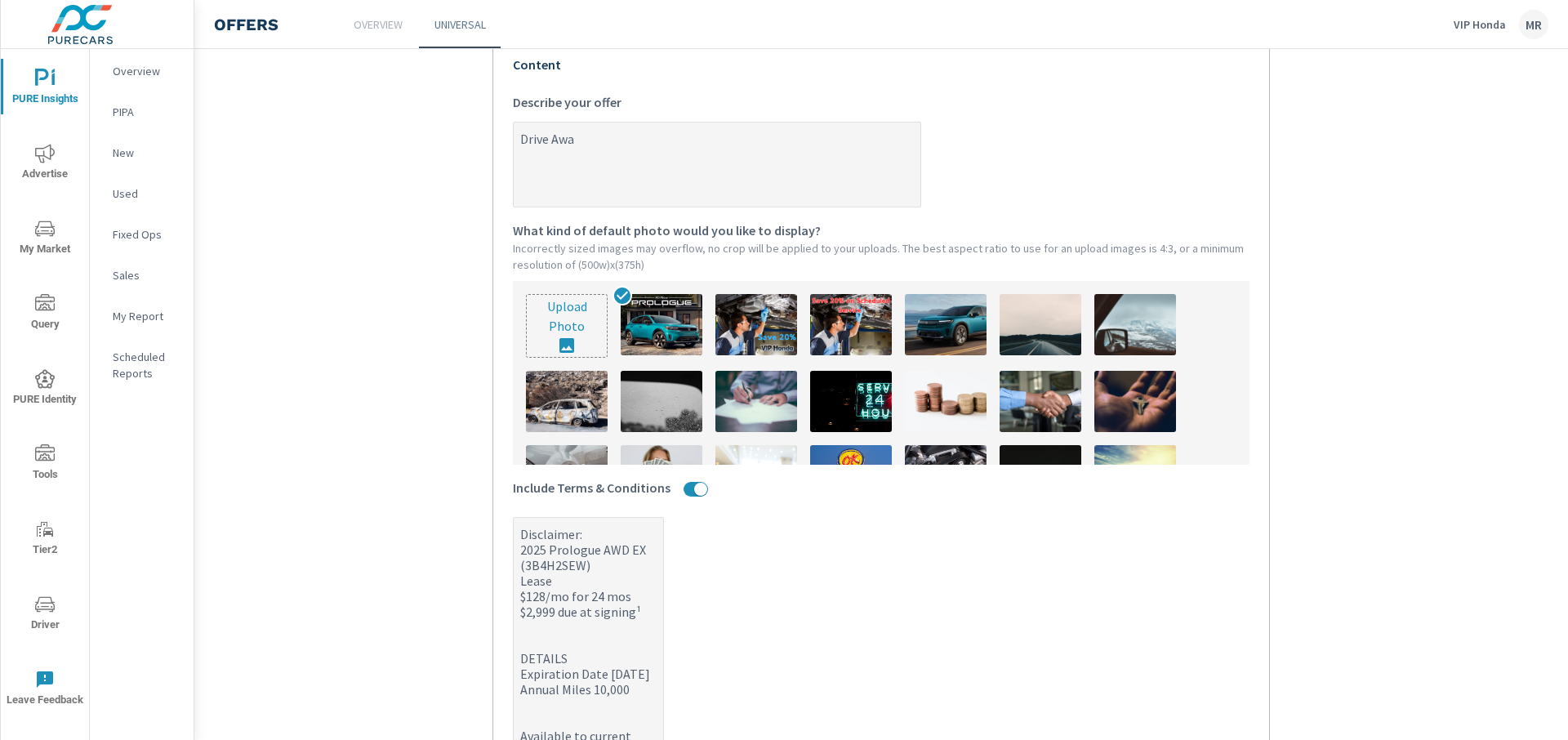
type textarea "x"
type textarea "Drive Away"
type textarea "x"
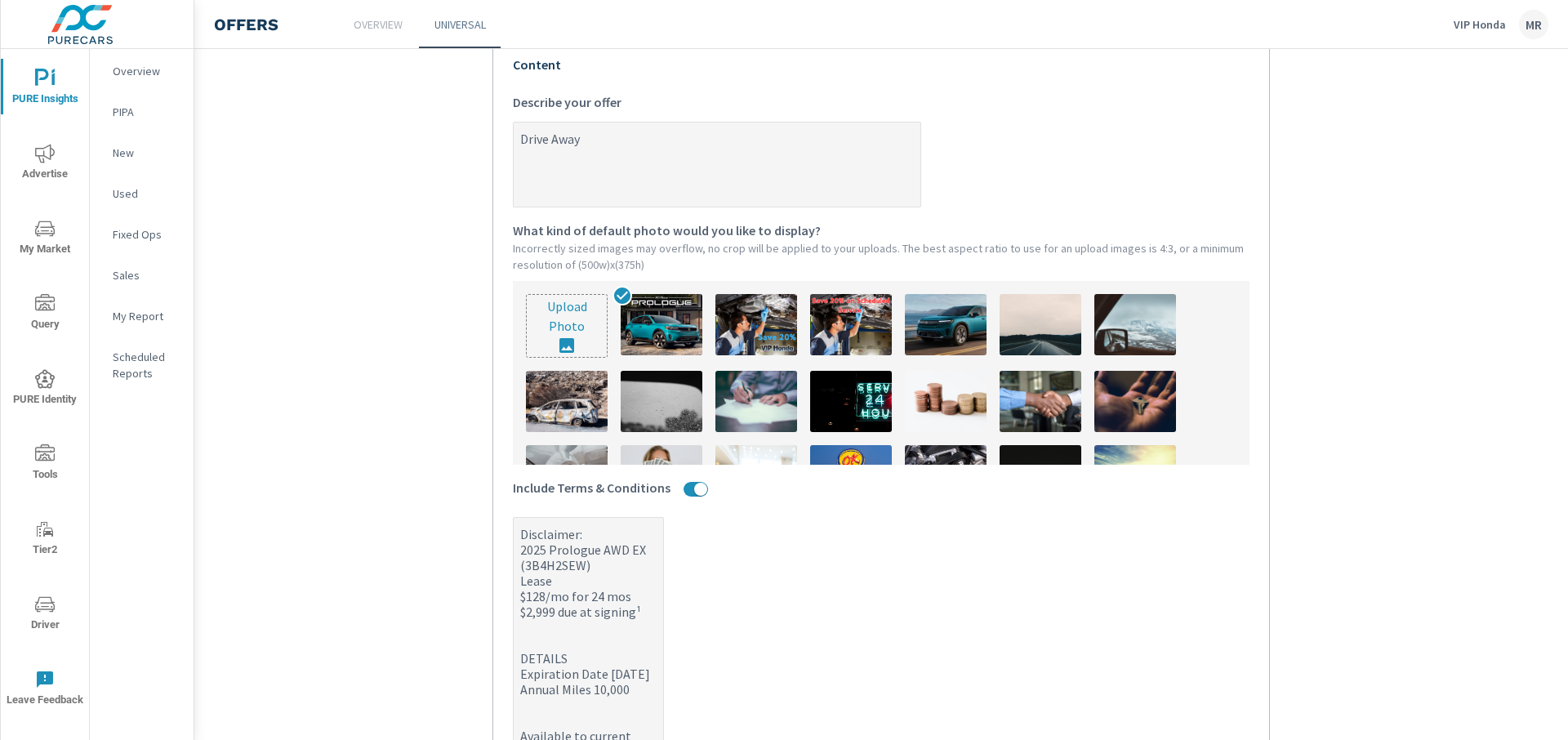
type textarea "Drive Away"
type textarea "x"
type textarea "Drive Awa"
type textarea "x"
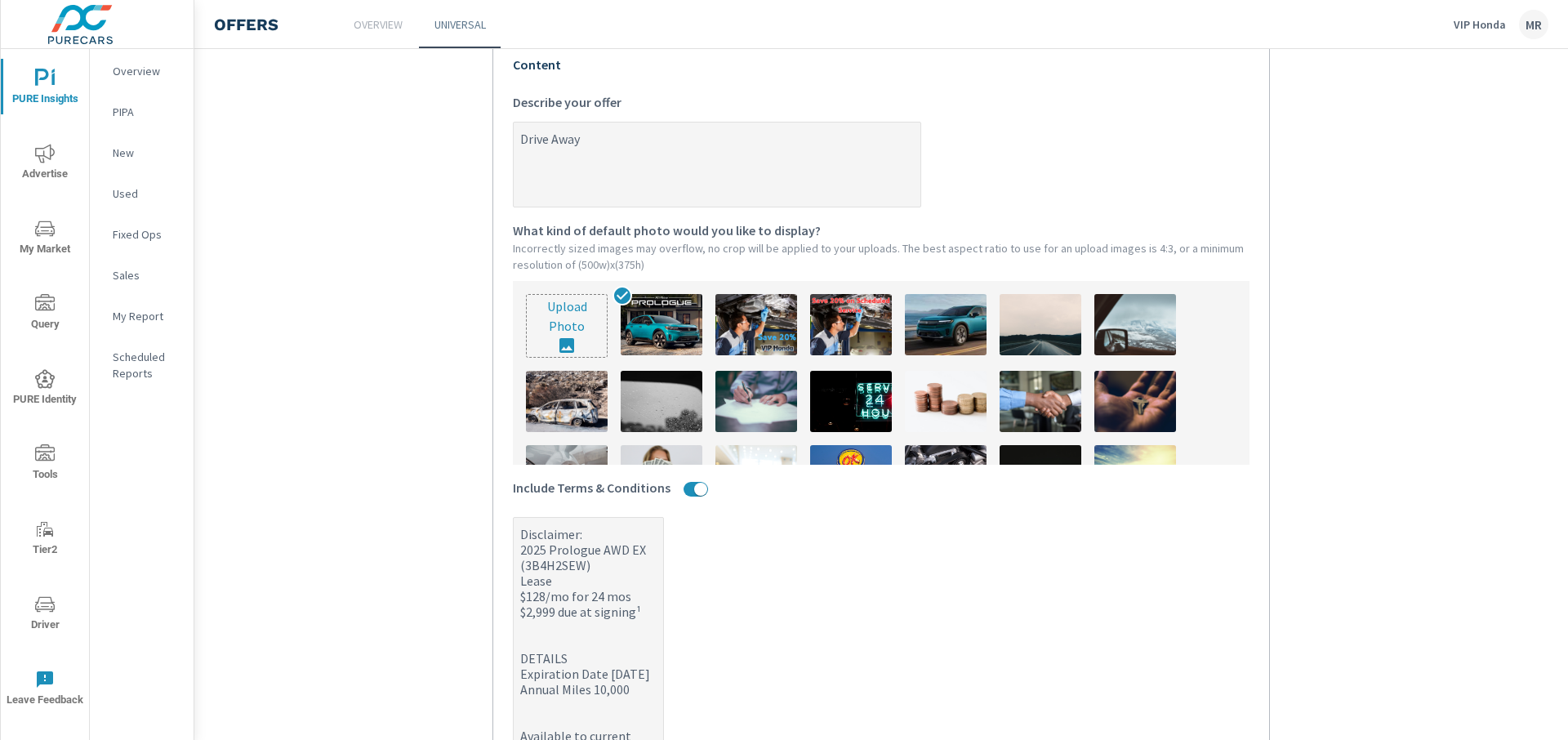
type textarea "x"
type textarea "Drive Aw"
type textarea "x"
type textarea "Drive A"
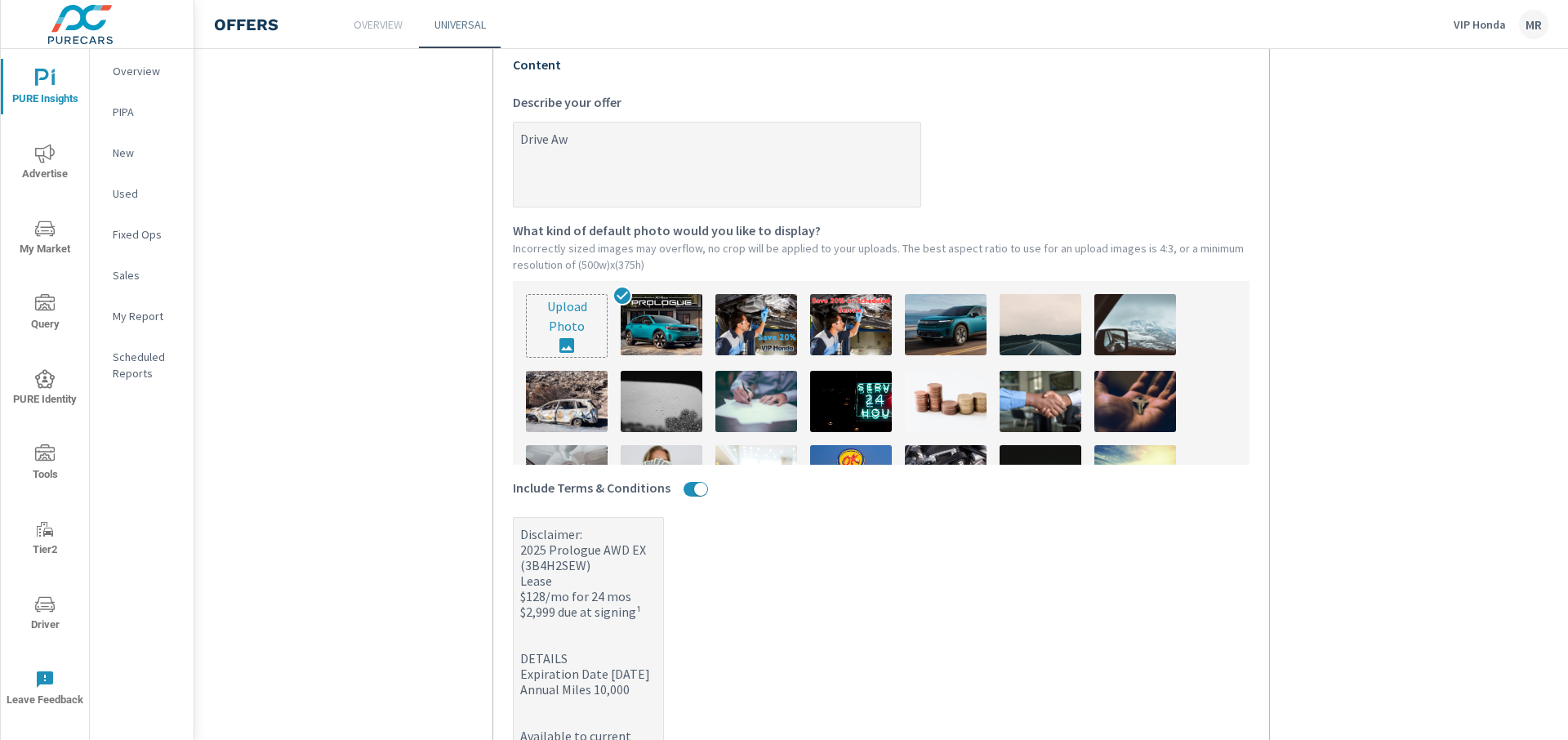
type textarea "x"
type textarea "Drive"
type textarea "x"
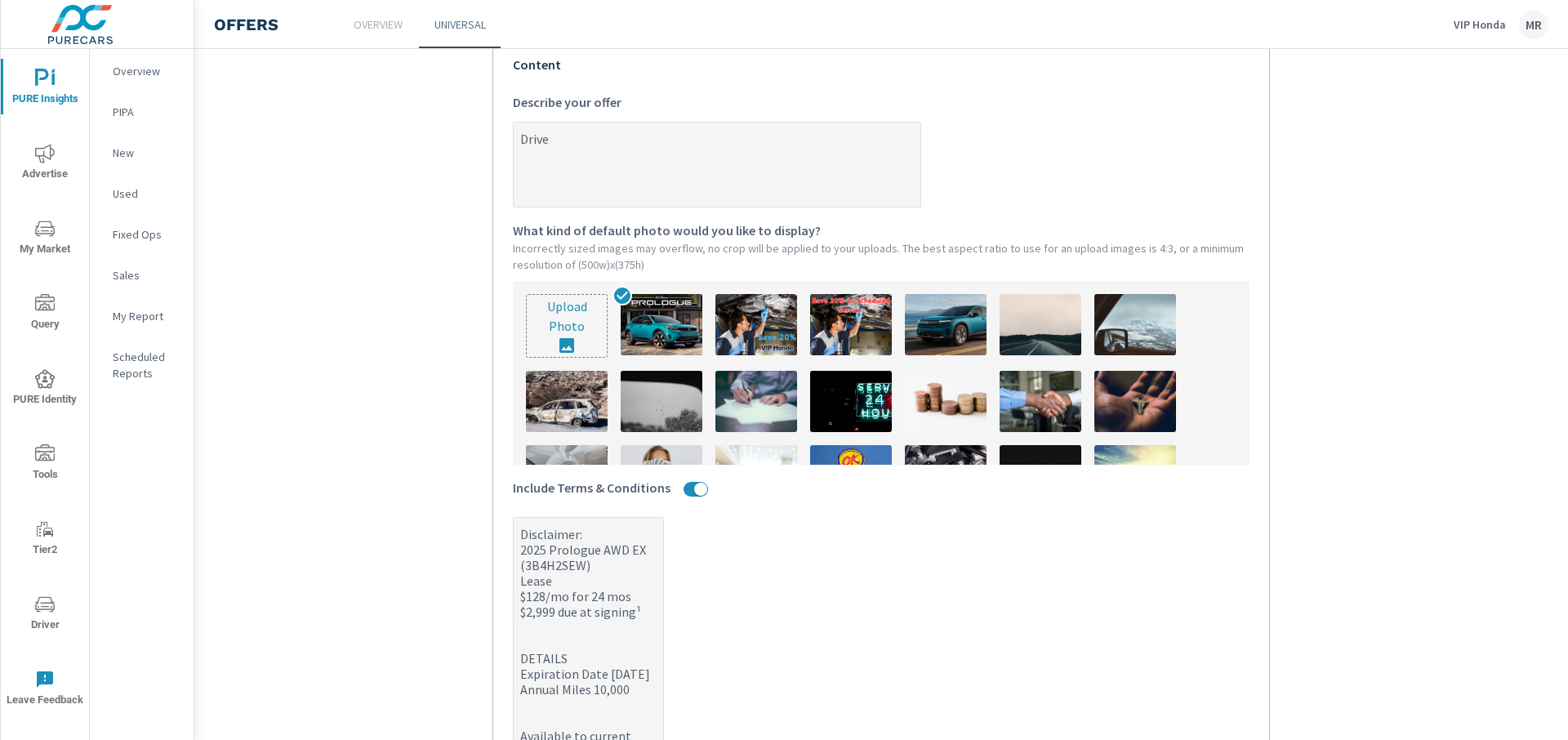
type textarea "Drive a"
type textarea "x"
type textarea "Drive aw"
type textarea "x"
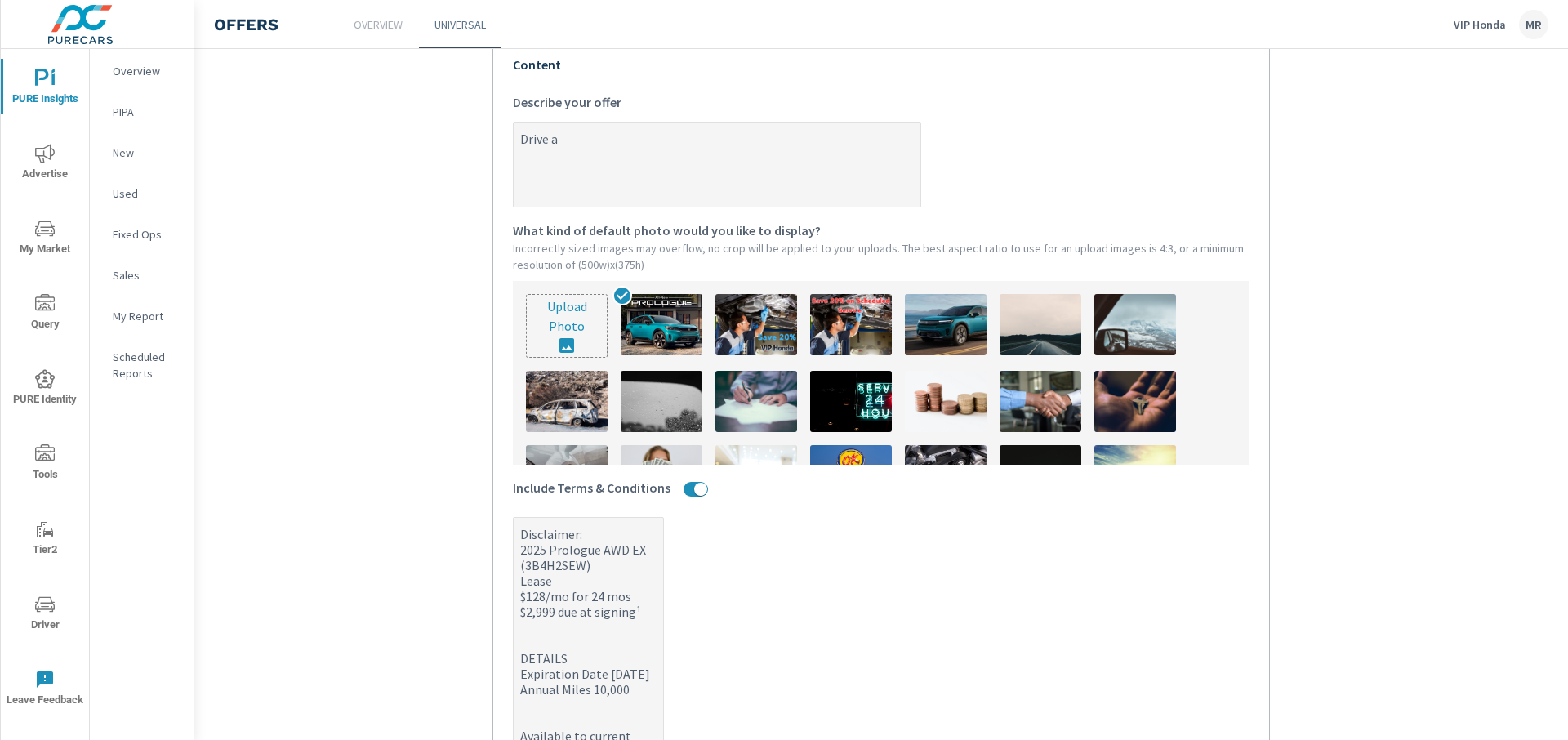
type textarea "x"
type textarea "Drive awa"
type textarea "x"
type textarea "Drive away"
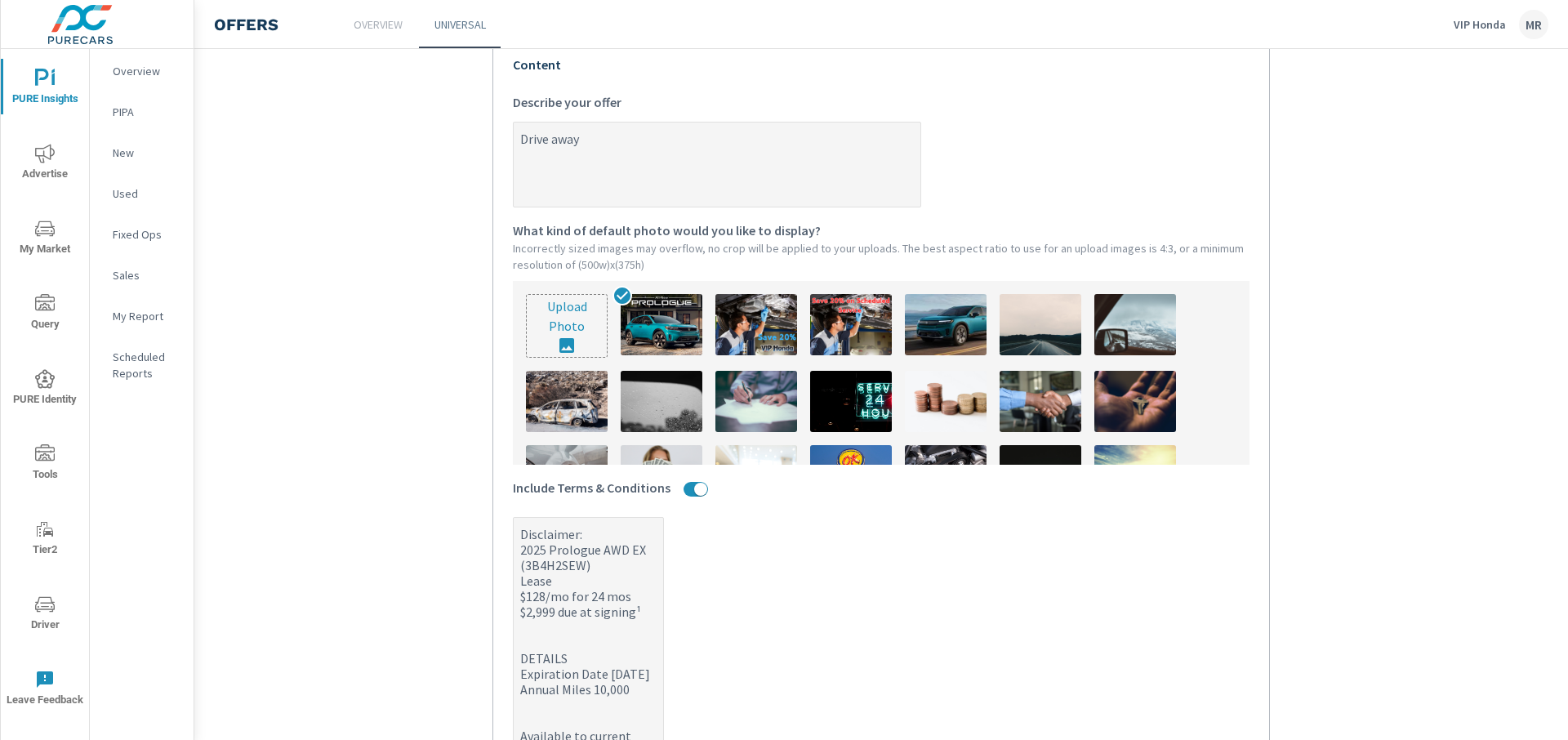
type textarea "x"
type textarea "Drive away"
type textarea "x"
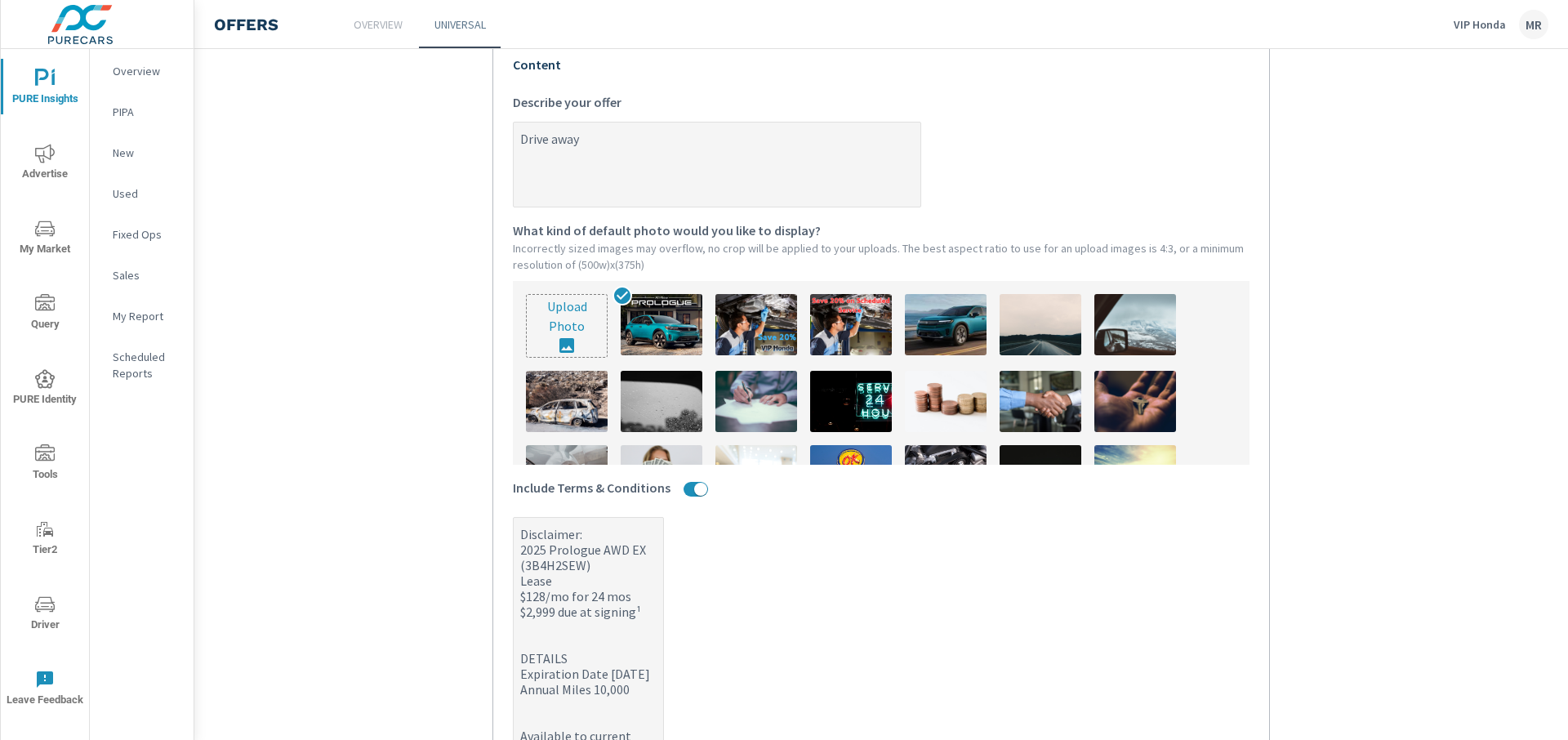
type textarea "Drive away i"
type textarea "x"
type textarea "Drive away in"
type textarea "x"
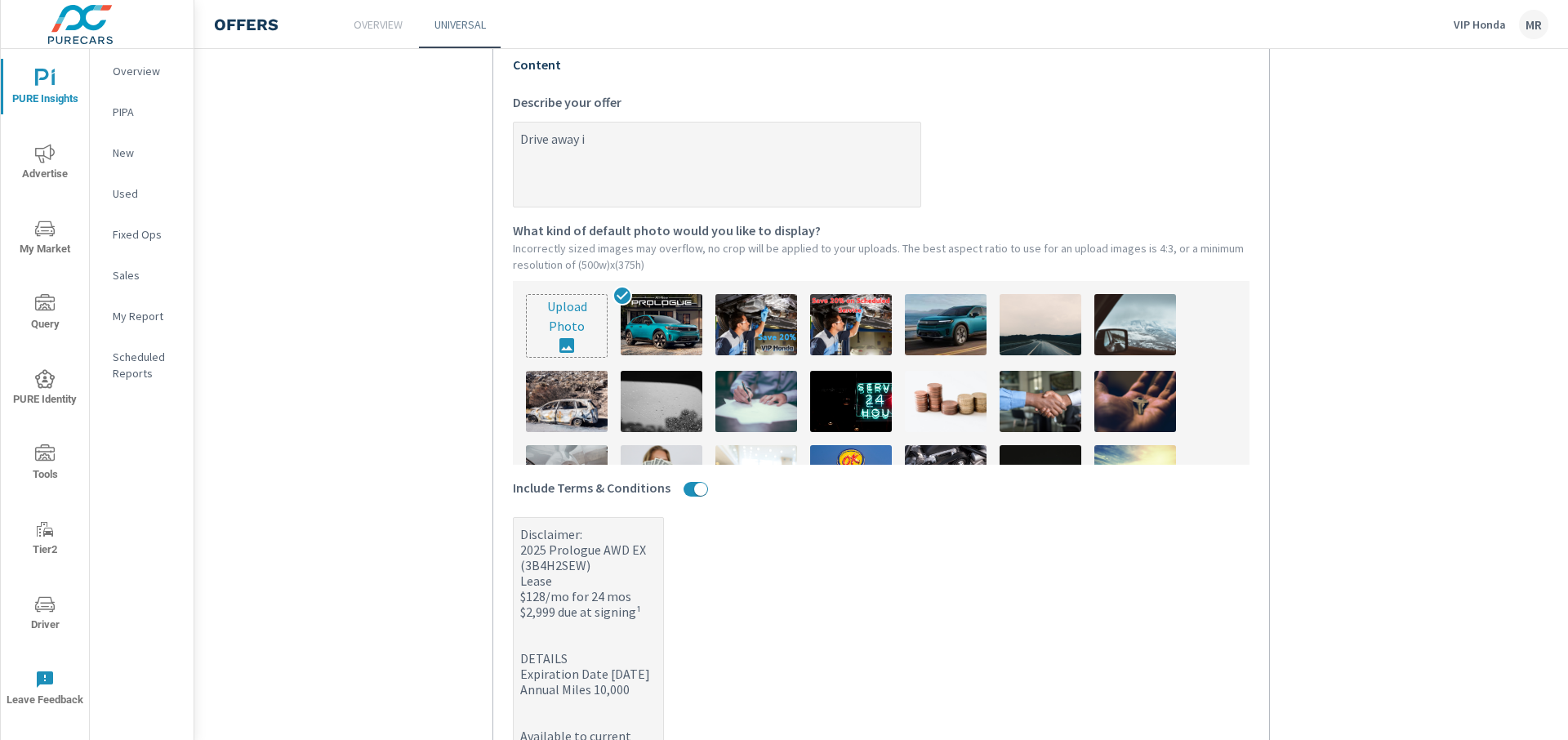
type textarea "x"
type textarea "Drive away in"
type textarea "x"
type textarea "Drive away in a"
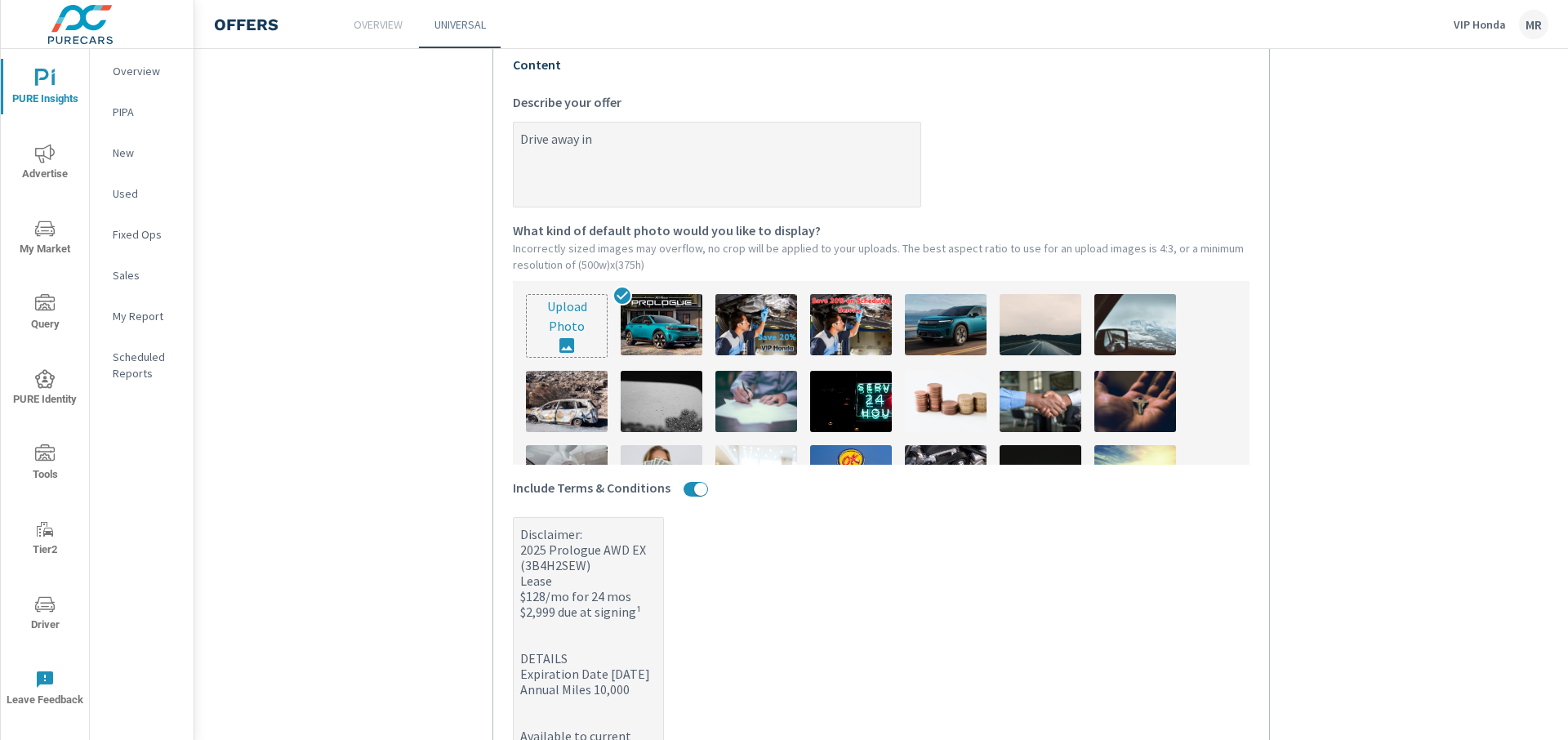
type textarea "x"
type textarea "Drive away in a"
type textarea "x"
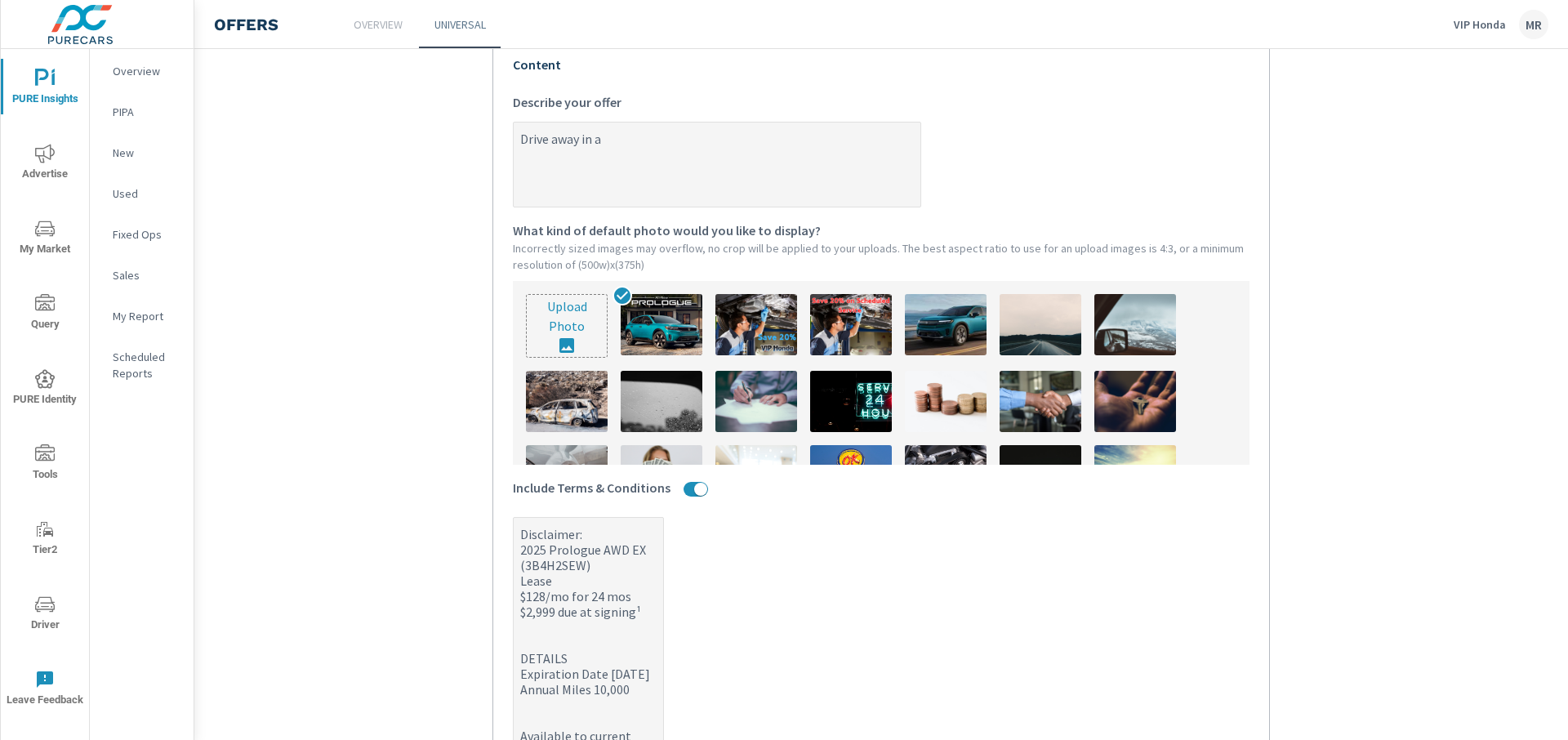
type textarea "Drive away in a b"
type textarea "x"
type textarea "Drive away in a br"
type textarea "x"
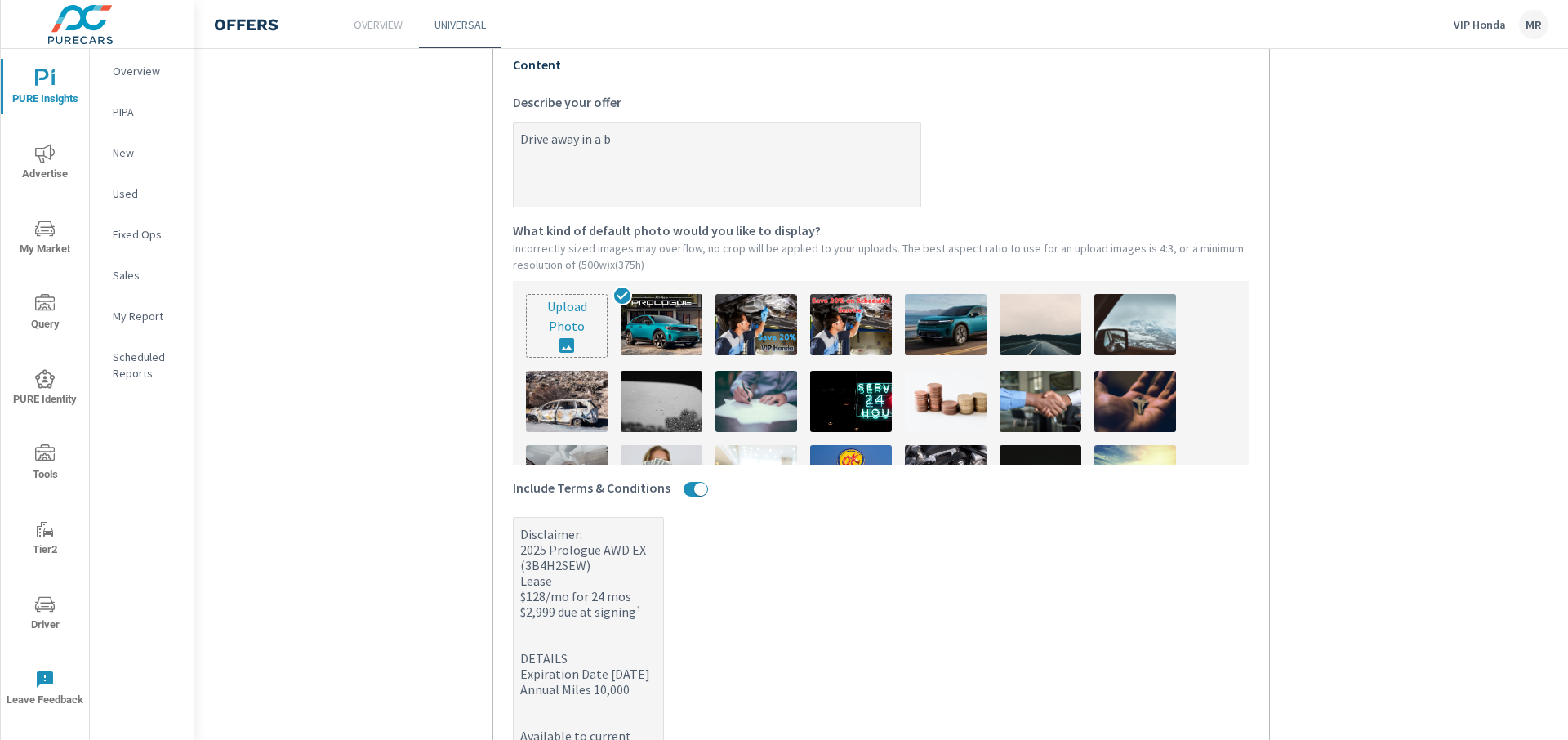
type textarea "x"
type textarea "Drive away in a bra"
type textarea "x"
type textarea "Drive away in a bran"
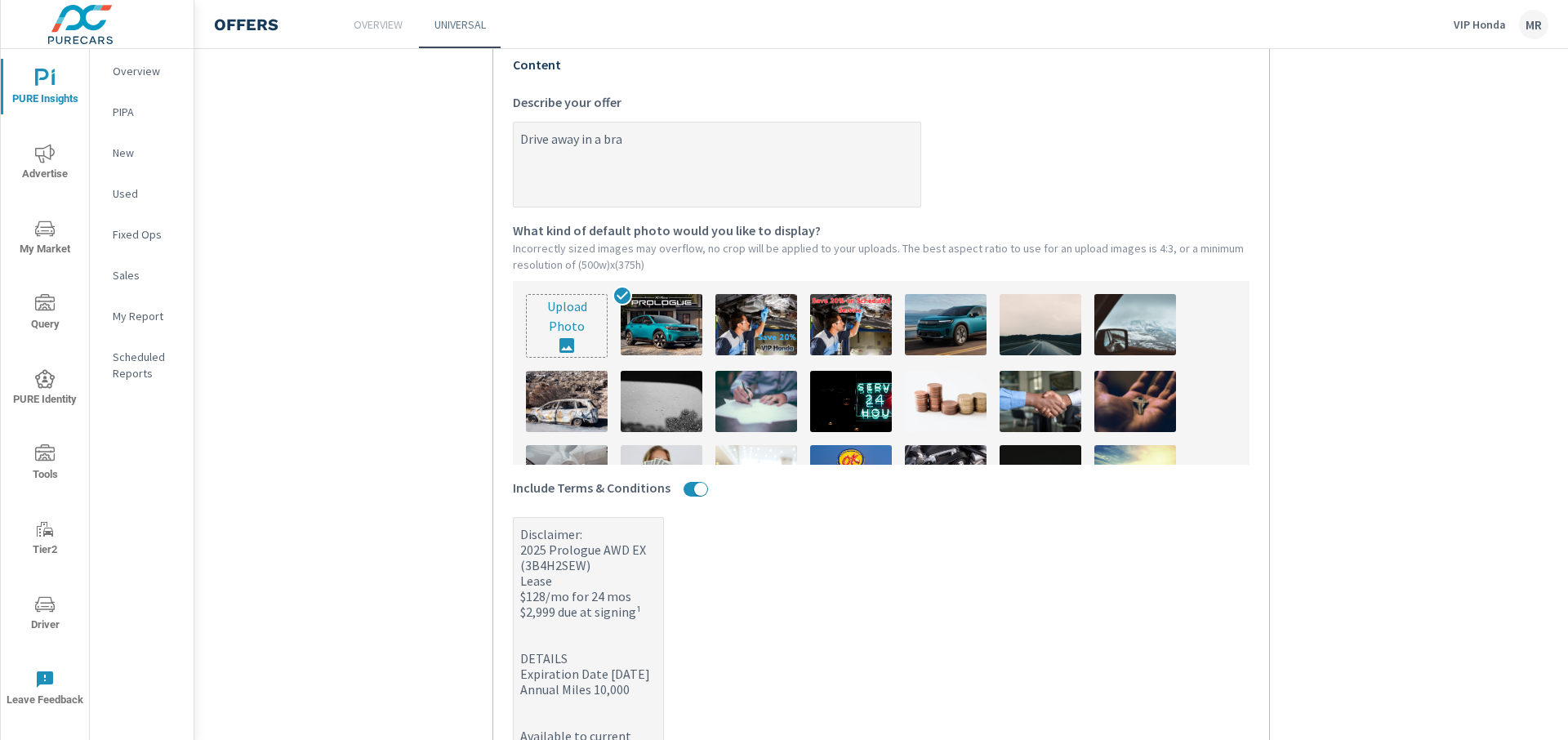
type textarea "x"
type textarea "Drive away in a brand"
type textarea "x"
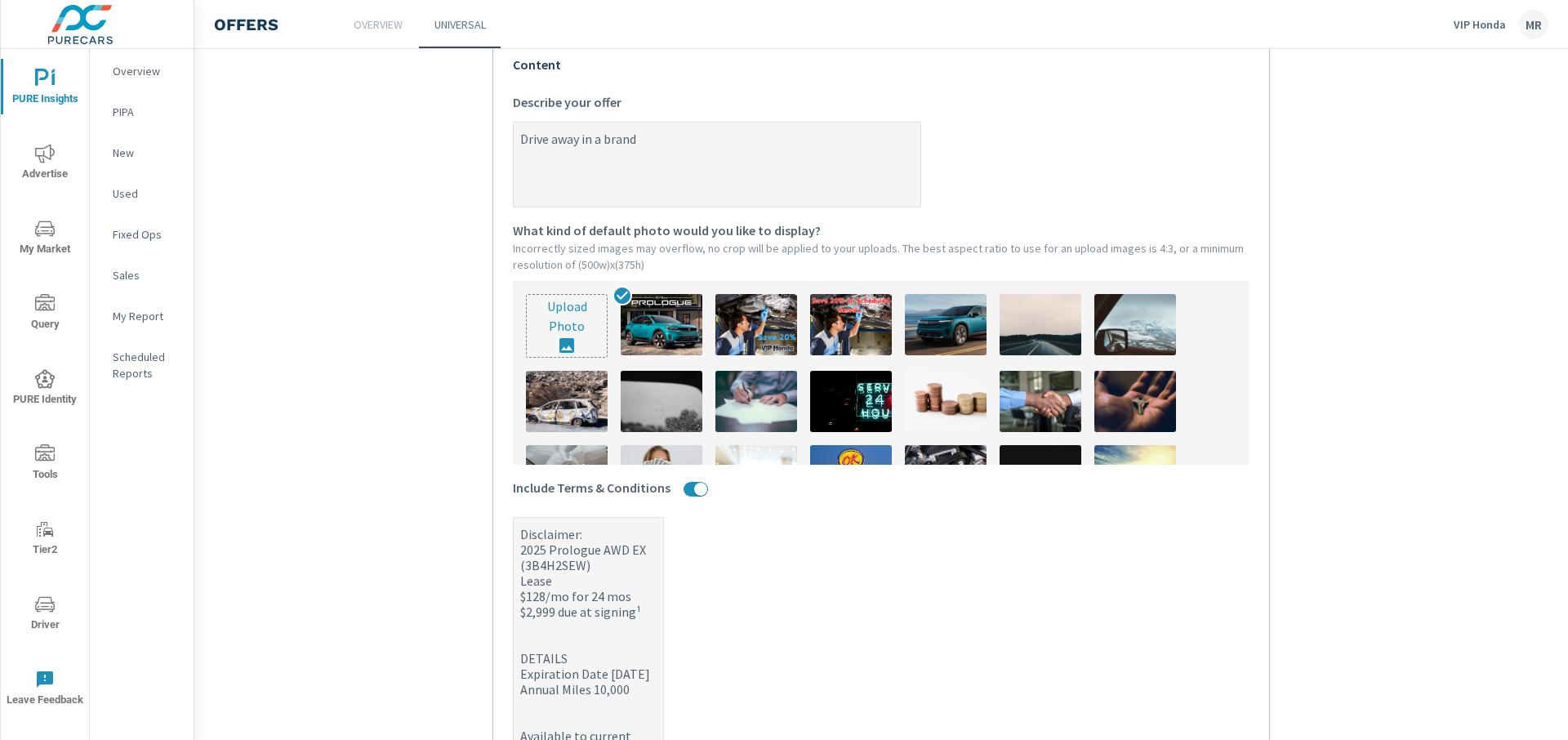
type textarea "Drive away in a brand"
type textarea "x"
type textarea "Drive away in a brand n"
type textarea "x"
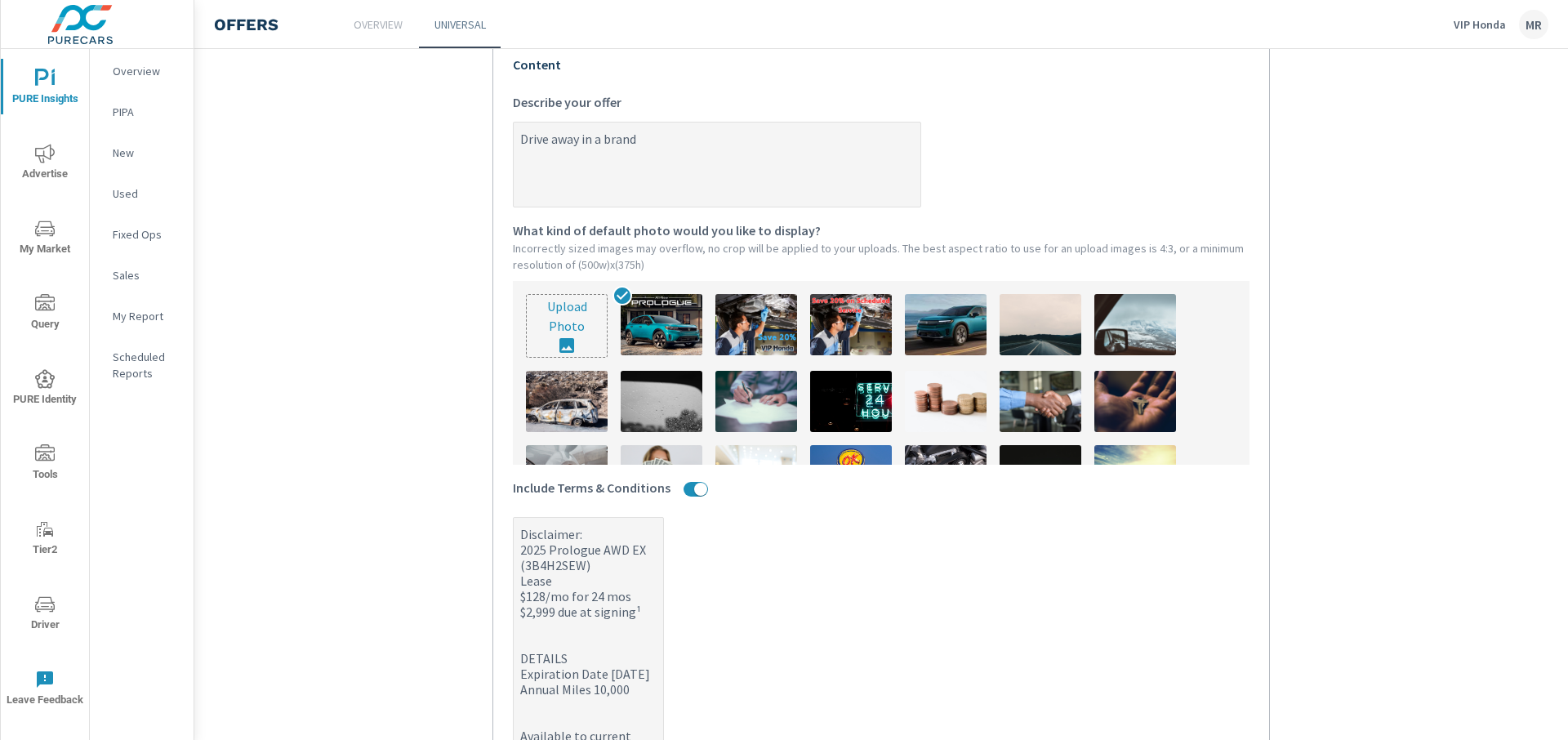
type textarea "x"
type textarea "Drive away in a brand ne"
type textarea "x"
type textarea "Drive away in a brand new"
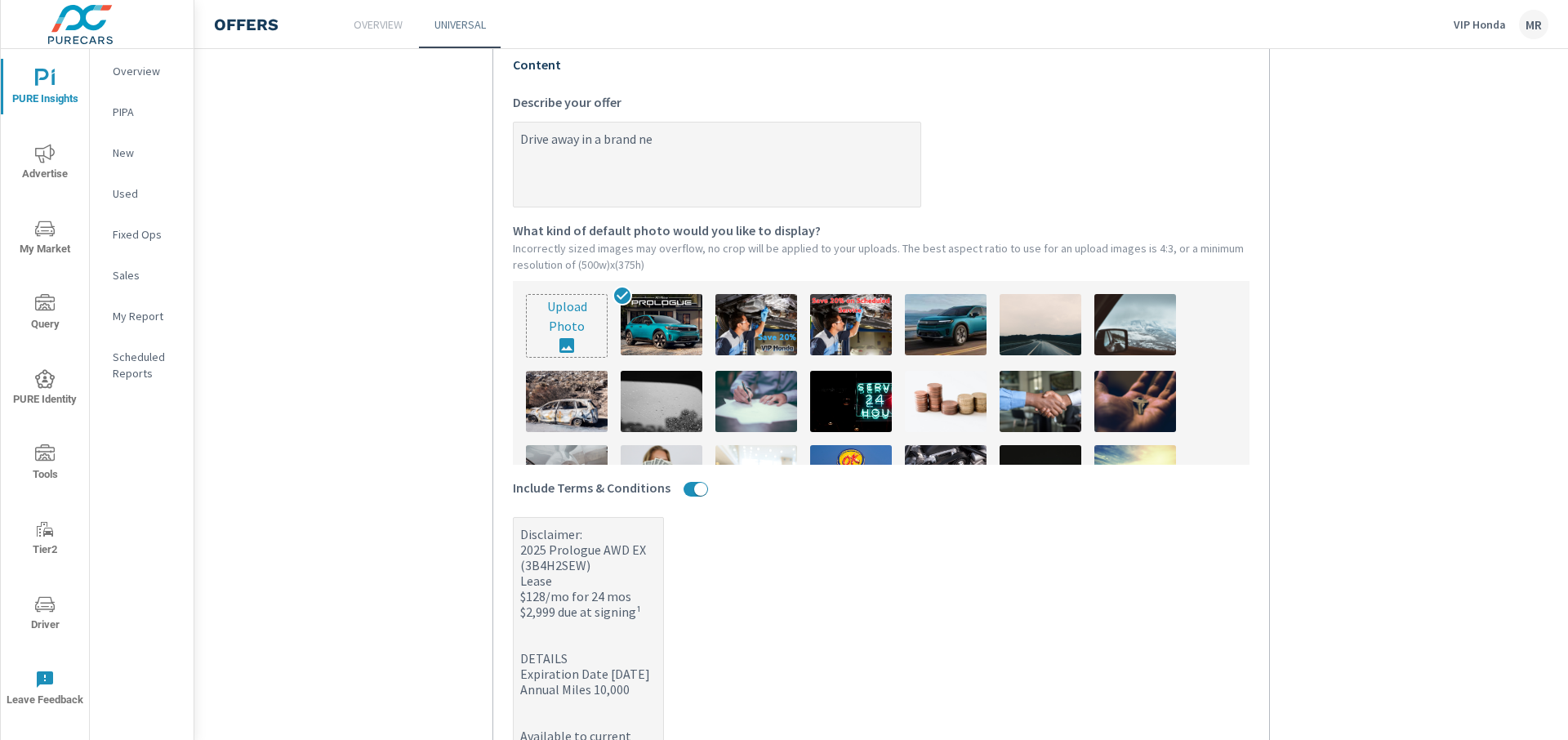
type textarea "x"
type textarea "Drive away in a brand new"
type textarea "x"
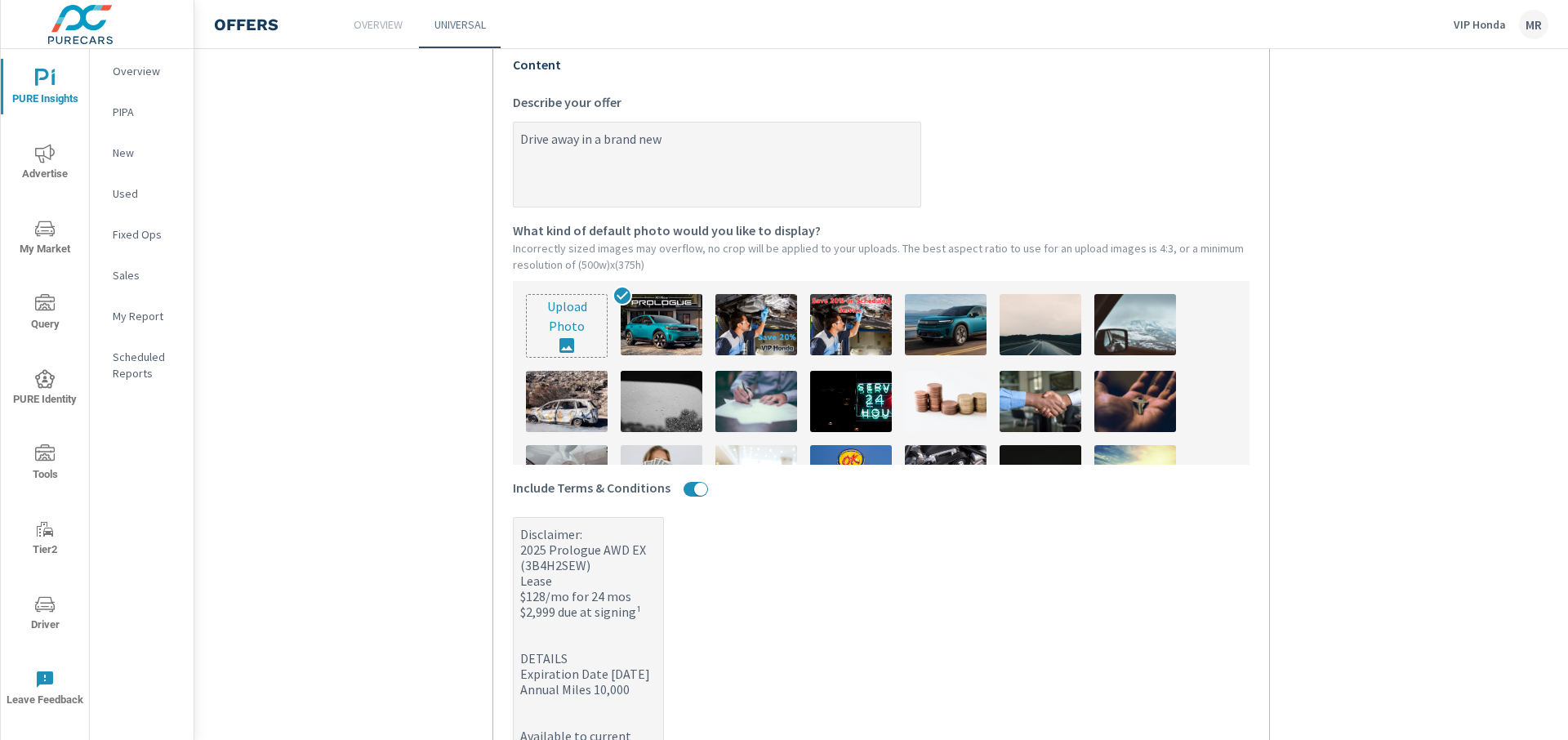
type textarea "Drive away in a brand new H"
type textarea "x"
type textarea "Drive away in a brand new Ho"
type textarea "x"
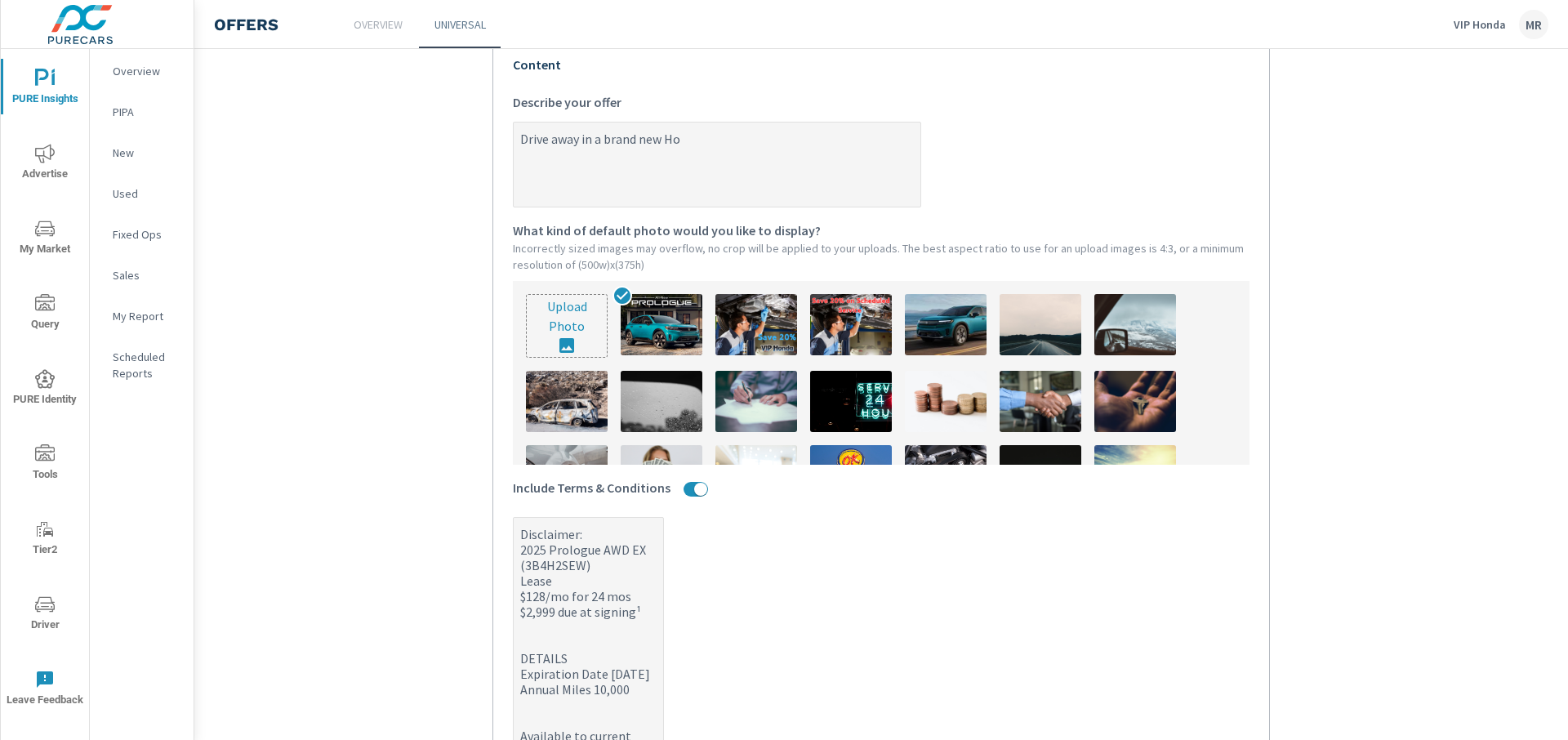
type textarea "x"
type textarea "Drive away in a brand new Hon"
type textarea "x"
type textarea "Drive away in a brand new Hond"
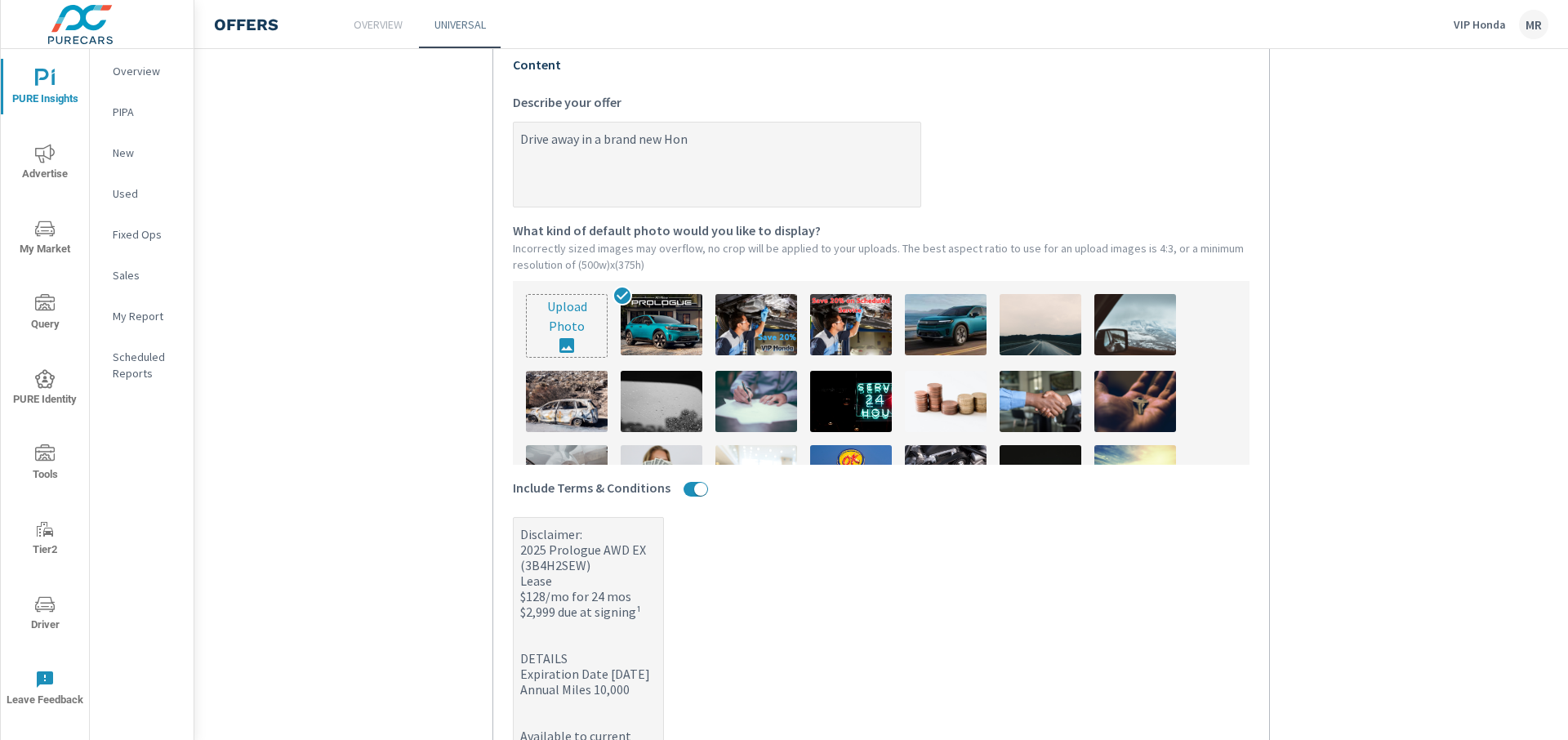
type textarea "x"
type textarea "Drive away in a brand new Honda"
type textarea "x"
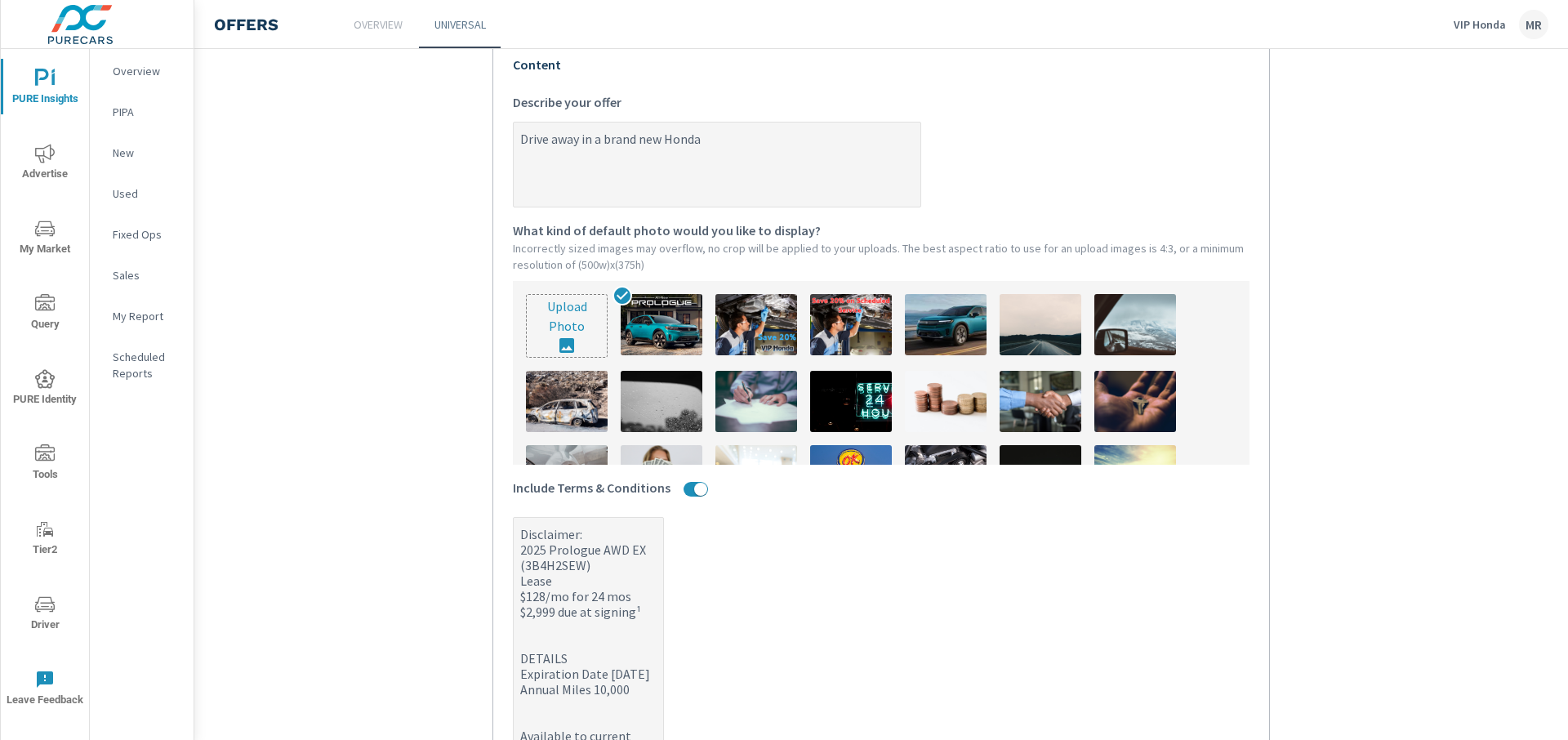
type textarea "Drive away in a brand new Honda"
type textarea "x"
type textarea "Drive away in a brand new Honda P"
type textarea "x"
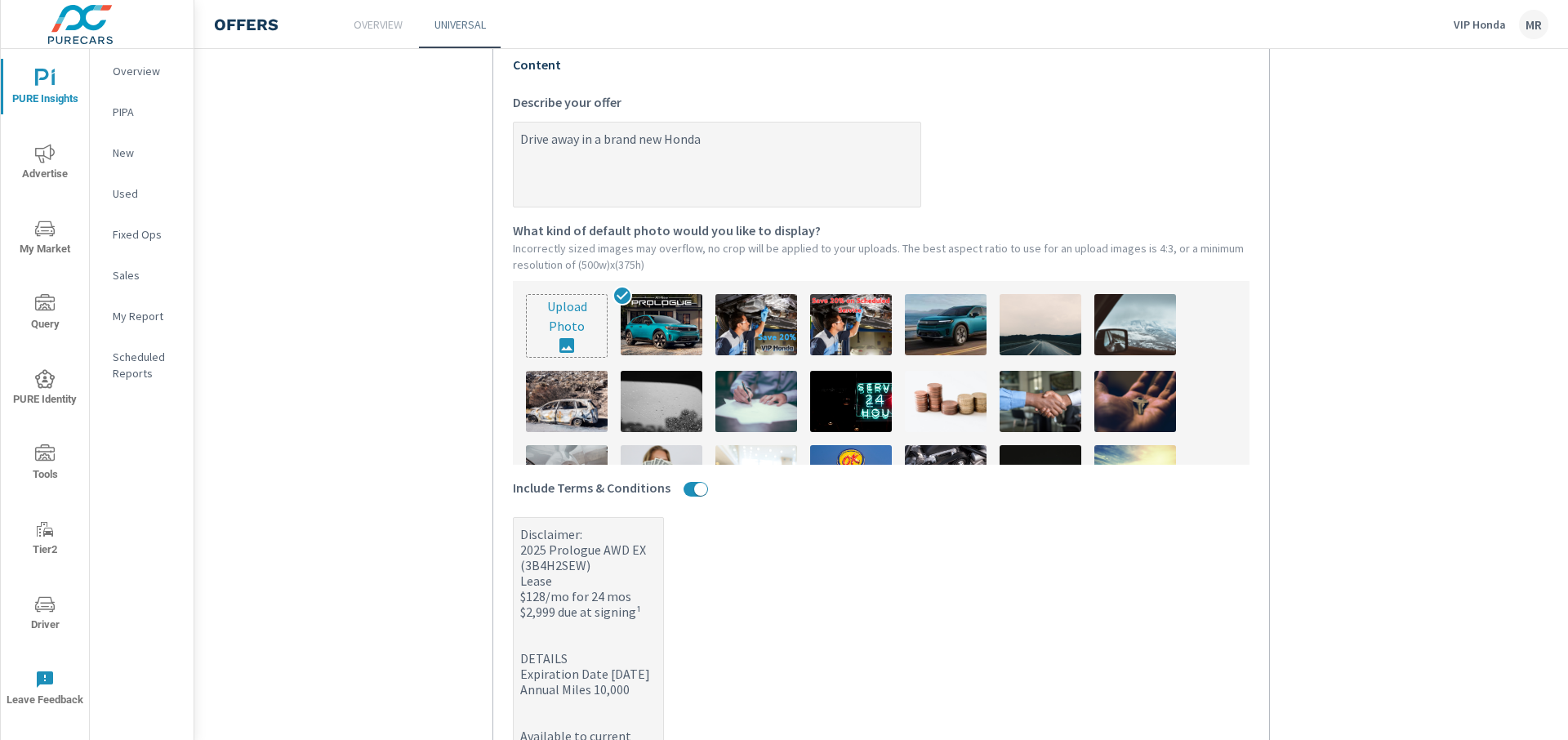
type textarea "x"
type textarea "Drive away in a brand new Honda Pr"
type textarea "x"
type textarea "Drive away in a brand new Honda Pro"
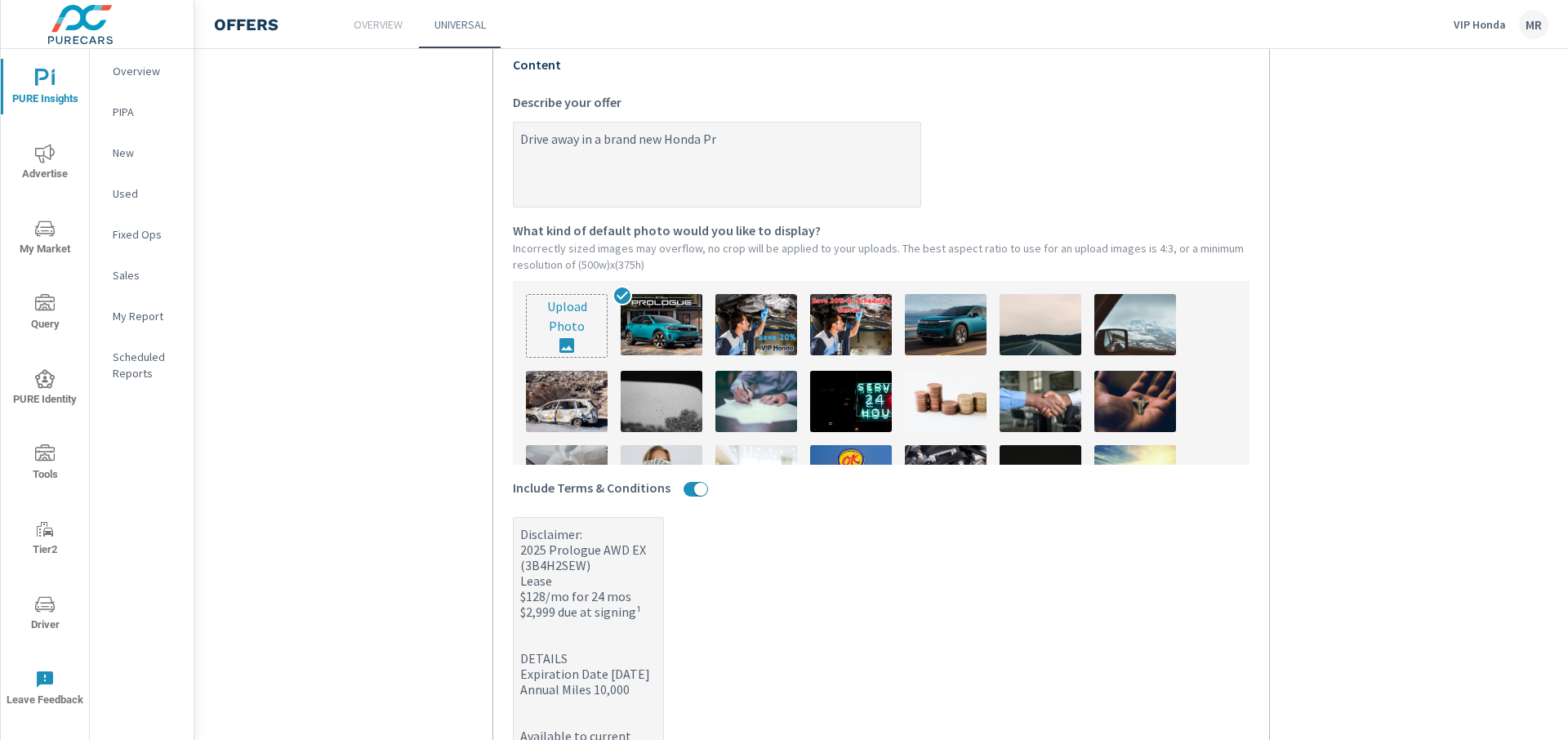
type textarea "x"
type textarea "Drive away in a brand new Honda Prol"
type textarea "x"
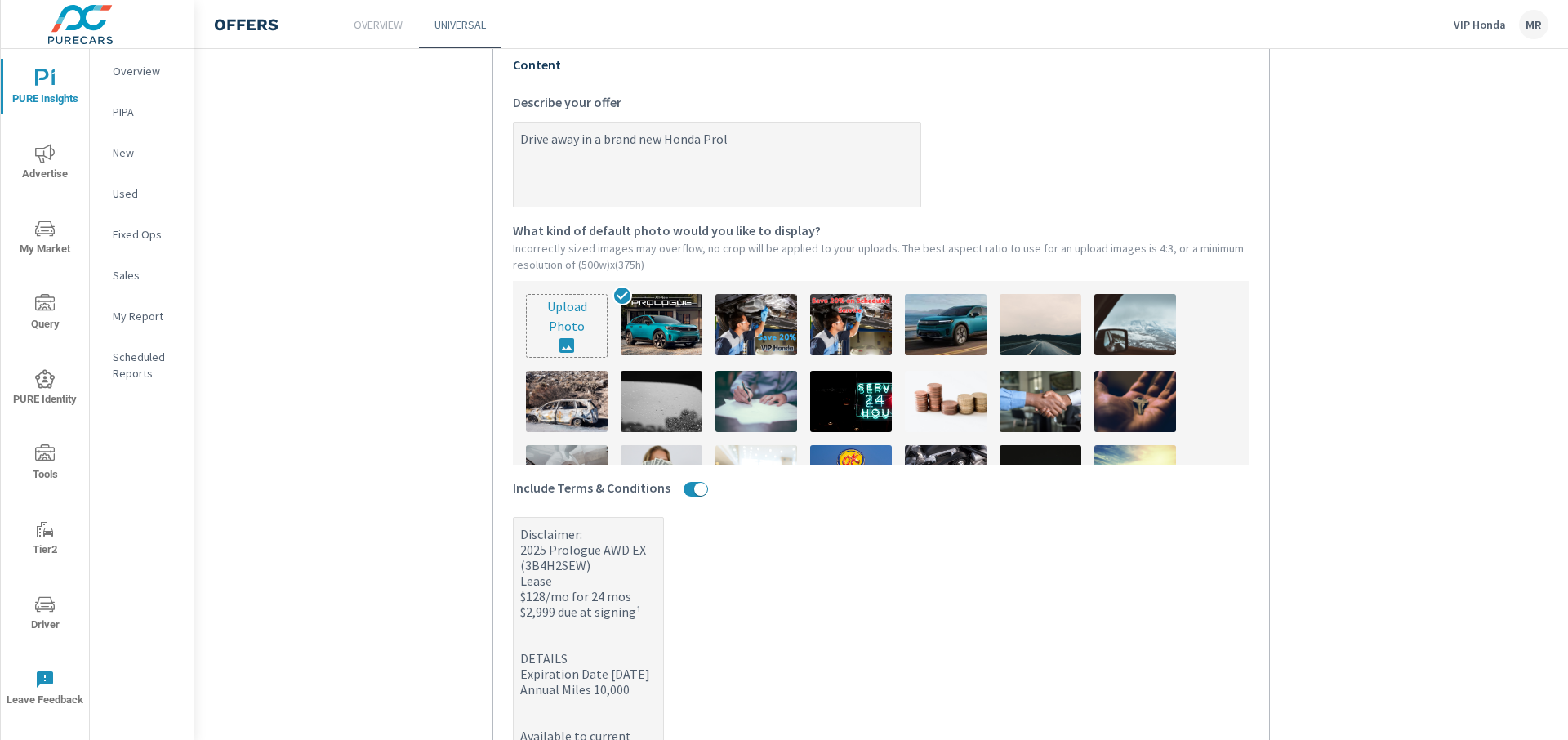
type textarea "Drive away in a brand new Honda Prolo"
type textarea "x"
type textarea "Drive away in a brand new Honda Prolog"
type textarea "x"
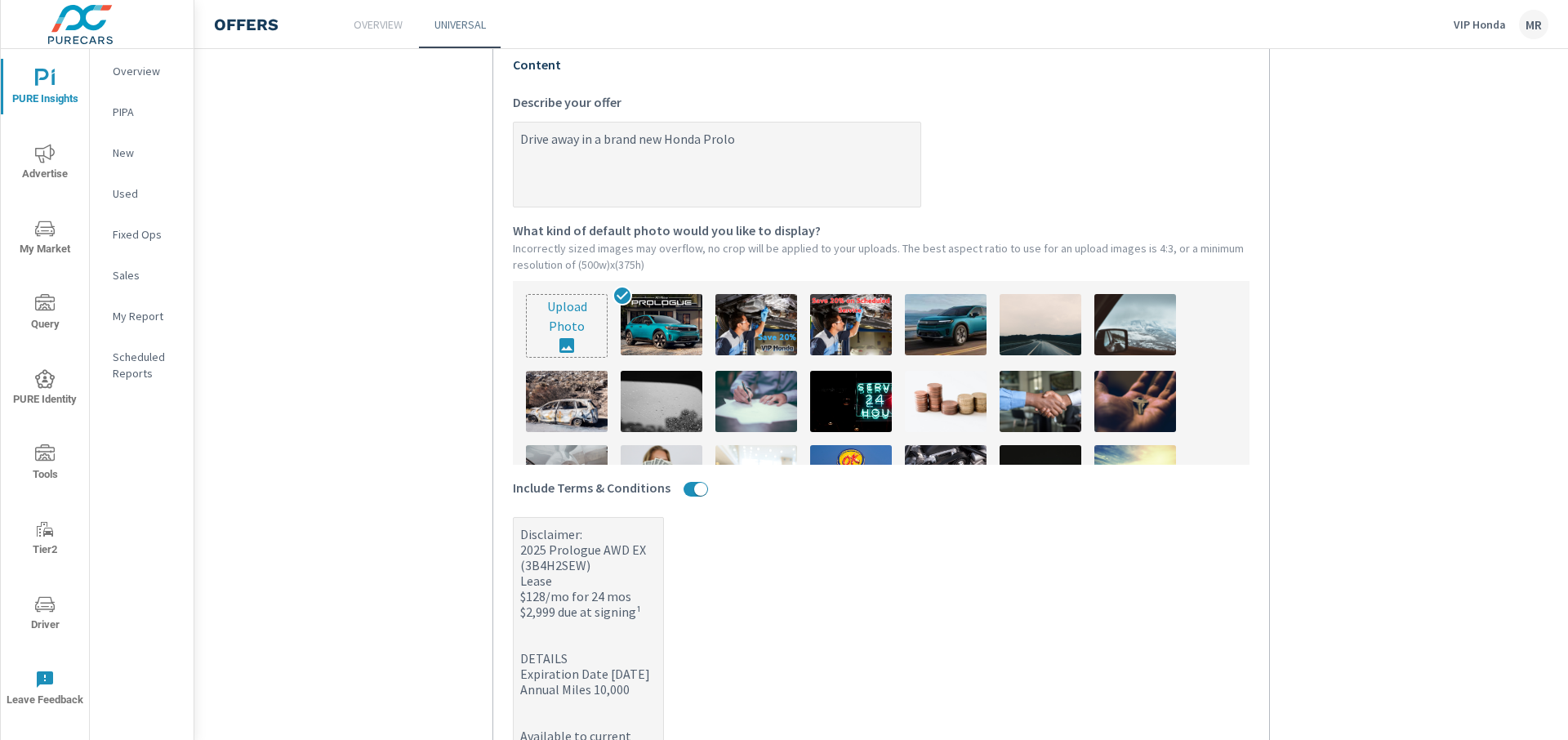
type textarea "x"
type textarea "Drive away in a brand new Honda Prologu"
type textarea "x"
type textarea "Drive away in a brand new Honda Prologue"
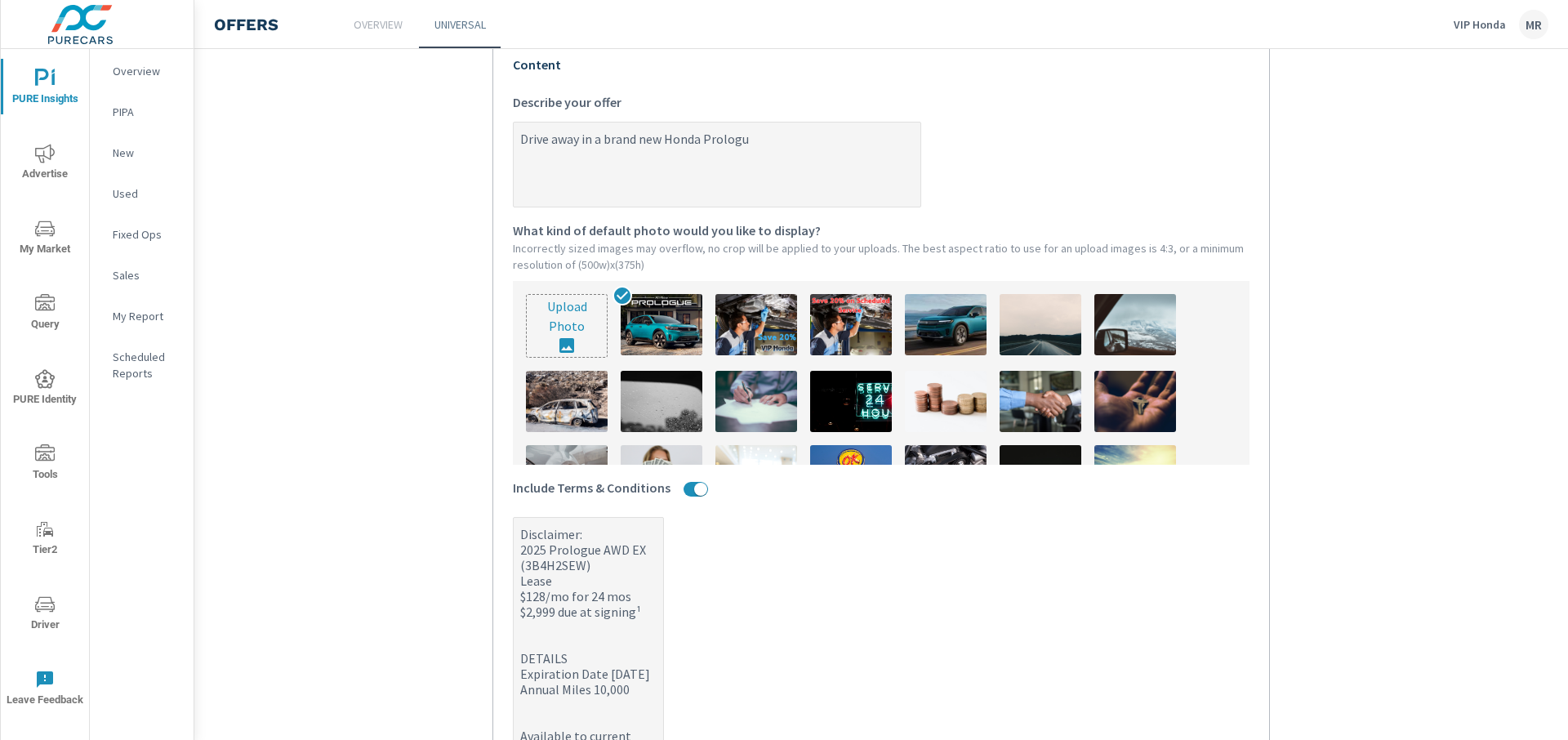
type textarea "x"
type textarea "Drive away in a brand new Honda Prologue"
type textarea "x"
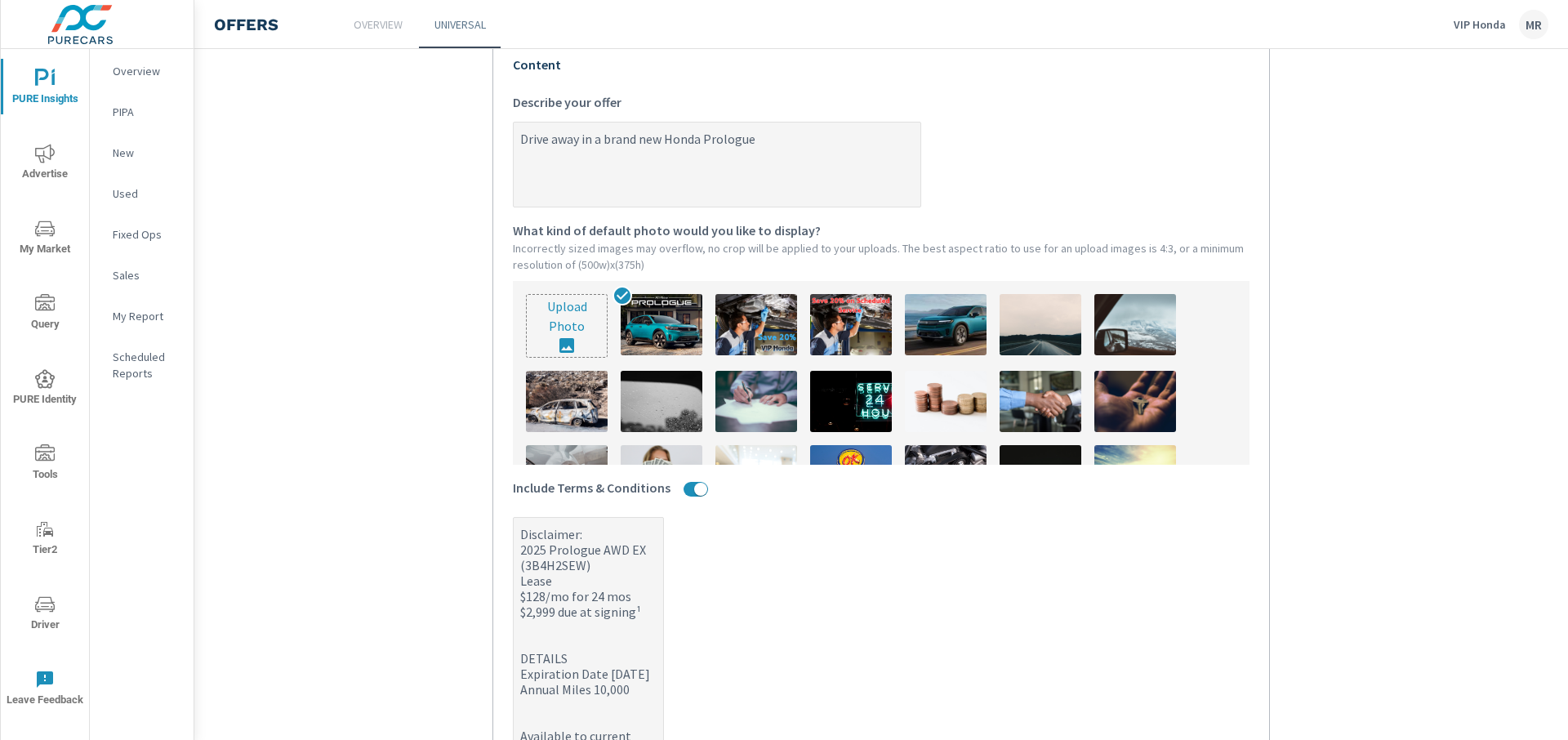
type textarea "Drive away in a brand new Honda Prologue T"
type textarea "x"
type textarea "Drive away in a brand new Honda Prologue To"
type textarea "x"
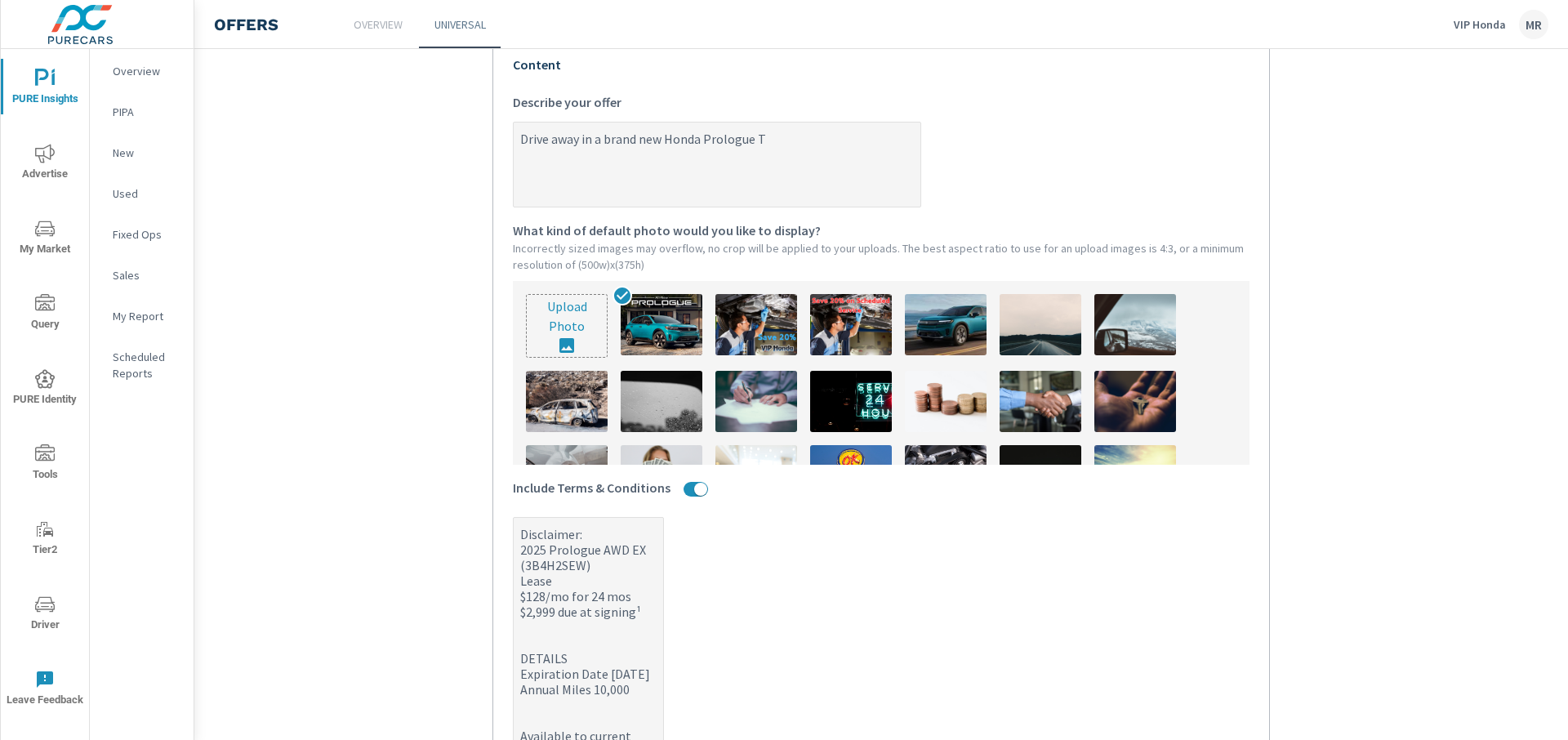
type textarea "x"
type textarea "Drive away in a brand new Honda Prologue [PERSON_NAME]"
type textarea "x"
type textarea "Drive away in a brand new Honda Prologue Toda"
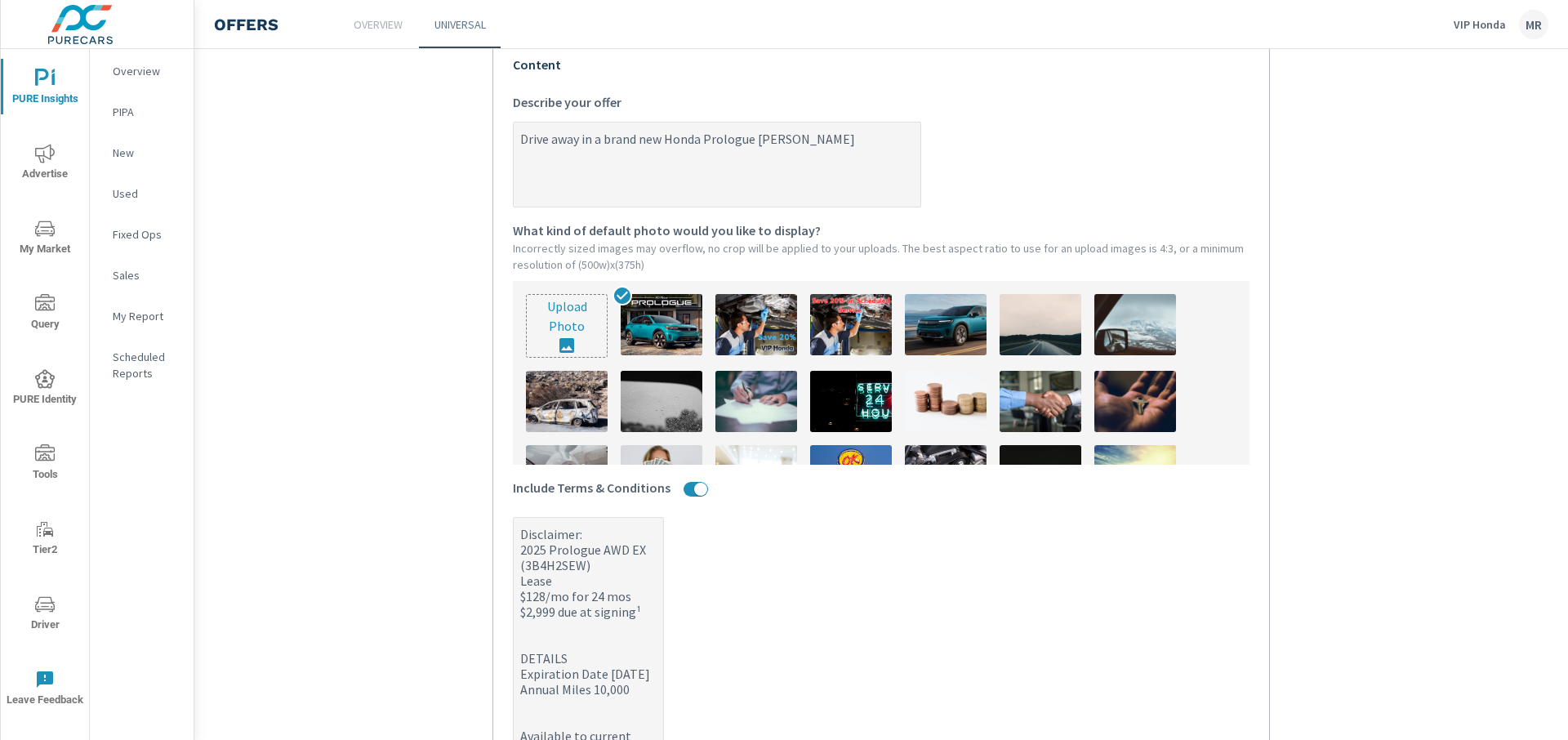
type textarea "x"
type textarea "Drive away in a brand new Honda Prologue [DATE]"
type textarea "x"
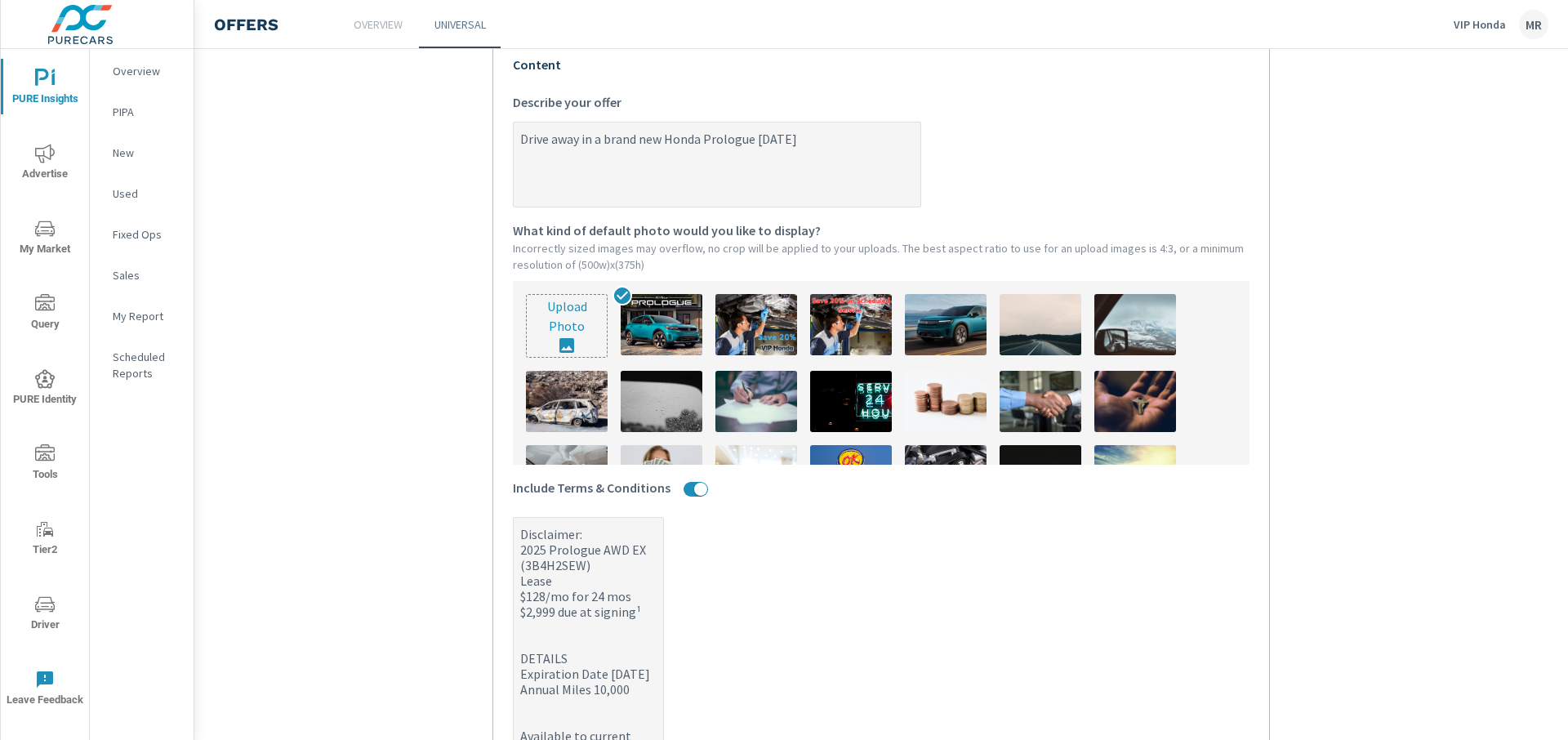
type textarea "Drive away in a brand new Honda Prologue Toda"
type textarea "x"
type textarea "Drive away in a brand new Honda Prologue [PERSON_NAME]"
type textarea "x"
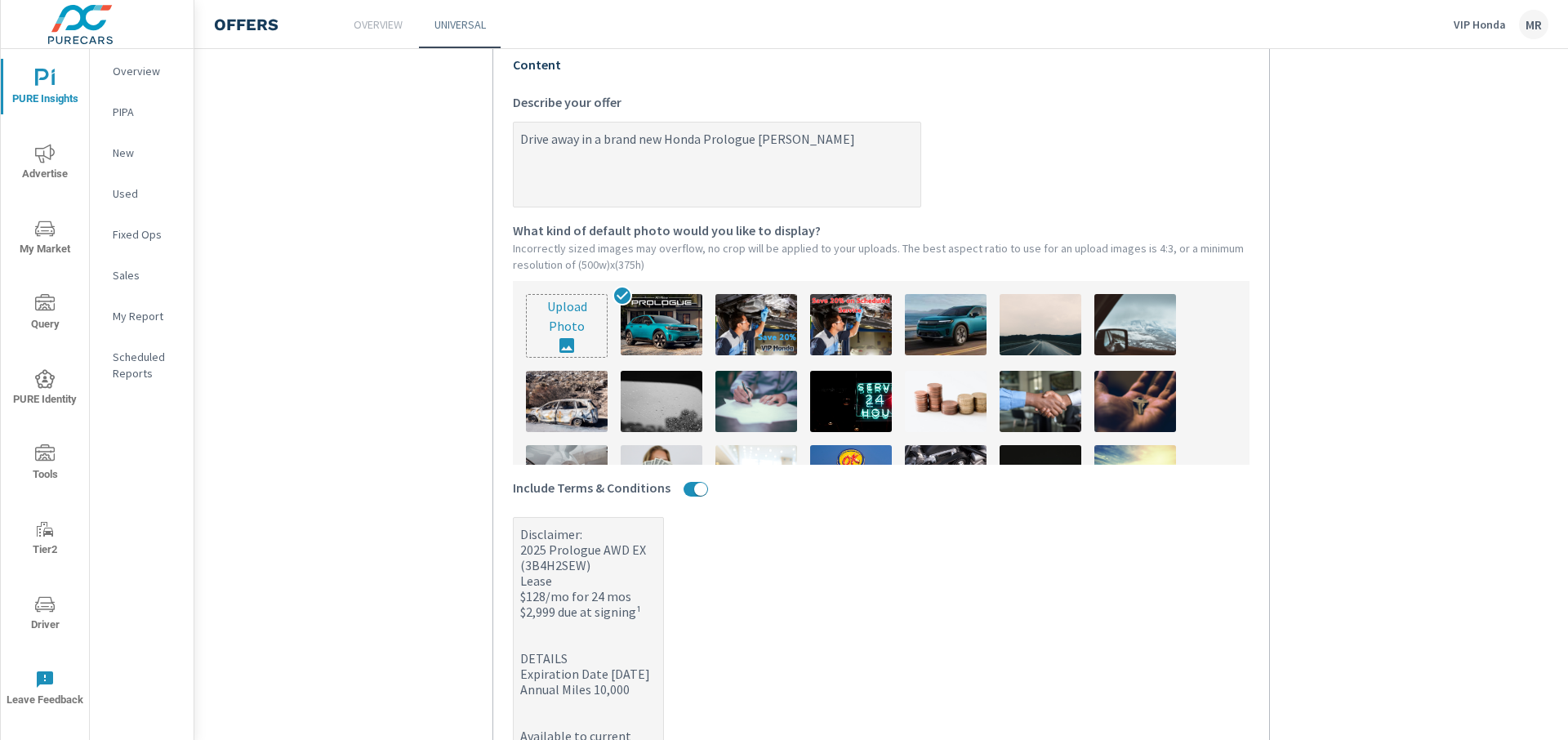
type textarea "x"
click at [886, 137] on textarea "Drive away in a brand new Honda Prologue [DATE]! Lease from only $128/mo." at bounding box center [717, 166] width 407 height 82
click at [851, 170] on textarea "Drive away in a brand new Honda Prologue [DATE]! Lease from $128/mo." at bounding box center [717, 166] width 407 height 82
click at [902, 143] on textarea "Drive away in a brand new Honda Prologue [DATE]! Lease from $128/mo." at bounding box center [717, 166] width 407 height 82
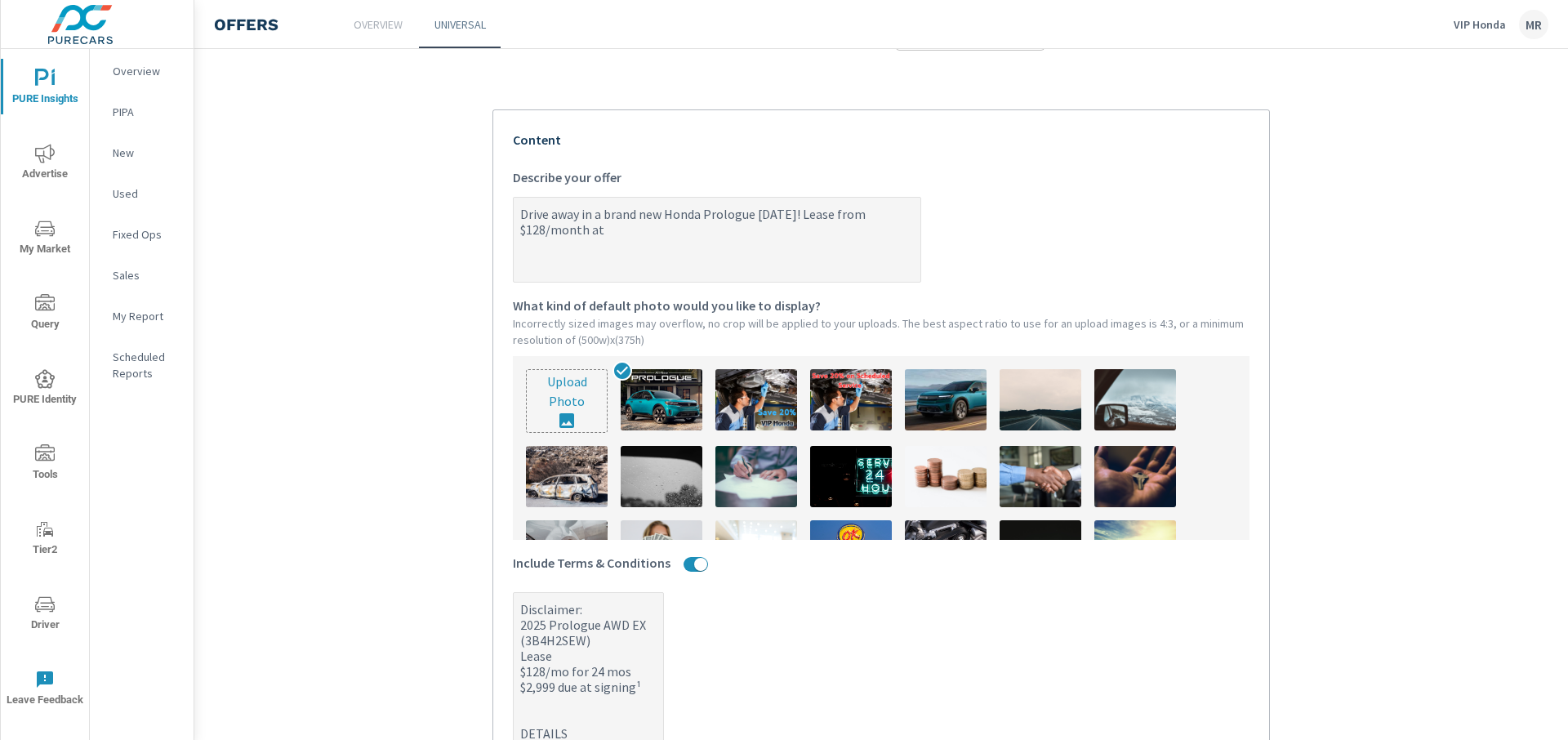
scroll to position [252, 0]
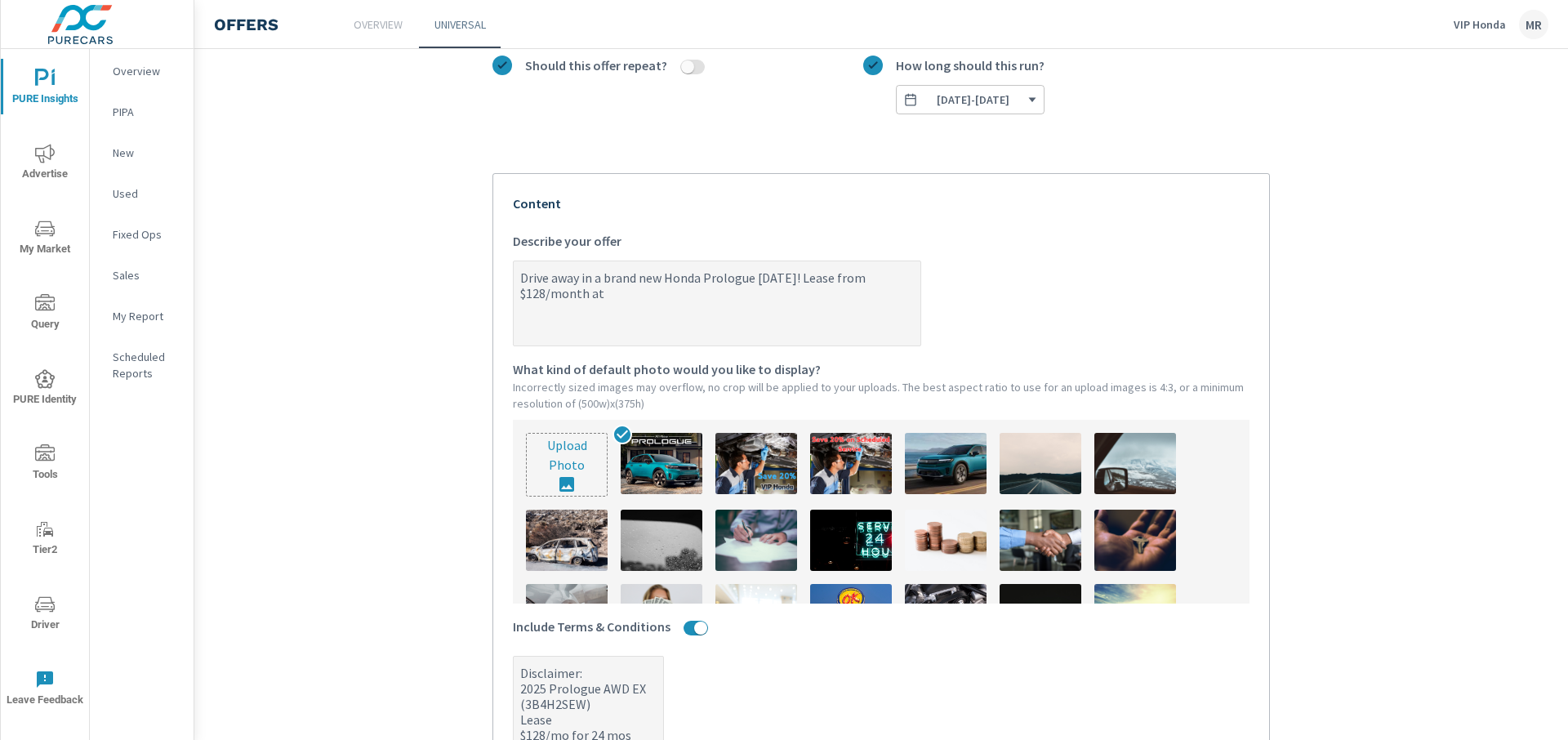
click at [717, 304] on textarea "Drive away in a brand new Honda Prologue [DATE]! Lease from $128/month at" at bounding box center [717, 305] width 407 height 82
click at [721, 298] on textarea "Drive away in a brand new Honda Prologue [DATE]! Lease from $128/month at" at bounding box center [717, 305] width 407 height 82
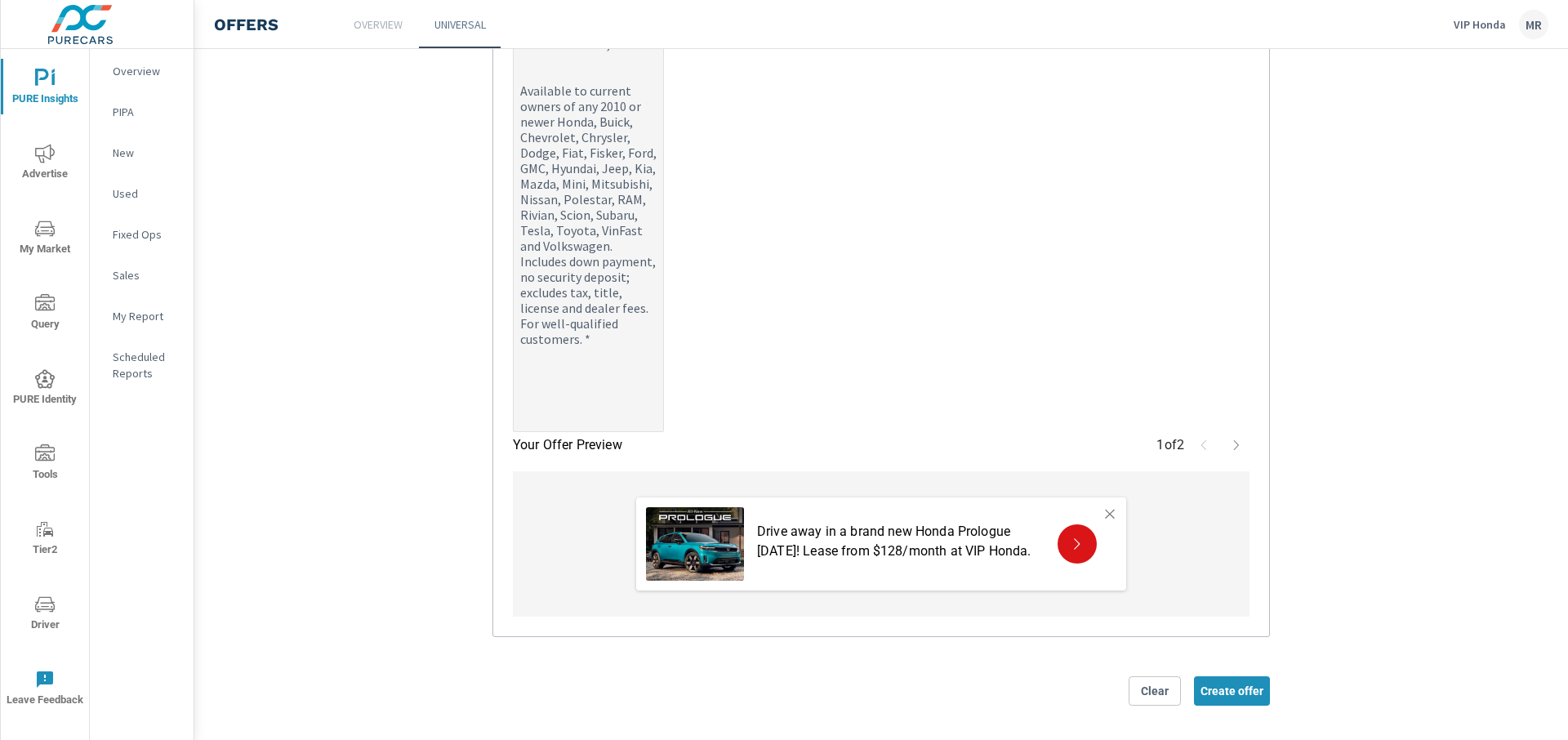
scroll to position [1040, 0]
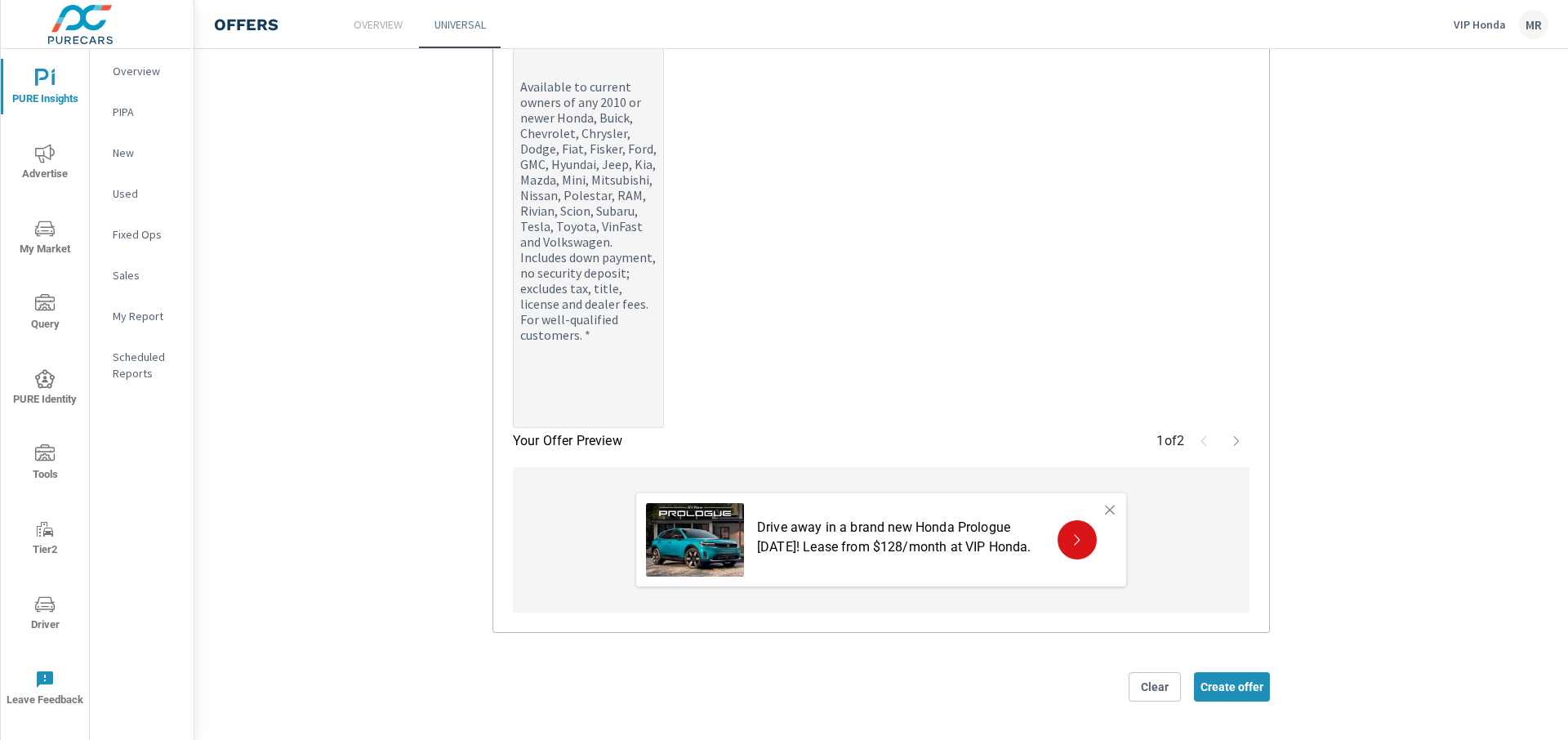
click at [999, 362] on label "Disclaimer: 2025 Prologue AWD EX (3B4H2SEW) Lease $128/mo for 24 mos $2,999 due…" at bounding box center [881, 148] width 737 height 560
click at [663, 362] on textarea "Disclaimer: 2025 Prologue AWD EX (3B4H2SEW) Lease $128/mo for 24 mos $2,999 due…" at bounding box center [589, 149] width 149 height 556
click at [1228, 688] on span "Create offer" at bounding box center [1231, 687] width 63 height 15
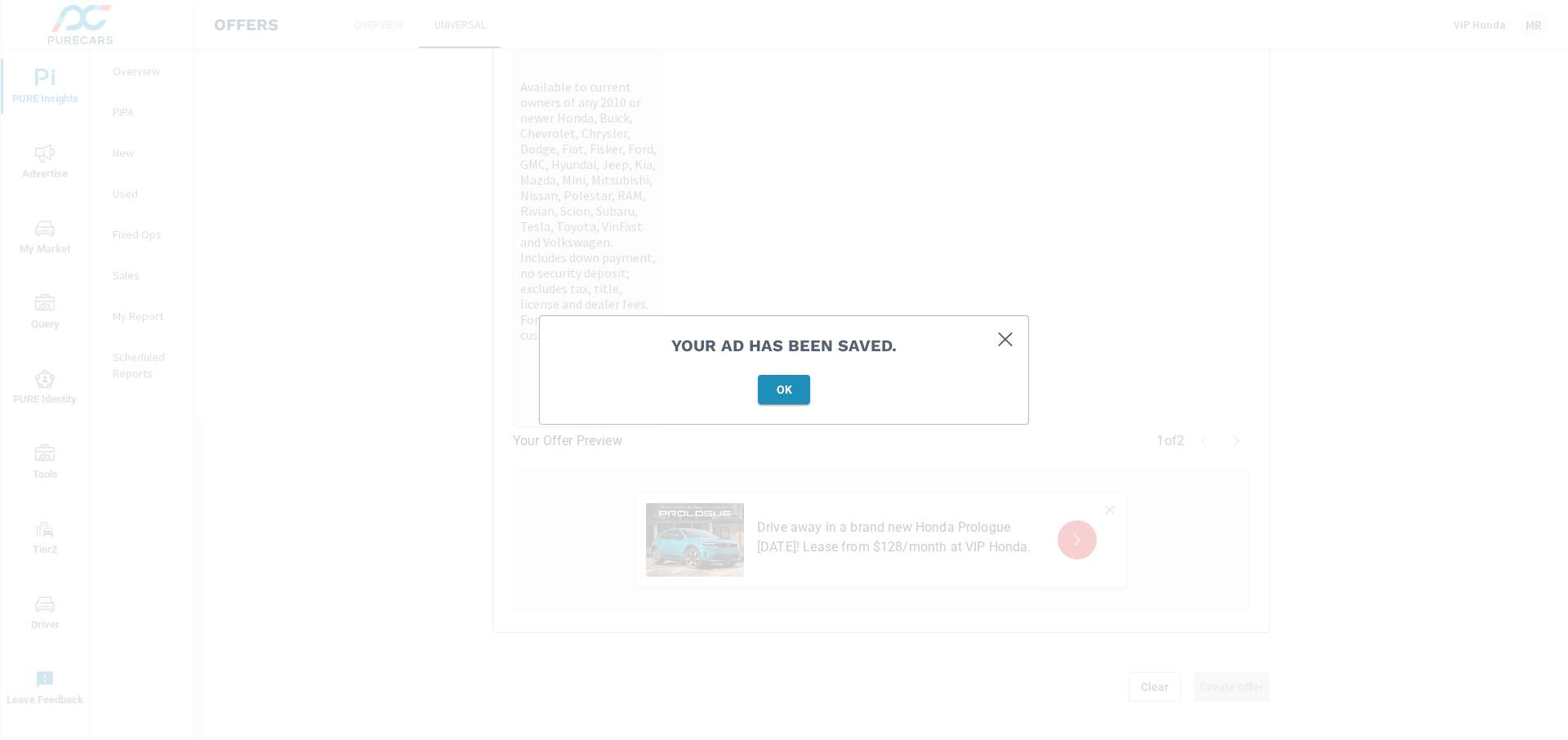
click at [786, 395] on span "OK" at bounding box center [784, 389] width 39 height 15
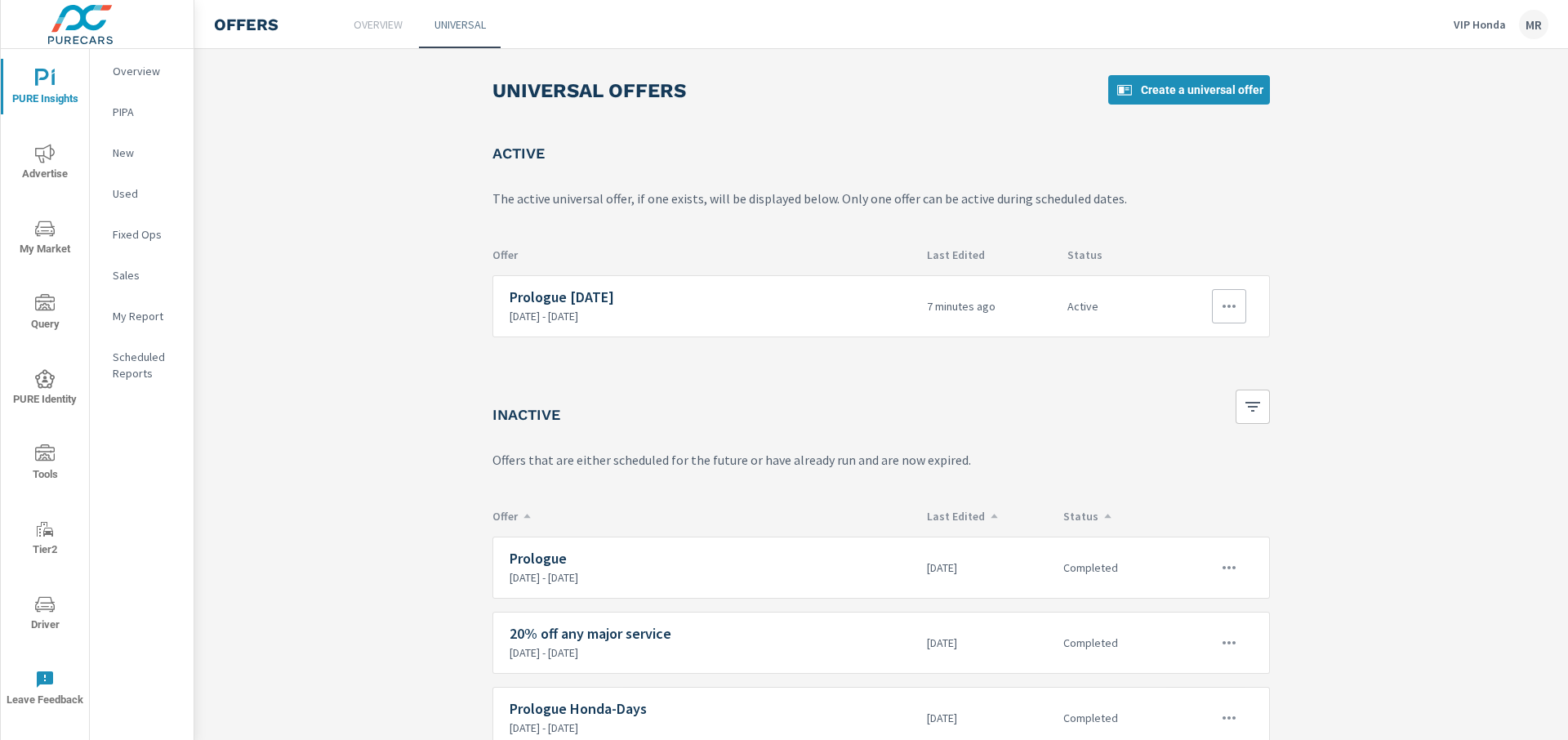
click at [627, 295] on h6 "Prologue [DATE]" at bounding box center [711, 297] width 404 height 16
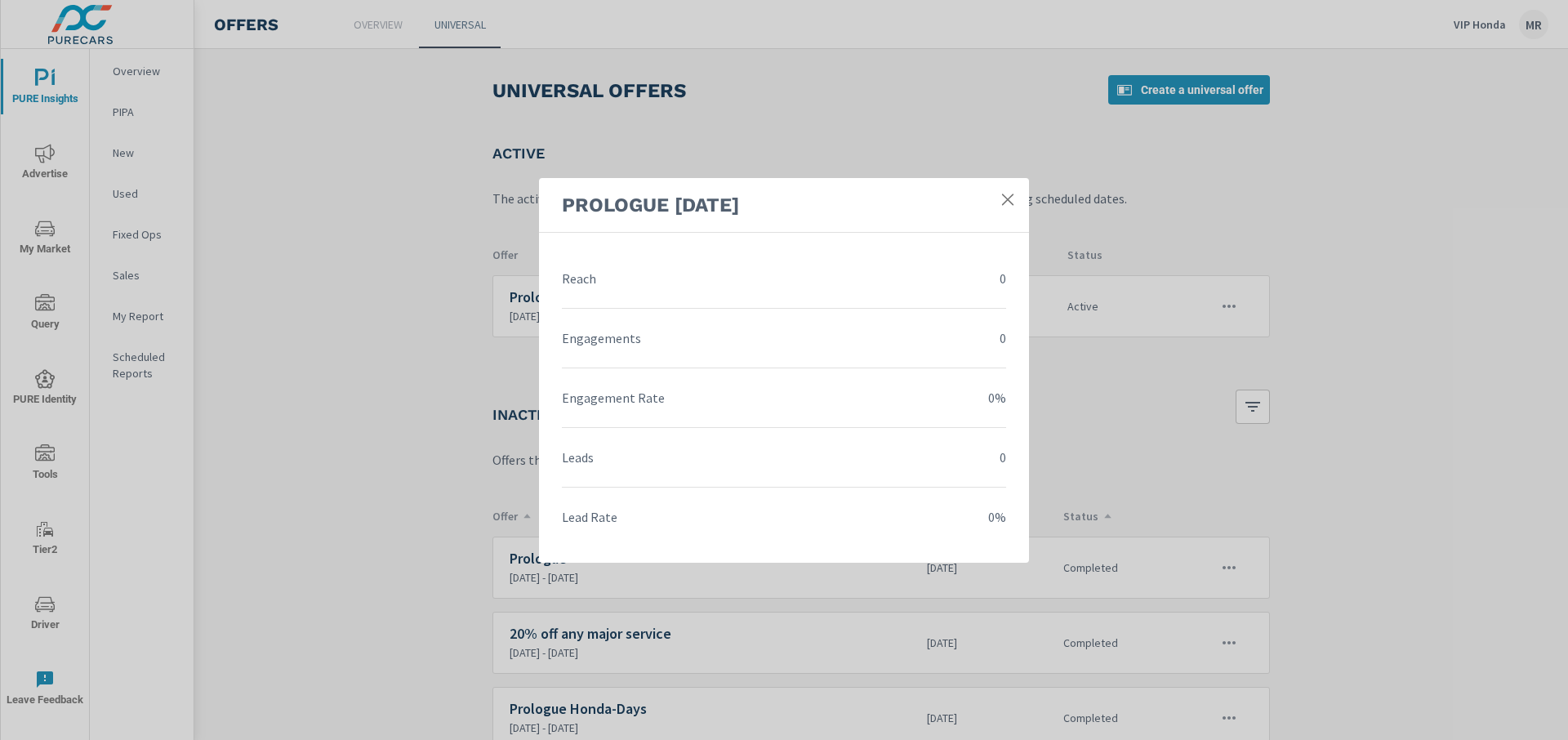
click at [1013, 202] on icon at bounding box center [1007, 199] width 16 height 16
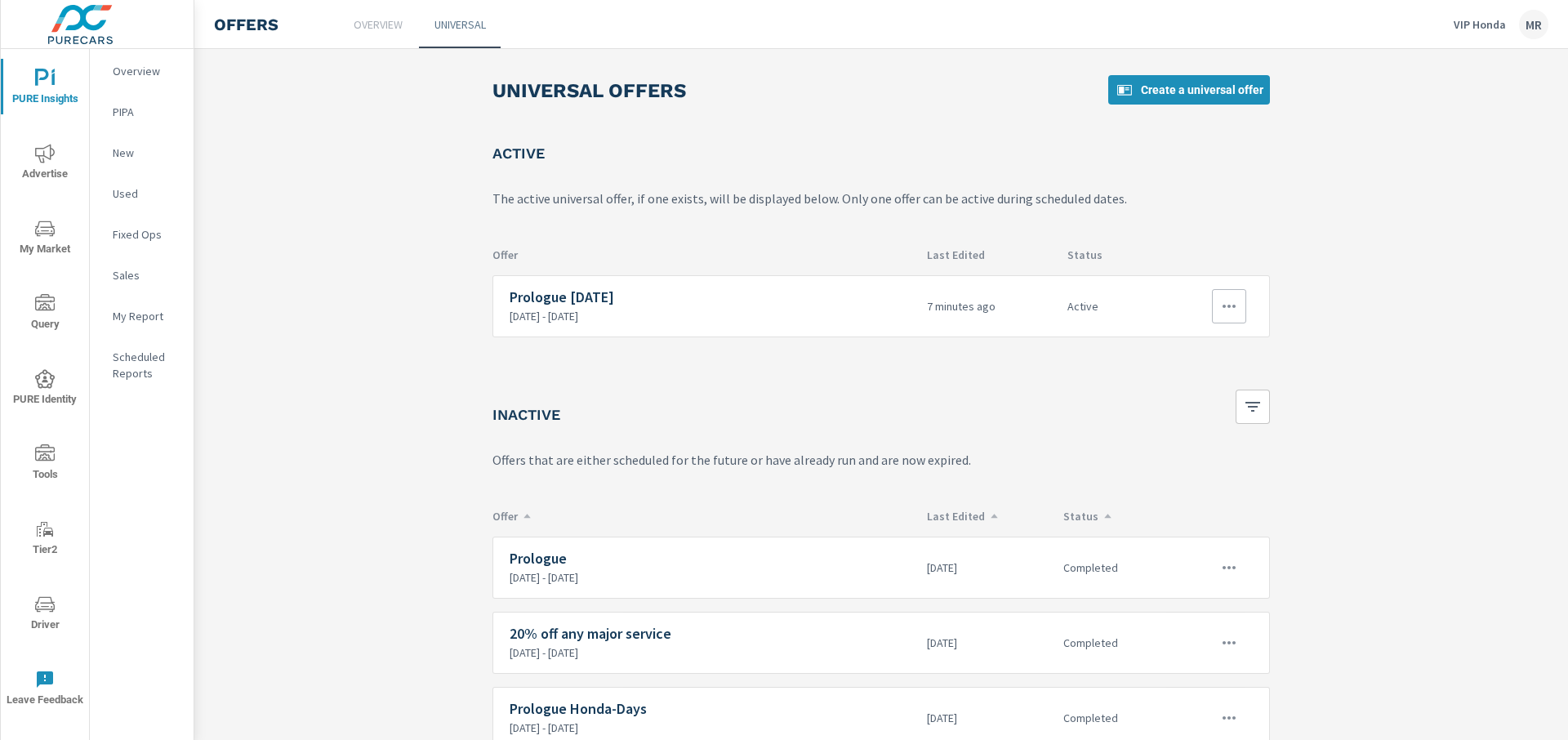
click at [1211, 303] on button "button" at bounding box center [1229, 306] width 34 height 34
click at [1176, 347] on div "Edit" at bounding box center [1169, 343] width 22 height 20
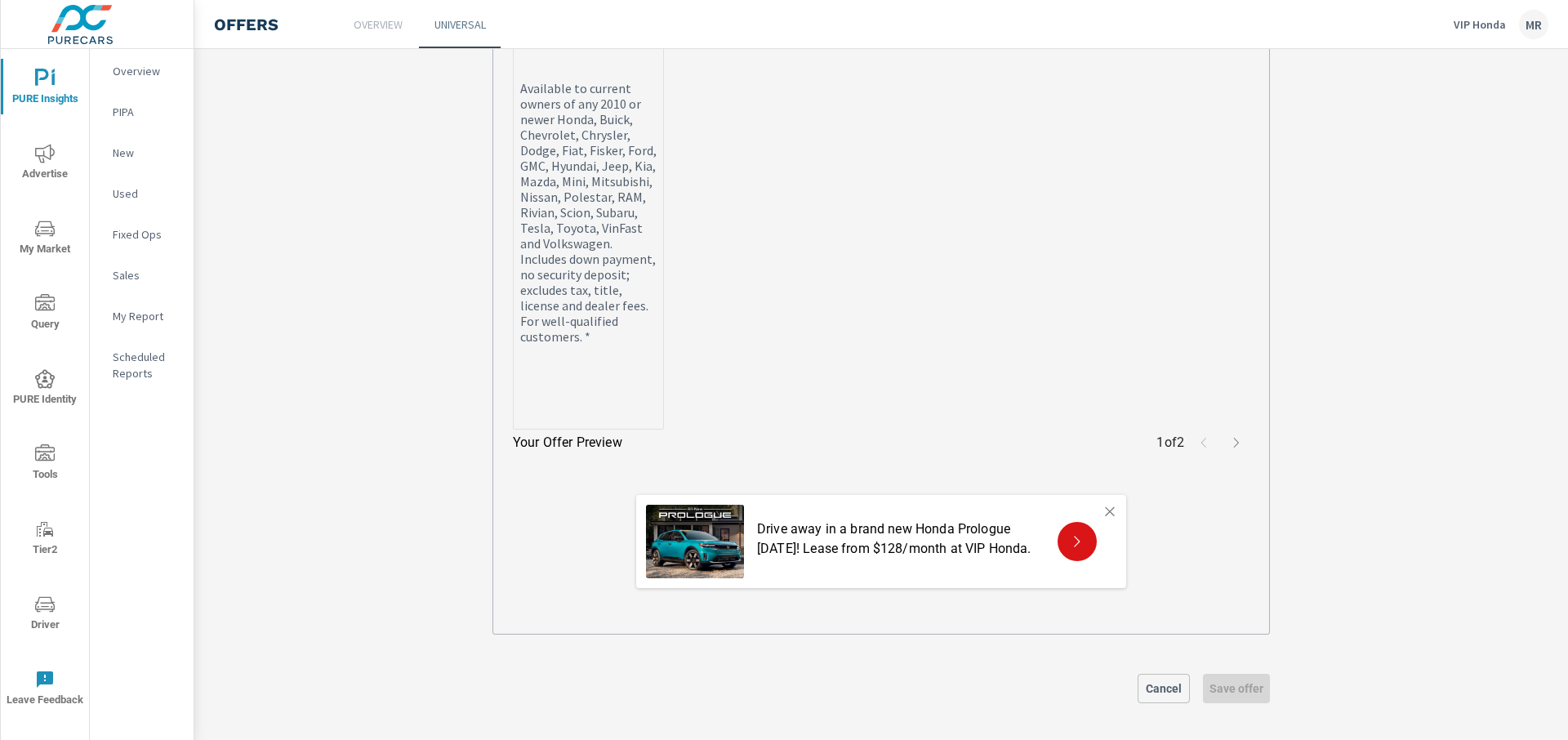
scroll to position [1040, 0]
click at [585, 411] on textarea "Disclaimer: 2025 Prologue AWD EX (3B4H2SEW) Lease $128/mo for 24 mos $2,999 due…" at bounding box center [589, 149] width 149 height 556
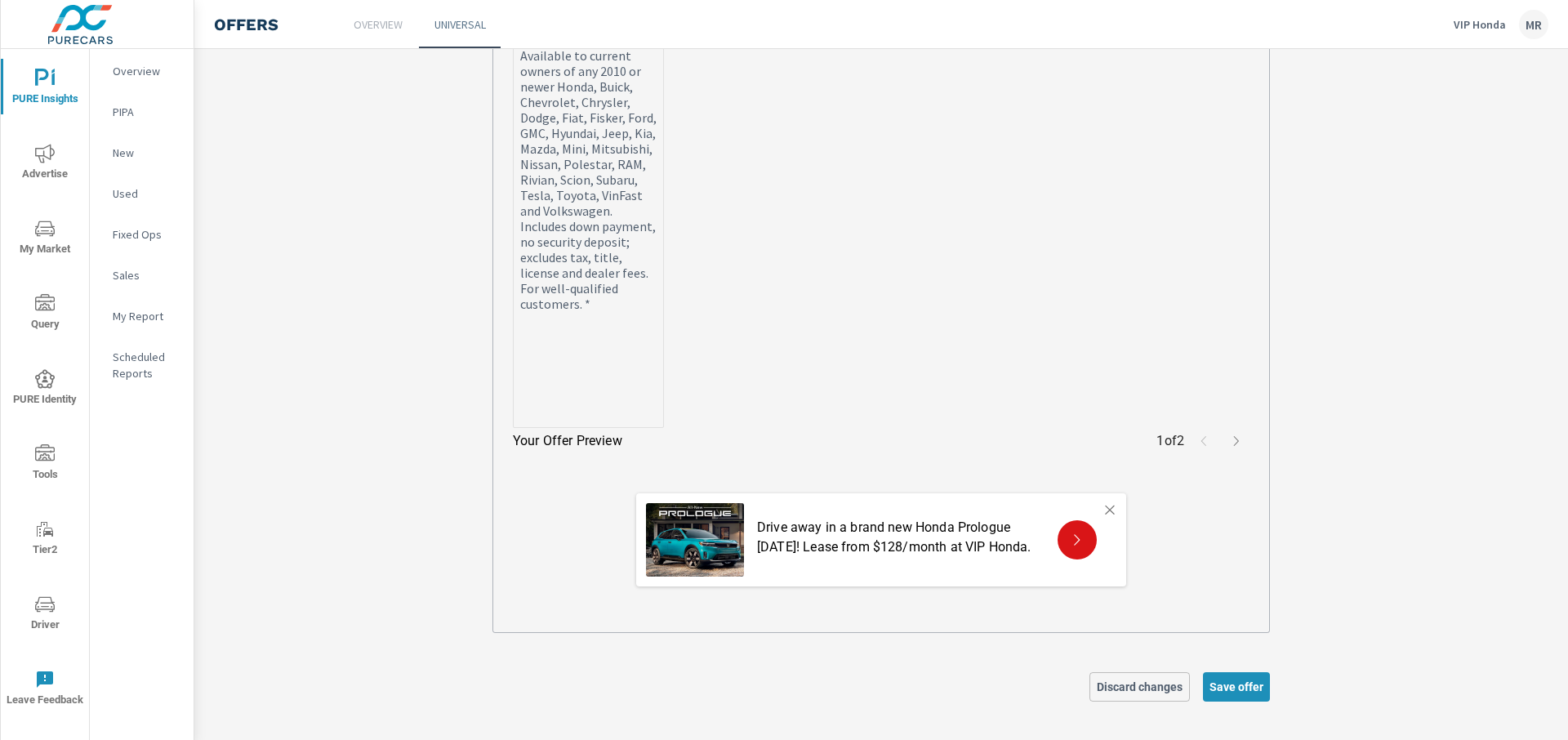
paste textarea "Loremipsu dolo sit ametconse ad EL, SE, DO, EI, TE, IN, UT, LA, ET, DO, MA, AL,…"
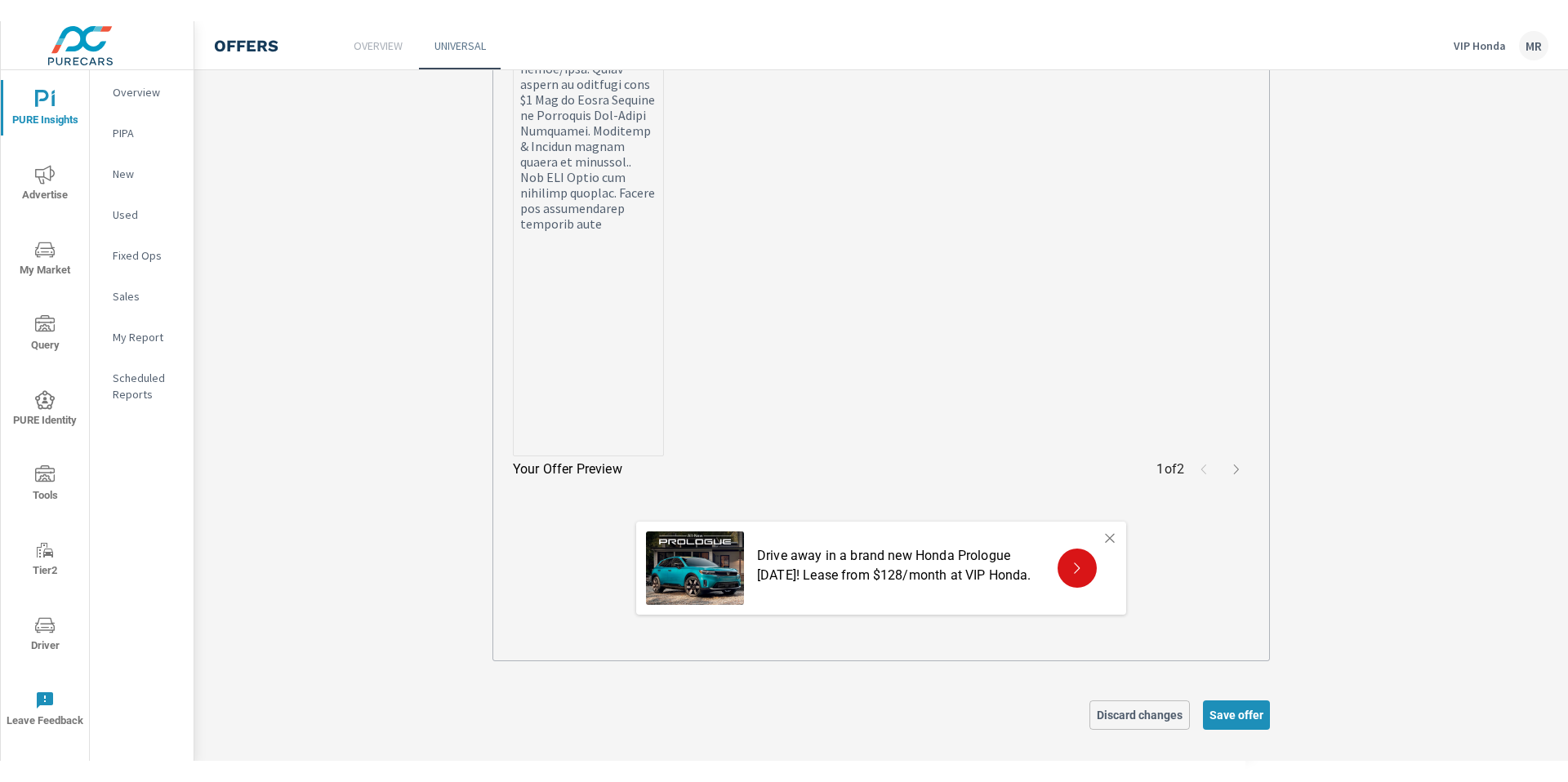
scroll to position [2080, 0]
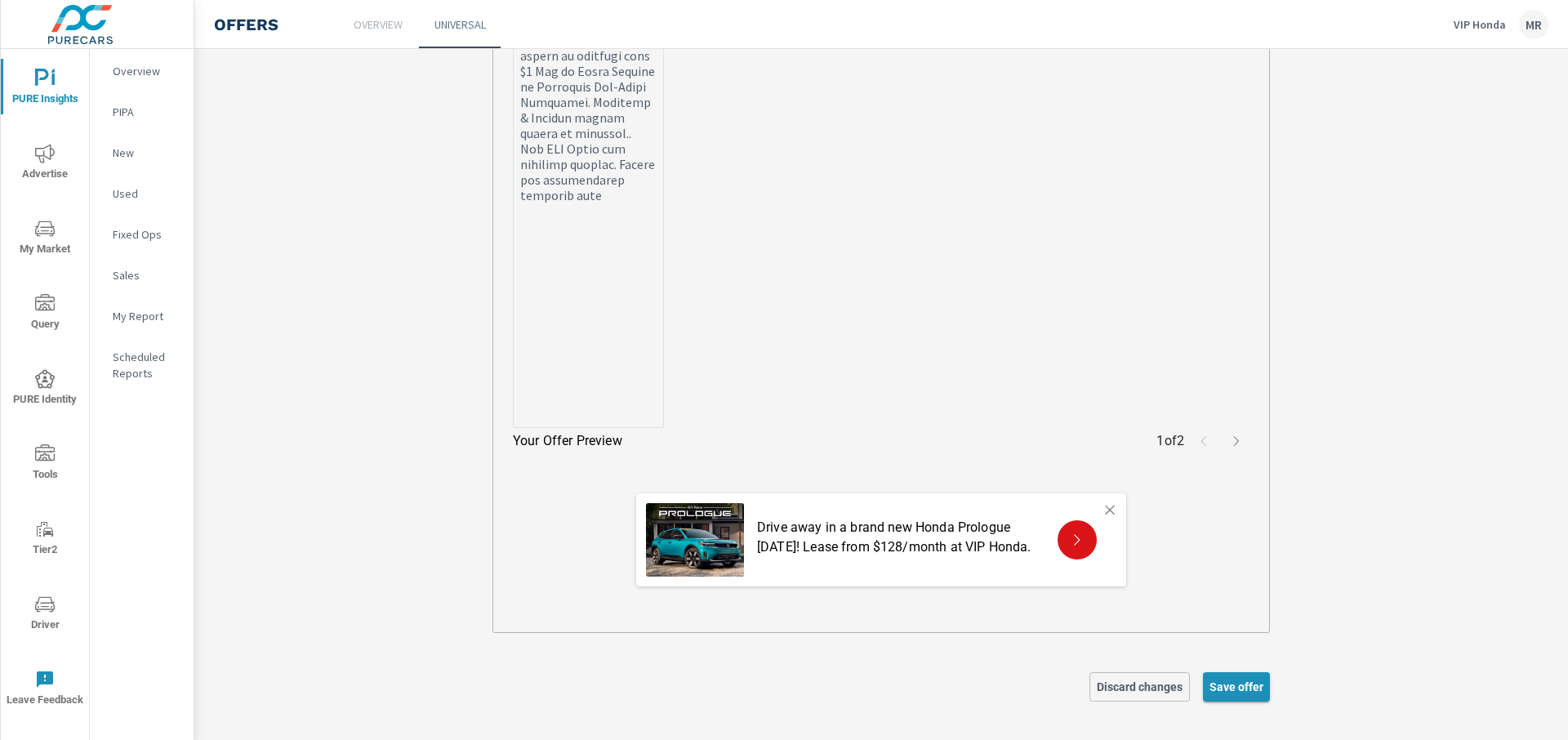
click at [1228, 672] on button "Save offer" at bounding box center [1236, 687] width 67 height 30
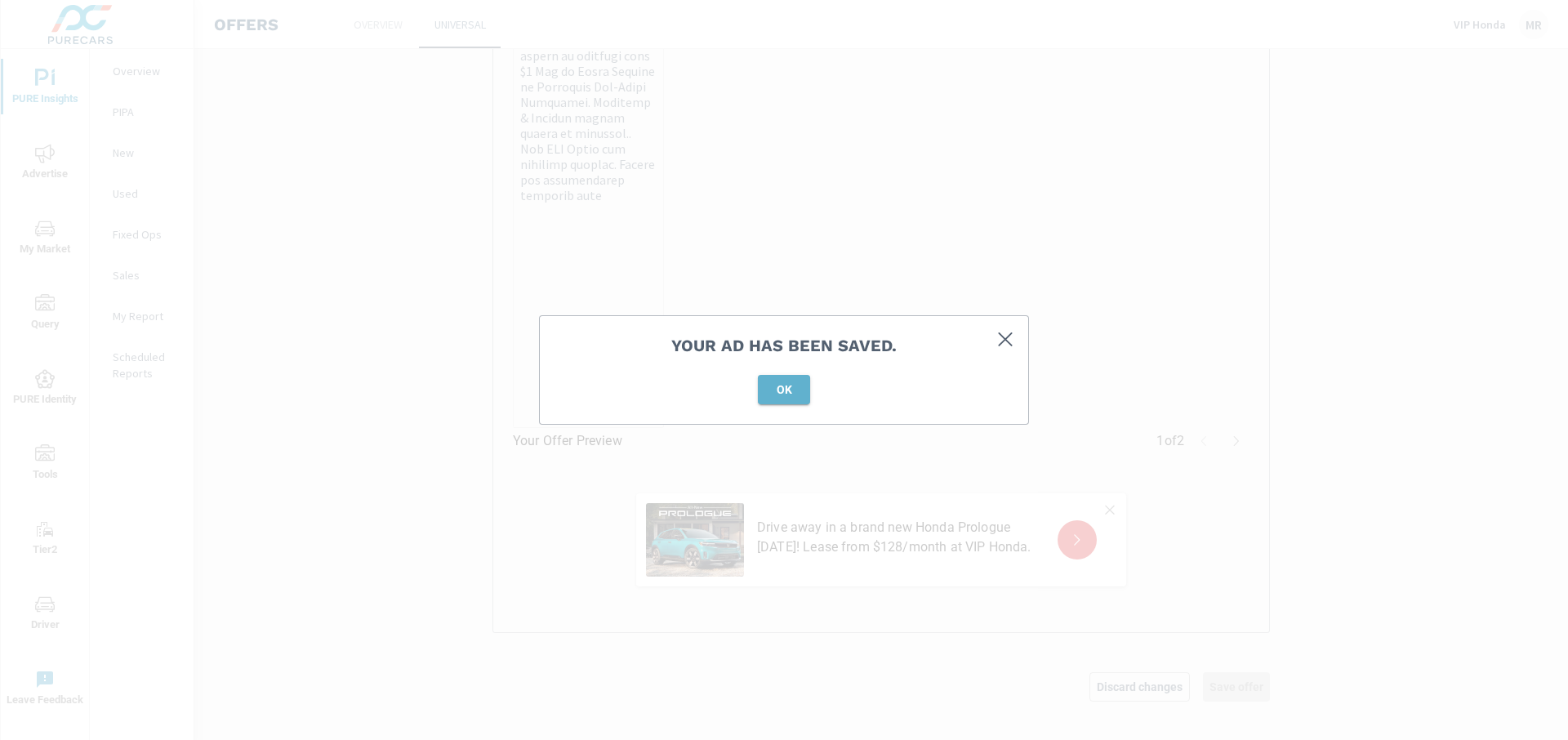
click at [802, 397] on button "OK" at bounding box center [784, 389] width 52 height 30
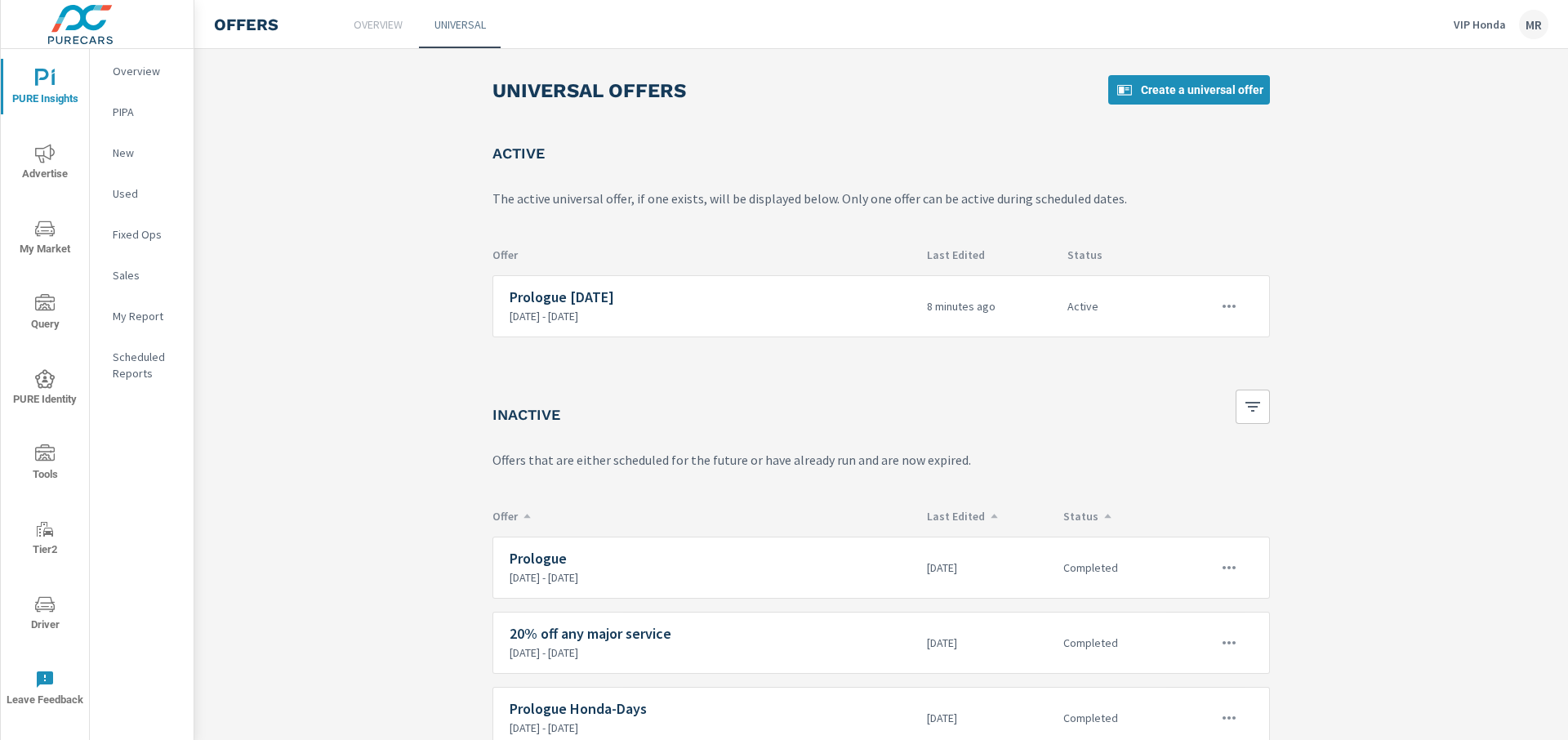
click at [802, 397] on div "Inactive" at bounding box center [881, 413] width 777 height 48
click at [784, 395] on div "Inactive" at bounding box center [881, 413] width 777 height 48
click at [831, 112] on div "Universal Offers Create a universal offer" at bounding box center [881, 97] width 777 height 43
click at [823, 108] on div "Universal Offers Create a universal offer" at bounding box center [881, 97] width 777 height 43
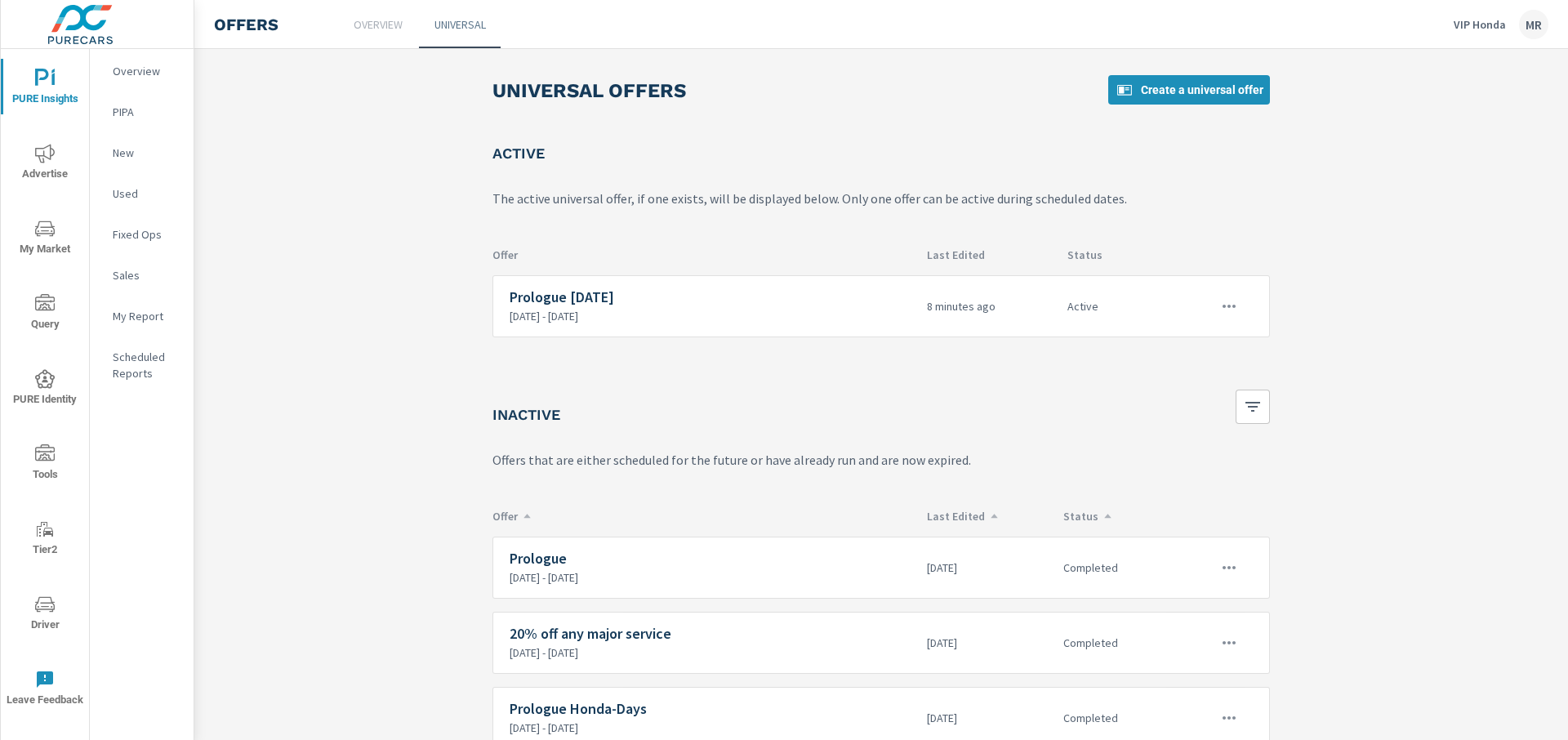
click at [823, 108] on div "Universal Offers Create a universal offer" at bounding box center [881, 97] width 777 height 43
